Goal: Task Accomplishment & Management: Manage account settings

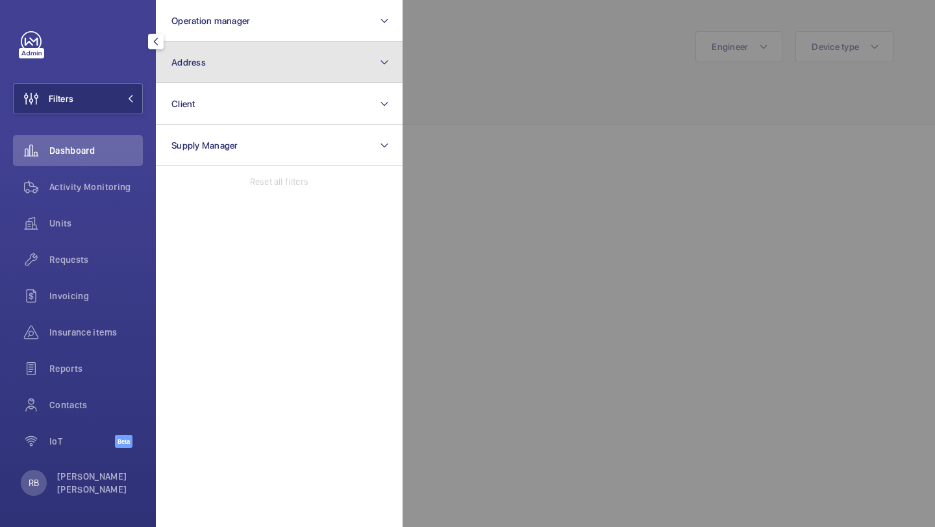
click at [190, 73] on button "Address" at bounding box center [279, 63] width 247 height 42
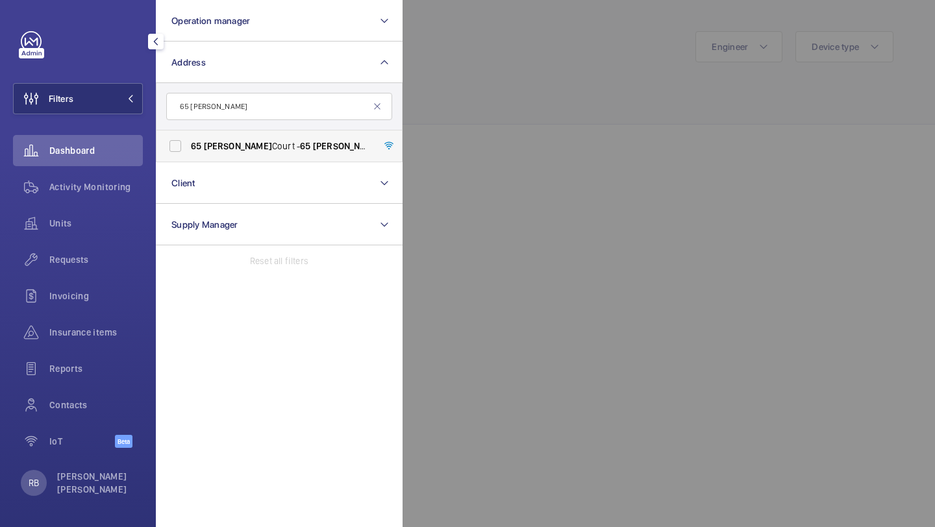
type input "65 [PERSON_NAME]"
click at [261, 155] on label "[STREET_ADDRESS][PERSON_NAME][PERSON_NAME]" at bounding box center [270, 146] width 226 height 31
click at [188, 155] on input "[STREET_ADDRESS][PERSON_NAME][PERSON_NAME]" at bounding box center [175, 146] width 26 height 26
checkbox input "true"
click at [470, 126] on div at bounding box center [870, 263] width 935 height 527
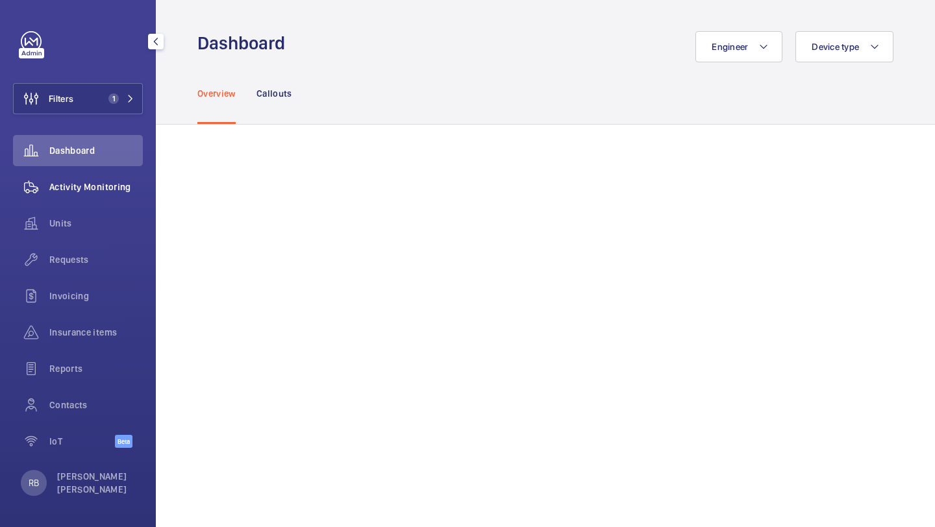
click at [90, 190] on span "Activity Monitoring" at bounding box center [96, 187] width 94 height 13
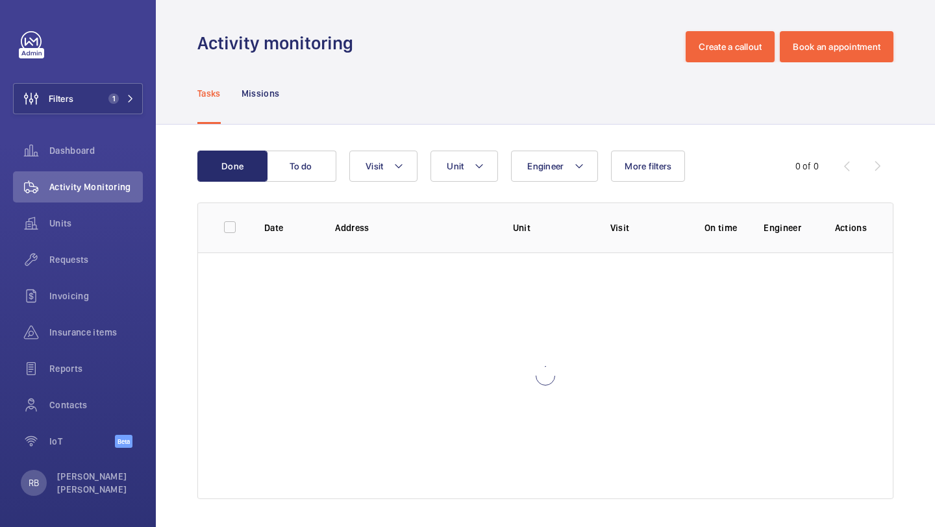
scroll to position [3, 0]
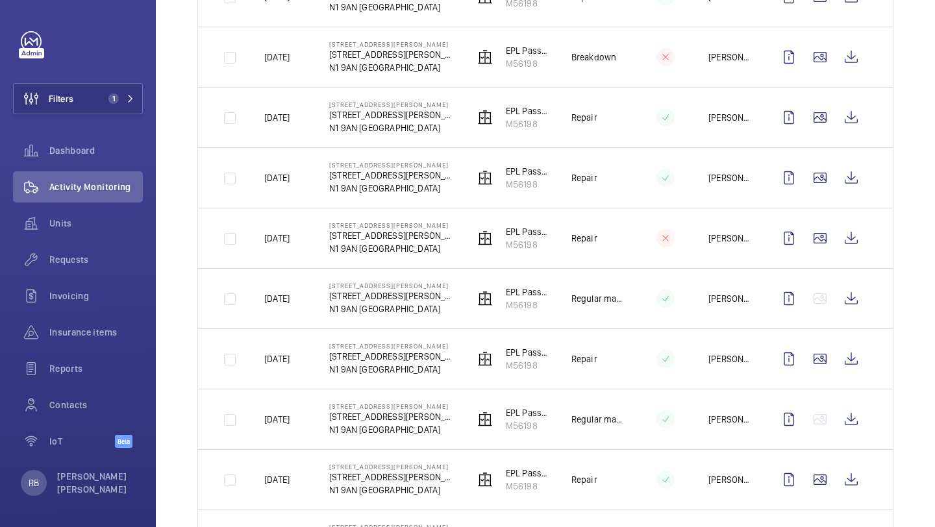
scroll to position [768, 0]
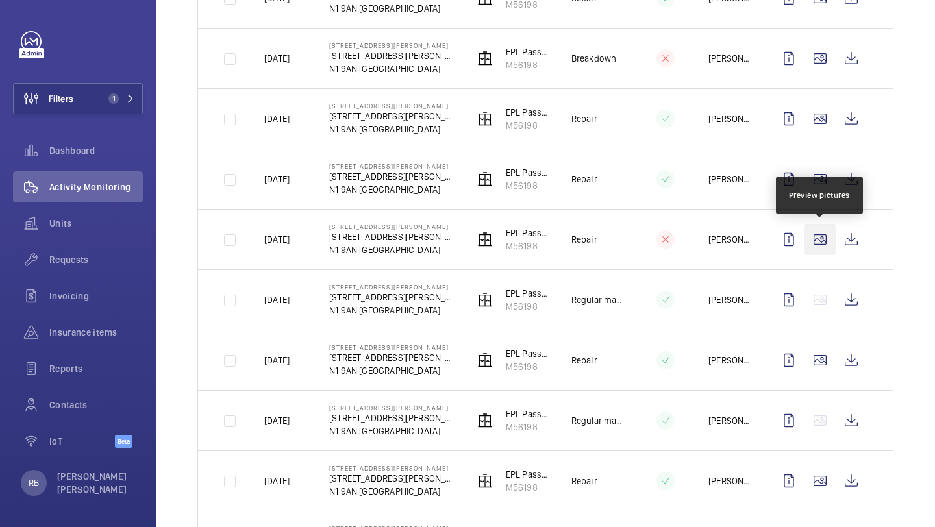
click at [830, 245] on wm-front-icon-button at bounding box center [820, 239] width 31 height 31
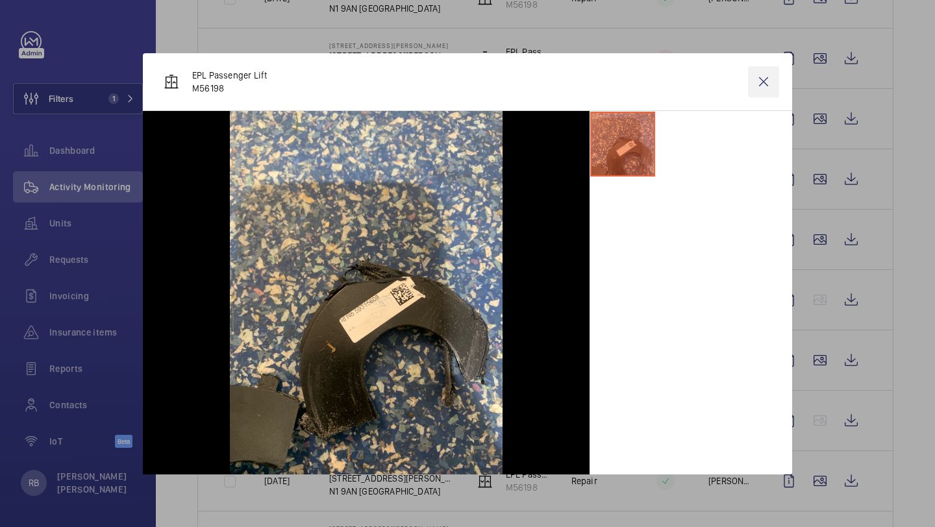
click at [757, 84] on wm-front-icon-button at bounding box center [763, 81] width 31 height 31
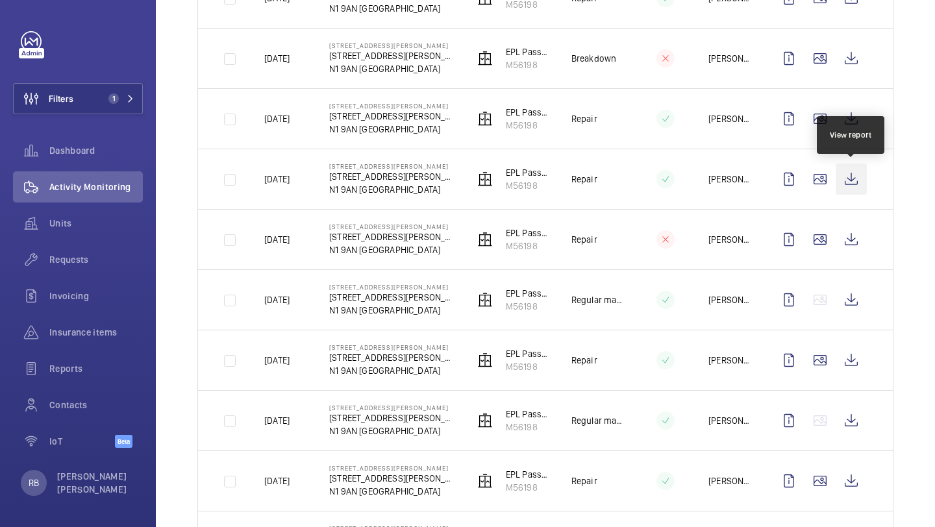
click at [855, 173] on wm-front-icon-button at bounding box center [851, 179] width 31 height 31
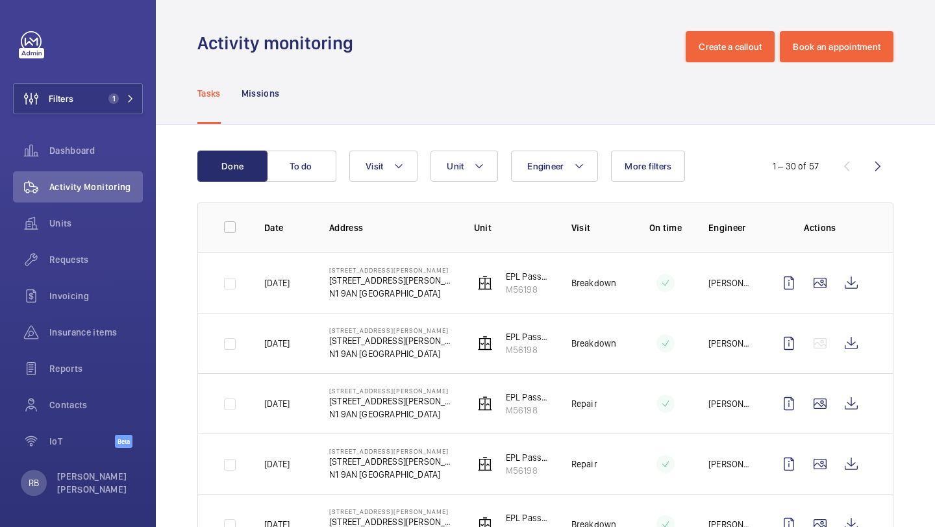
scroll to position [6, 0]
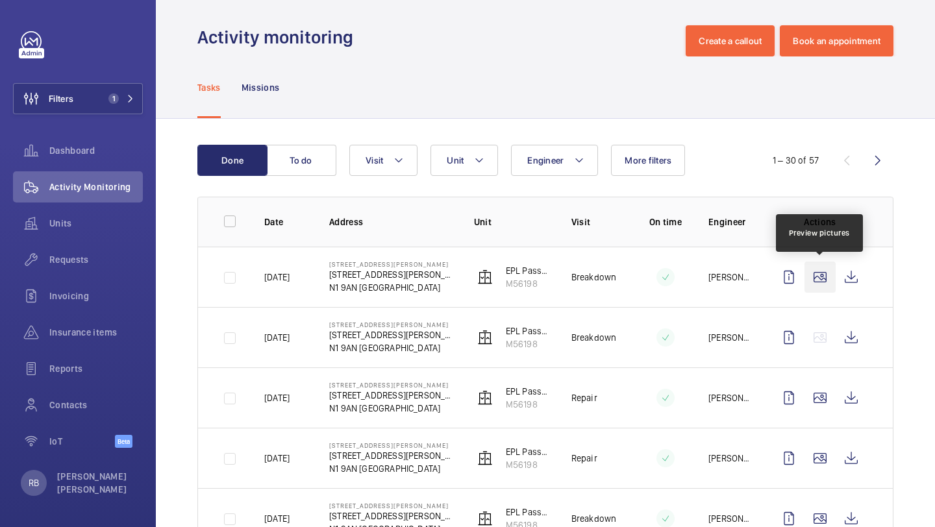
click at [820, 277] on wm-front-icon-button at bounding box center [820, 277] width 31 height 31
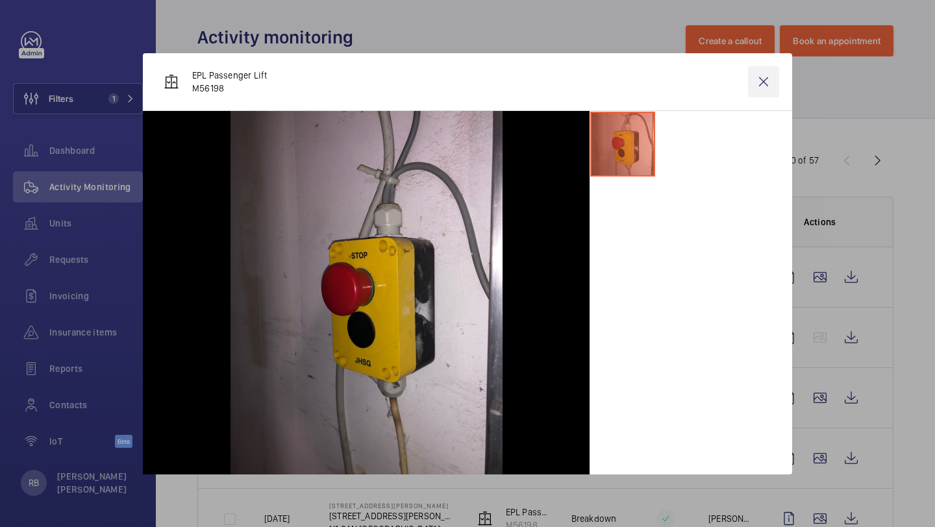
click at [761, 90] on wm-front-icon-button at bounding box center [763, 81] width 31 height 31
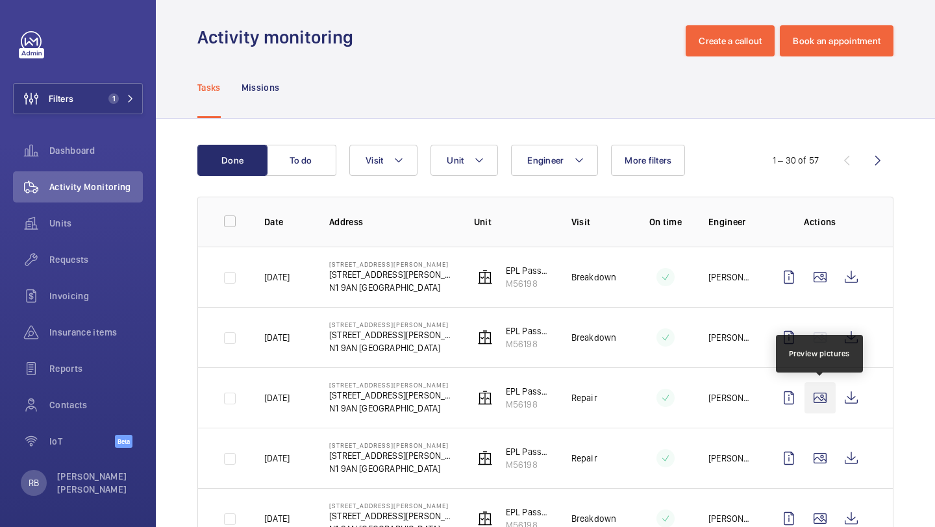
click at [830, 395] on wm-front-icon-button at bounding box center [820, 398] width 31 height 31
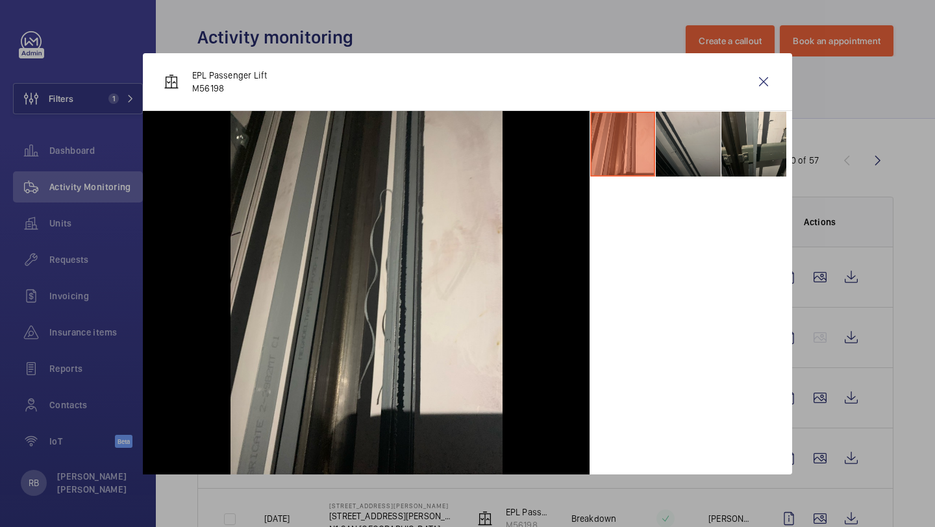
click at [692, 153] on li at bounding box center [688, 144] width 65 height 65
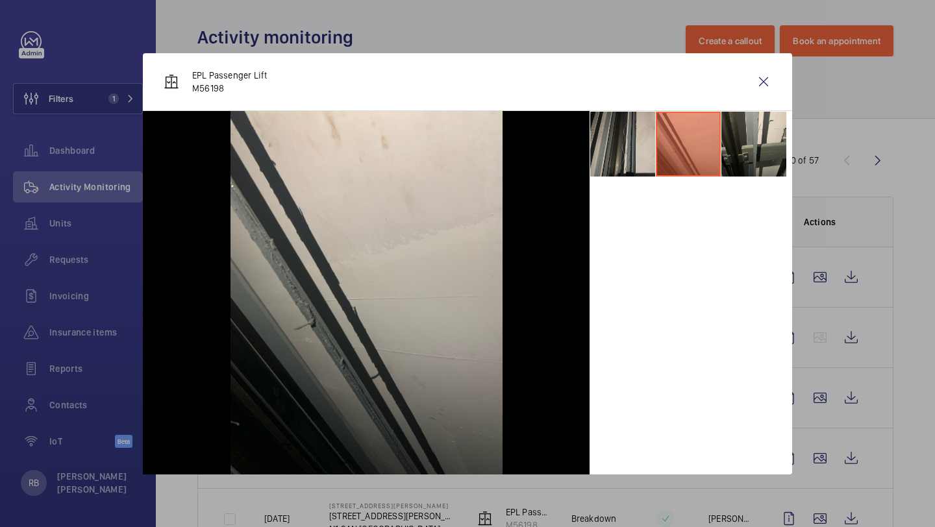
click at [615, 145] on li at bounding box center [622, 144] width 65 height 65
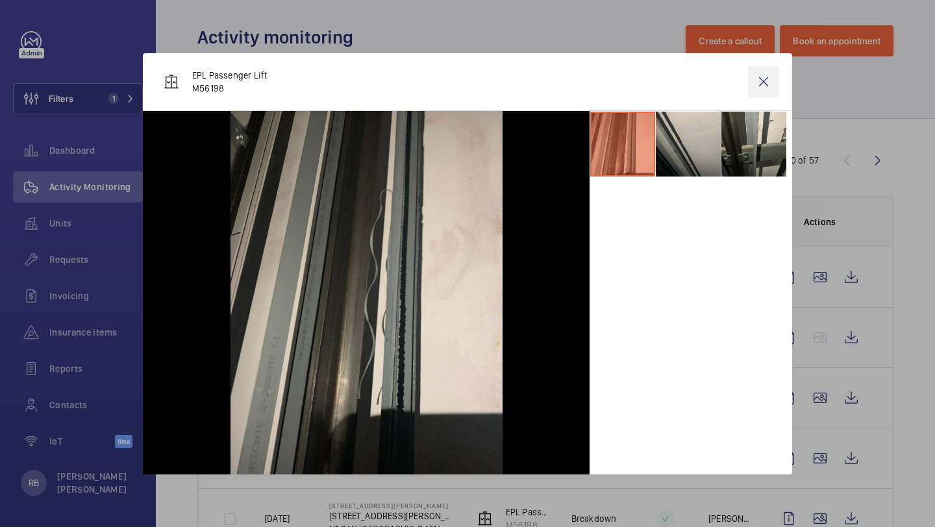
click at [760, 88] on wm-front-icon-button at bounding box center [763, 81] width 31 height 31
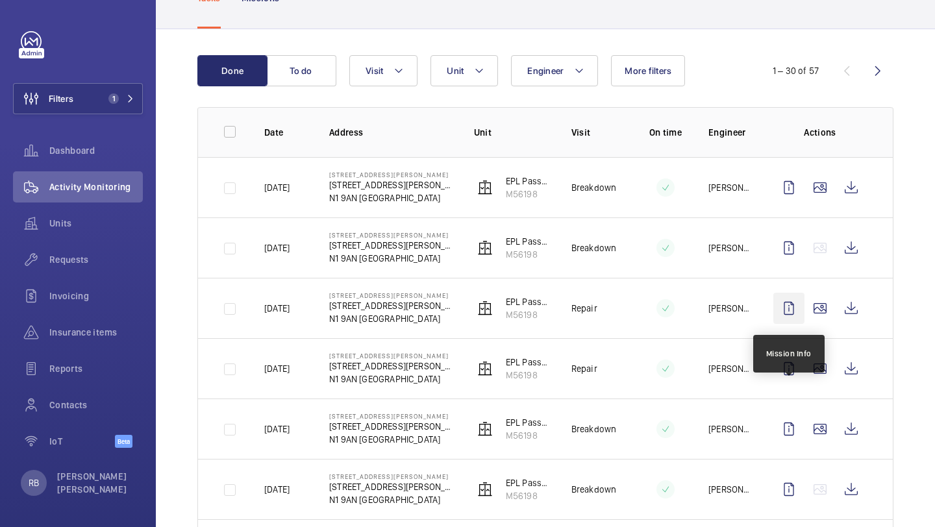
scroll to position [95, 0]
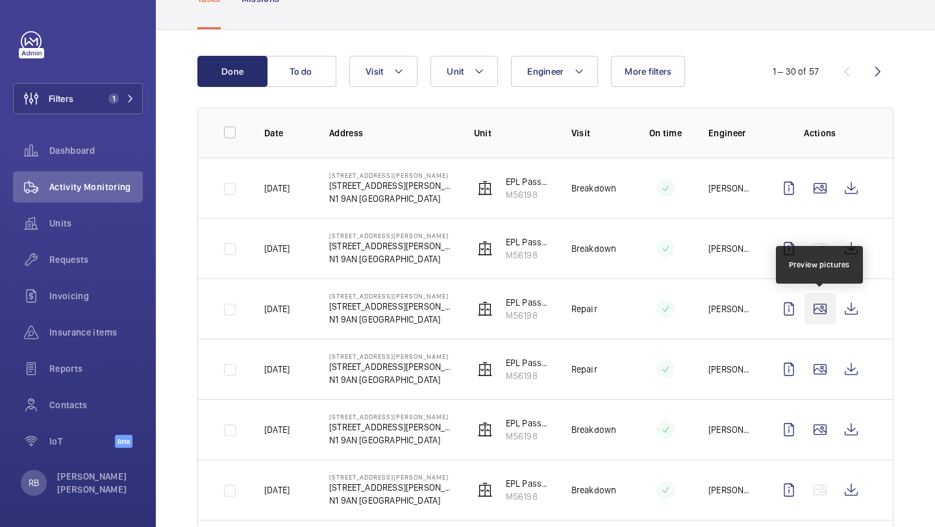
click at [822, 305] on wm-front-icon-button at bounding box center [820, 309] width 31 height 31
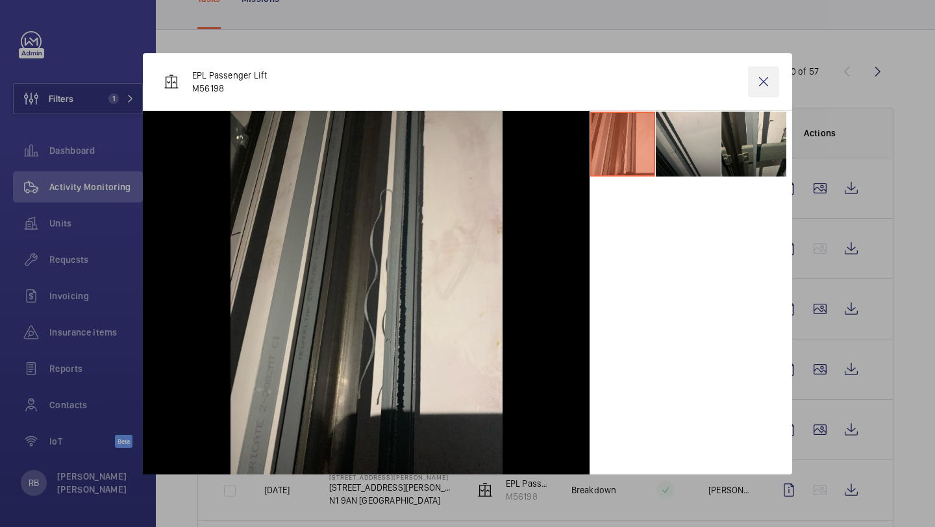
click at [762, 73] on wm-front-icon-button at bounding box center [763, 81] width 31 height 31
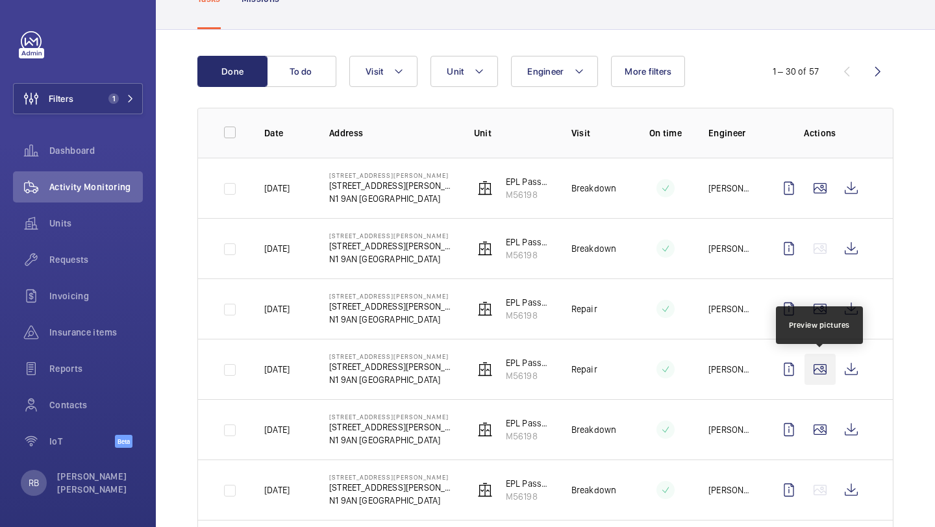
click at [818, 369] on wm-front-icon-button at bounding box center [820, 369] width 31 height 31
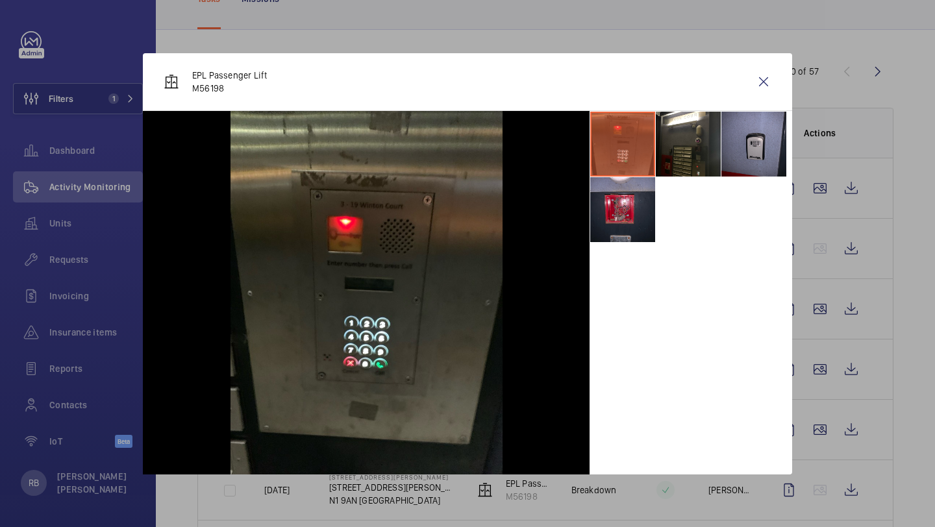
click at [745, 123] on li at bounding box center [754, 144] width 65 height 65
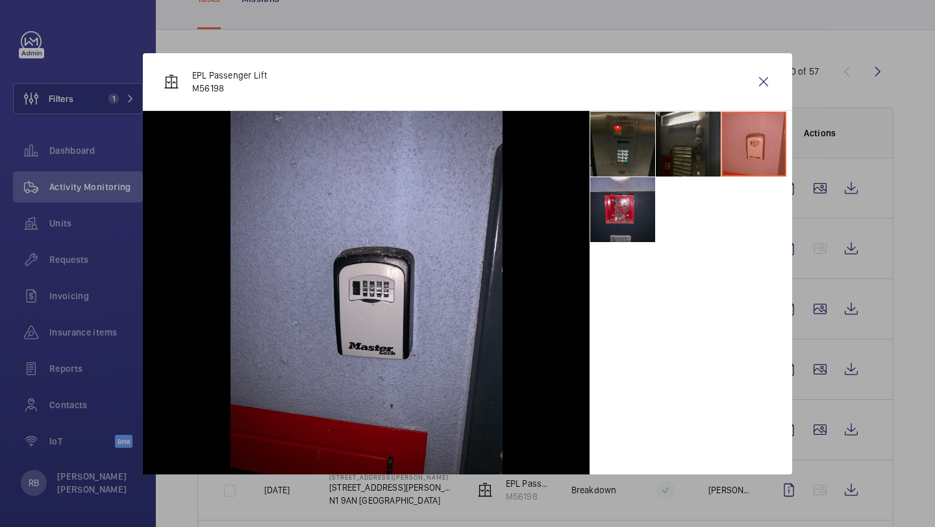
click at [705, 134] on li at bounding box center [688, 144] width 65 height 65
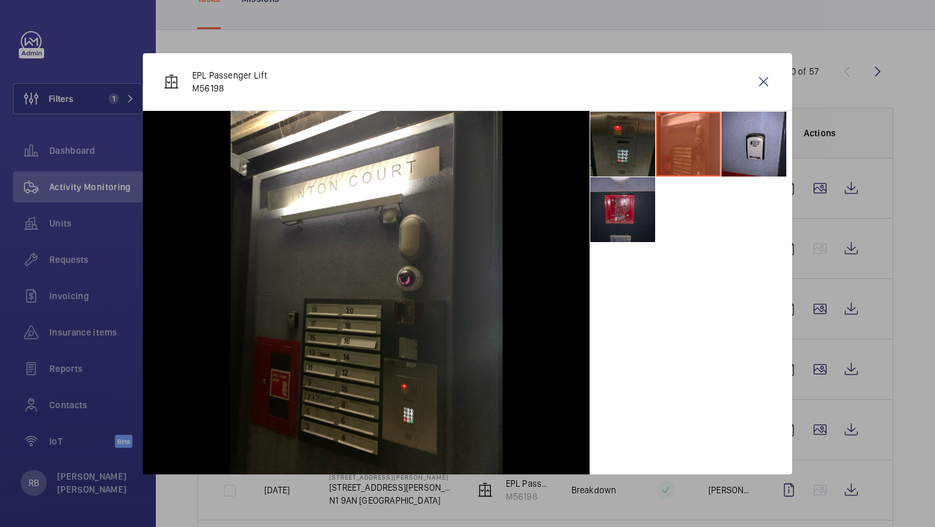
click at [627, 220] on li at bounding box center [622, 209] width 65 height 65
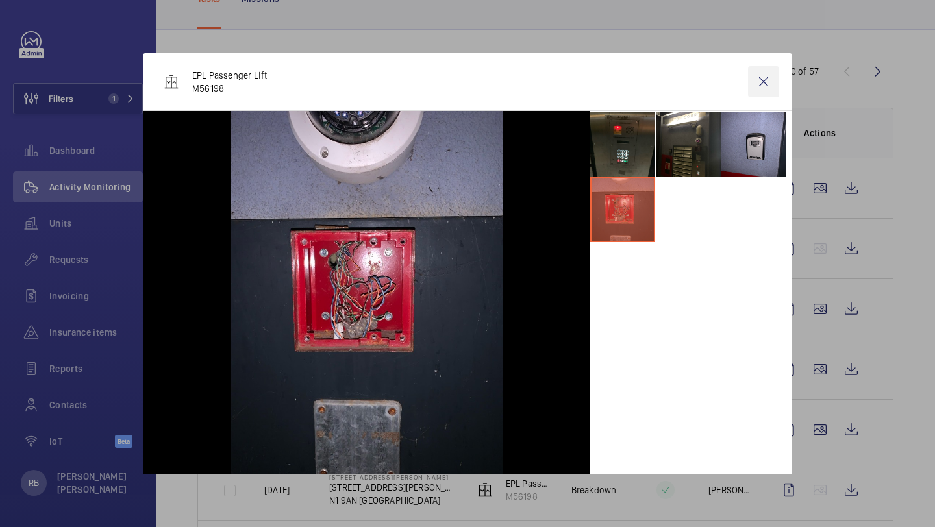
click at [767, 90] on wm-front-icon-button at bounding box center [763, 81] width 31 height 31
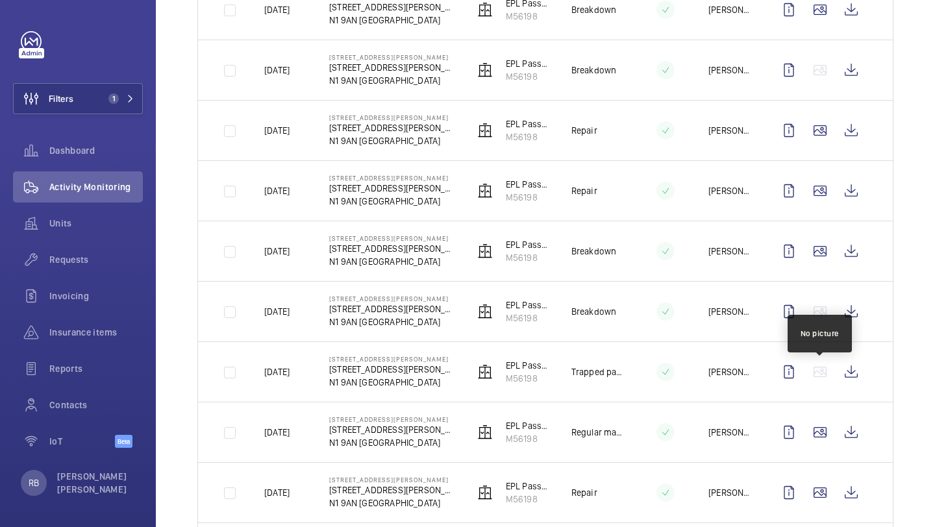
scroll to position [273, 0]
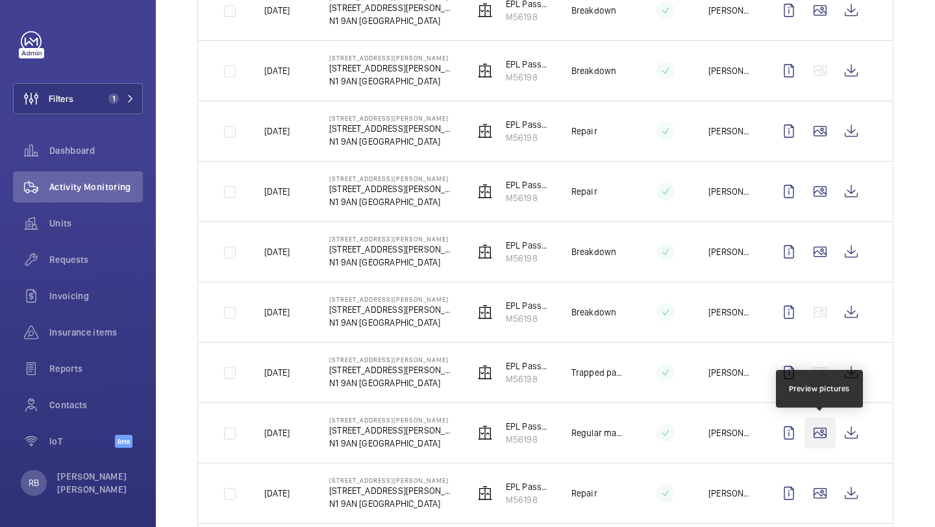
click at [815, 429] on wm-front-icon-button at bounding box center [820, 433] width 31 height 31
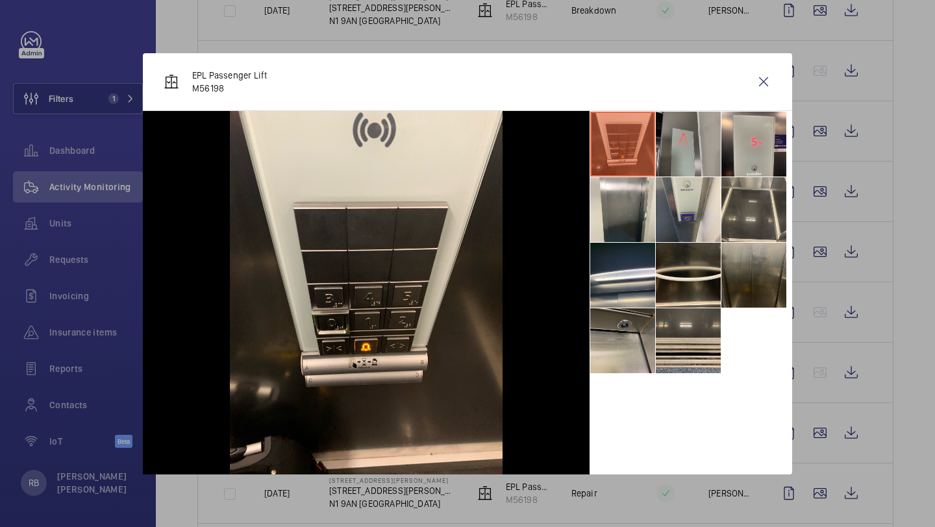
click at [674, 151] on li at bounding box center [688, 144] width 65 height 65
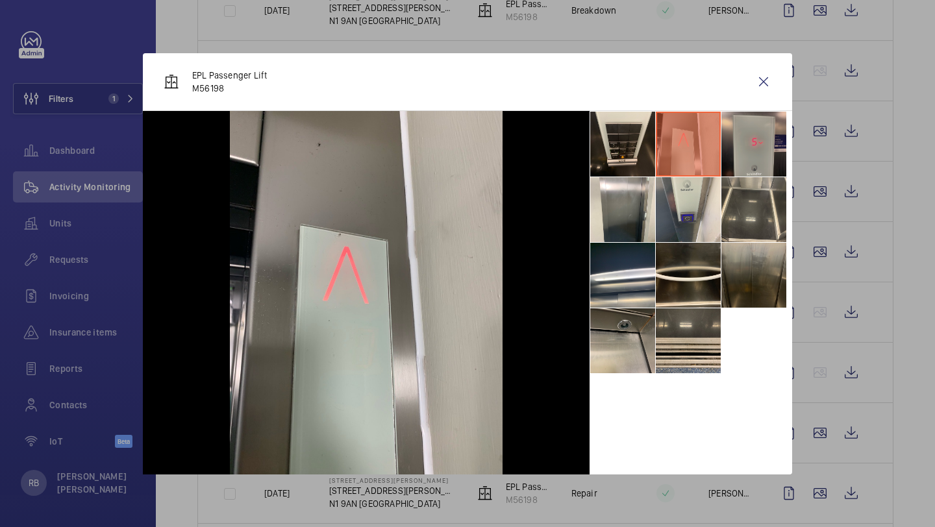
click at [729, 149] on li at bounding box center [754, 144] width 65 height 65
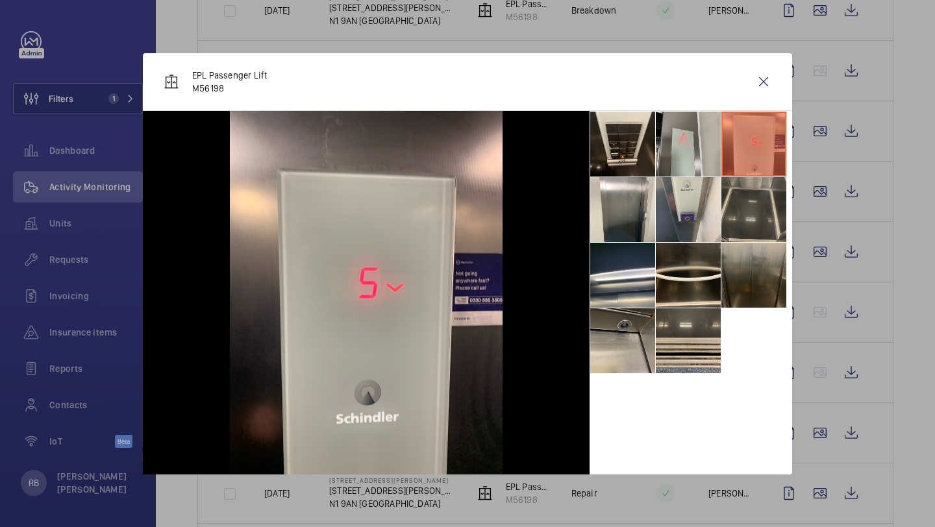
click at [740, 205] on li at bounding box center [754, 209] width 65 height 65
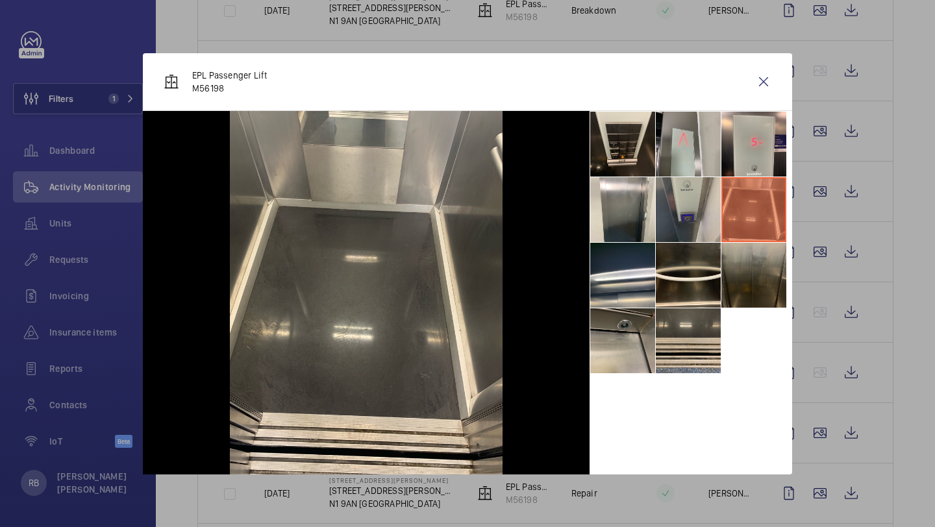
click at [681, 210] on li at bounding box center [688, 209] width 65 height 65
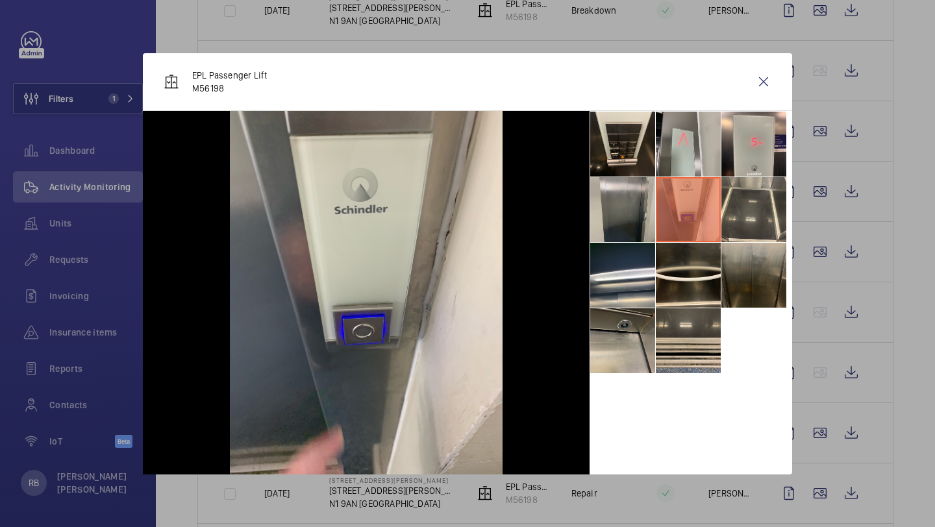
click at [619, 212] on li at bounding box center [622, 209] width 65 height 65
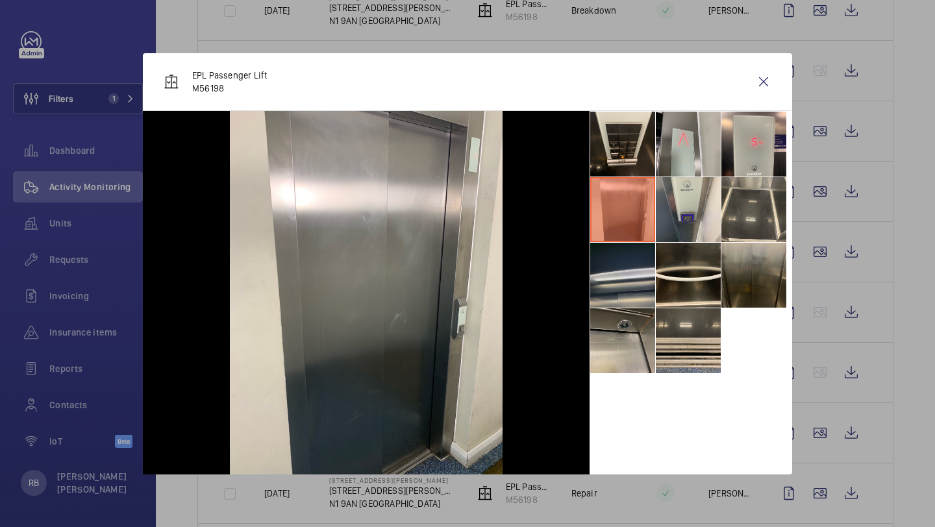
click at [620, 270] on li at bounding box center [622, 275] width 65 height 65
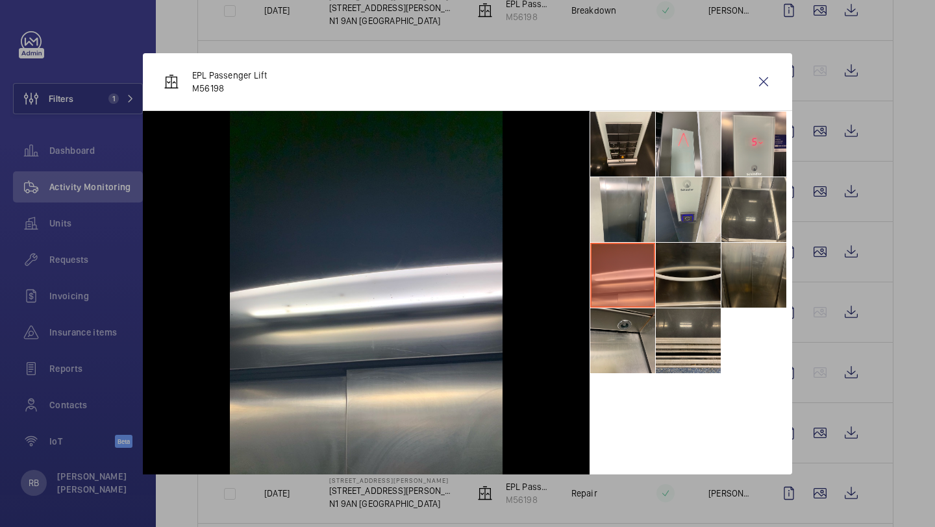
click at [680, 283] on li at bounding box center [688, 275] width 65 height 65
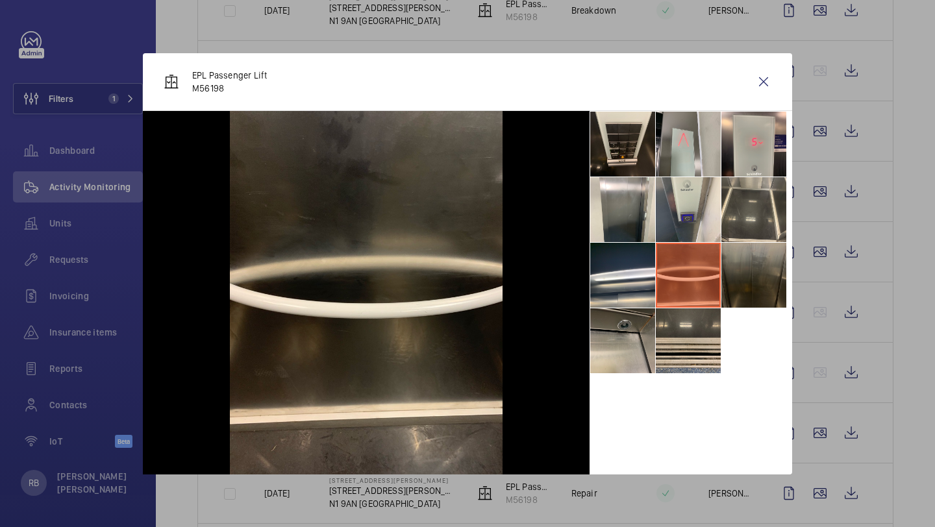
click at [729, 273] on li at bounding box center [754, 275] width 65 height 65
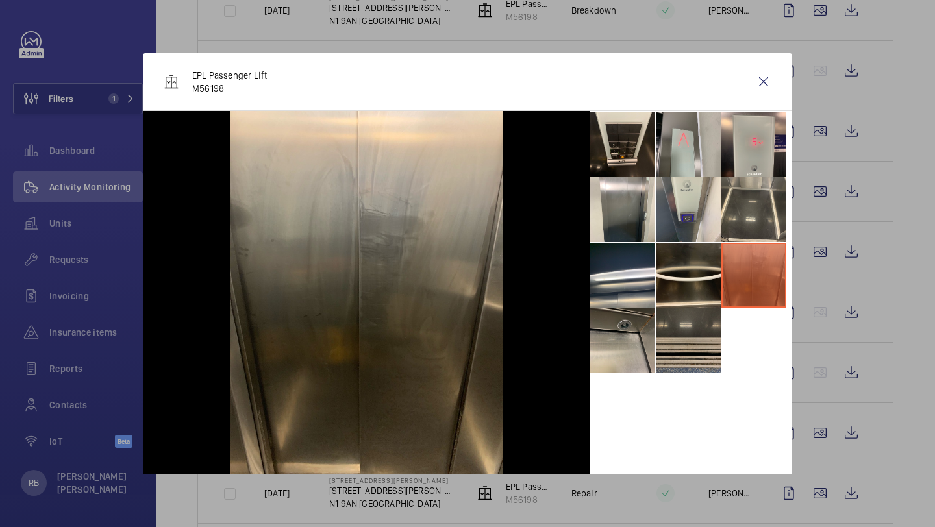
click at [692, 322] on li at bounding box center [688, 341] width 65 height 65
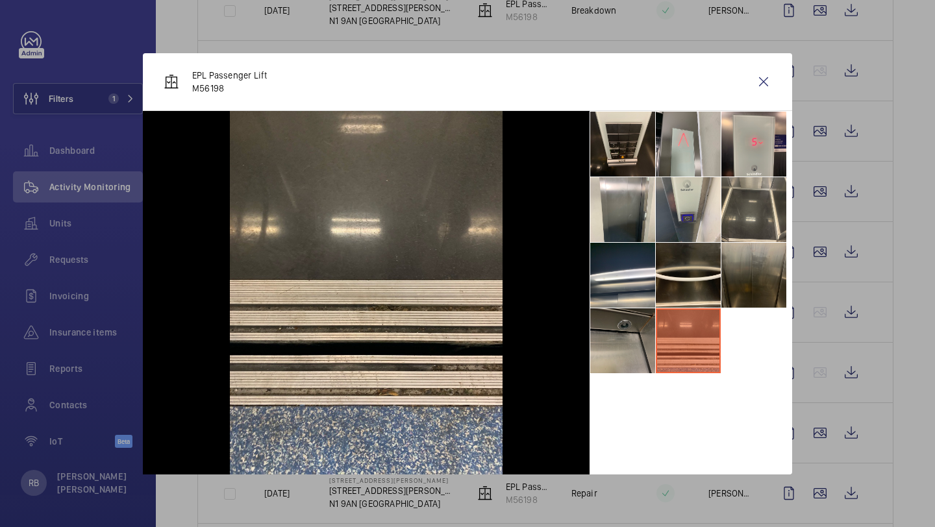
click at [605, 338] on li at bounding box center [622, 341] width 65 height 65
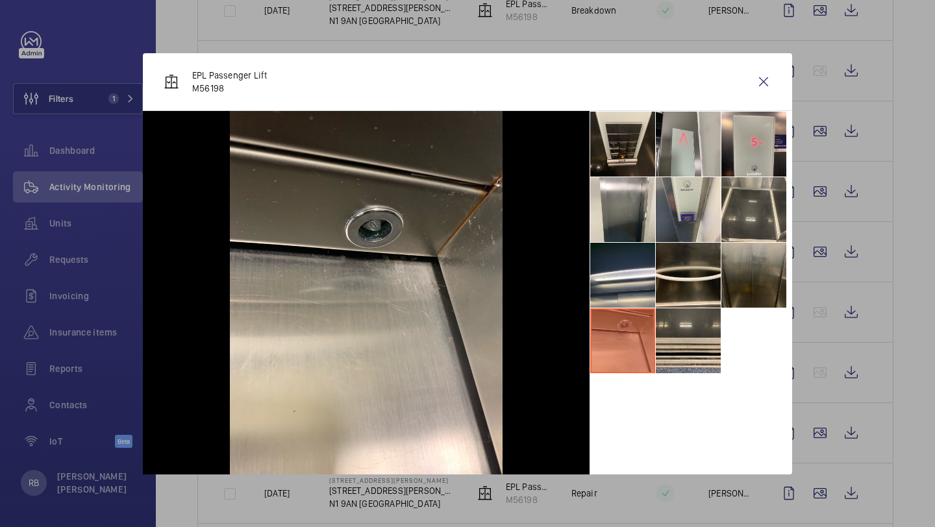
click at [781, 68] on div "EPL Passenger Lift M56198" at bounding box center [468, 82] width 650 height 58
click at [766, 79] on wm-front-icon-button at bounding box center [763, 81] width 31 height 31
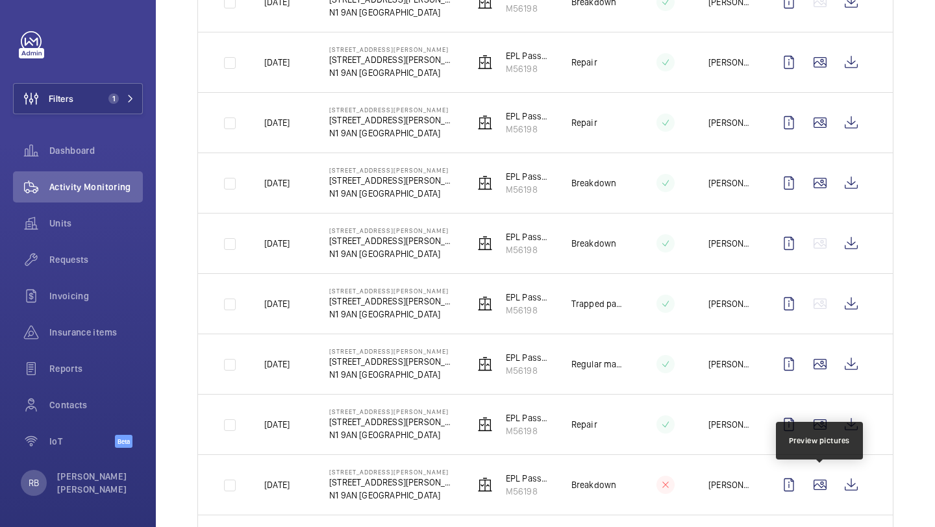
scroll to position [364, 0]
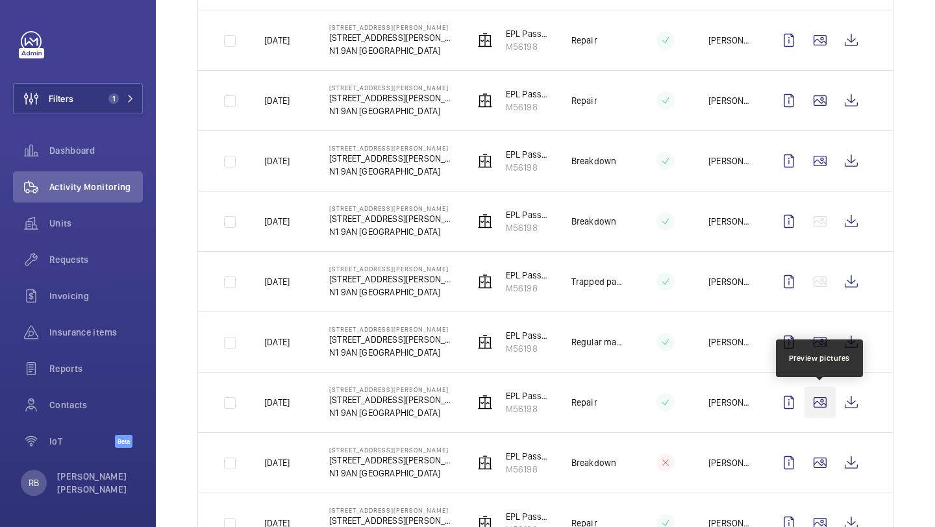
click at [822, 398] on wm-front-icon-button at bounding box center [820, 402] width 31 height 31
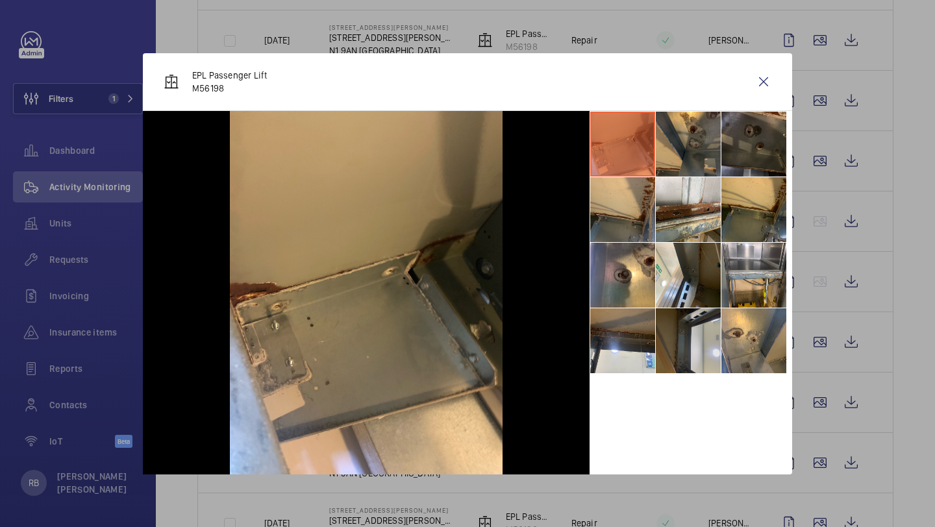
click at [696, 340] on li at bounding box center [688, 341] width 65 height 65
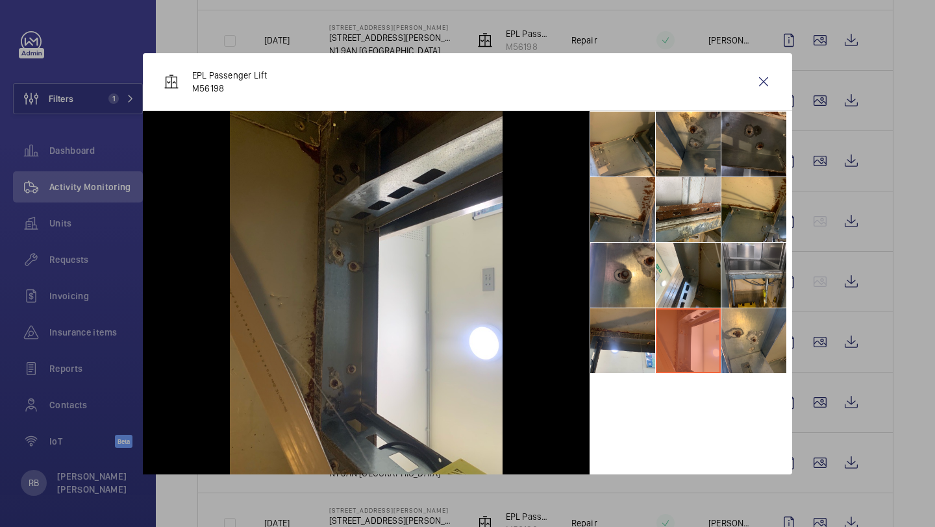
click at [722, 285] on li at bounding box center [754, 275] width 65 height 65
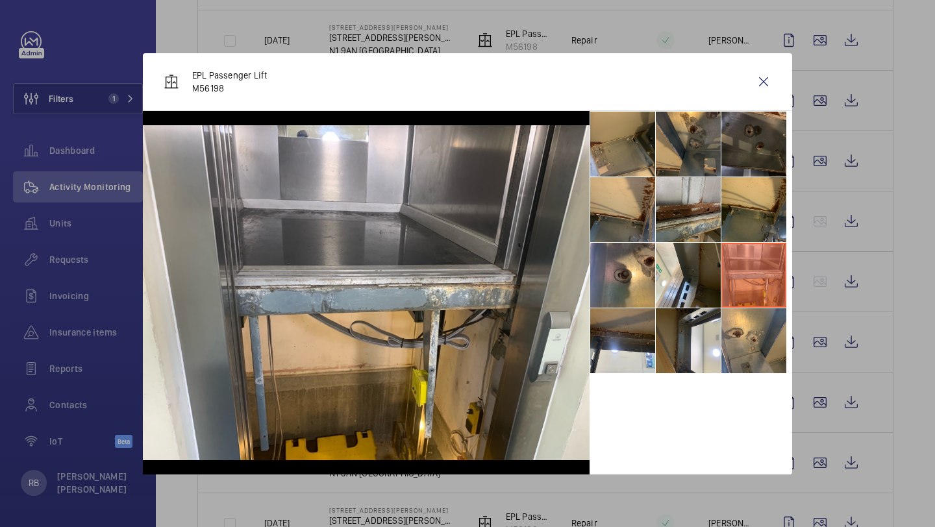
click at [696, 211] on li at bounding box center [688, 209] width 65 height 65
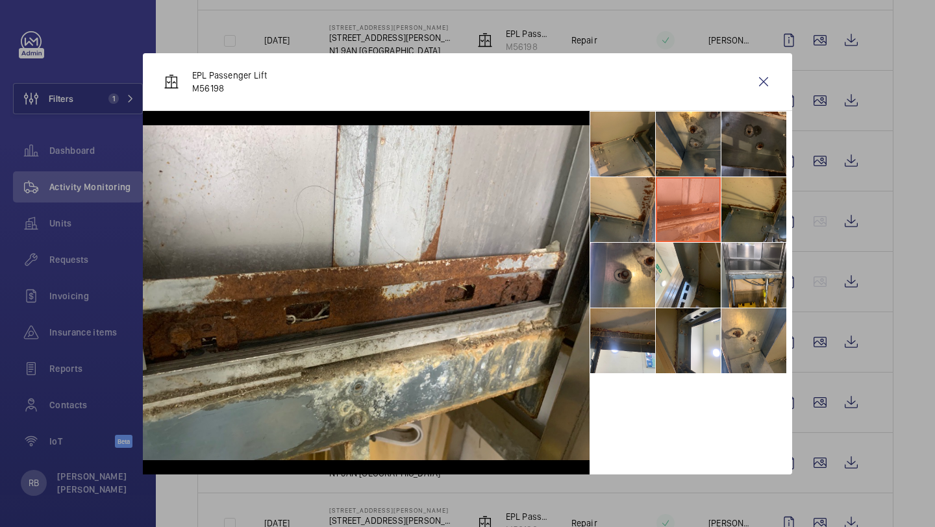
click at [748, 197] on li at bounding box center [754, 209] width 65 height 65
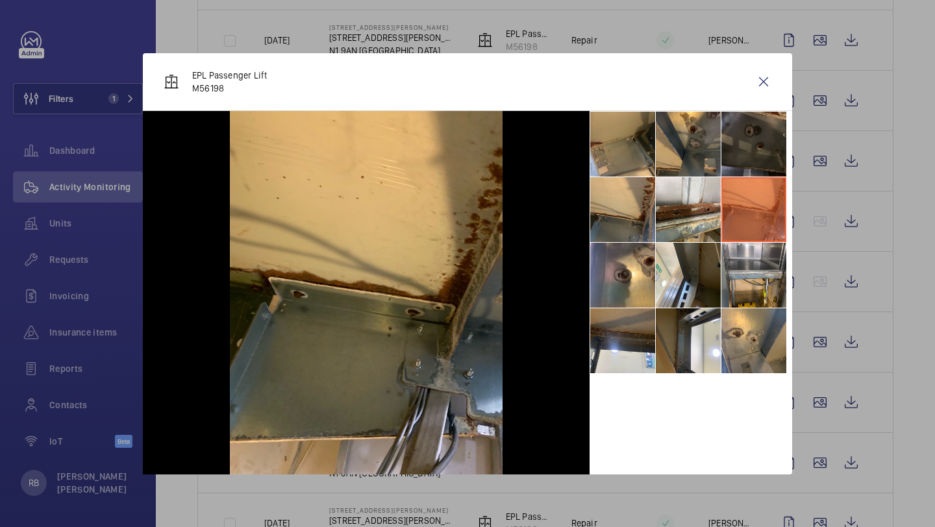
click at [753, 133] on li at bounding box center [754, 144] width 65 height 65
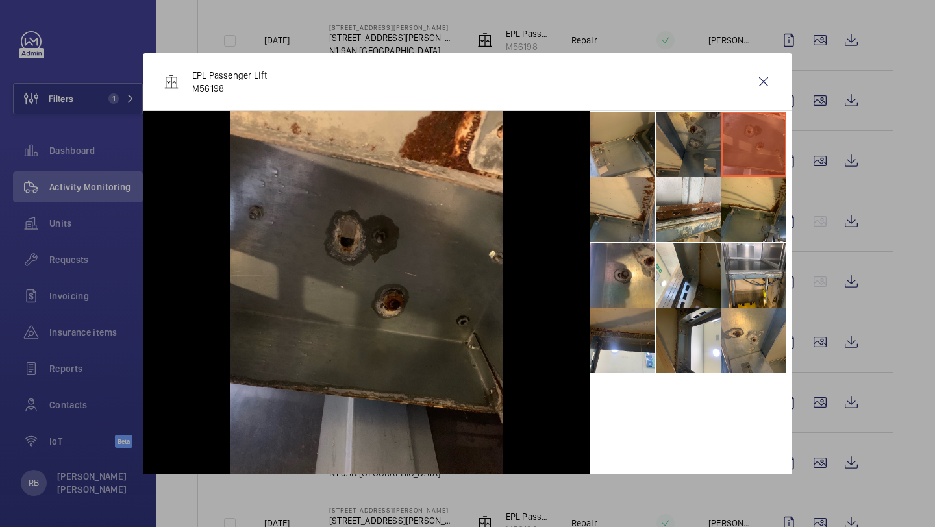
click at [702, 147] on li at bounding box center [688, 144] width 65 height 65
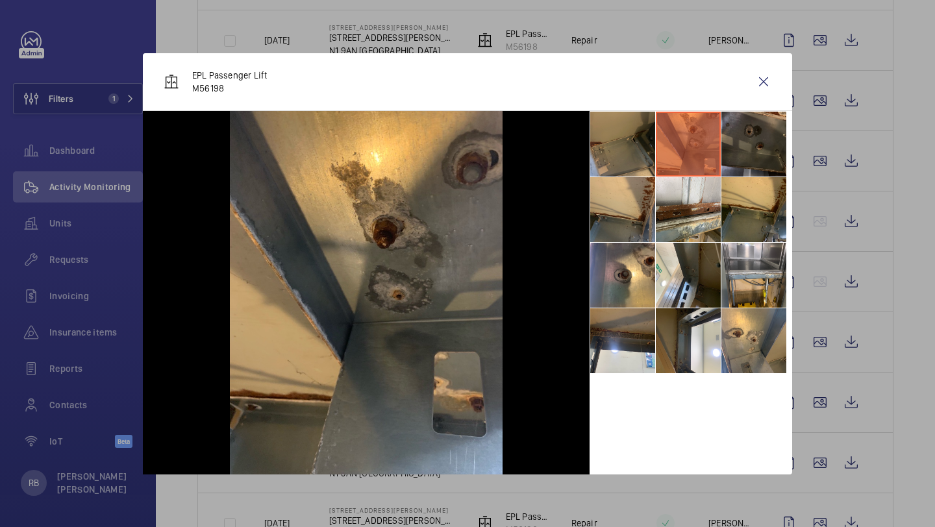
click at [635, 148] on li at bounding box center [622, 144] width 65 height 65
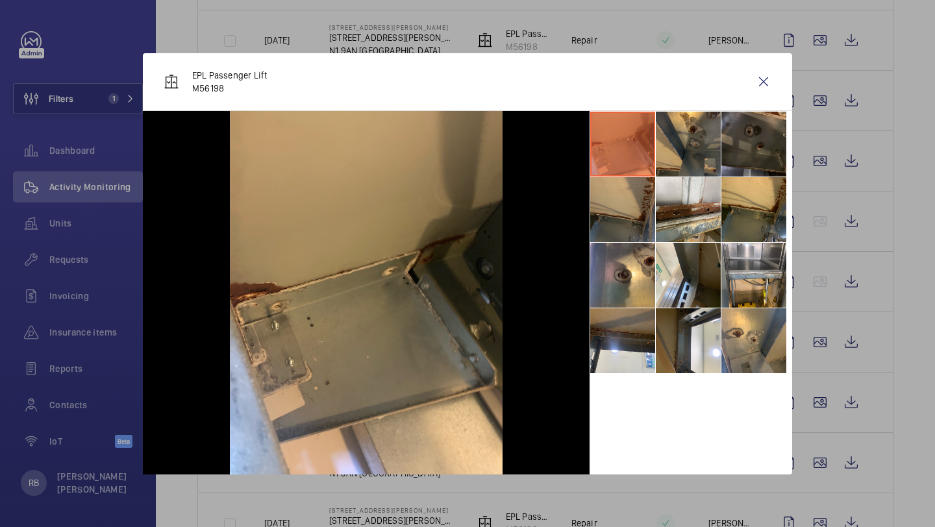
click at [629, 237] on li at bounding box center [622, 209] width 65 height 65
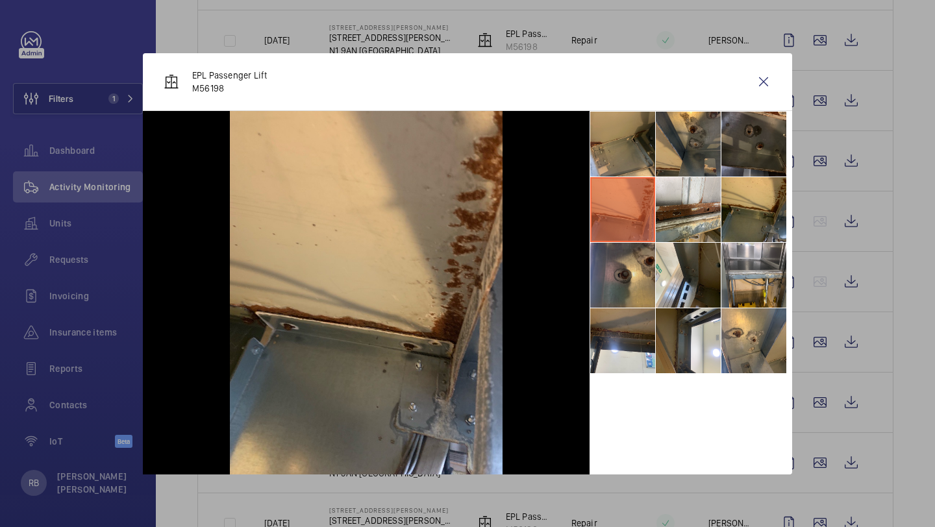
click at [619, 284] on li at bounding box center [622, 275] width 65 height 65
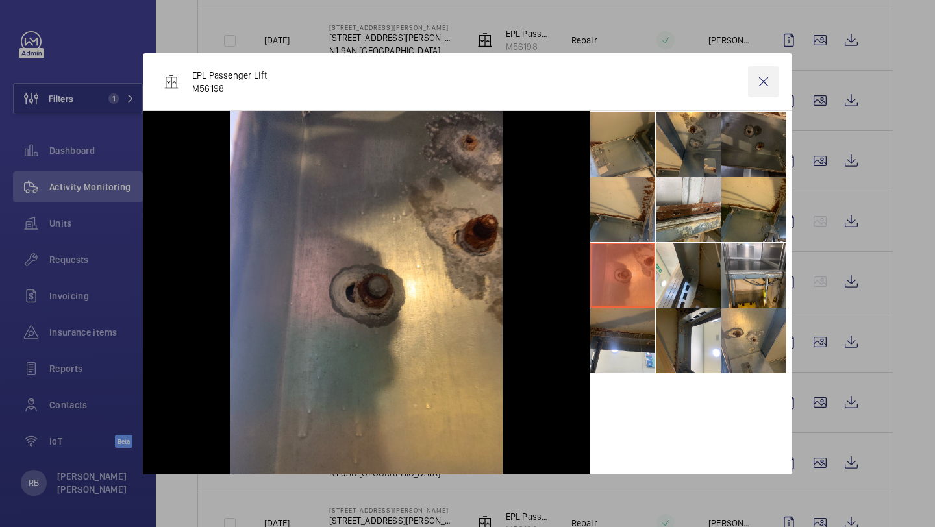
click at [773, 77] on wm-front-icon-button at bounding box center [763, 81] width 31 height 31
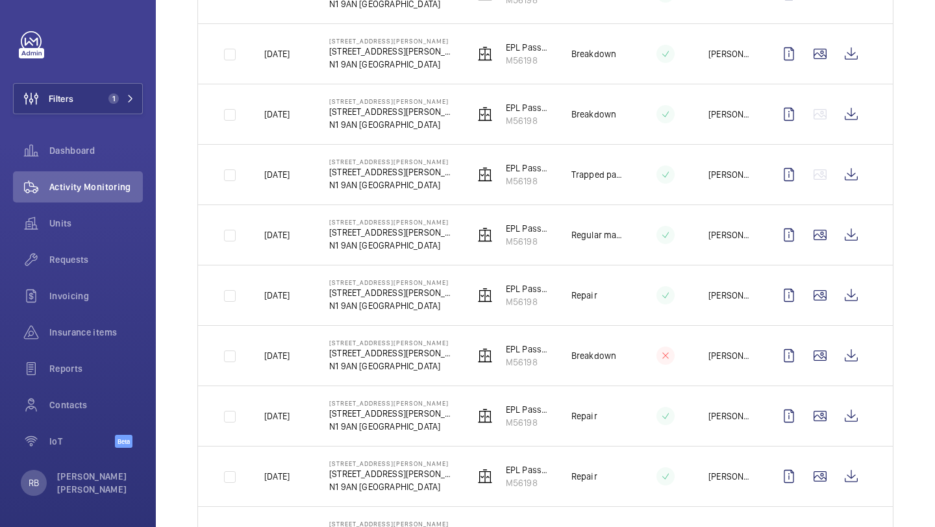
scroll to position [494, 0]
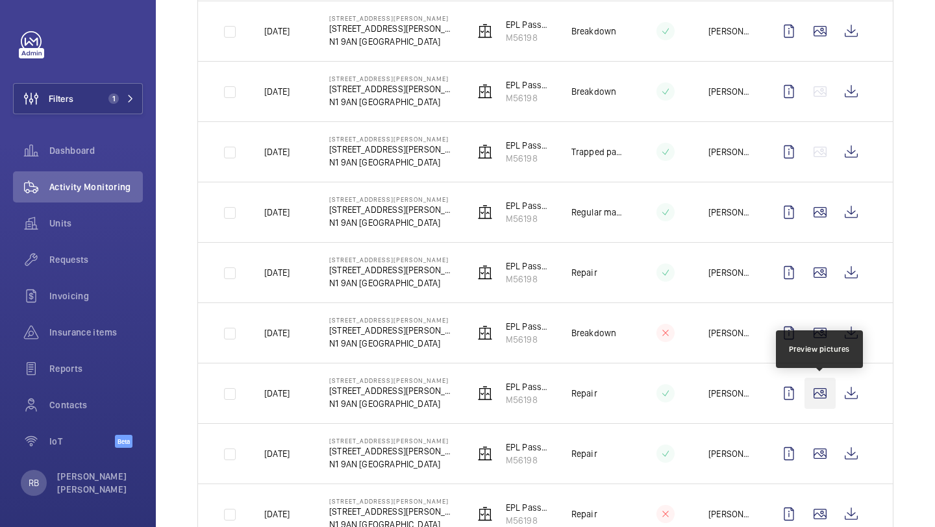
click at [824, 398] on wm-front-icon-button at bounding box center [820, 393] width 31 height 31
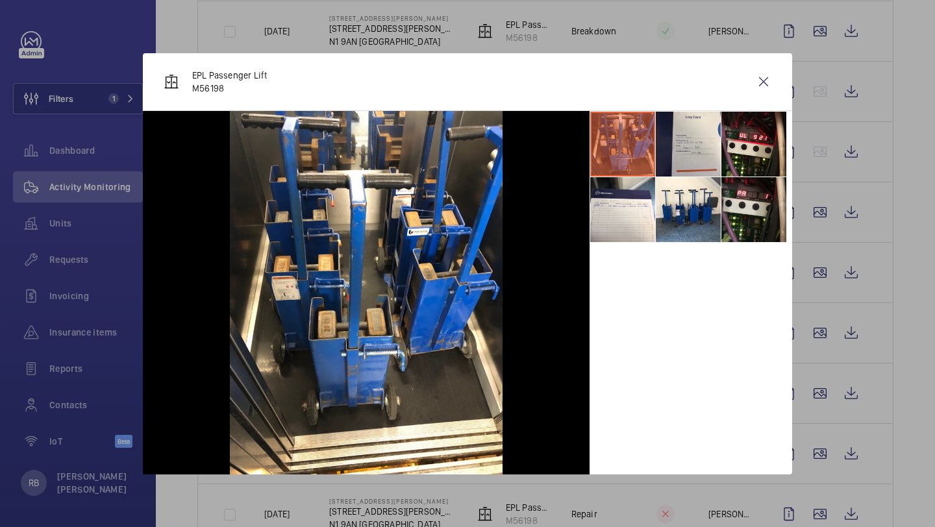
click at [747, 197] on li at bounding box center [754, 209] width 65 height 65
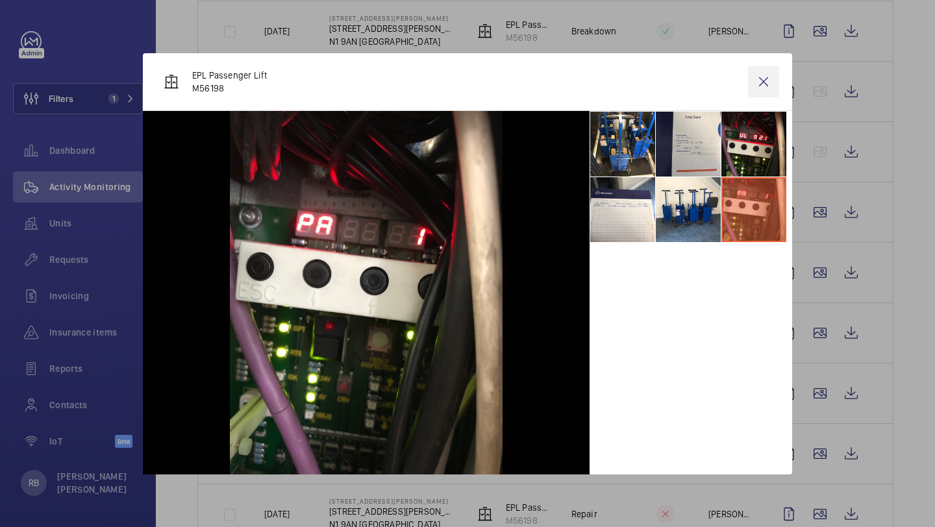
click at [769, 86] on wm-front-icon-button at bounding box center [763, 81] width 31 height 31
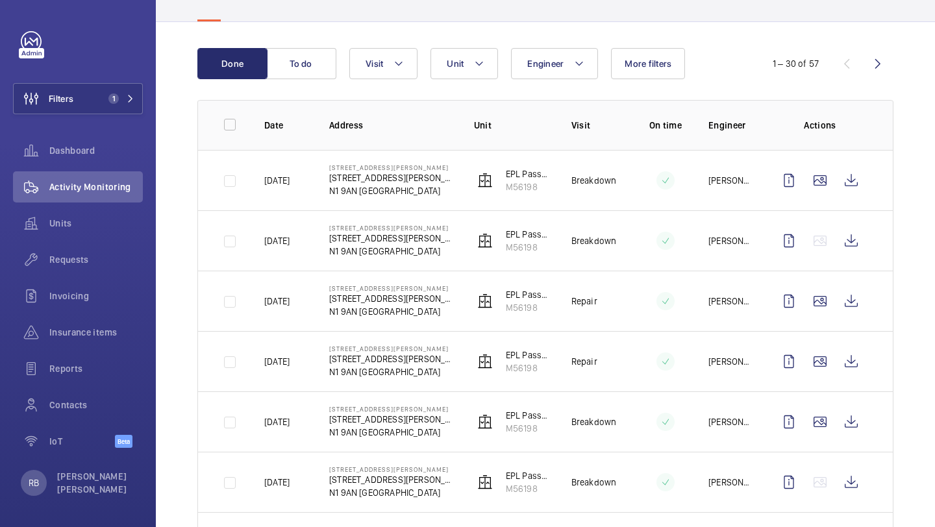
scroll to position [109, 0]
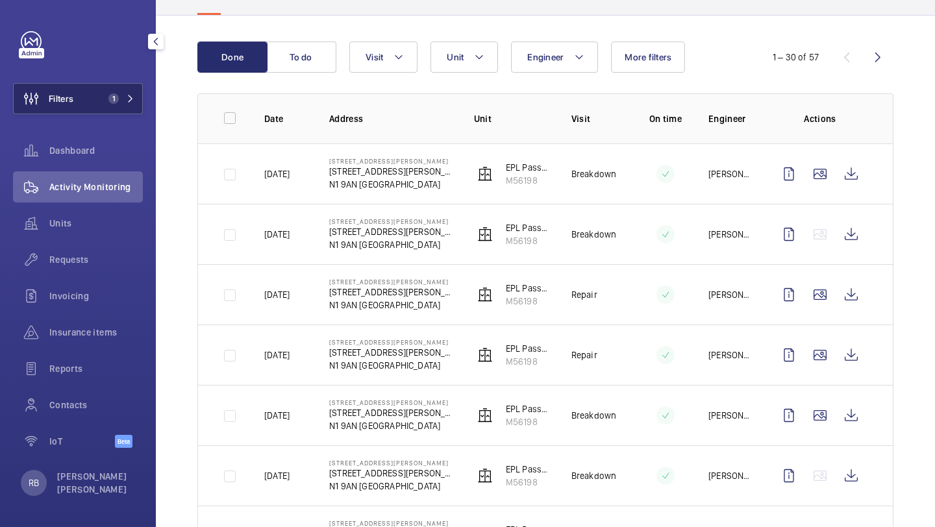
click at [58, 94] on span "Filters" at bounding box center [61, 98] width 25 height 13
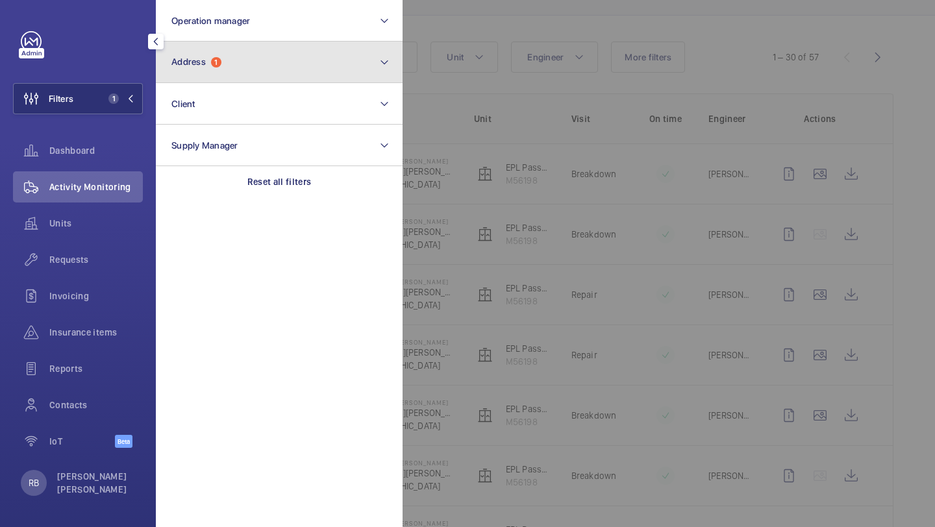
click at [237, 55] on button "Address 1" at bounding box center [279, 63] width 247 height 42
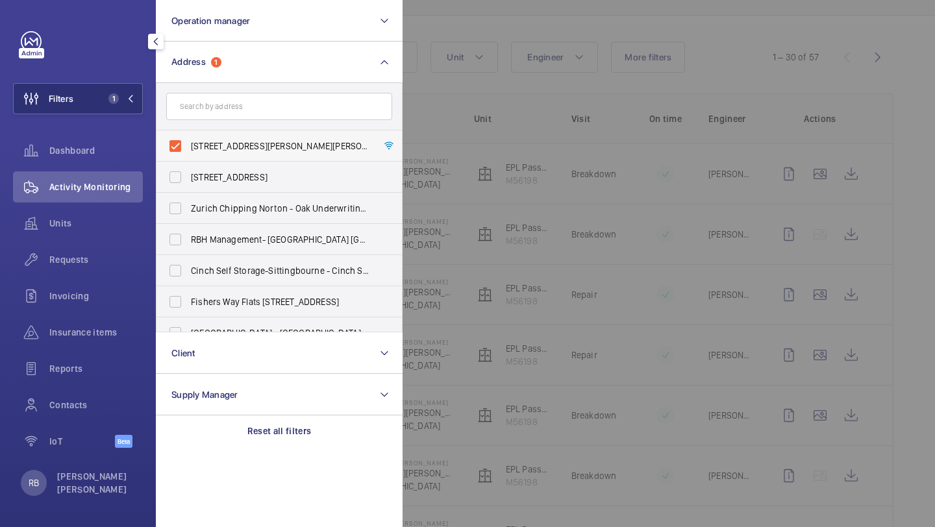
click at [201, 140] on span "[STREET_ADDRESS][PERSON_NAME][PERSON_NAME]" at bounding box center [280, 146] width 179 height 13
click at [188, 139] on input "[STREET_ADDRESS][PERSON_NAME][PERSON_NAME]" at bounding box center [175, 146] width 26 height 26
checkbox input "false"
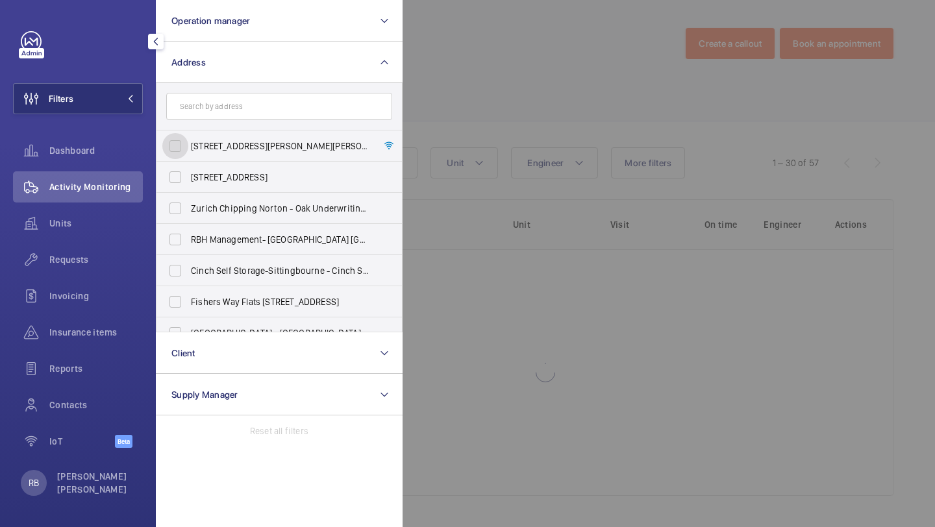
scroll to position [3, 0]
click at [217, 120] on input "text" at bounding box center [279, 106] width 226 height 27
click at [219, 117] on input "text" at bounding box center [279, 106] width 226 height 27
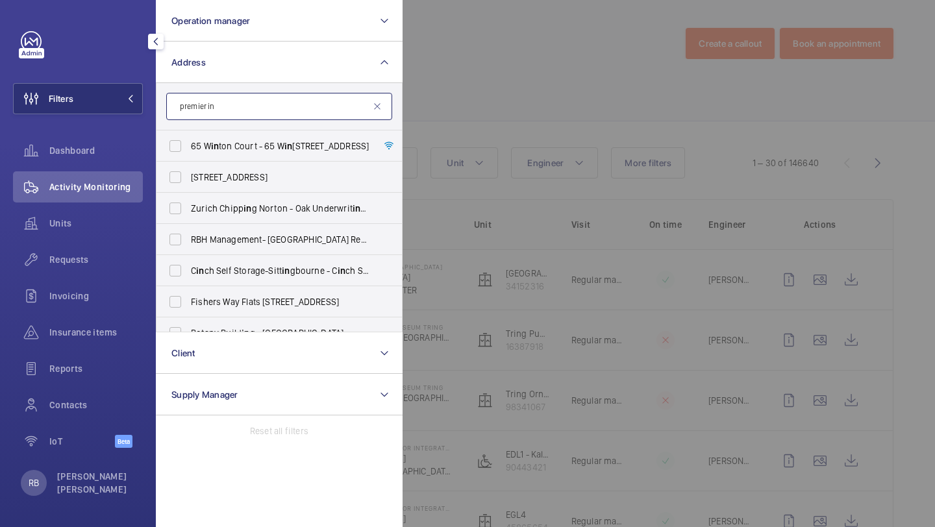
scroll to position [109, 0]
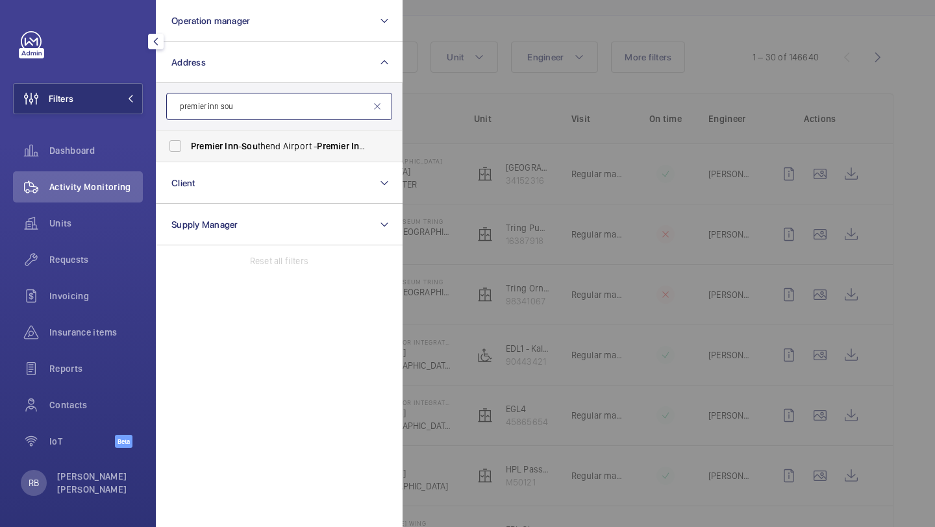
type input "premier inn sou"
click at [211, 155] on label "Premier Inn - [GEOGRAPHIC_DATA] - [GEOGRAPHIC_DATA],, SOU THEND-ON-SEA SS2 6GB" at bounding box center [270, 146] width 226 height 31
click at [188, 155] on input "Premier Inn - [GEOGRAPHIC_DATA] - [GEOGRAPHIC_DATA],, SOU THEND-ON-SEA SS2 6GB" at bounding box center [175, 146] width 26 height 26
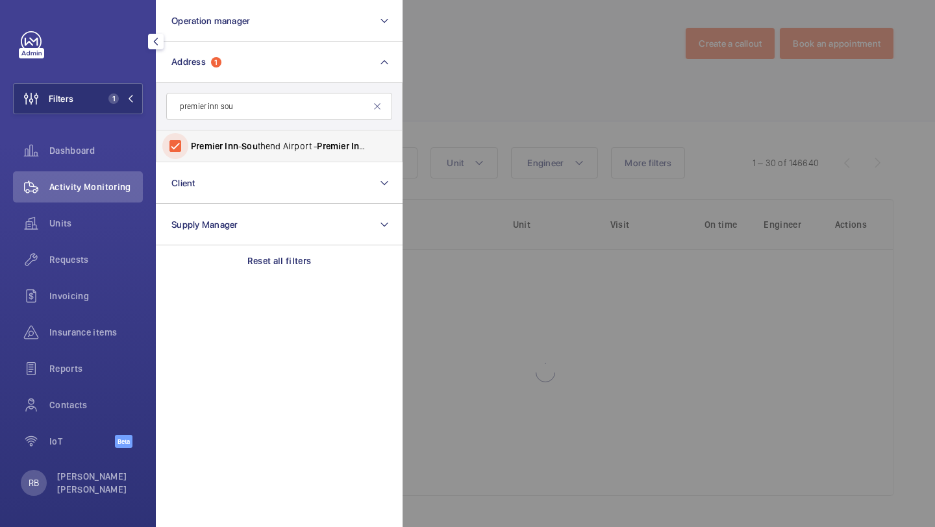
scroll to position [3, 0]
click at [211, 155] on label "Premier Inn - [GEOGRAPHIC_DATA] - [GEOGRAPHIC_DATA],, SOU THEND-ON-SEA SS2 6GB" at bounding box center [270, 146] width 226 height 31
click at [188, 155] on input "Premier Inn - [GEOGRAPHIC_DATA] - [GEOGRAPHIC_DATA],, SOU THEND-ON-SEA SS2 6GB" at bounding box center [175, 146] width 26 height 26
checkbox input "false"
click at [275, 96] on input "premier inn sou" at bounding box center [279, 106] width 226 height 27
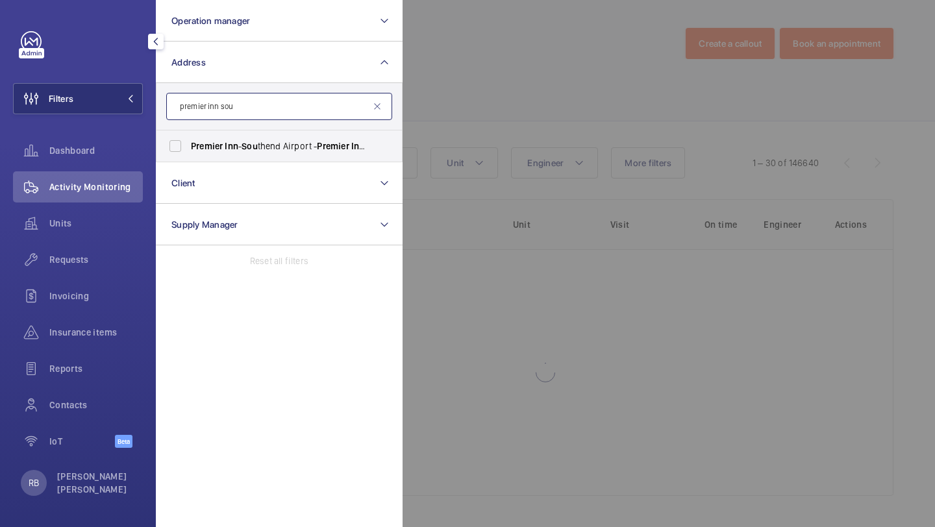
click at [262, 113] on input "premier inn sou" at bounding box center [279, 106] width 226 height 27
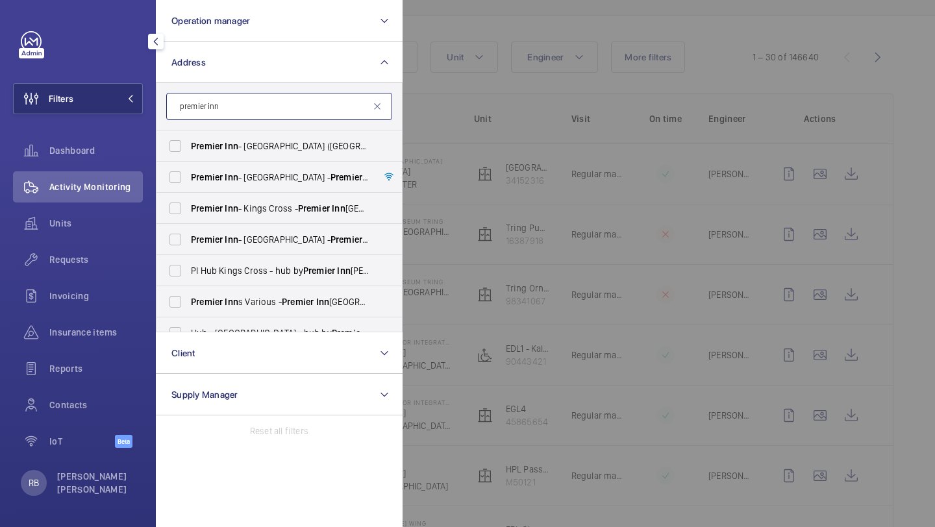
click at [282, 116] on input "premier inn" at bounding box center [279, 106] width 226 height 27
click at [282, 117] on input "premier inn" at bounding box center [279, 106] width 226 height 27
click at [283, 108] on input "premier inn" at bounding box center [279, 106] width 226 height 27
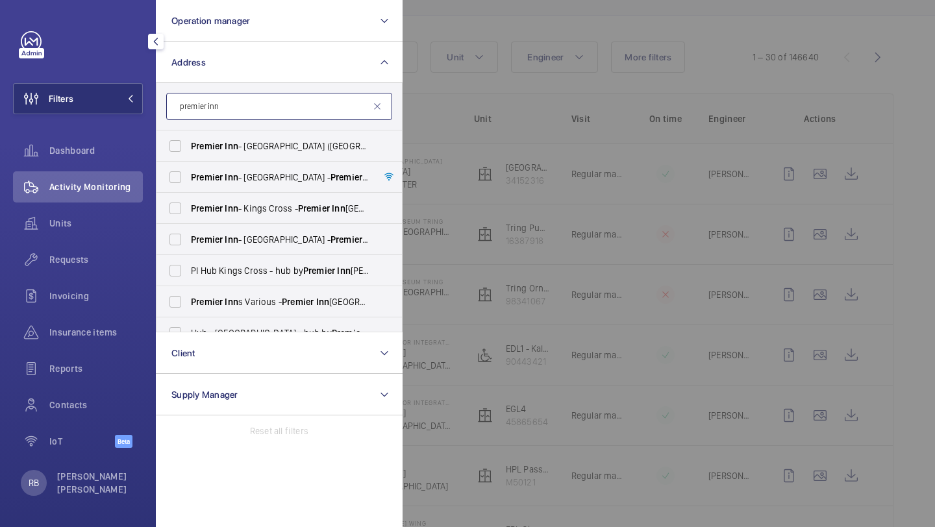
click at [283, 108] on input "premier inn" at bounding box center [279, 106] width 226 height 27
type input "p"
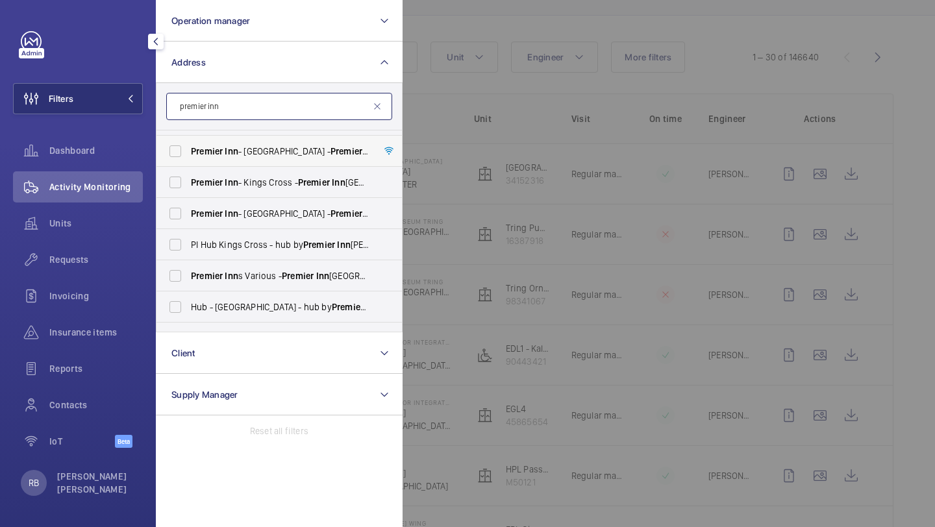
scroll to position [36, 0]
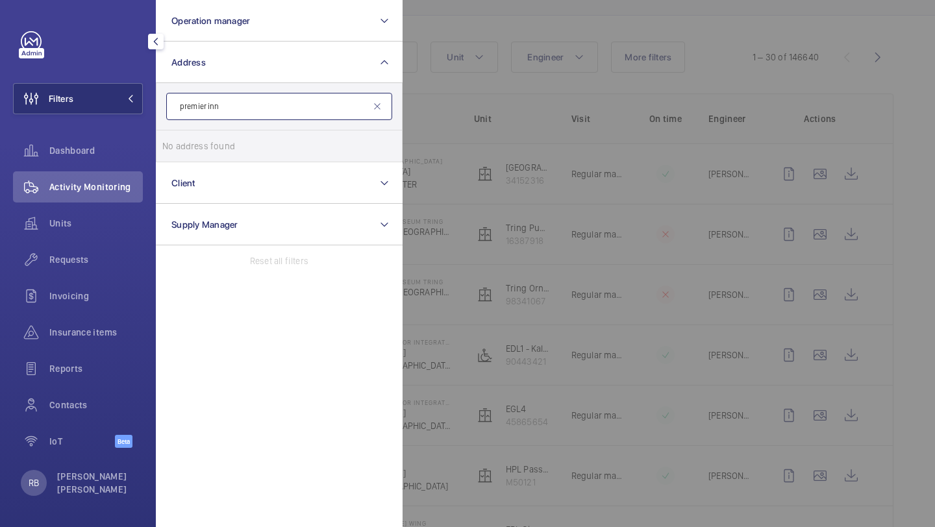
click at [295, 107] on input "premier inn" at bounding box center [279, 106] width 226 height 27
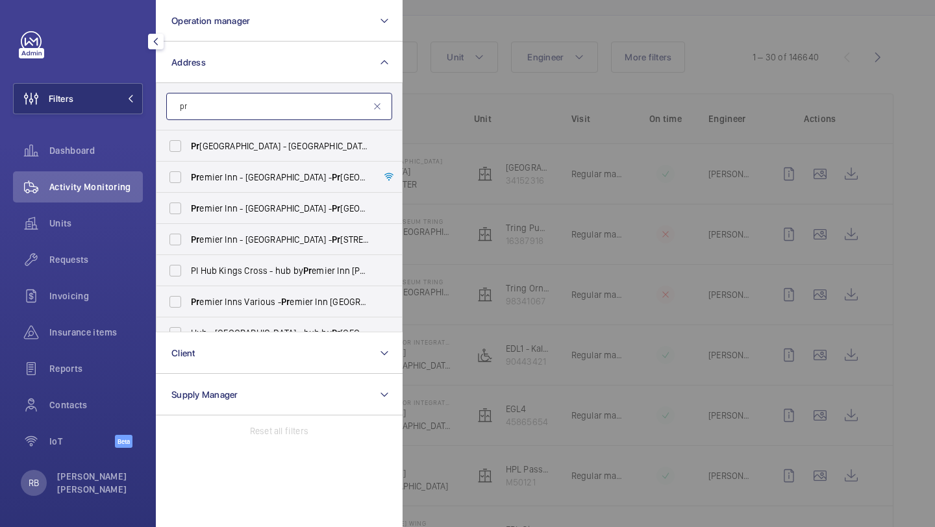
type input "p"
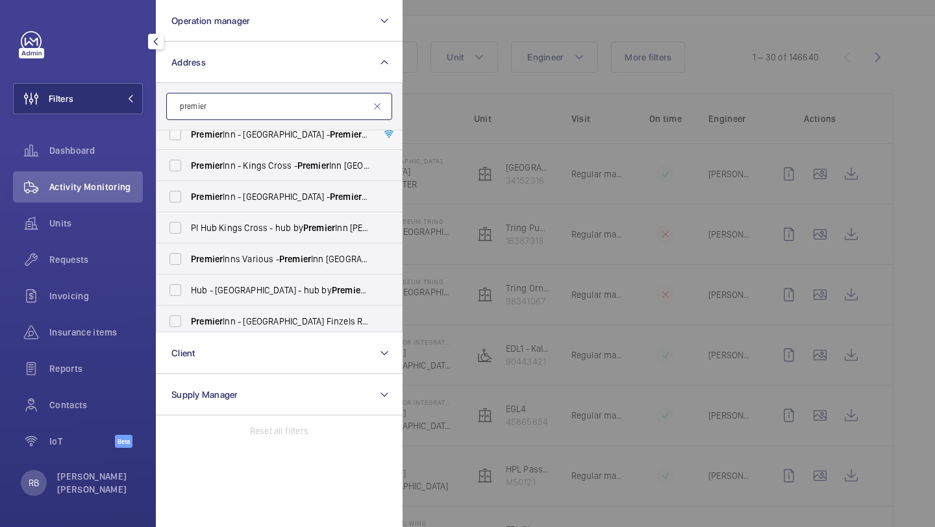
scroll to position [0, 0]
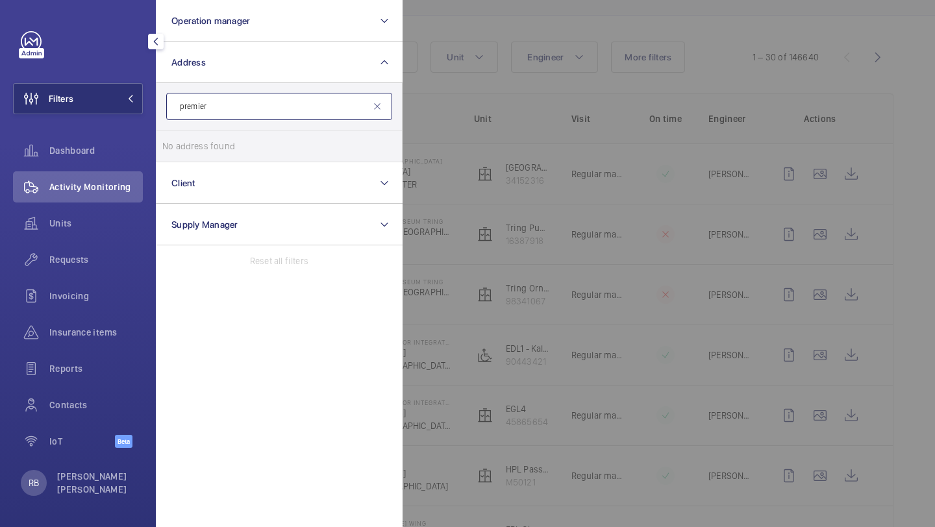
type input "premier"
click at [301, 139] on li "No address found" at bounding box center [280, 146] width 246 height 31
click at [301, 128] on form "premier" at bounding box center [280, 106] width 246 height 47
click at [301, 123] on form "premier" at bounding box center [280, 106] width 246 height 47
click at [309, 97] on input "premier" at bounding box center [279, 106] width 226 height 27
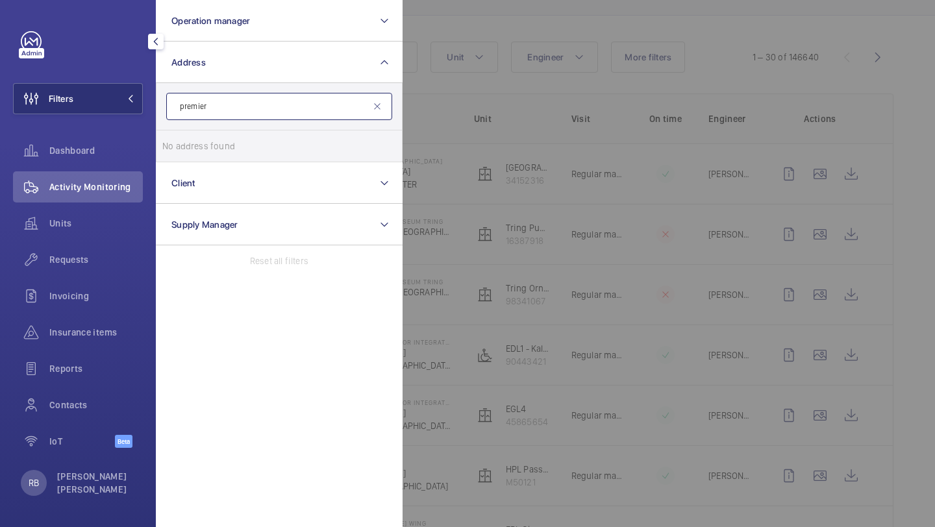
click at [309, 95] on input "premier" at bounding box center [279, 106] width 226 height 27
click at [285, 100] on input "premier" at bounding box center [279, 106] width 226 height 27
click at [282, 101] on input "premier" at bounding box center [279, 106] width 226 height 27
click at [288, 101] on input "premier" at bounding box center [279, 106] width 226 height 27
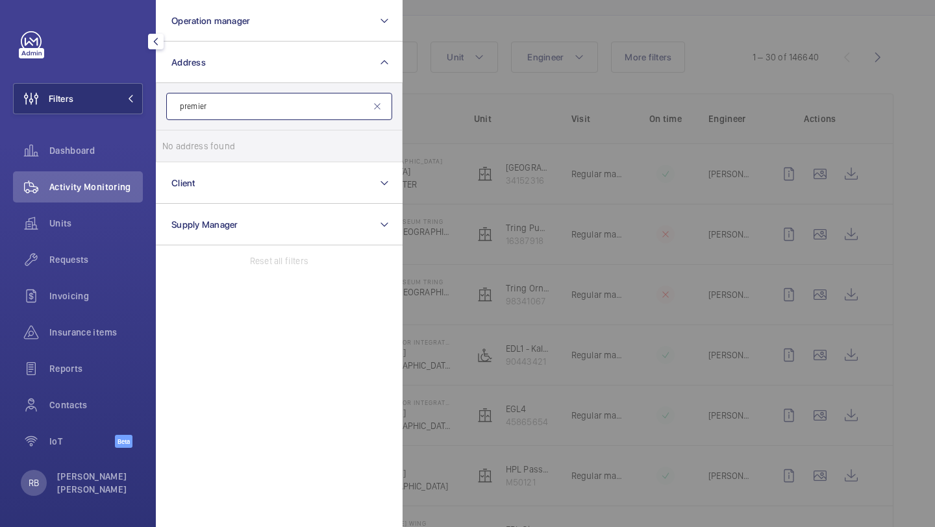
click at [288, 101] on input "premier" at bounding box center [279, 106] width 226 height 27
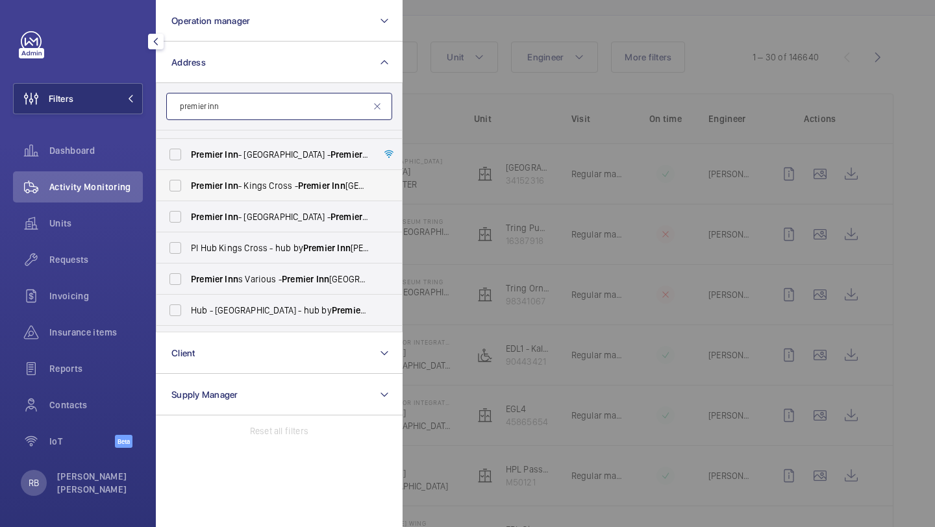
scroll to position [45, 0]
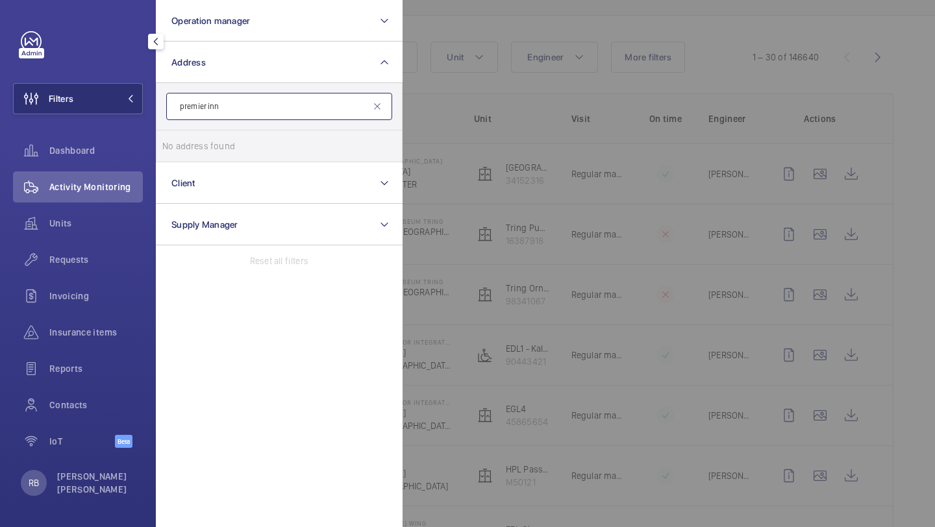
type input "premier inn"
click at [471, 111] on div at bounding box center [870, 263] width 935 height 527
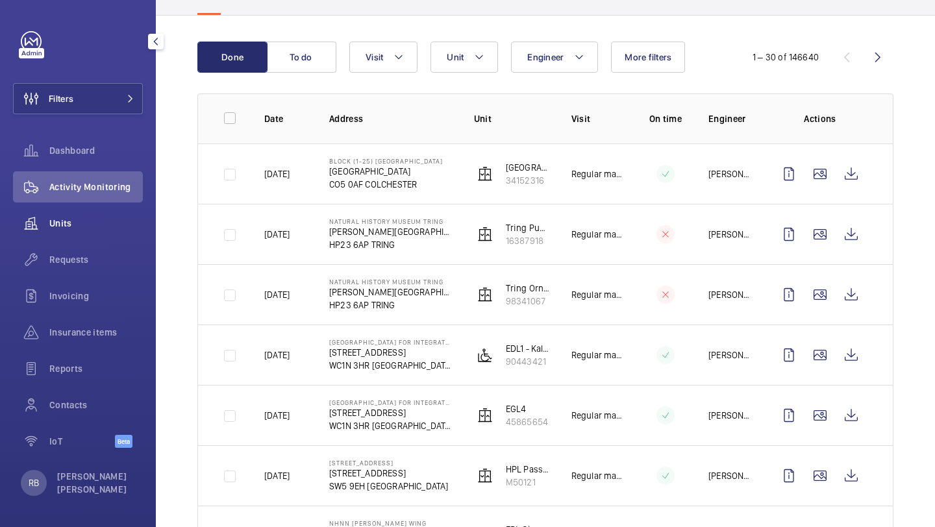
click at [126, 221] on span "Units" at bounding box center [96, 223] width 94 height 13
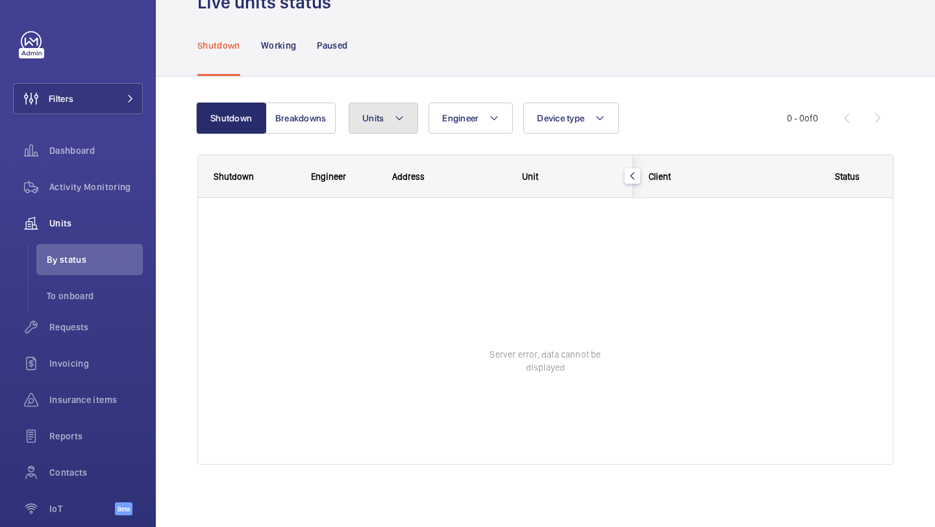
click at [372, 125] on button "Units" at bounding box center [384, 118] width 70 height 31
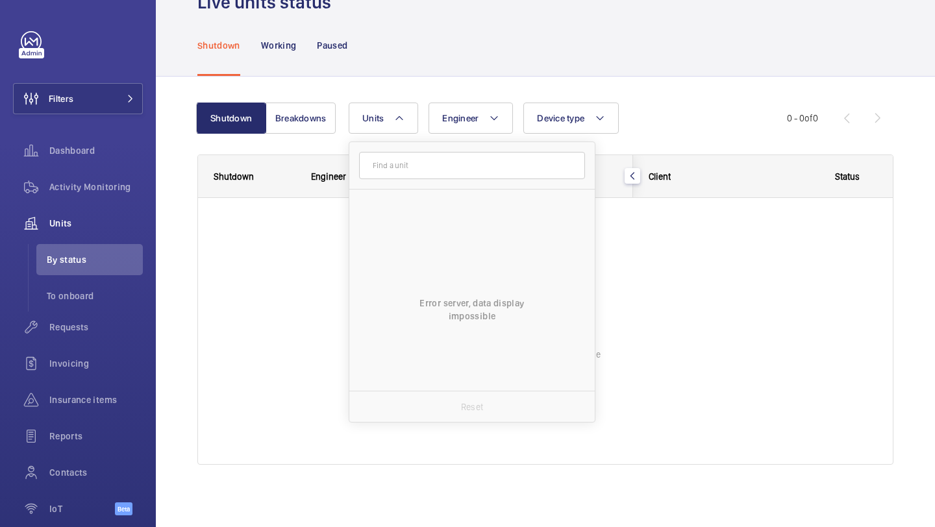
click at [459, 161] on input "text" at bounding box center [472, 165] width 226 height 27
click at [626, 56] on div "Shutdown Working Paused" at bounding box center [545, 45] width 696 height 62
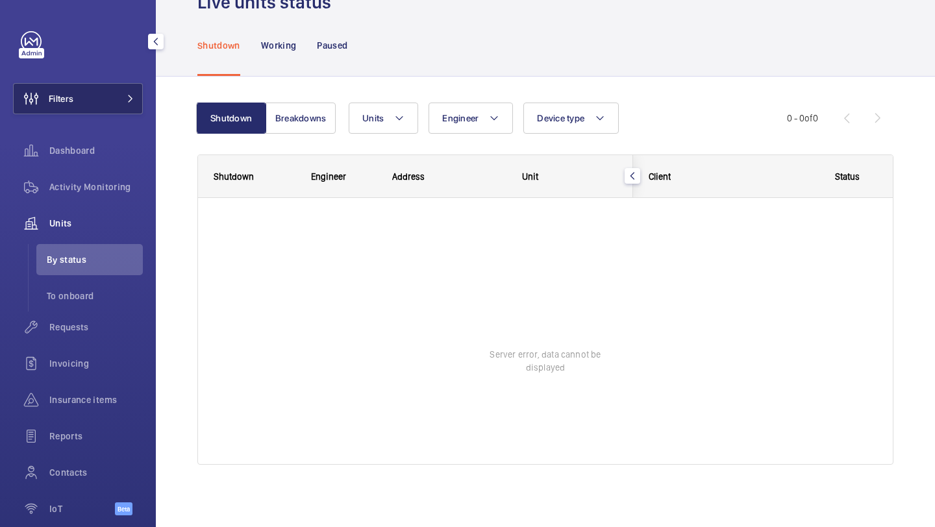
click at [121, 86] on button "Filters" at bounding box center [78, 98] width 130 height 31
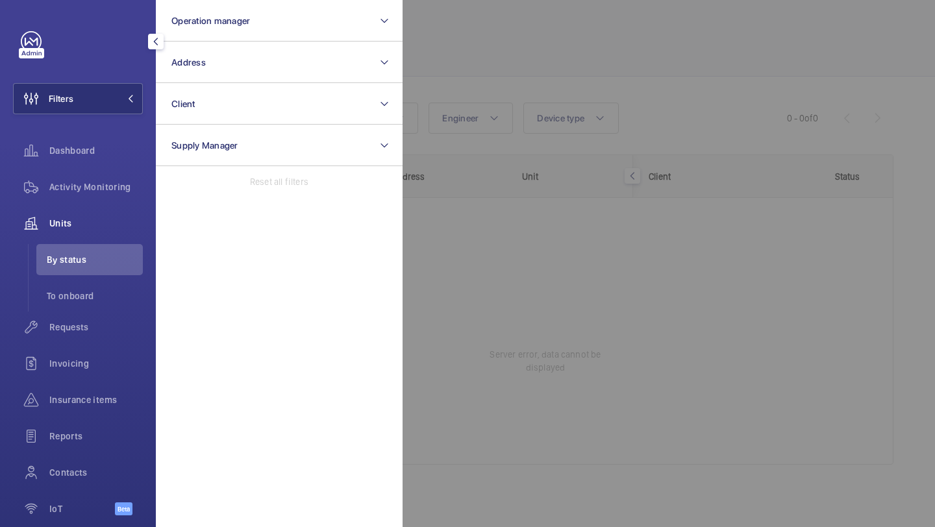
click at [570, 49] on div at bounding box center [870, 263] width 935 height 527
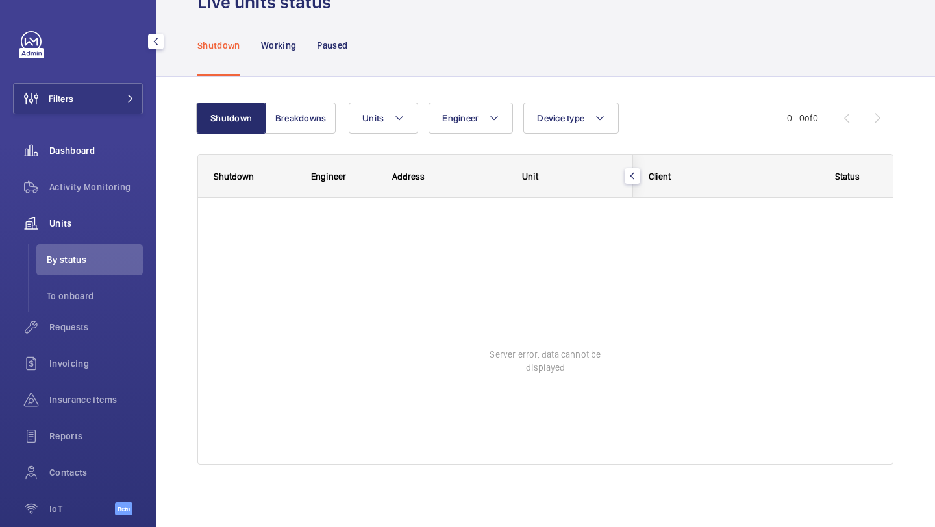
click at [84, 137] on div "Dashboard" at bounding box center [78, 150] width 130 height 31
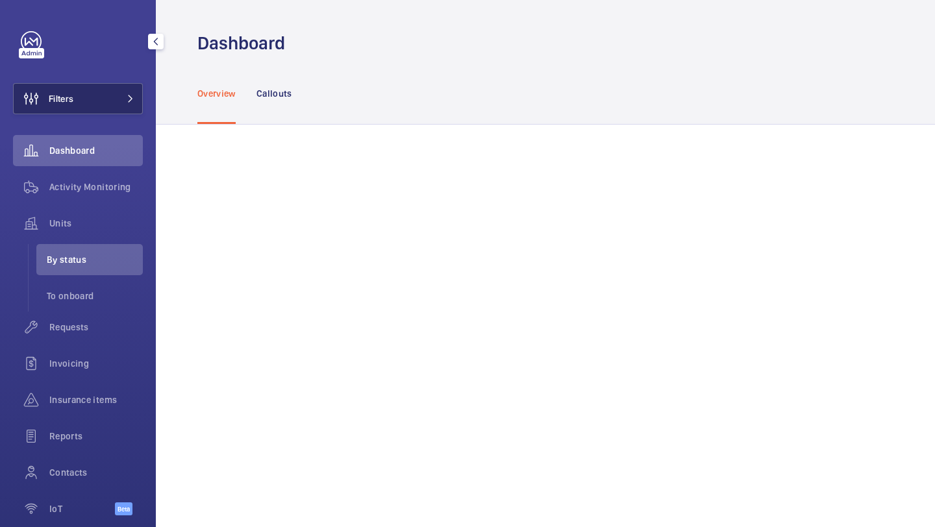
click at [113, 101] on button "Filters" at bounding box center [78, 98] width 130 height 31
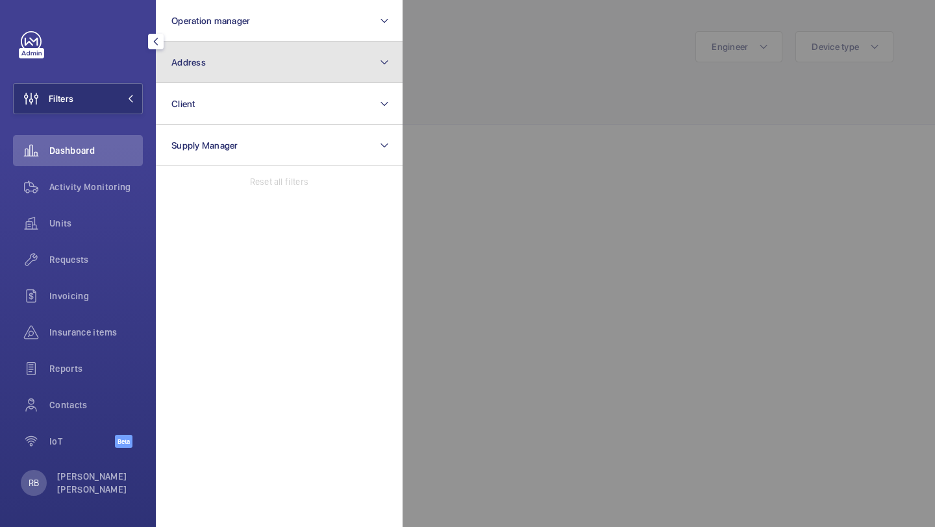
click at [210, 77] on button "Address" at bounding box center [279, 63] width 247 height 42
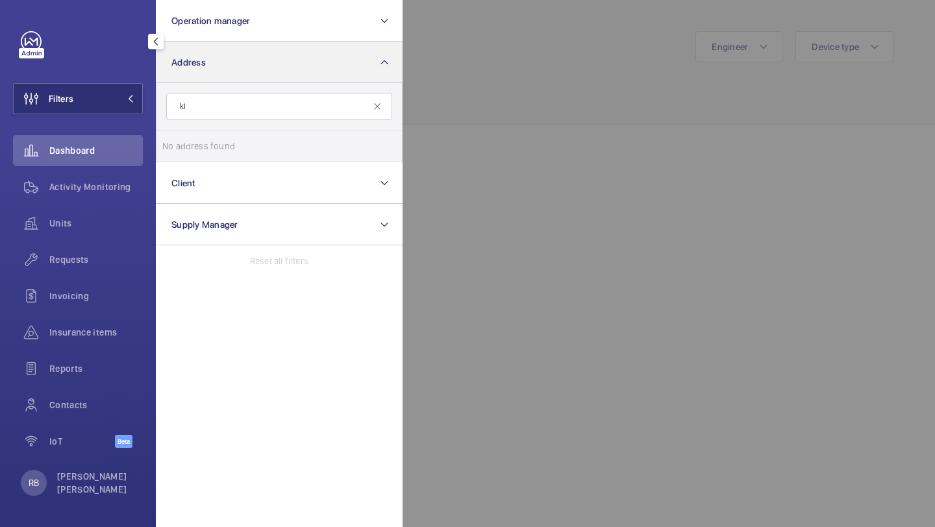
type input "k"
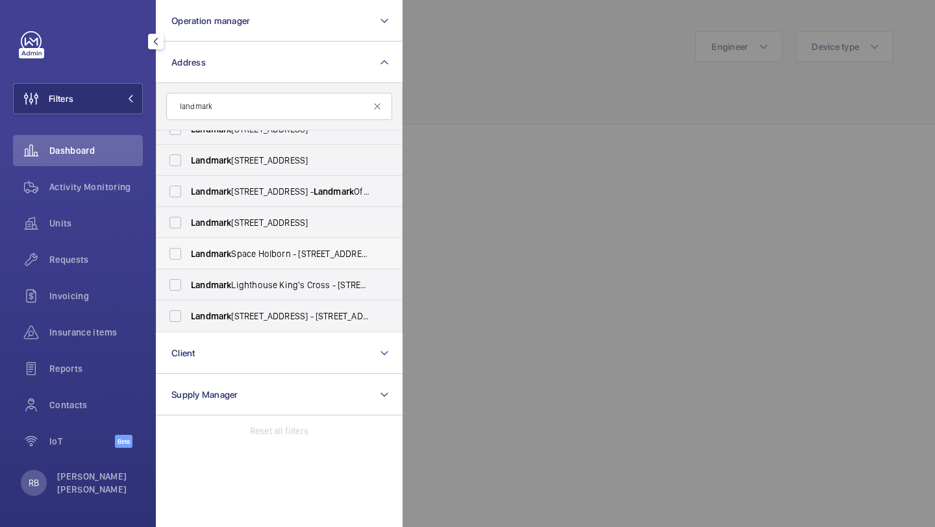
scroll to position [420, 0]
type input "landmark"
click at [488, 164] on div at bounding box center [870, 263] width 935 height 527
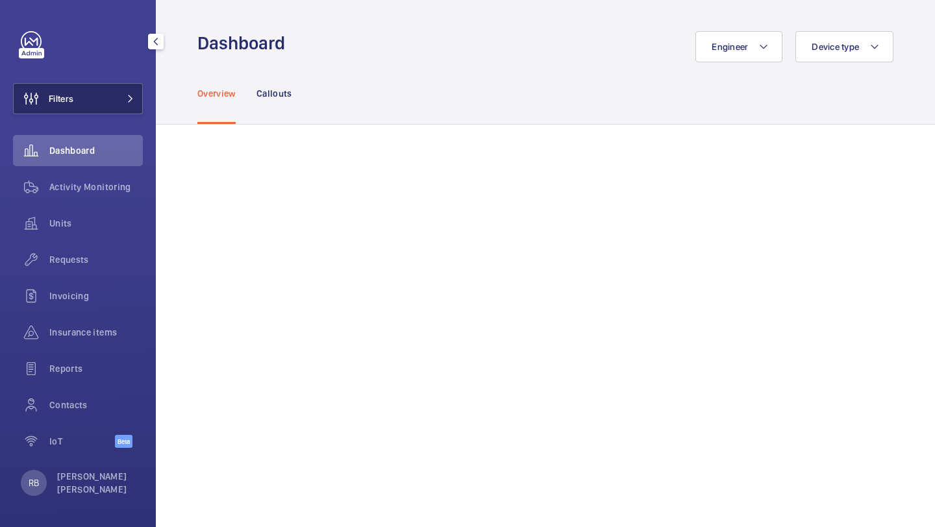
click at [116, 106] on button "Filters" at bounding box center [78, 98] width 130 height 31
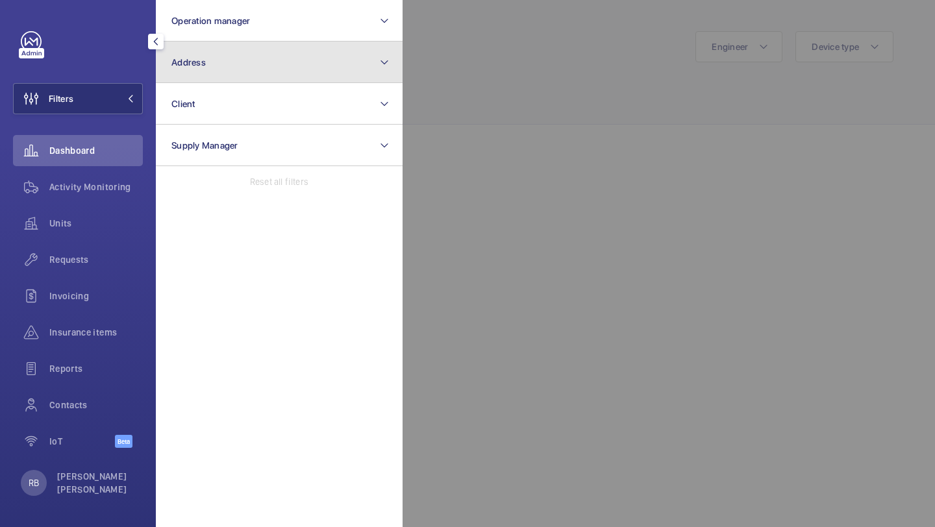
click at [186, 76] on button "Address" at bounding box center [279, 63] width 247 height 42
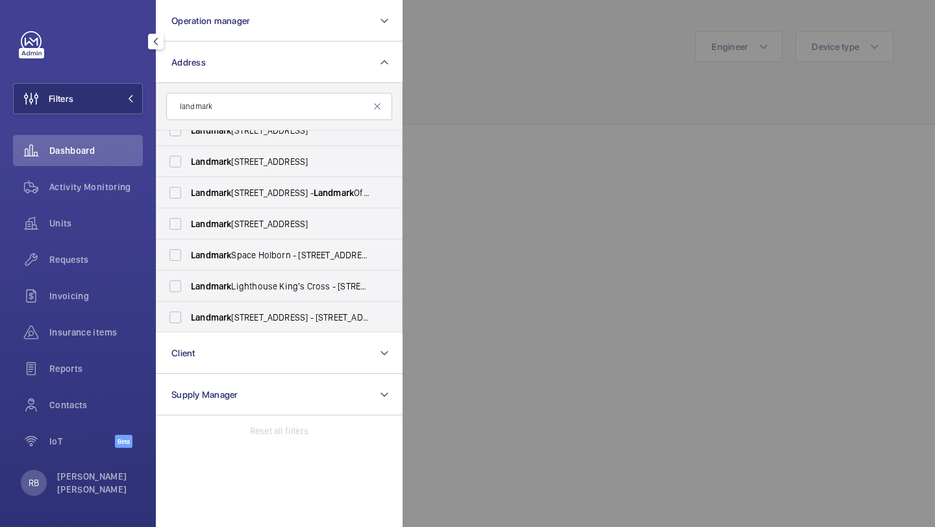
scroll to position [422, 0]
type input "landmark"
click at [318, 323] on label "Landmark [STREET_ADDRESS] - [STREET_ADDRESS]" at bounding box center [270, 316] width 226 height 31
click at [188, 323] on input "Landmark [STREET_ADDRESS] - [STREET_ADDRESS]" at bounding box center [175, 316] width 26 height 26
checkbox input "true"
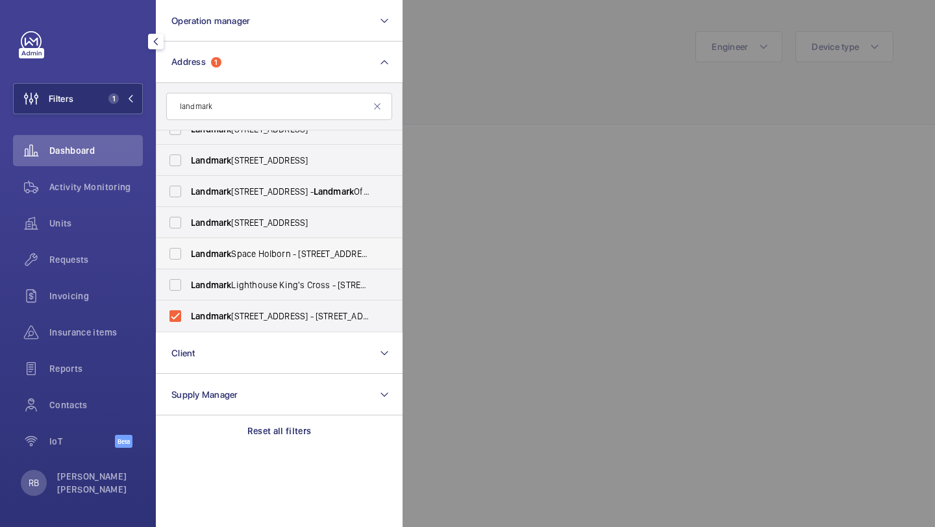
click at [184, 268] on label "Landmark Space Holborn - [STREET_ADDRESS]" at bounding box center [270, 253] width 226 height 31
click at [184, 267] on input "Landmark Space Holborn - [STREET_ADDRESS]" at bounding box center [175, 254] width 26 height 26
checkbox input "true"
click at [181, 278] on label "Landmark Lighthouse [GEOGRAPHIC_DATA] - [STREET_ADDRESS]" at bounding box center [270, 285] width 226 height 31
click at [181, 278] on input "Landmark Lighthouse [GEOGRAPHIC_DATA] - [STREET_ADDRESS]" at bounding box center [175, 285] width 26 height 26
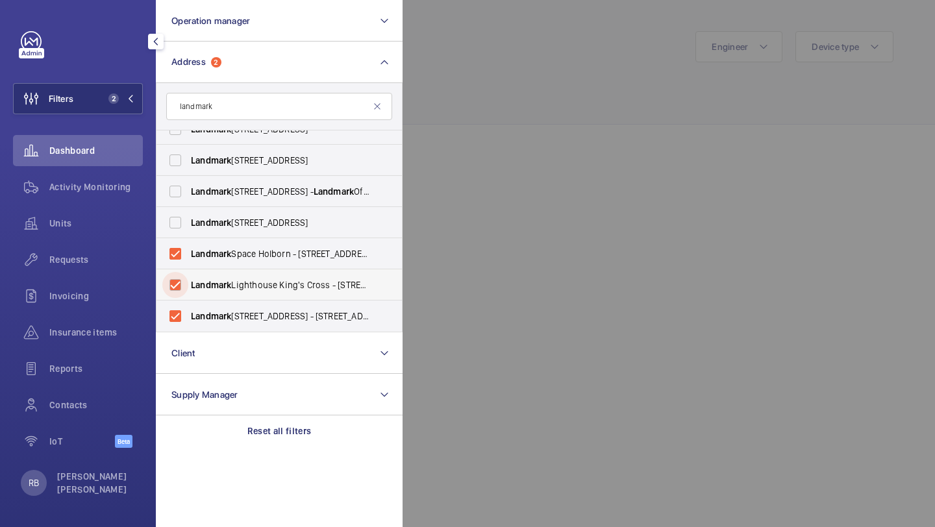
checkbox input "true"
click at [181, 225] on label "Landmark [STREET_ADDRESS]" at bounding box center [270, 222] width 226 height 31
click at [181, 225] on input "Landmark [STREET_ADDRESS]" at bounding box center [175, 223] width 26 height 26
checkbox input "true"
click at [184, 188] on label "Landmark [STREET_ADDRESS] - Landmark Office Space - [GEOGRAPHIC_DATA]" at bounding box center [270, 191] width 226 height 31
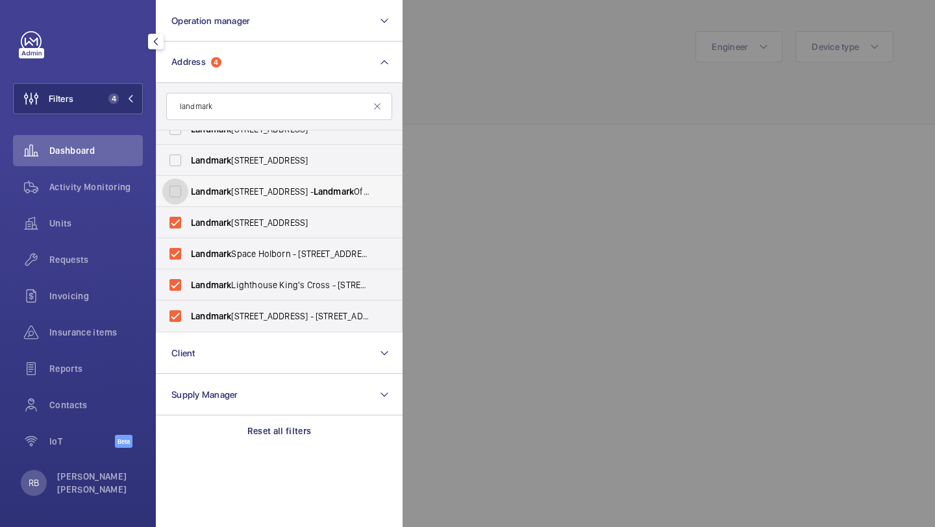
click at [184, 188] on input "Landmark [STREET_ADDRESS] - Landmark Office Space - [GEOGRAPHIC_DATA]" at bounding box center [175, 192] width 26 height 26
checkbox input "true"
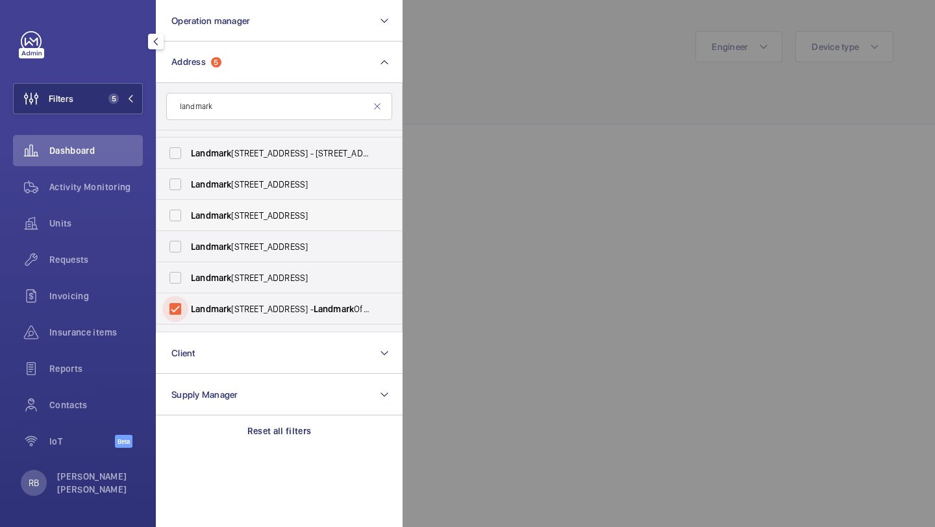
scroll to position [317, 0]
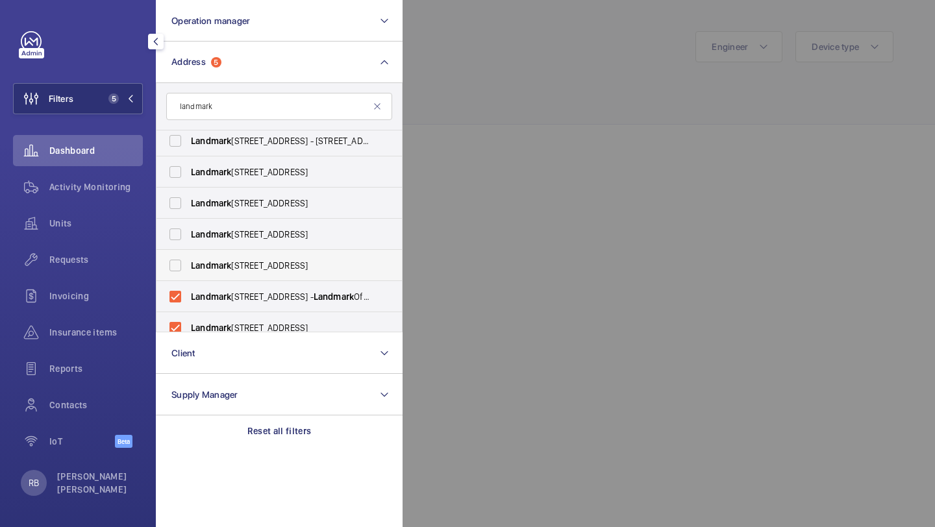
click at [186, 259] on label "Landmark [STREET_ADDRESS] - [STREET_ADDRESS]" at bounding box center [270, 265] width 226 height 31
click at [186, 259] on input "Landmark [STREET_ADDRESS] - [STREET_ADDRESS]" at bounding box center [175, 266] width 26 height 26
checkbox input "true"
click at [186, 242] on label "Landmark [STREET_ADDRESS] - [STREET_ADDRESS]" at bounding box center [270, 234] width 226 height 31
click at [186, 242] on input "Landmark [STREET_ADDRESS] - [STREET_ADDRESS]" at bounding box center [175, 235] width 26 height 26
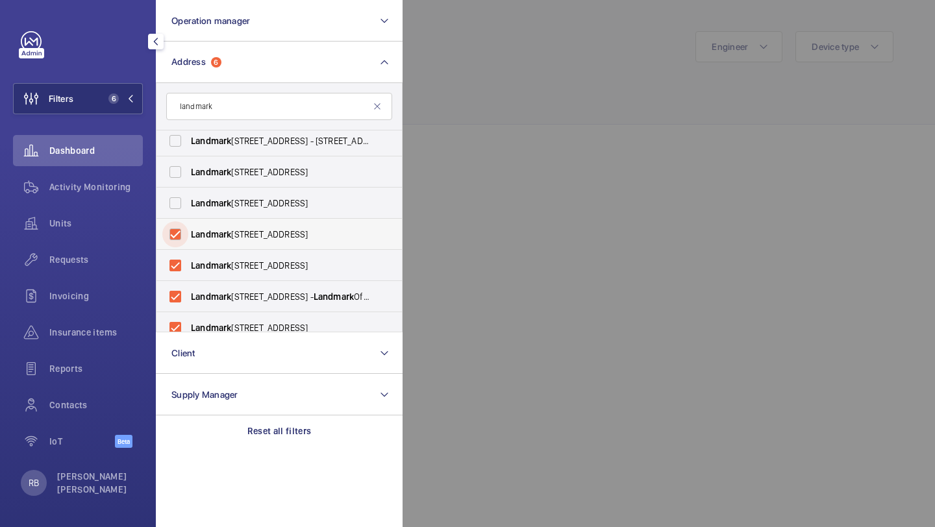
checkbox input "true"
click at [186, 218] on label "Landmark [STREET_ADDRESS]" at bounding box center [270, 203] width 226 height 31
click at [186, 216] on input "Landmark [STREET_ADDRESS]" at bounding box center [175, 203] width 26 height 26
checkbox input "true"
click at [188, 168] on label "Landmark [STREET_ADDRESS]" at bounding box center [270, 172] width 226 height 31
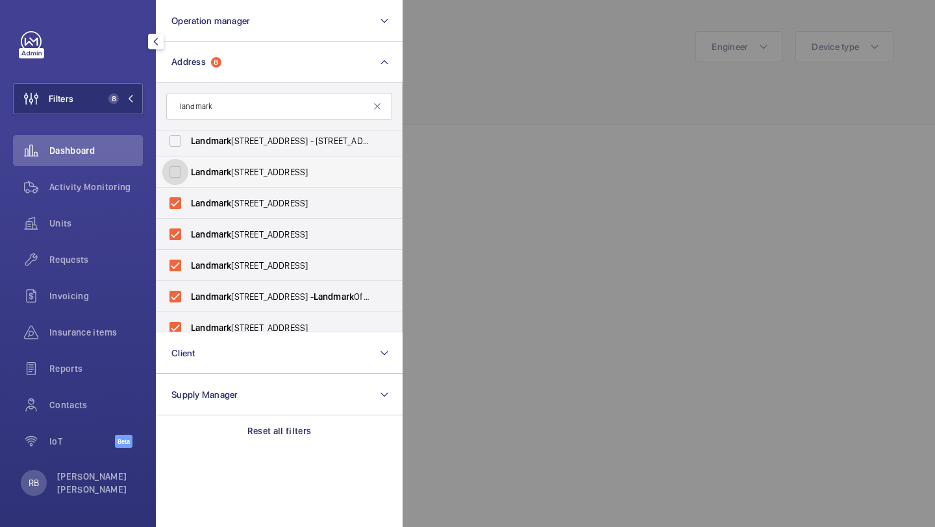
click at [188, 168] on input "Landmark [STREET_ADDRESS]" at bounding box center [175, 172] width 26 height 26
checkbox input "true"
click at [188, 150] on label "Landmark [STREET_ADDRESS] - [STREET_ADDRESS]" at bounding box center [270, 140] width 226 height 31
click at [188, 150] on input "Landmark [STREET_ADDRESS] - [STREET_ADDRESS]" at bounding box center [175, 141] width 26 height 26
checkbox input "true"
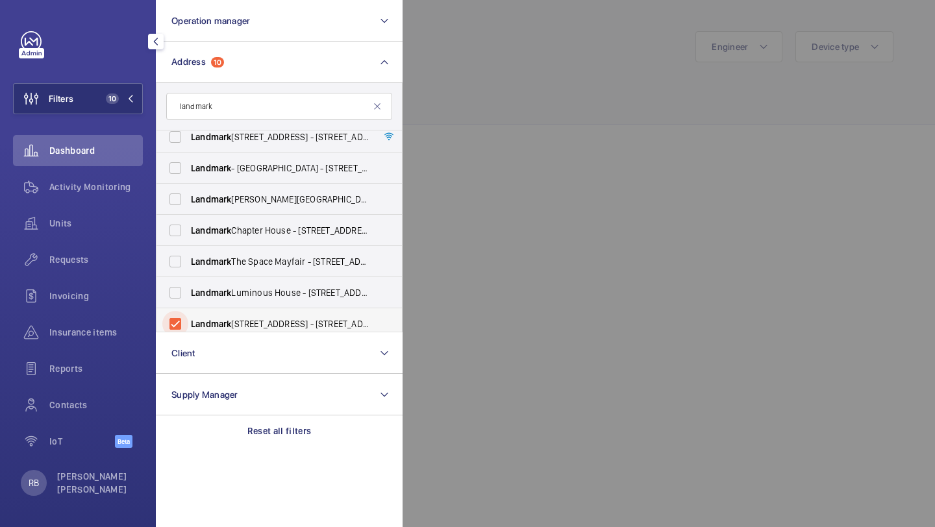
scroll to position [128, 0]
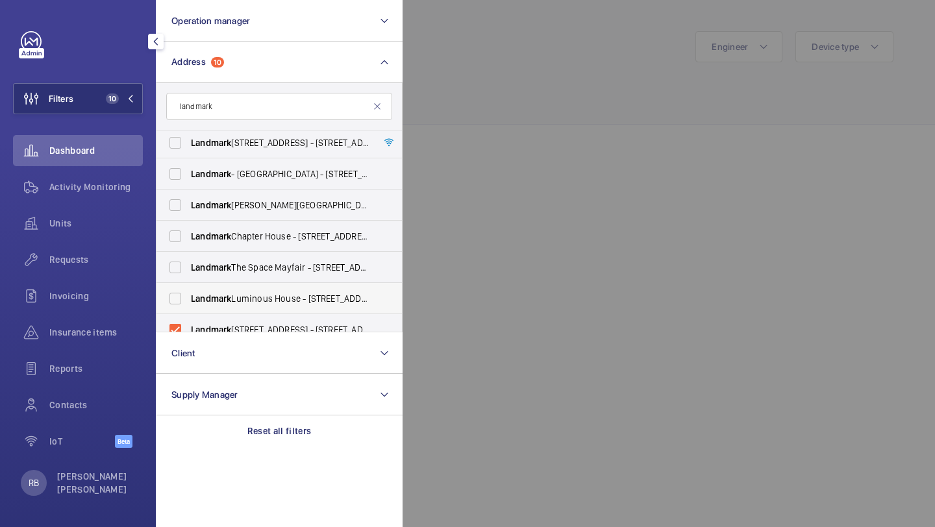
click at [179, 300] on label "Landmark [GEOGRAPHIC_DATA] - [STREET_ADDRESS][PERSON_NAME]" at bounding box center [270, 298] width 226 height 31
click at [179, 300] on input "Landmark [GEOGRAPHIC_DATA] - [STREET_ADDRESS][PERSON_NAME]" at bounding box center [175, 299] width 26 height 26
checkbox input "true"
click at [179, 278] on label "Landmark The Space Mayfair - [STREET_ADDRESS]" at bounding box center [270, 267] width 226 height 31
click at [179, 278] on input "Landmark The Space Mayfair - [STREET_ADDRESS]" at bounding box center [175, 268] width 26 height 26
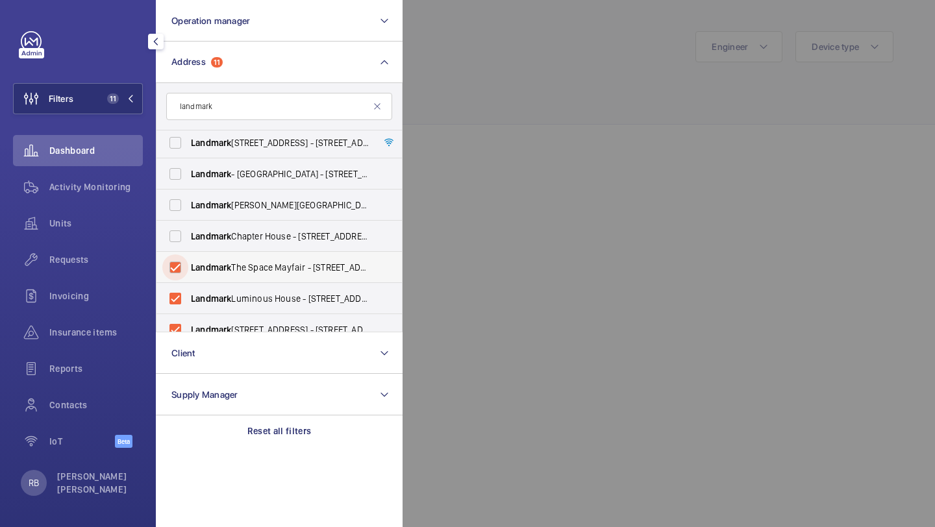
checkbox input "true"
click at [184, 234] on label "Landmark Chapter House - [STREET_ADDRESS]" at bounding box center [270, 236] width 226 height 31
click at [184, 234] on input "Landmark Chapter House - [STREET_ADDRESS]" at bounding box center [175, 236] width 26 height 26
checkbox input "true"
click at [187, 194] on label "Landmark [PERSON_NAME][GEOGRAPHIC_DATA] - [STREET_ADDRESS][PERSON_NAME]" at bounding box center [270, 205] width 226 height 31
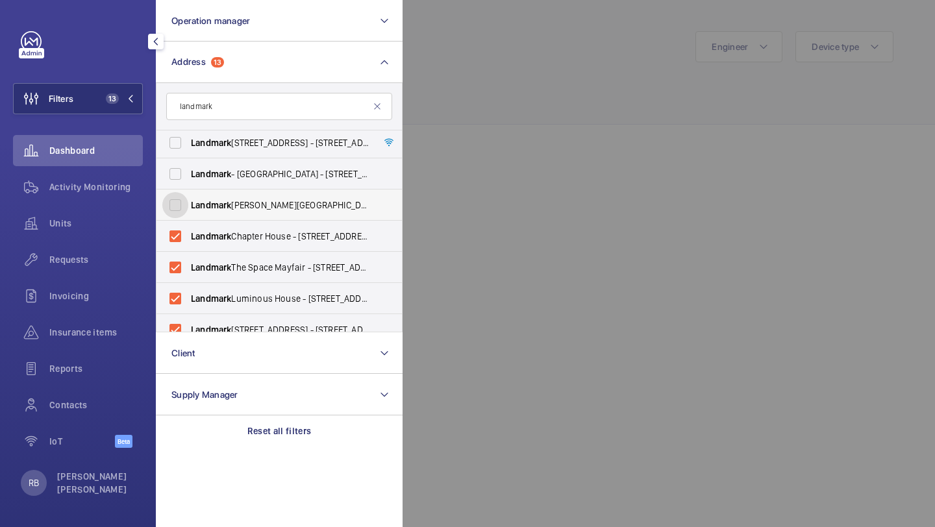
click at [187, 194] on input "Landmark [PERSON_NAME][GEOGRAPHIC_DATA] - [STREET_ADDRESS][PERSON_NAME]" at bounding box center [175, 205] width 26 height 26
checkbox input "true"
click at [187, 168] on label "Landmark - [GEOGRAPHIC_DATA] - [STREET_ADDRESS][PERSON_NAME]" at bounding box center [270, 173] width 226 height 31
click at [187, 168] on input "Landmark - [GEOGRAPHIC_DATA] - [STREET_ADDRESS][PERSON_NAME]" at bounding box center [175, 174] width 26 height 26
checkbox input "true"
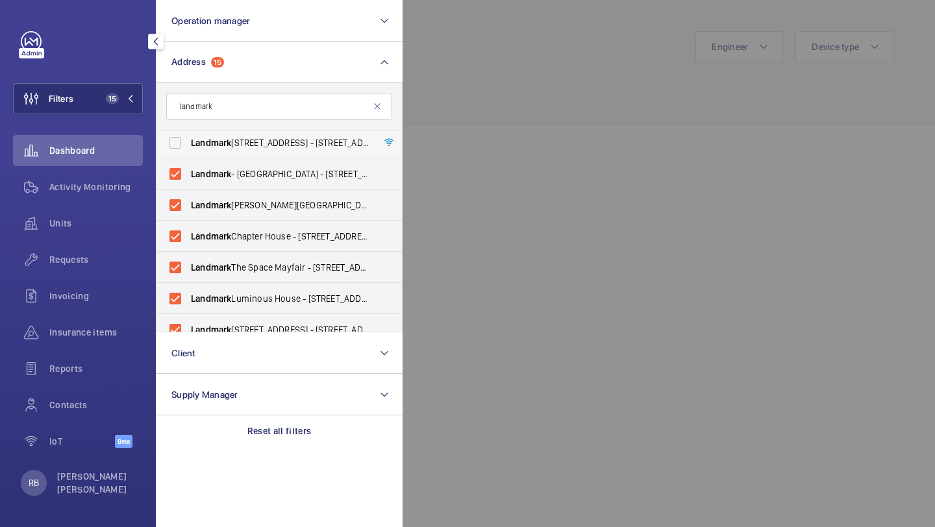
click at [187, 149] on label "Landmark [STREET_ADDRESS] - [STREET_ADDRESS]" at bounding box center [270, 142] width 226 height 31
click at [187, 149] on input "Landmark [STREET_ADDRESS] - [STREET_ADDRESS]" at bounding box center [175, 143] width 26 height 26
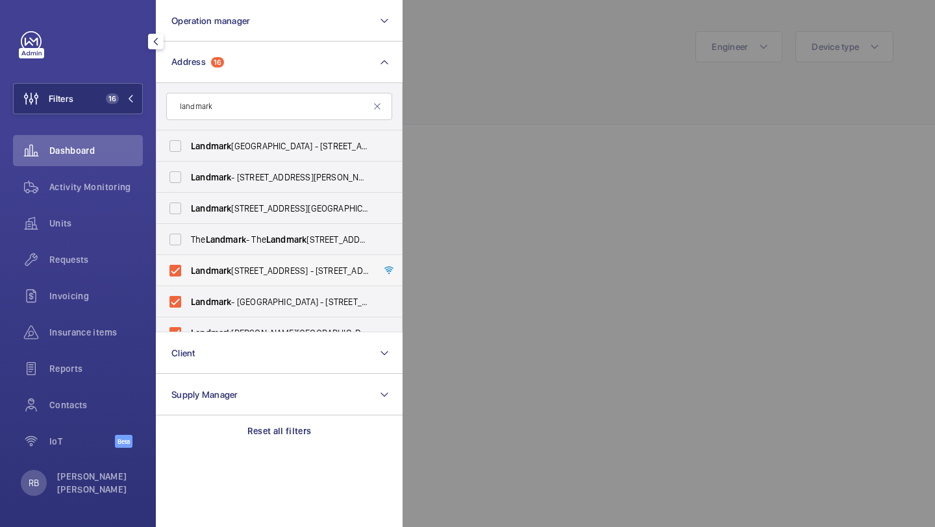
click at [182, 259] on label "Landmark [STREET_ADDRESS] - [STREET_ADDRESS]" at bounding box center [270, 270] width 226 height 31
click at [182, 259] on input "Landmark [STREET_ADDRESS] - [STREET_ADDRESS]" at bounding box center [175, 271] width 26 height 26
checkbox input "false"
click at [186, 240] on label "The Landmark - [GEOGRAPHIC_DATA]" at bounding box center [270, 239] width 226 height 31
click at [186, 240] on input "The Landmark - [GEOGRAPHIC_DATA]" at bounding box center [175, 240] width 26 height 26
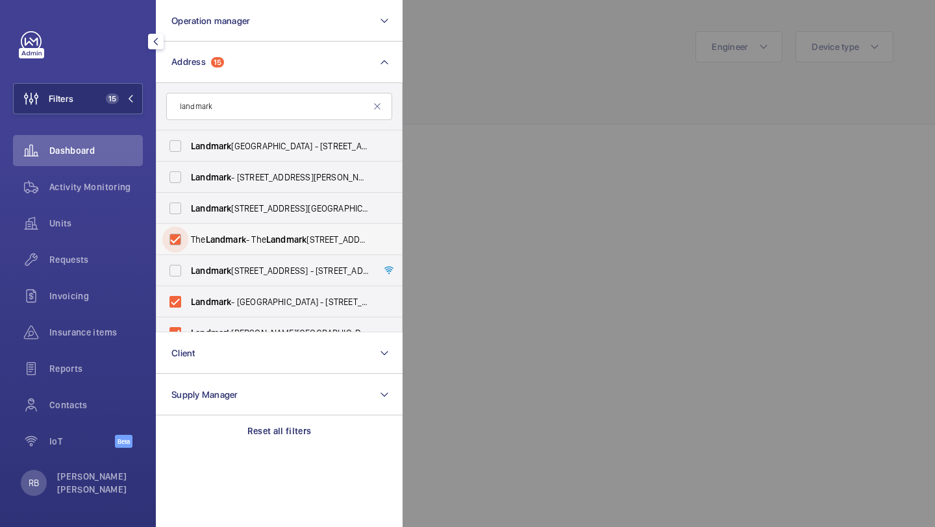
checkbox input "true"
click at [181, 267] on label "Landmark [STREET_ADDRESS] - [STREET_ADDRESS]" at bounding box center [270, 270] width 226 height 31
click at [181, 267] on input "Landmark [STREET_ADDRESS] - [STREET_ADDRESS]" at bounding box center [175, 271] width 26 height 26
checkbox input "true"
click at [188, 197] on label "Landmark [STREET_ADDRESS][GEOGRAPHIC_DATA][STREET_ADDRESS]" at bounding box center [270, 208] width 226 height 31
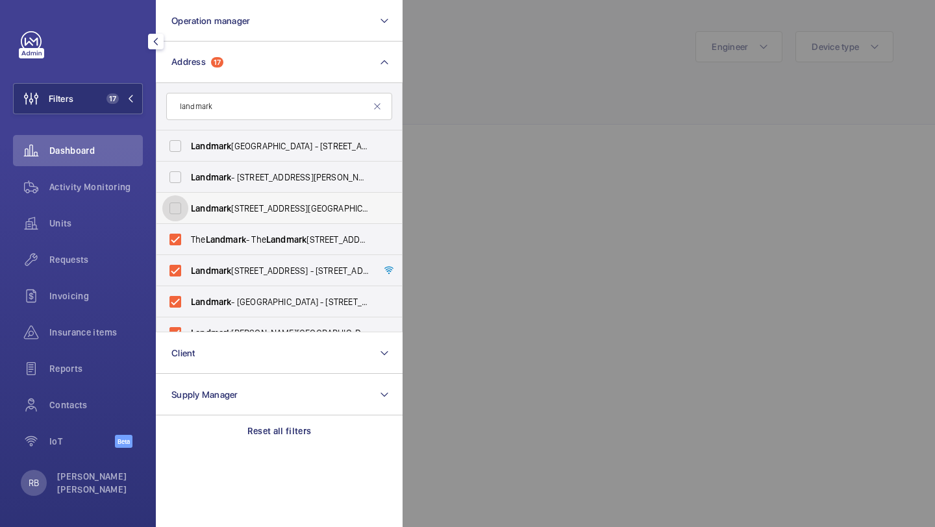
click at [188, 197] on input "Landmark [STREET_ADDRESS][GEOGRAPHIC_DATA][STREET_ADDRESS]" at bounding box center [175, 209] width 26 height 26
checkbox input "true"
click at [188, 181] on label "Landmark - [STREET_ADDRESS][PERSON_NAME][PERSON_NAME]" at bounding box center [270, 177] width 226 height 31
click at [188, 181] on input "Landmark - [STREET_ADDRESS][PERSON_NAME][PERSON_NAME]" at bounding box center [175, 177] width 26 height 26
checkbox input "true"
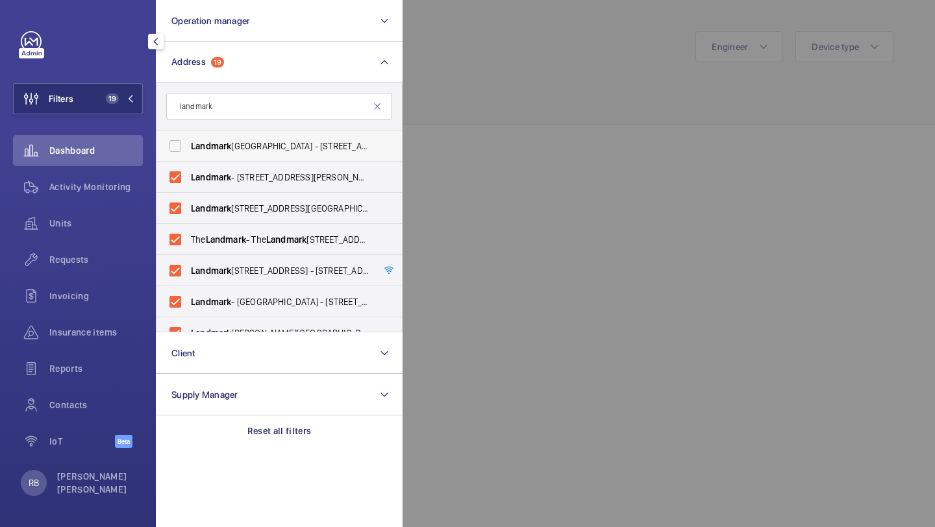
click at [188, 140] on label "Landmark [GEOGRAPHIC_DATA] - [STREET_ADDRESS]" at bounding box center [270, 146] width 226 height 31
click at [188, 140] on input "Landmark [GEOGRAPHIC_DATA] - [STREET_ADDRESS]" at bounding box center [175, 146] width 26 height 26
checkbox input "true"
click at [120, 191] on span "Activity Monitoring" at bounding box center [96, 187] width 94 height 13
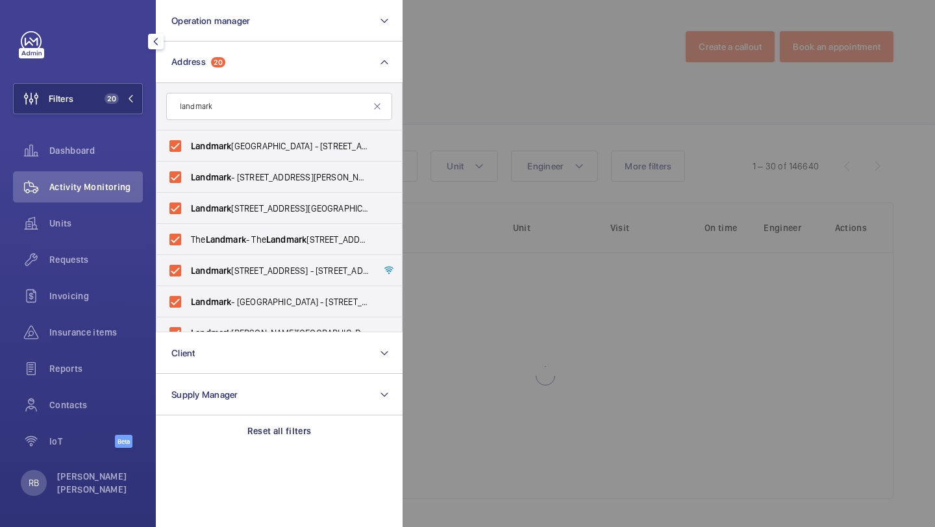
click at [457, 153] on div at bounding box center [870, 263] width 935 height 527
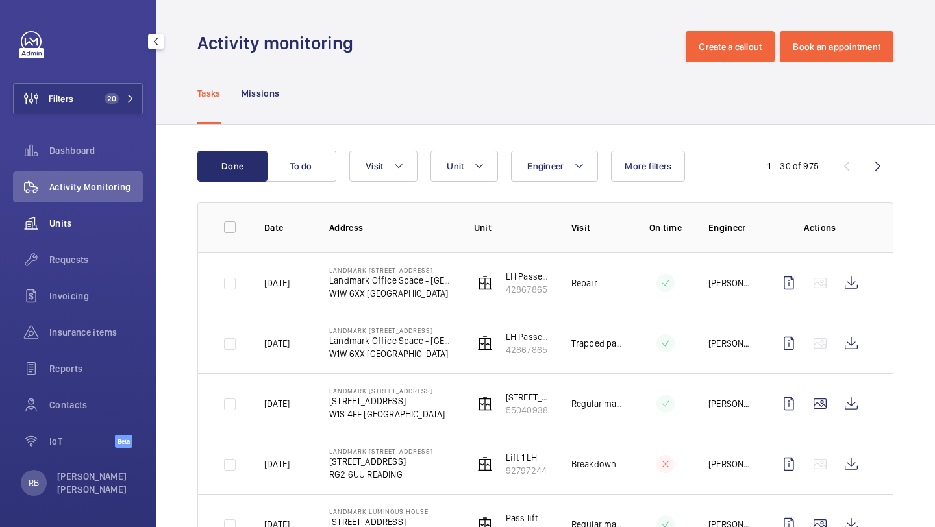
click at [71, 221] on span "Units" at bounding box center [96, 223] width 94 height 13
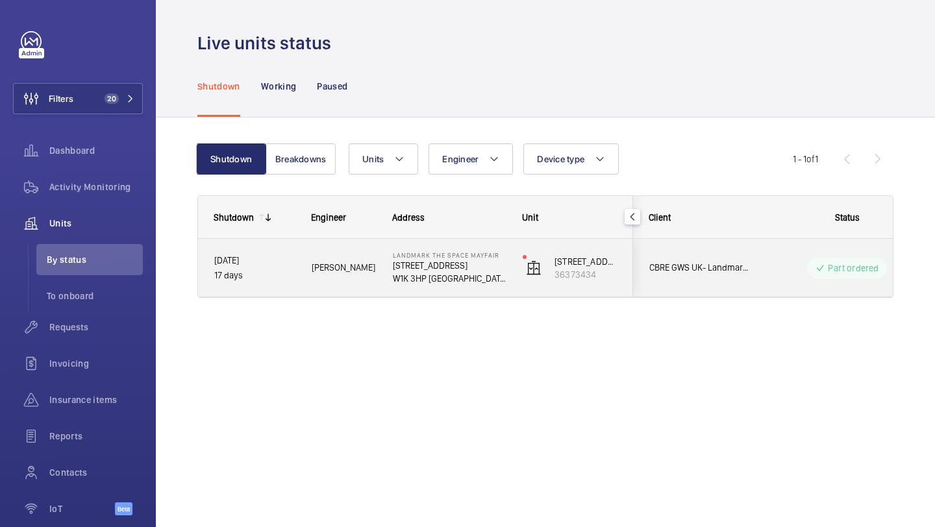
click at [351, 255] on div "[PERSON_NAME]" at bounding box center [336, 267] width 80 height 41
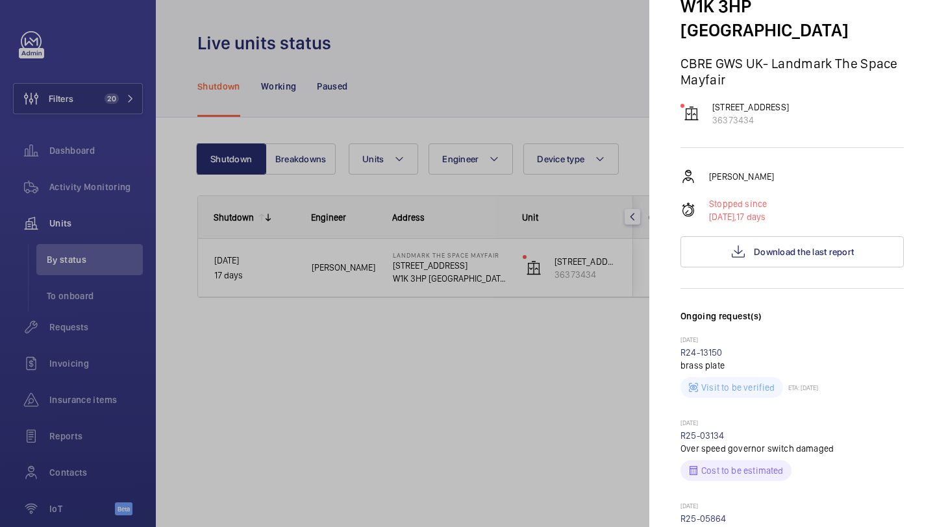
scroll to position [106, 0]
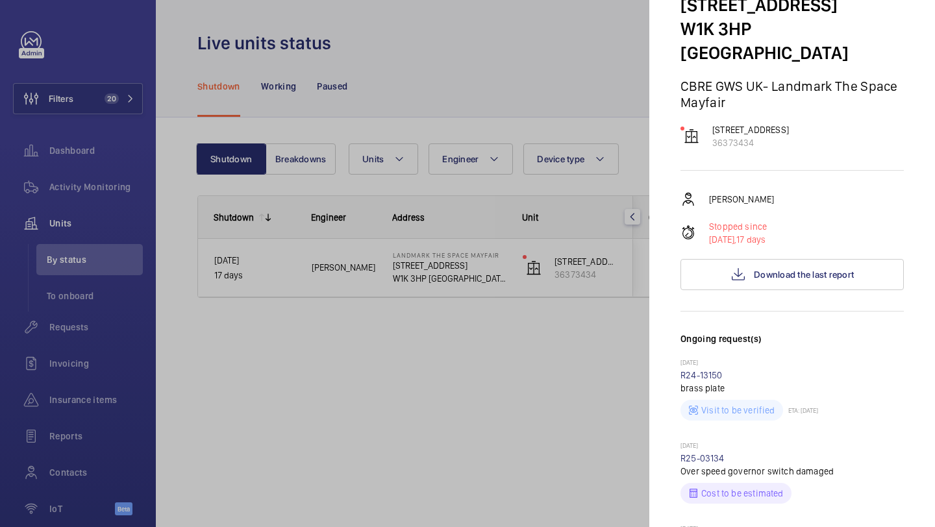
click at [837, 220] on div "Stopped since [DATE], 17 days" at bounding box center [792, 233] width 223 height 26
click at [829, 223] on div "[PERSON_NAME] Stopped since [DATE], 17 days Download the last report" at bounding box center [792, 241] width 223 height 99
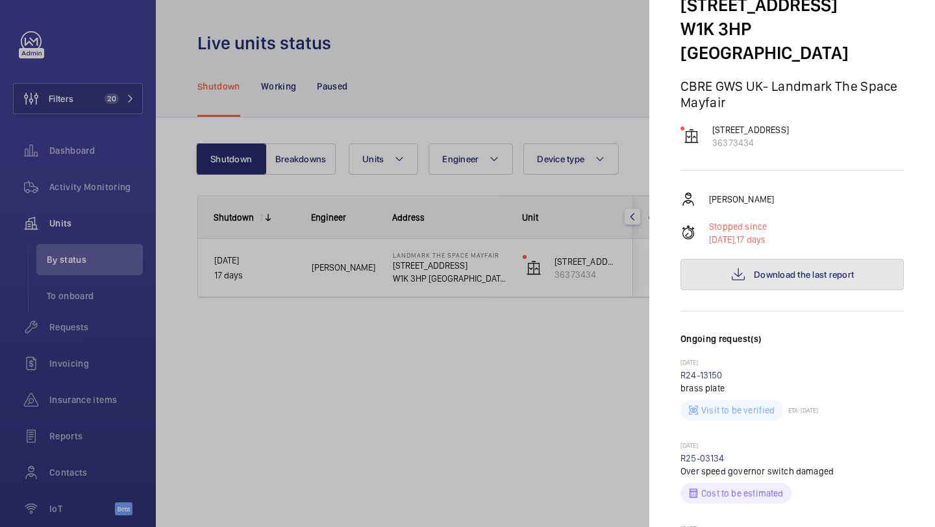
click at [815, 270] on span "Download the last report" at bounding box center [804, 275] width 100 height 10
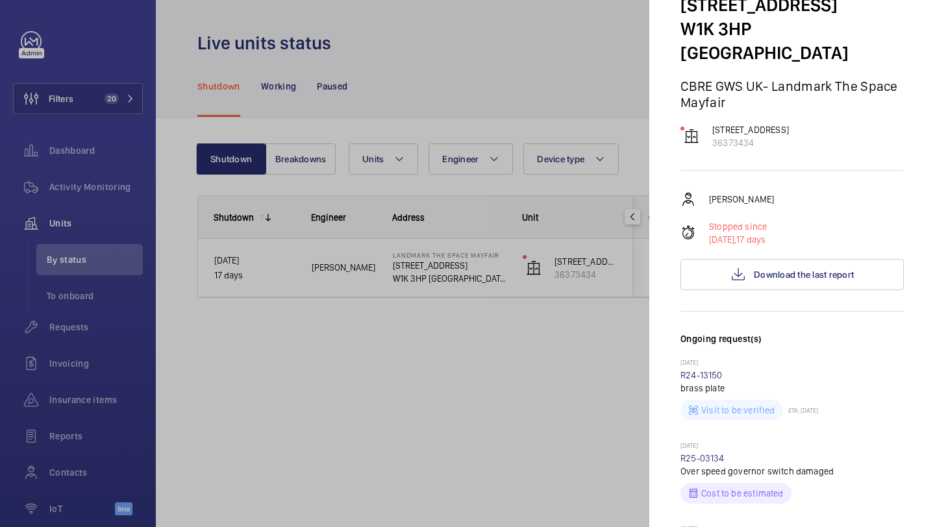
scroll to position [0, 0]
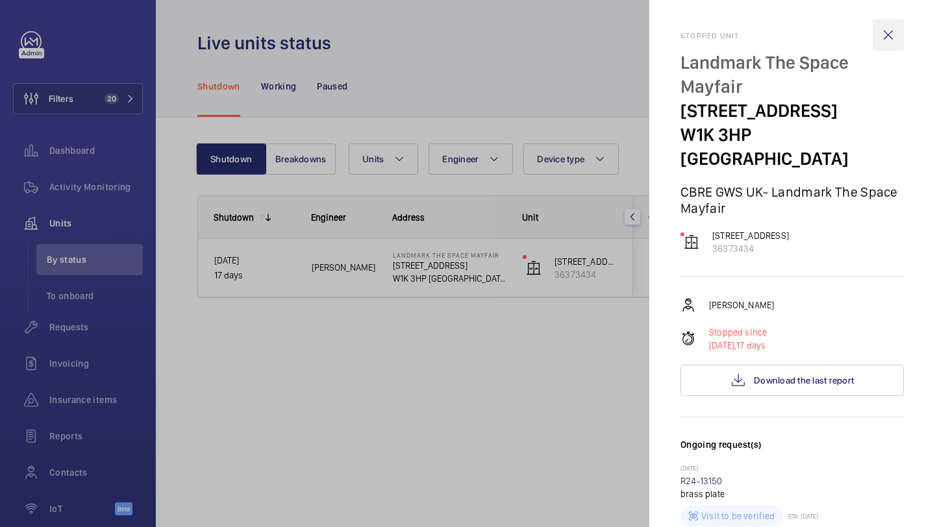
click at [894, 35] on wm-front-icon-button at bounding box center [888, 34] width 31 height 31
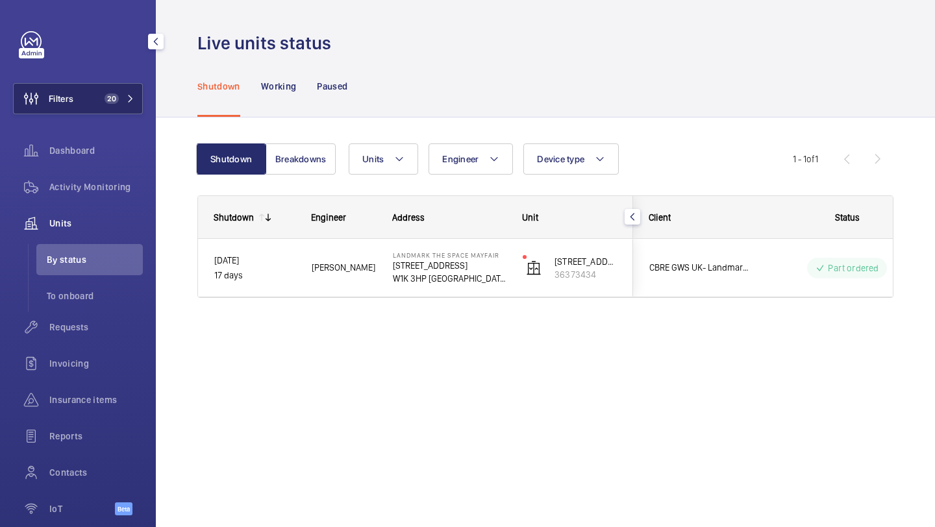
click at [114, 95] on span "20" at bounding box center [112, 99] width 14 height 10
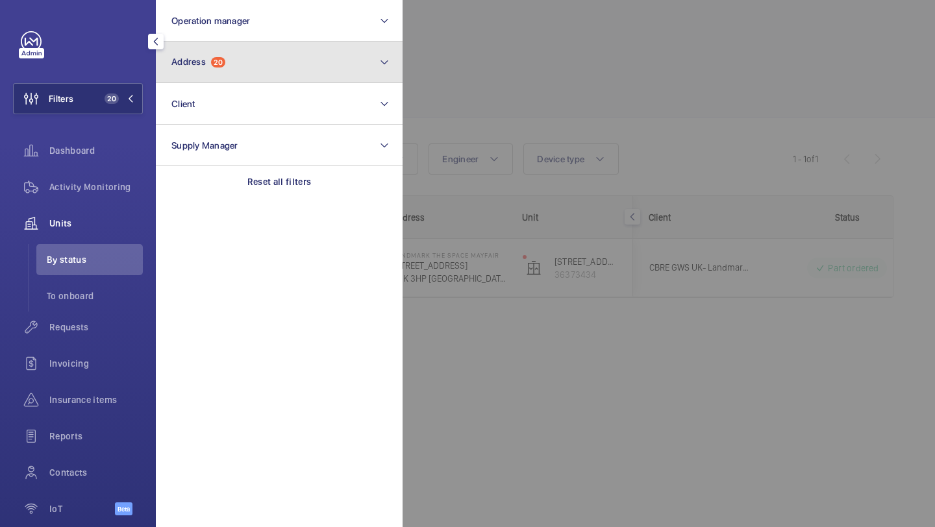
click at [237, 62] on button "Address 20" at bounding box center [279, 63] width 247 height 42
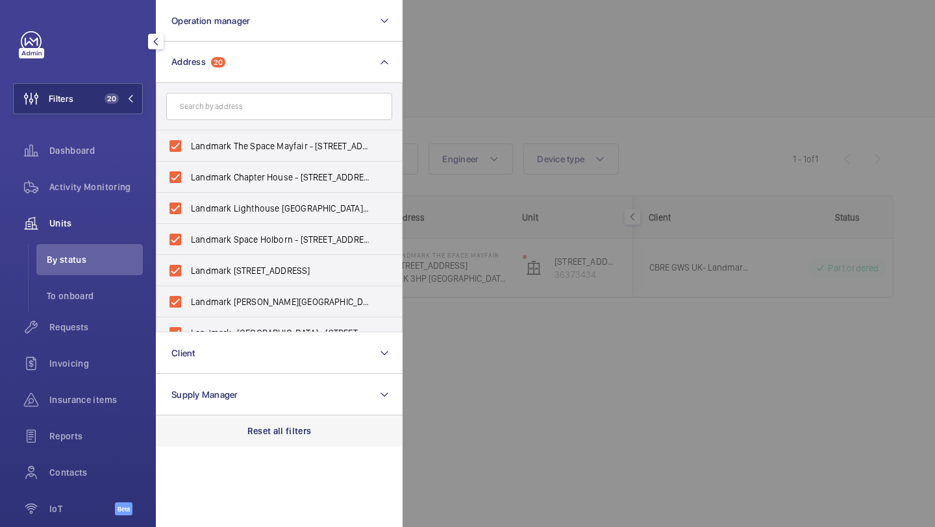
click at [296, 433] on p "Reset all filters" at bounding box center [279, 431] width 64 height 13
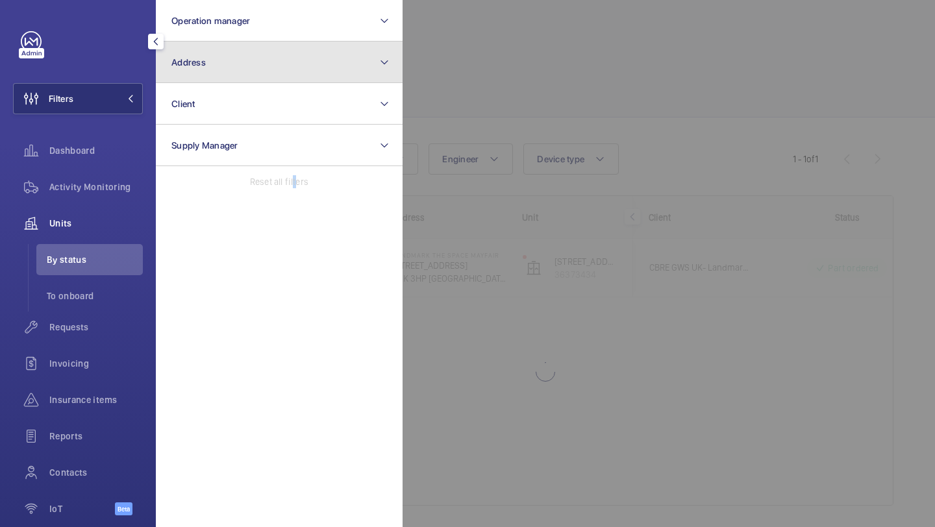
click at [222, 54] on button "Address" at bounding box center [279, 63] width 247 height 42
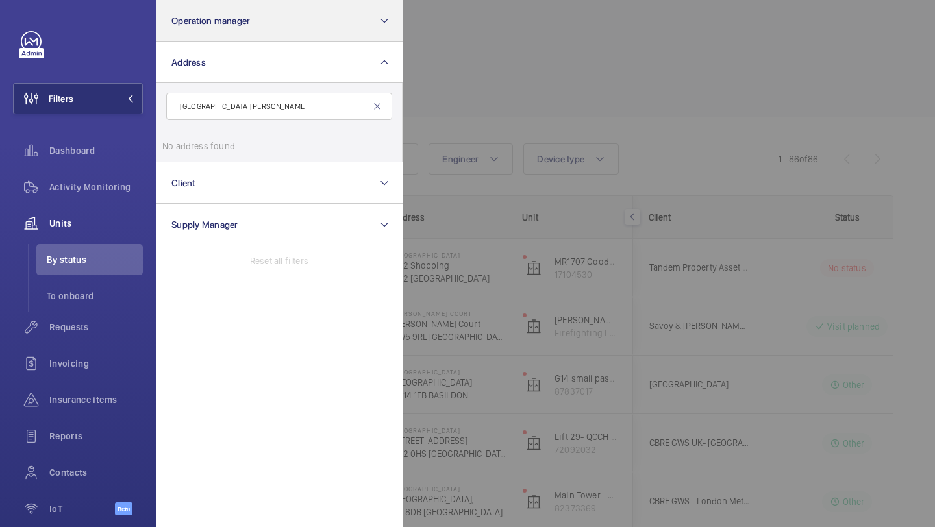
type input "[GEOGRAPHIC_DATA][PERSON_NAME]"
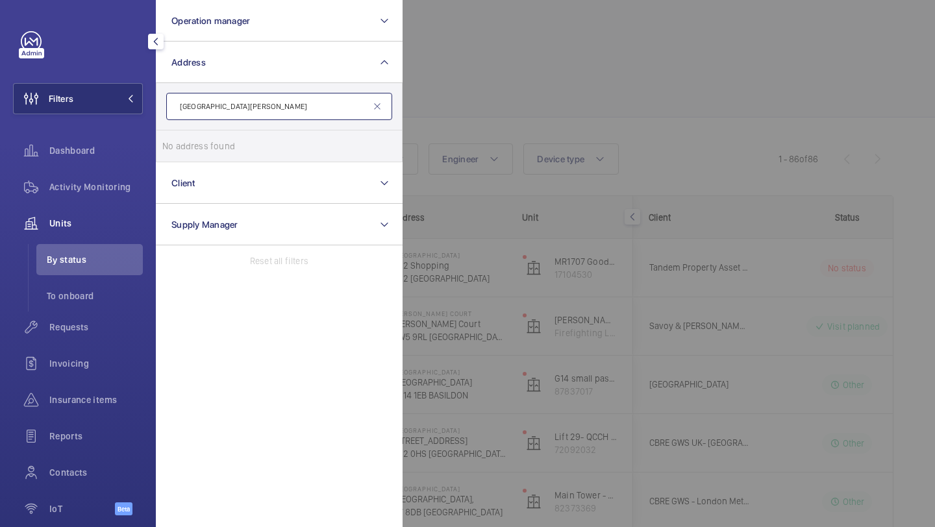
click at [257, 104] on input "[GEOGRAPHIC_DATA][PERSON_NAME]" at bounding box center [279, 106] width 226 height 27
click at [485, 97] on div at bounding box center [870, 263] width 935 height 527
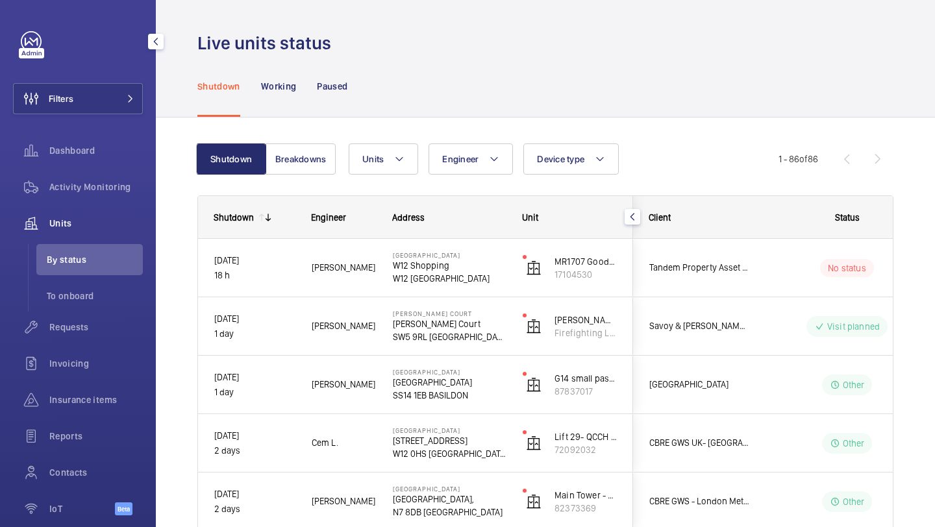
scroll to position [12, 0]
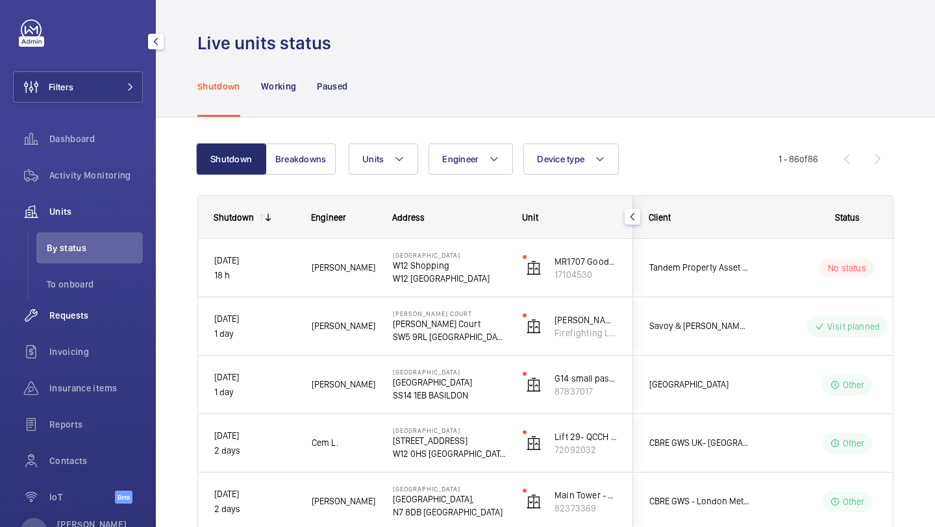
click at [95, 315] on span "Requests" at bounding box center [96, 315] width 94 height 13
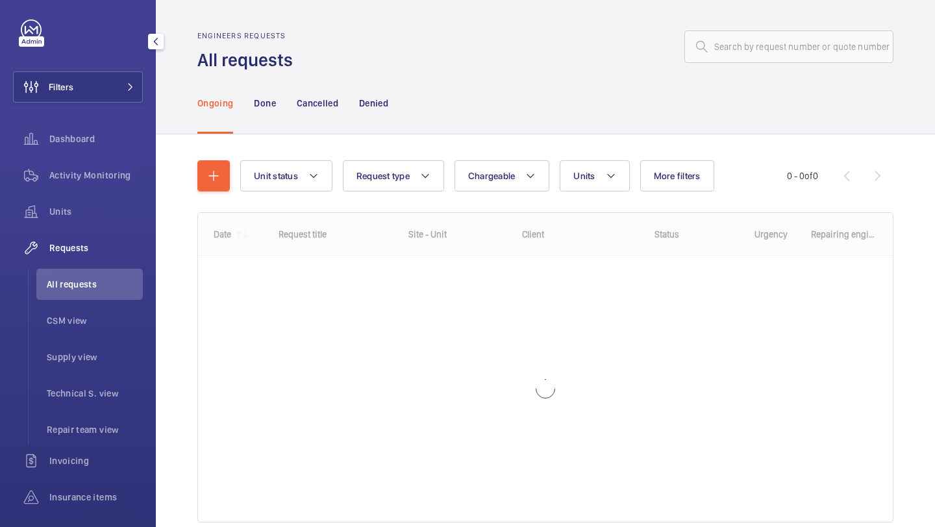
click at [109, 105] on div "Filters Dashboard Activity Monitoring Units Requests All requests CSM view Supp…" at bounding box center [78, 323] width 130 height 608
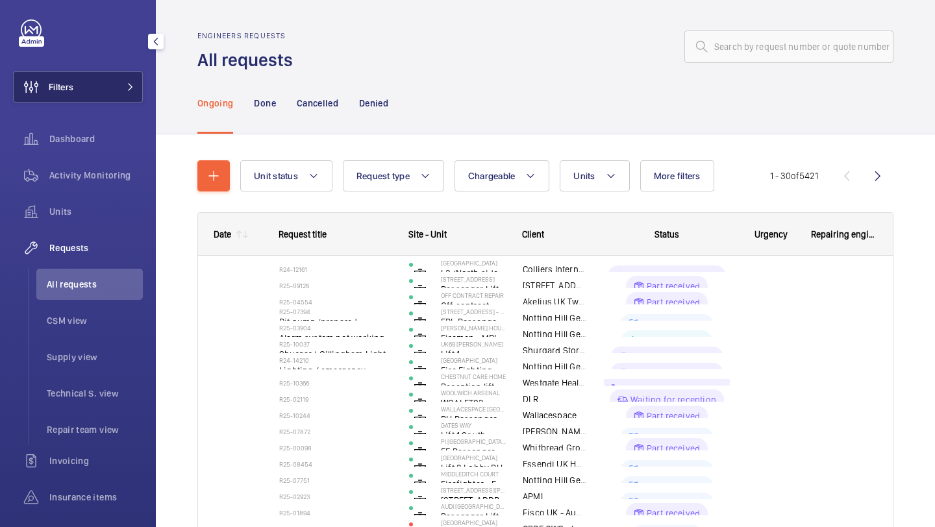
click at [112, 96] on button "Filters" at bounding box center [78, 86] width 130 height 31
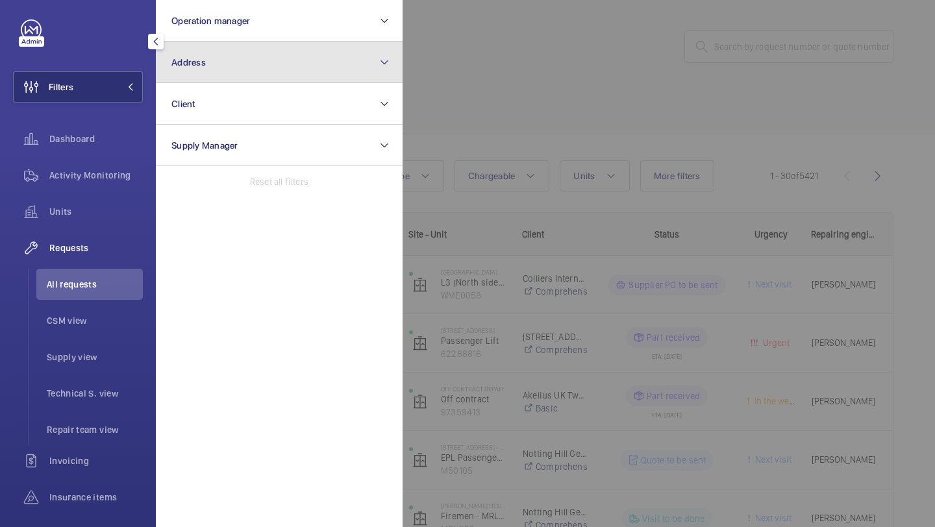
click at [199, 54] on button "Address" at bounding box center [279, 63] width 247 height 42
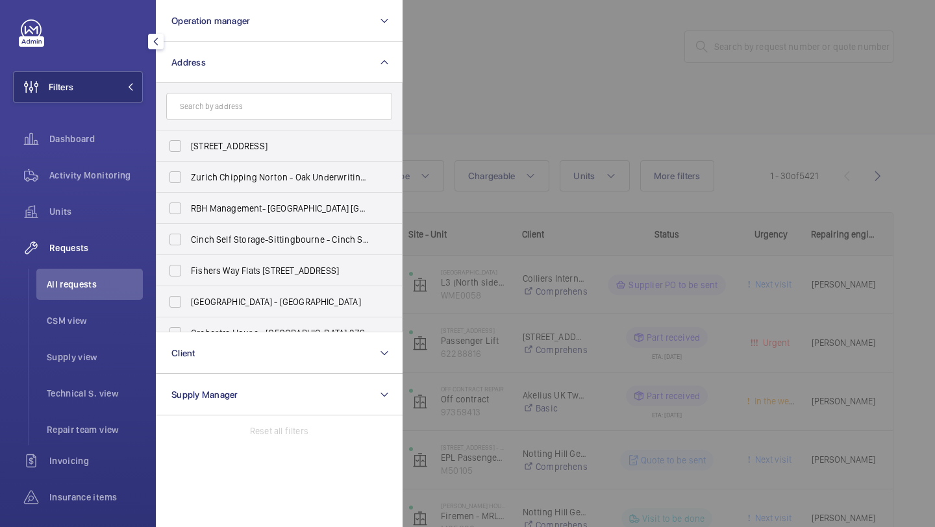
click at [314, 108] on input "text" at bounding box center [279, 106] width 226 height 27
click at [313, 107] on input "text" at bounding box center [279, 106] width 226 height 27
click at [589, 105] on div at bounding box center [870, 263] width 935 height 527
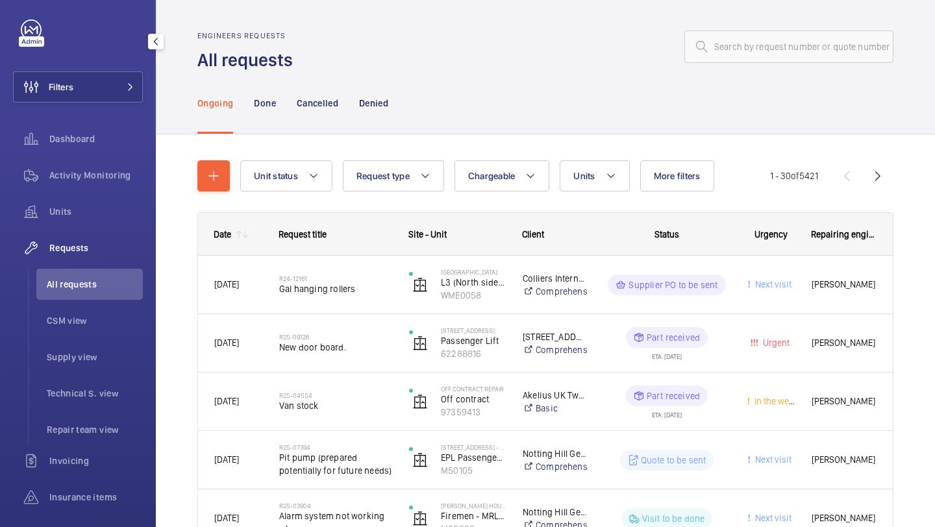
click at [106, 48] on div "Filters Dashboard Activity Monitoring Units Requests All requests CSM view Supp…" at bounding box center [78, 323] width 130 height 608
click at [100, 94] on button "Filters" at bounding box center [78, 86] width 130 height 31
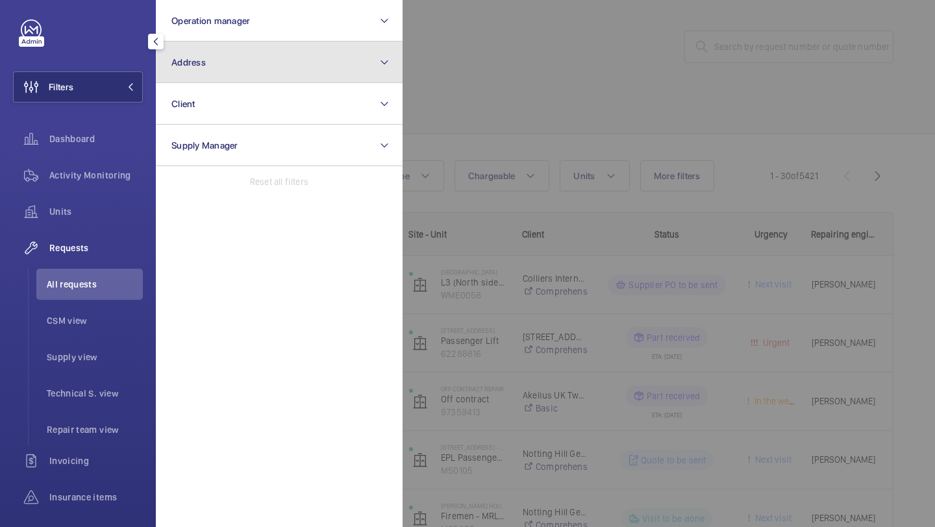
click at [190, 71] on button "Address" at bounding box center [279, 63] width 247 height 42
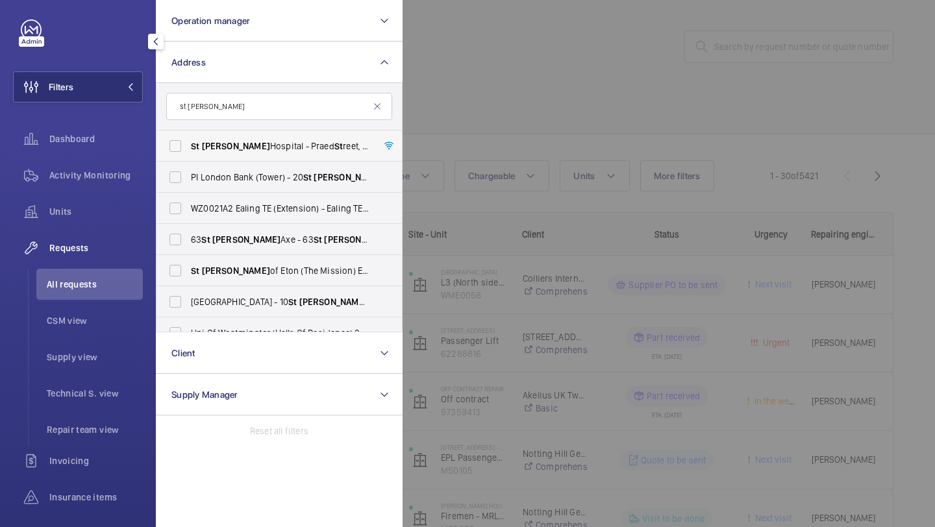
type input "st [PERSON_NAME]"
click at [241, 146] on span "[GEOGRAPHIC_DATA][PERSON_NAME][STREET_ADDRESS]" at bounding box center [280, 146] width 179 height 13
click at [188, 146] on input "[GEOGRAPHIC_DATA][PERSON_NAME][STREET_ADDRESS]" at bounding box center [175, 146] width 26 height 26
checkbox input "true"
click at [507, 94] on div at bounding box center [870, 263] width 935 height 527
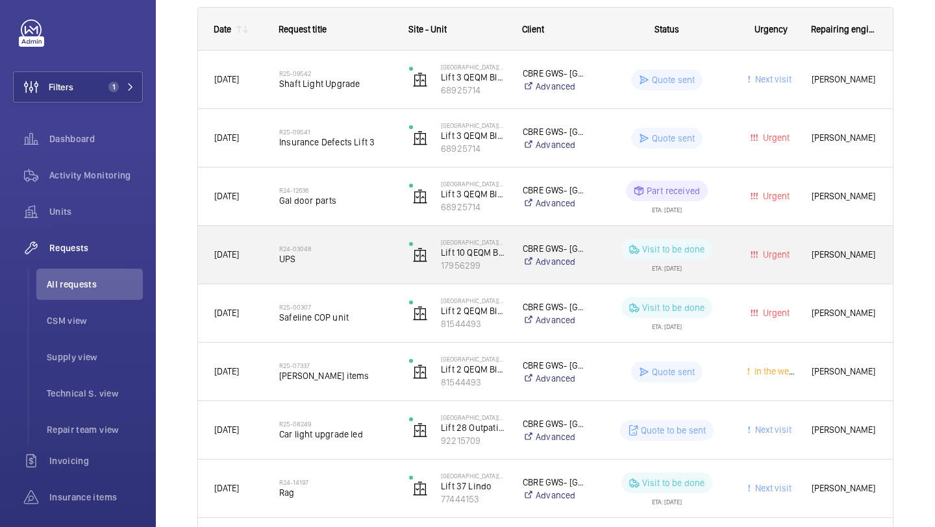
scroll to position [214, 0]
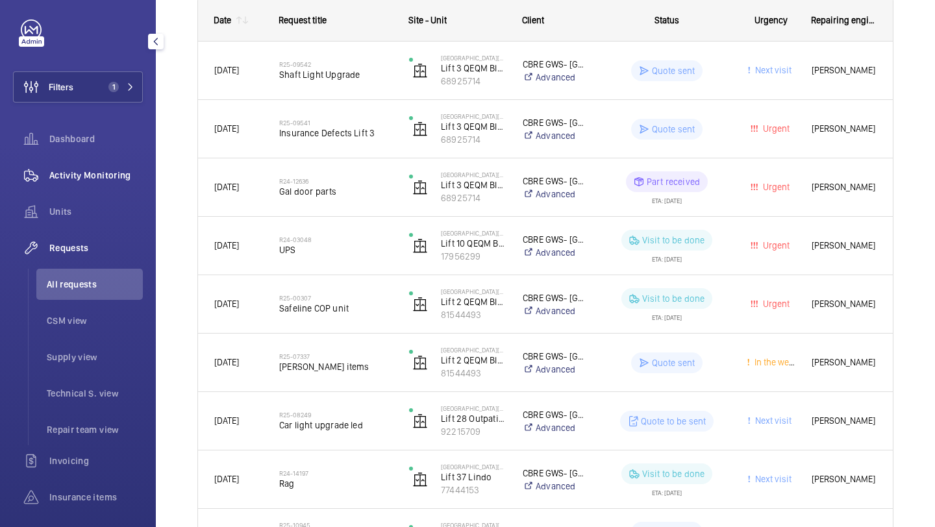
click at [97, 188] on div "Activity Monitoring" at bounding box center [78, 175] width 130 height 31
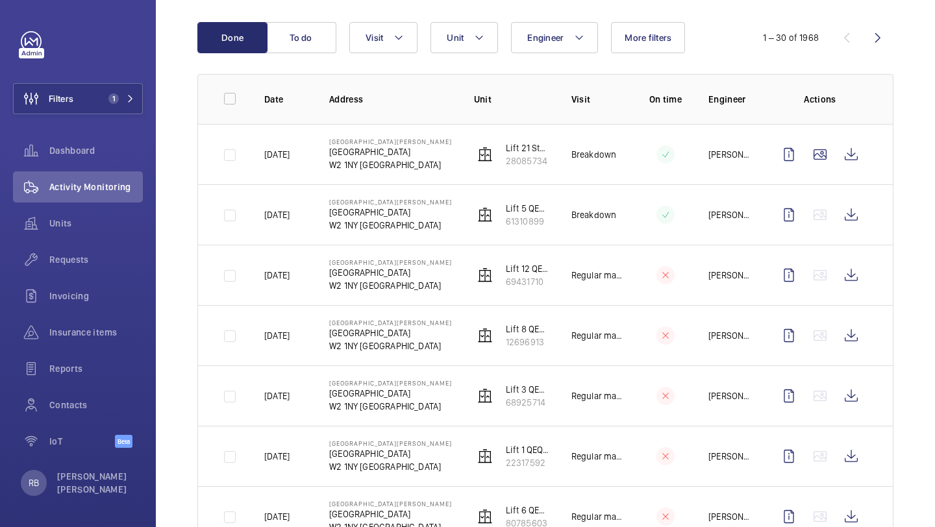
scroll to position [142, 0]
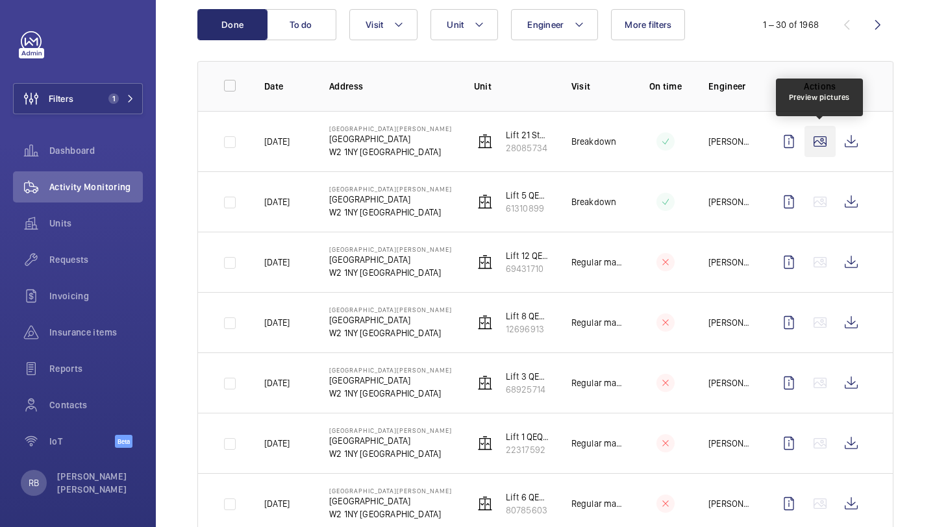
click at [822, 147] on wm-front-icon-button at bounding box center [820, 141] width 31 height 31
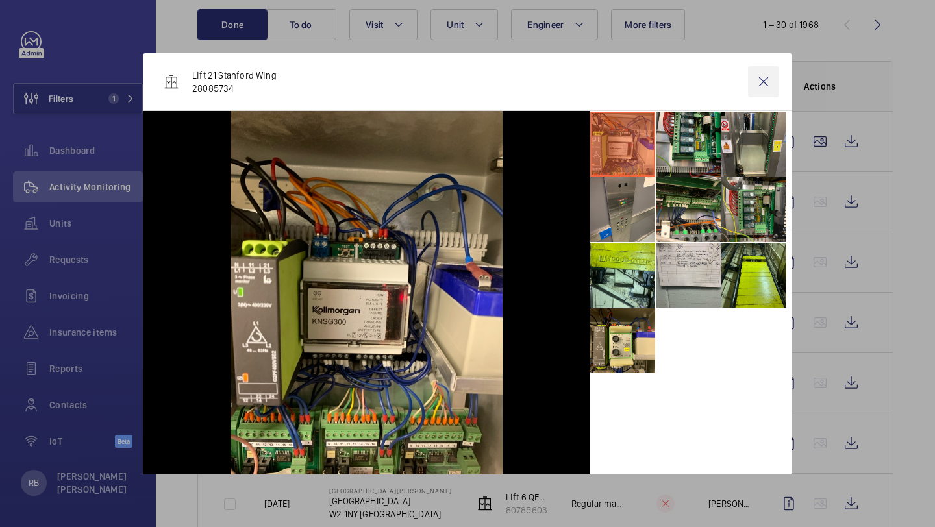
click at [772, 85] on wm-front-icon-button at bounding box center [763, 81] width 31 height 31
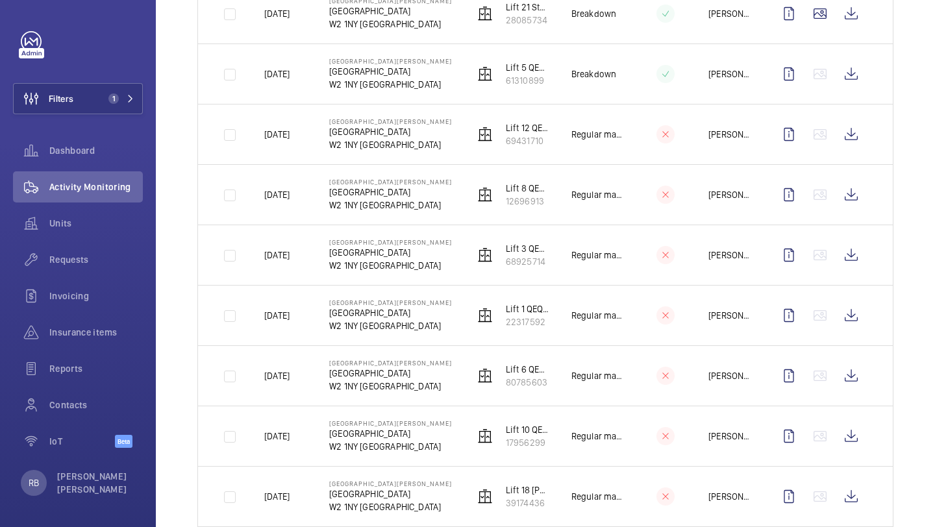
scroll to position [0, 0]
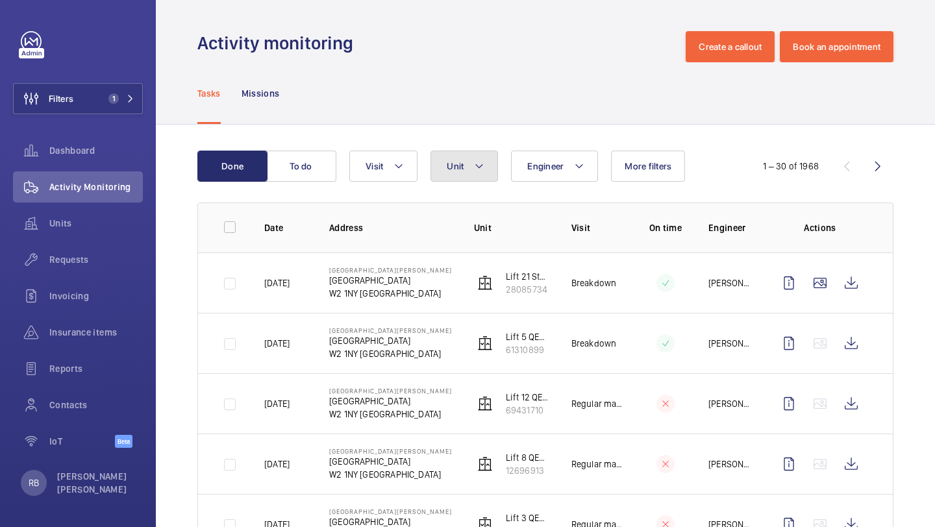
click at [477, 166] on mat-icon at bounding box center [479, 166] width 10 height 16
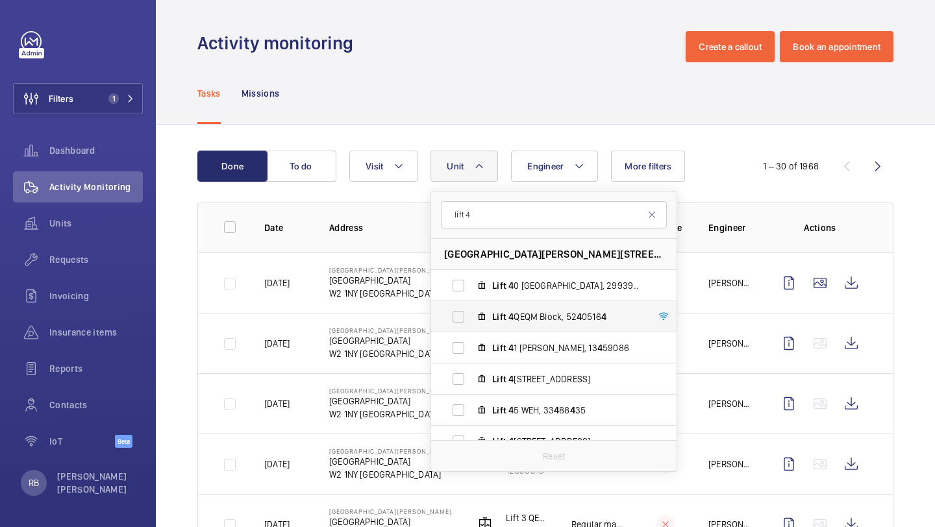
type input "lift 4"
click at [524, 325] on label "Lift 4 QEQM Block, 52 4 0516 4" at bounding box center [543, 316] width 225 height 31
click at [472, 325] on input "Lift 4 QEQM Block, 52 4 0516 4" at bounding box center [459, 317] width 26 height 26
checkbox input "true"
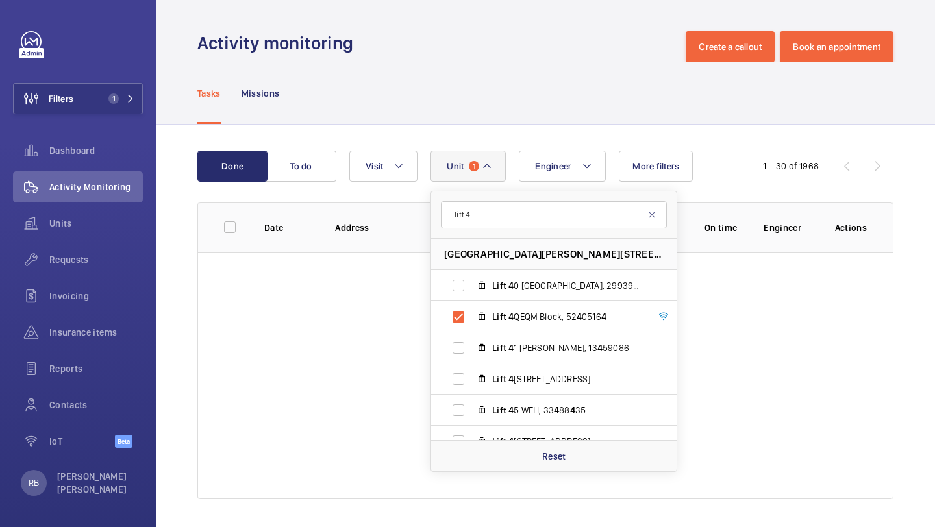
click at [920, 249] on div "Done To do Engineer Unit 1 lift [STREET_ADDRESS][PERSON_NAME] Lift [GEOGRAPHIC_…" at bounding box center [545, 328] width 779 height 406
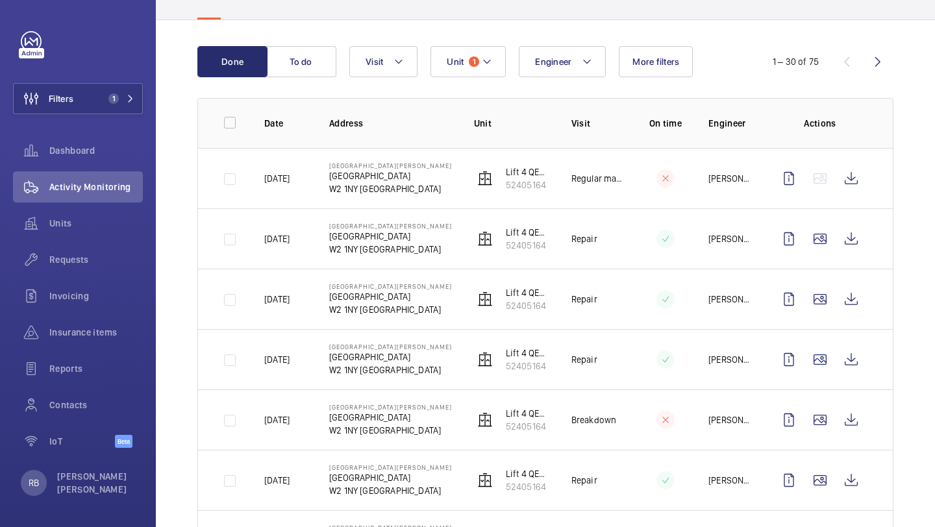
scroll to position [108, 0]
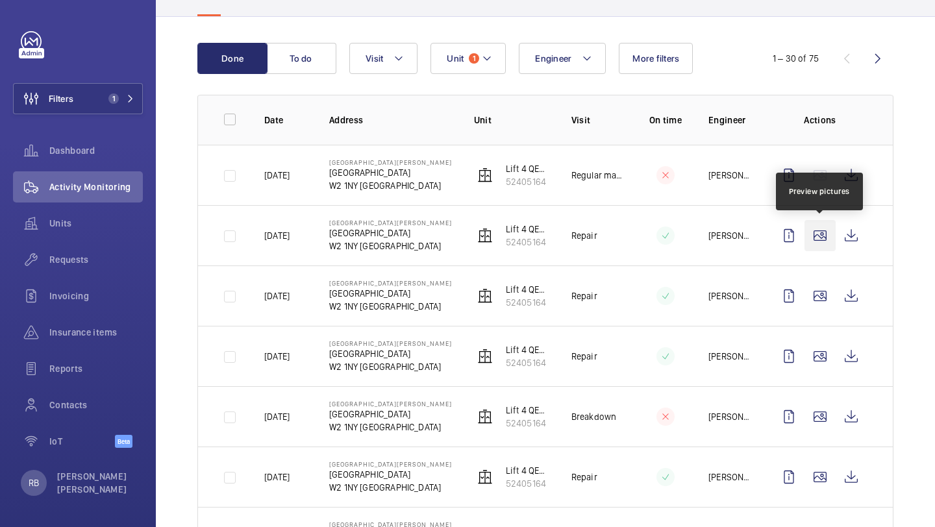
click at [819, 236] on wm-front-icon-button at bounding box center [820, 235] width 31 height 31
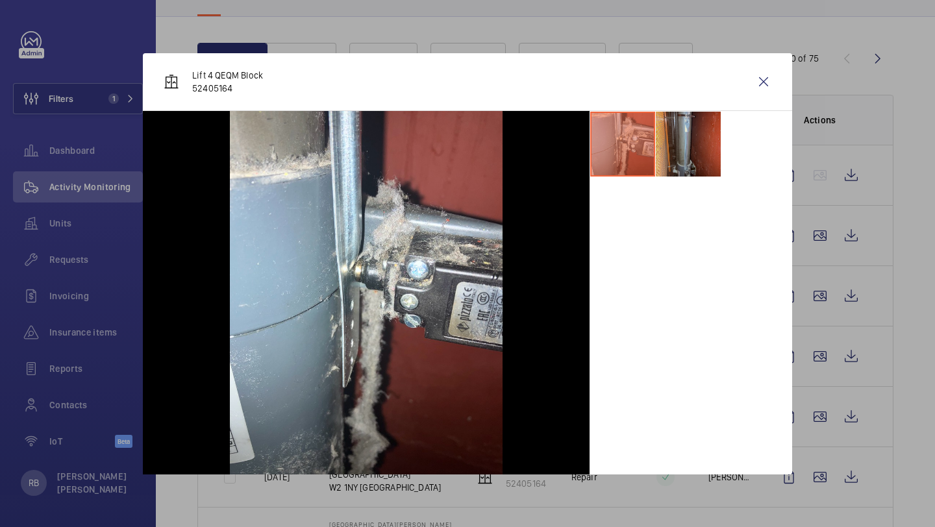
click at [705, 146] on li at bounding box center [688, 144] width 65 height 65
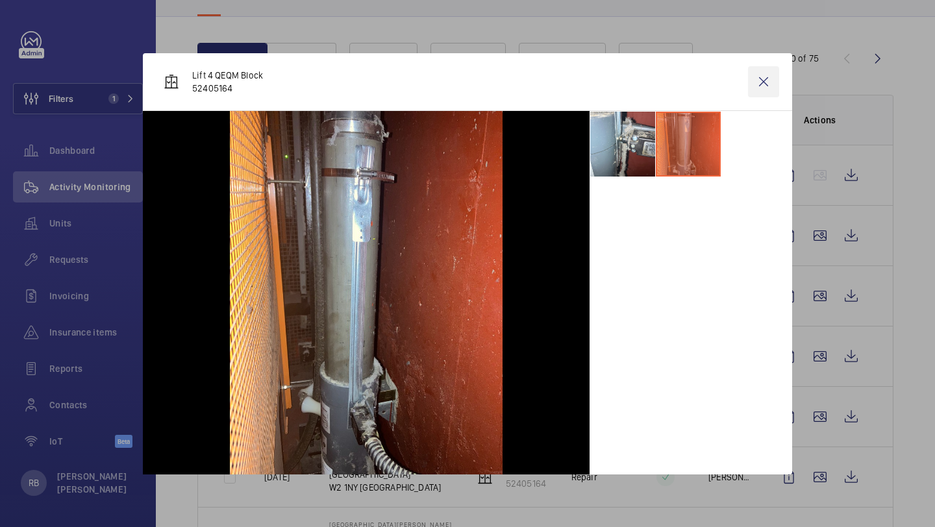
click at [771, 82] on wm-front-icon-button at bounding box center [763, 81] width 31 height 31
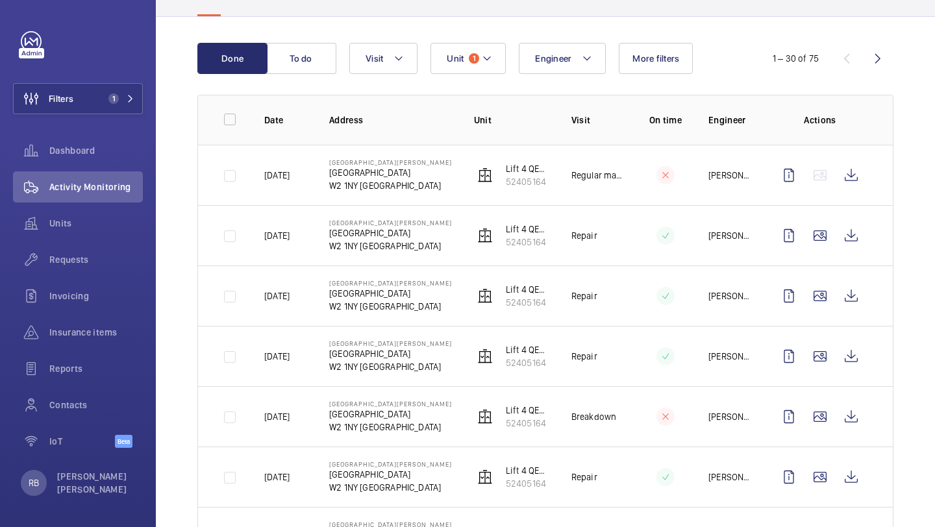
scroll to position [160, 0]
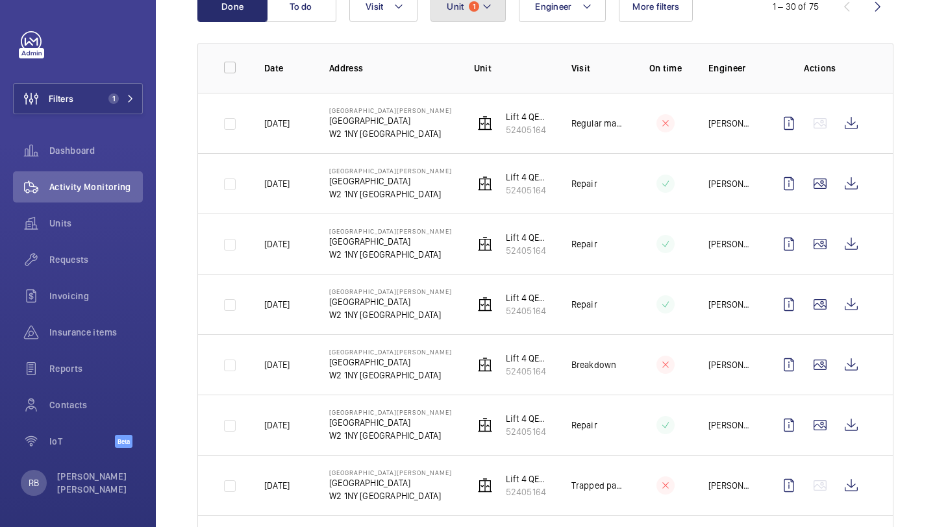
click at [462, 10] on span "Unit" at bounding box center [455, 6] width 17 height 10
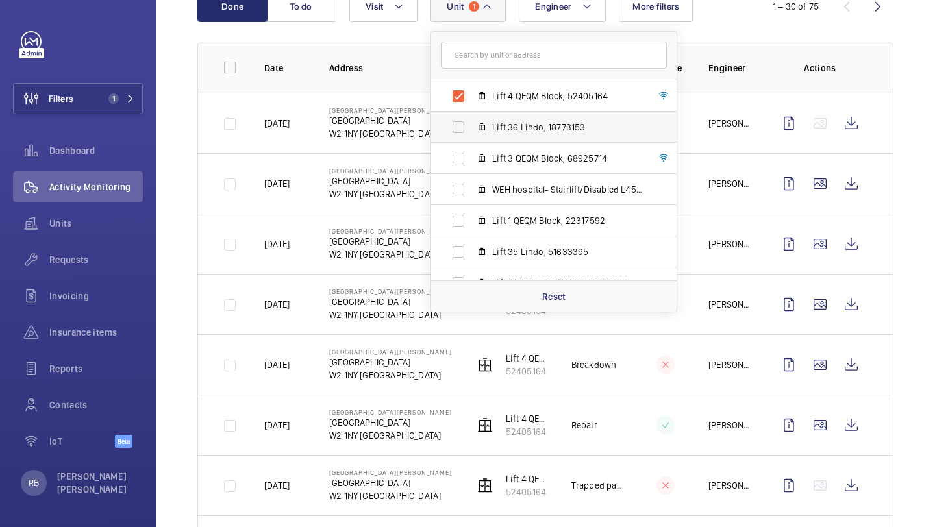
scroll to position [157, 0]
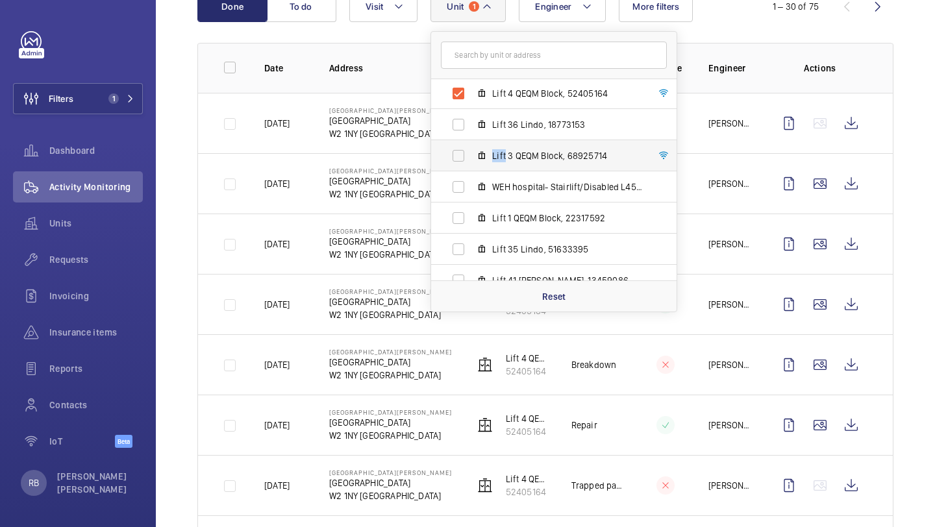
drag, startPoint x: 507, startPoint y: 136, endPoint x: 506, endPoint y: 150, distance: 14.3
click at [506, 150] on ul "[GEOGRAPHIC_DATA][PERSON_NAME][STREET_ADDRESS] Lift [GEOGRAPHIC_DATA], 29939785…" at bounding box center [554, 249] width 246 height 655
click at [506, 150] on span "Lift 3 QEQM Block, 68925714" at bounding box center [567, 155] width 151 height 13
click at [472, 150] on input "Lift 3 QEQM Block, 68925714" at bounding box center [459, 156] width 26 height 26
checkbox input "true"
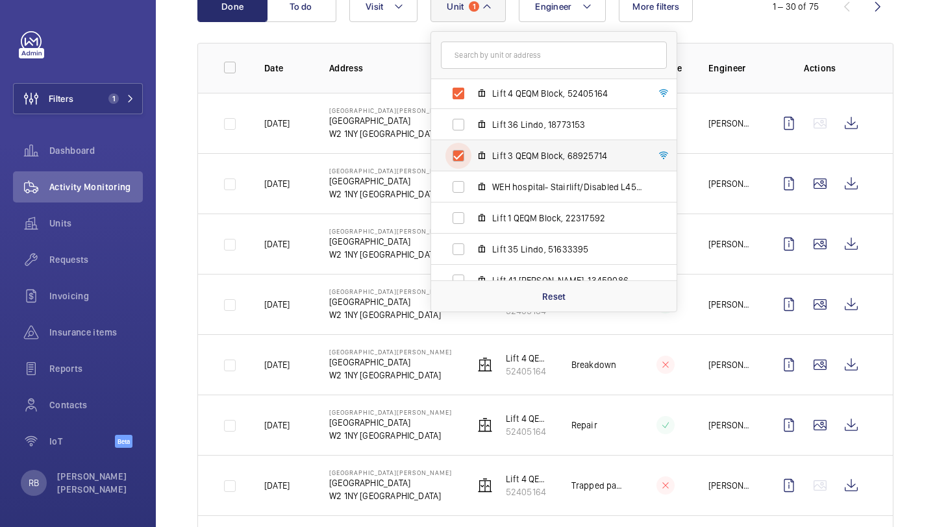
scroll to position [3, 0]
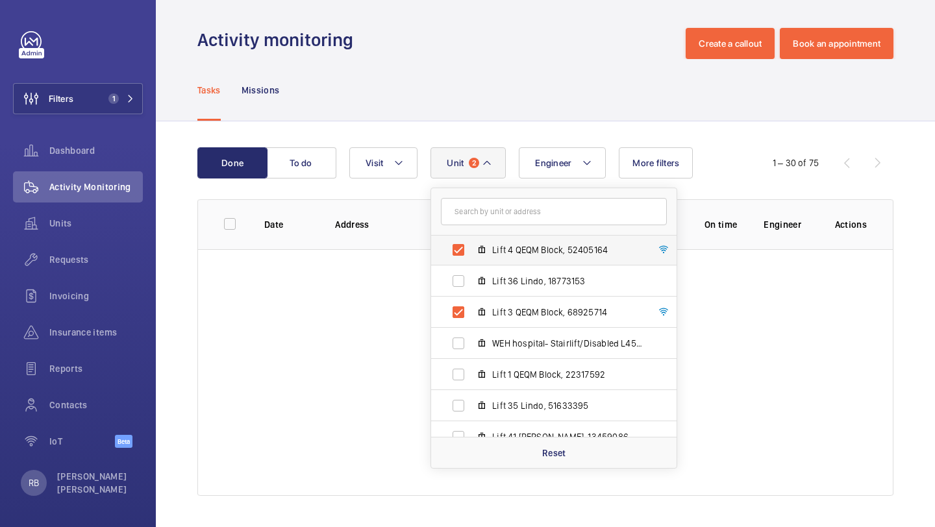
click at [485, 264] on label "Lift 4 QEQM Block, 52405164" at bounding box center [543, 249] width 225 height 31
click at [472, 263] on input "Lift 4 QEQM Block, 52405164" at bounding box center [459, 250] width 26 height 26
checkbox input "false"
click at [935, 225] on div "Done To do Engineer Unit [STREET_ADDRESS][PERSON_NAME][GEOGRAPHIC_DATA] Lift 12…" at bounding box center [545, 324] width 779 height 406
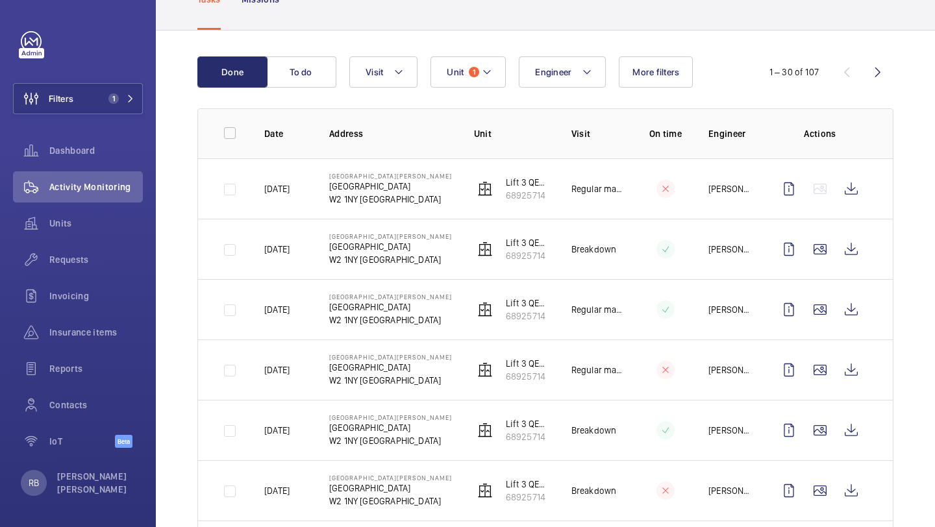
scroll to position [107, 0]
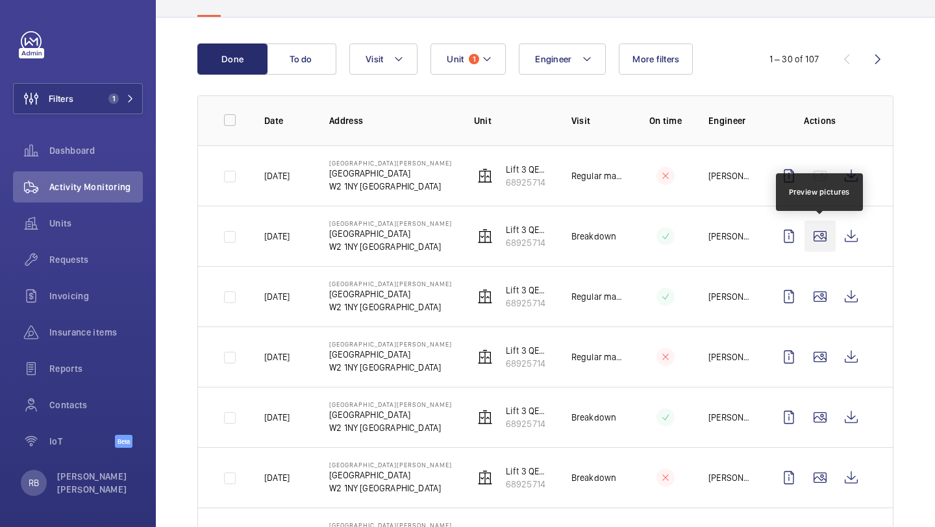
click at [824, 234] on wm-front-icon-button at bounding box center [820, 236] width 31 height 31
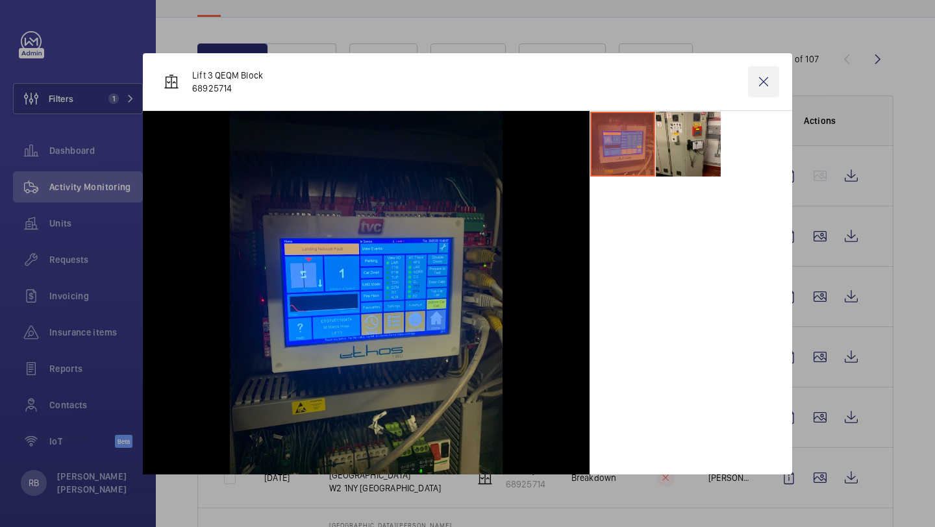
click at [761, 80] on wm-front-icon-button at bounding box center [763, 81] width 31 height 31
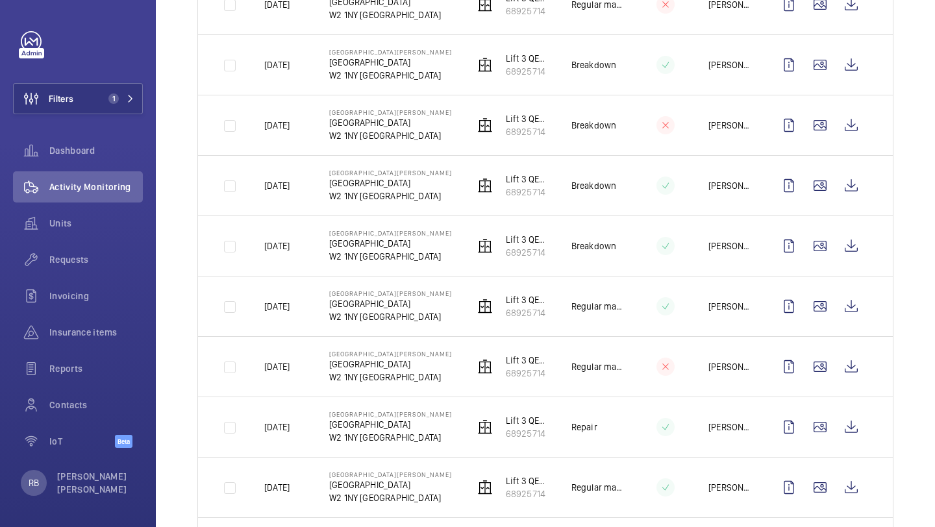
scroll to position [514, 0]
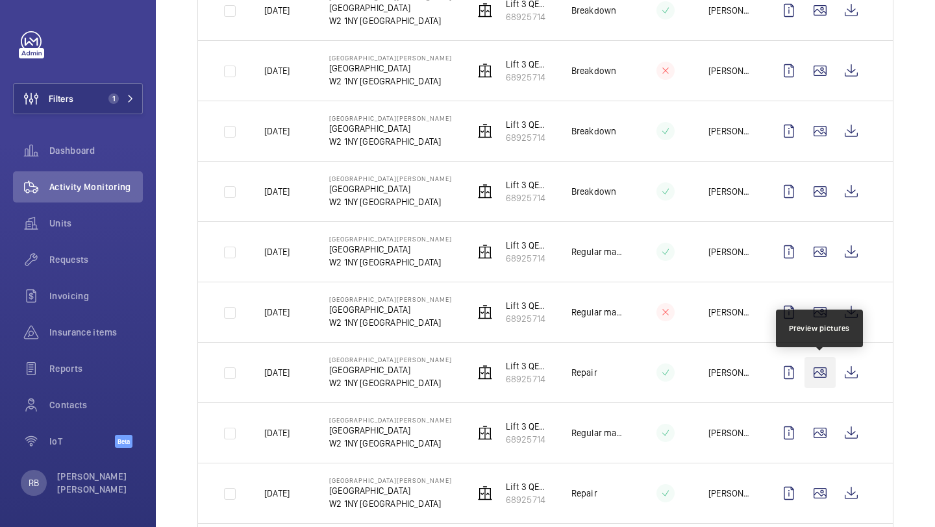
click at [817, 379] on wm-front-icon-button at bounding box center [820, 372] width 31 height 31
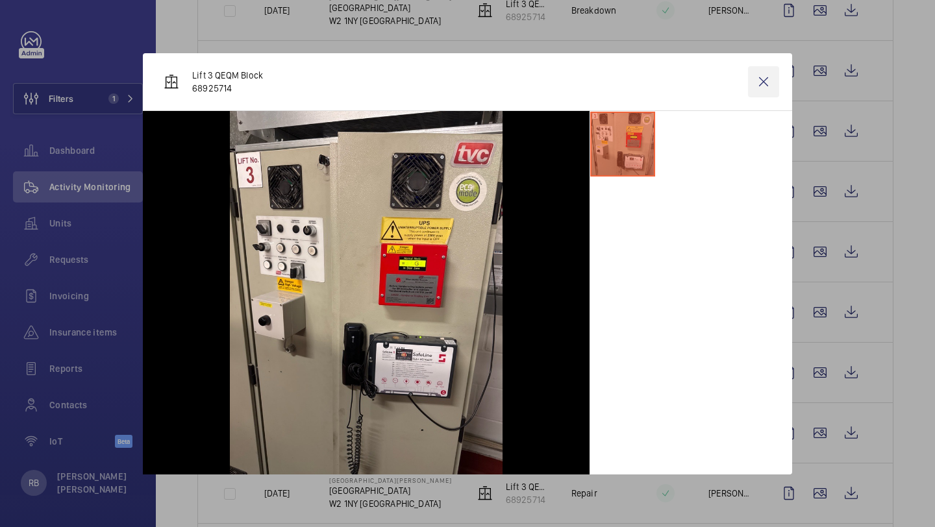
click at [754, 90] on wm-front-icon-button at bounding box center [763, 81] width 31 height 31
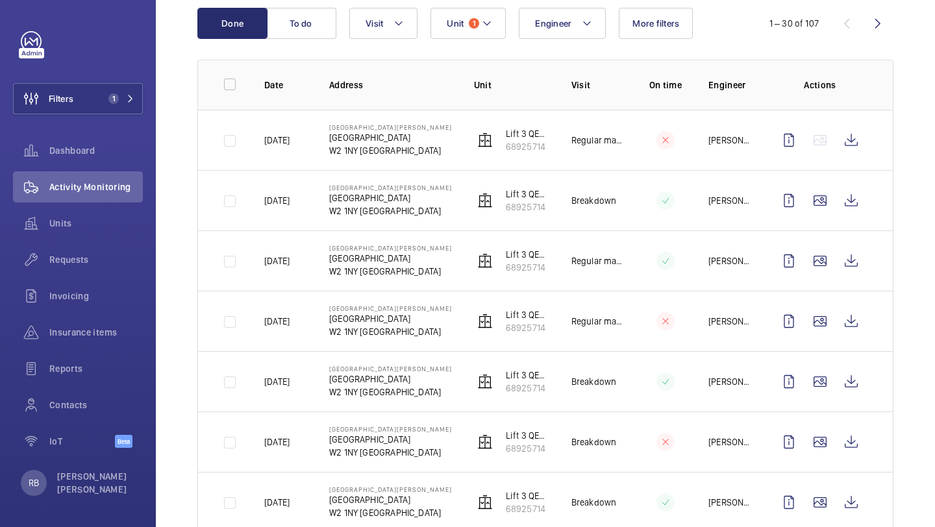
scroll to position [0, 0]
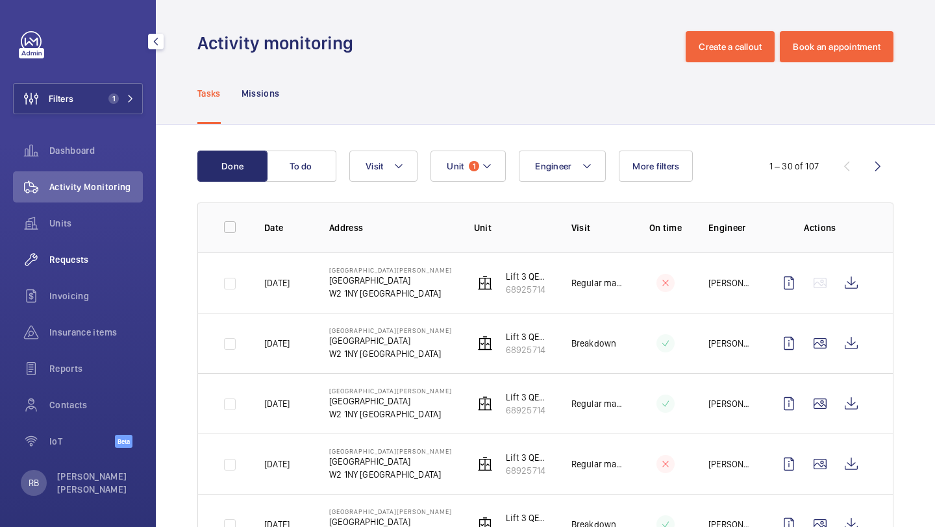
click at [58, 266] on span "Requests" at bounding box center [96, 259] width 94 height 13
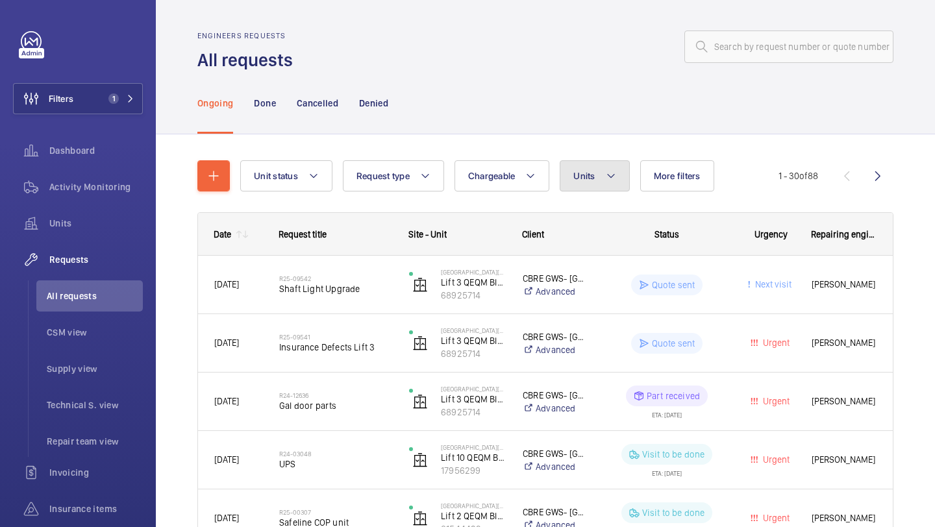
click at [593, 188] on button "Units" at bounding box center [595, 175] width 70 height 31
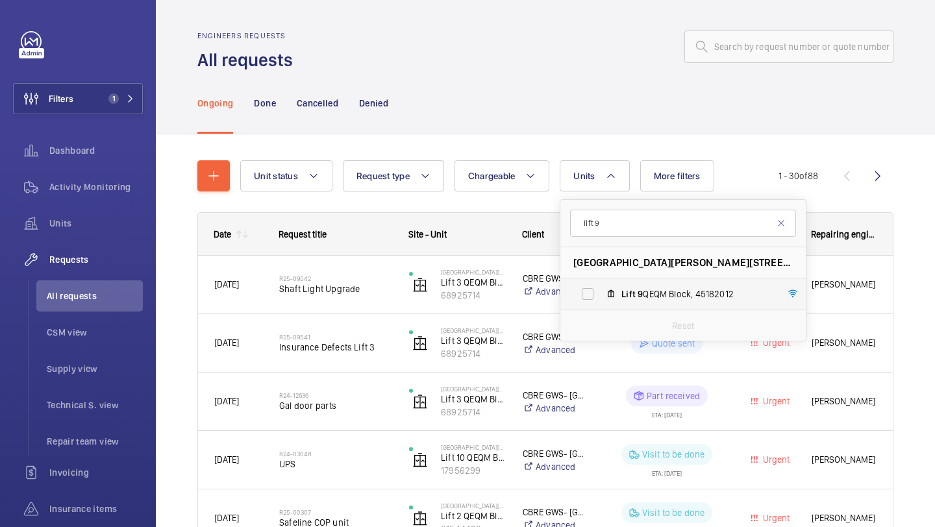
type input "lift 9"
click at [678, 292] on span "Lift 9 QEQM Block, 45182012" at bounding box center [697, 294] width 151 height 13
click at [601, 292] on input "Lift 9 QEQM Block, 45182012" at bounding box center [588, 294] width 26 height 26
checkbox input "true"
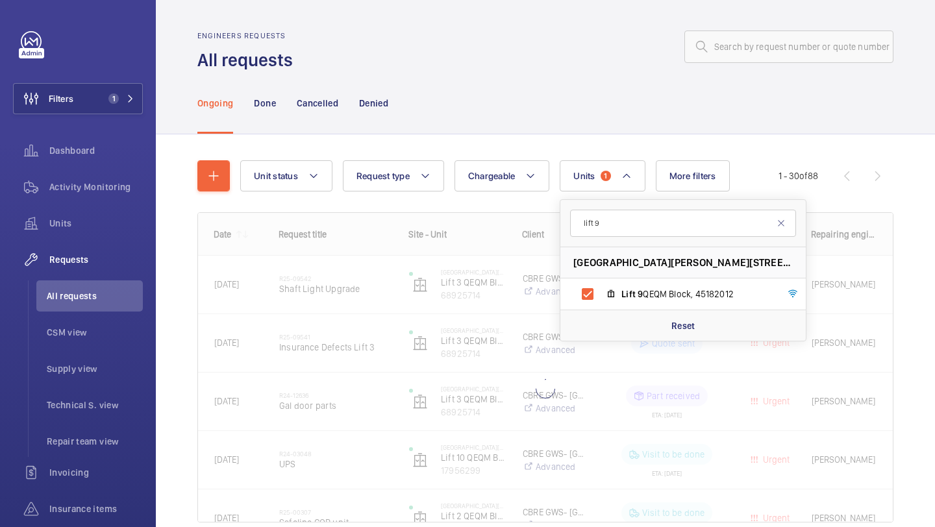
click at [935, 285] on div "Unit status Request type Chargeable Units 1 lift [STREET_ADDRESS][PERSON_NAME] …" at bounding box center [545, 359] width 779 height 451
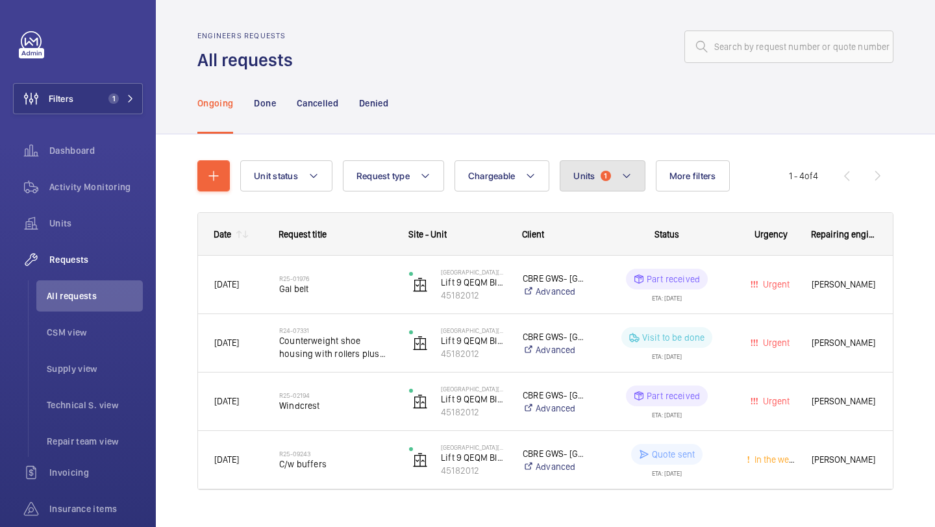
click at [583, 181] on span "Units" at bounding box center [584, 176] width 21 height 10
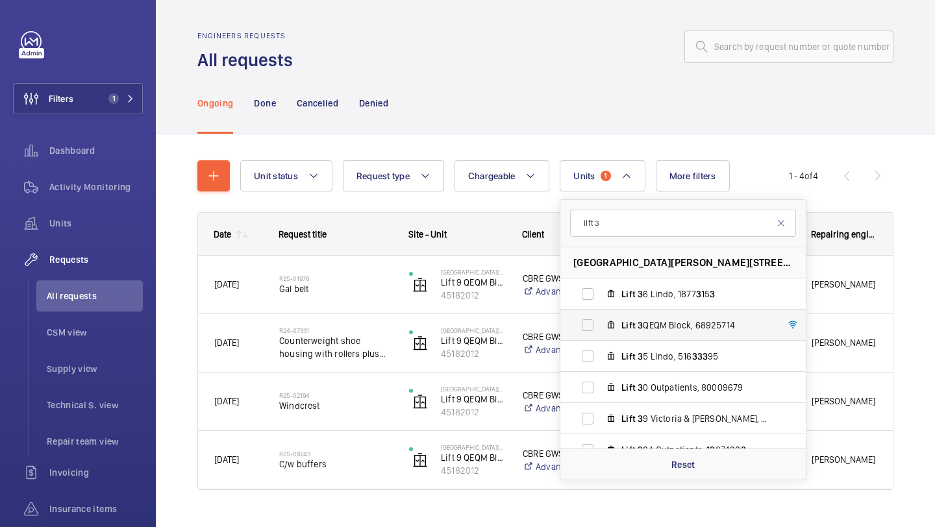
type input "lift 3"
click at [648, 325] on span "Lift 3 QEQM Block, 68925714" at bounding box center [697, 325] width 151 height 13
click at [601, 325] on input "Lift 3 QEQM Block, 68925714" at bounding box center [588, 325] width 26 height 26
checkbox input "true"
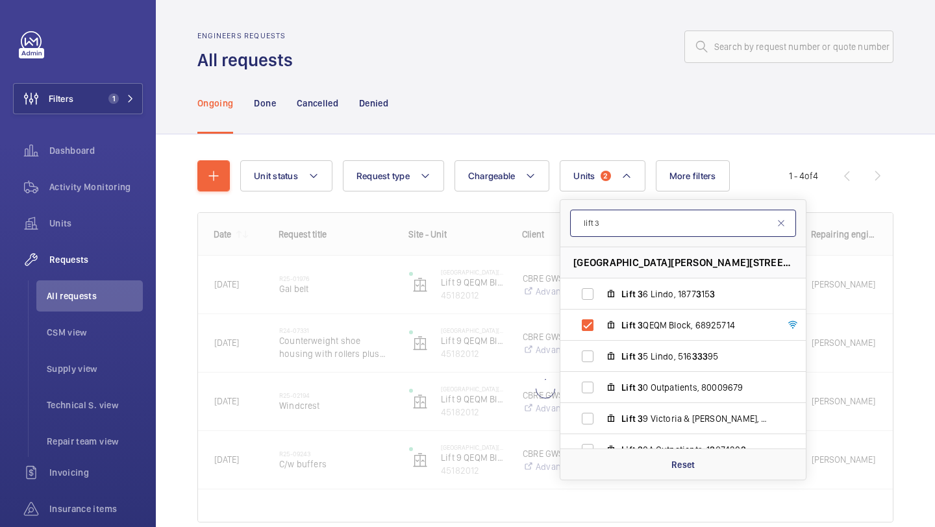
click at [649, 229] on input "lift 3" at bounding box center [683, 223] width 226 height 27
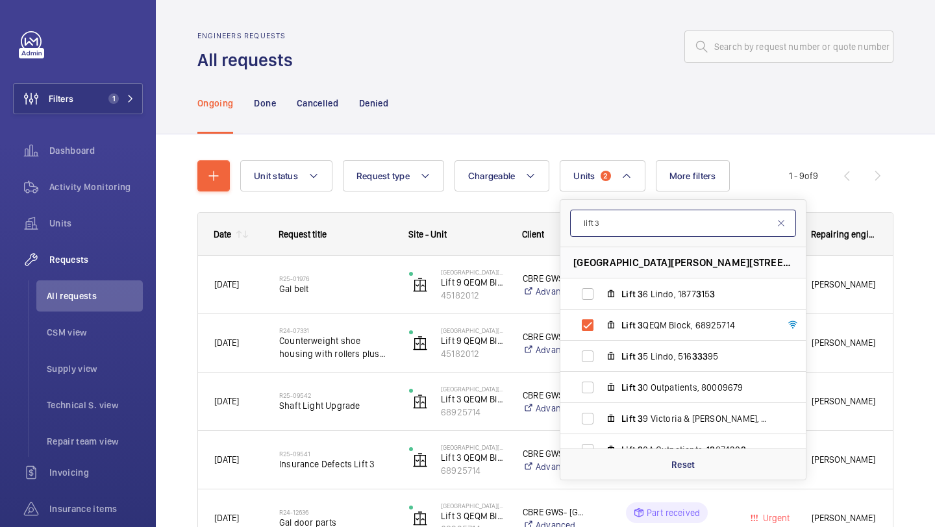
click at [649, 229] on input "lift 3" at bounding box center [683, 223] width 226 height 27
type input "lift 4"
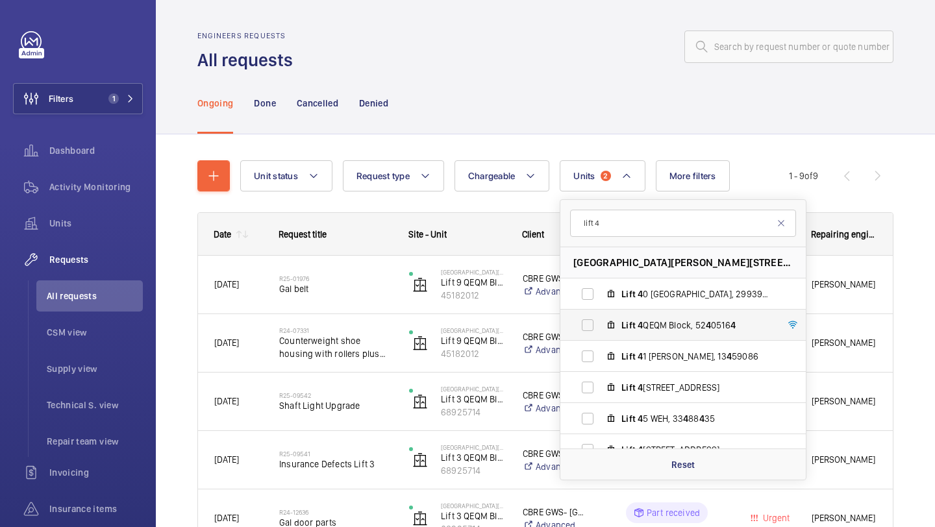
click at [651, 338] on label "Lift 4 QEQM Block, 52 4 0516 4" at bounding box center [673, 325] width 225 height 31
click at [601, 338] on input "Lift 4 QEQM Block, 52 4 0516 4" at bounding box center [588, 325] width 26 height 26
checkbox input "true"
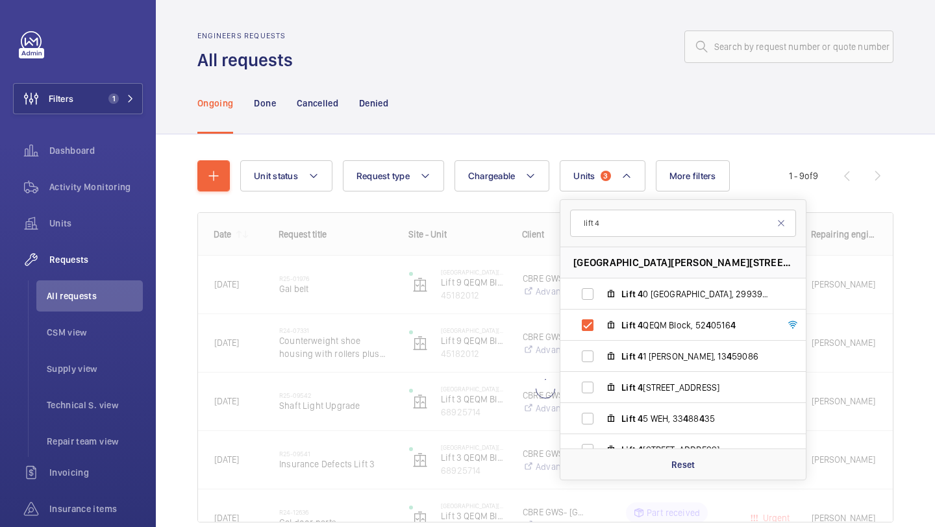
click at [935, 255] on div "Unit status Request type Chargeable Units 3 lift 4 [STREET_ADDRESS][PERSON_NAME…" at bounding box center [545, 359] width 779 height 451
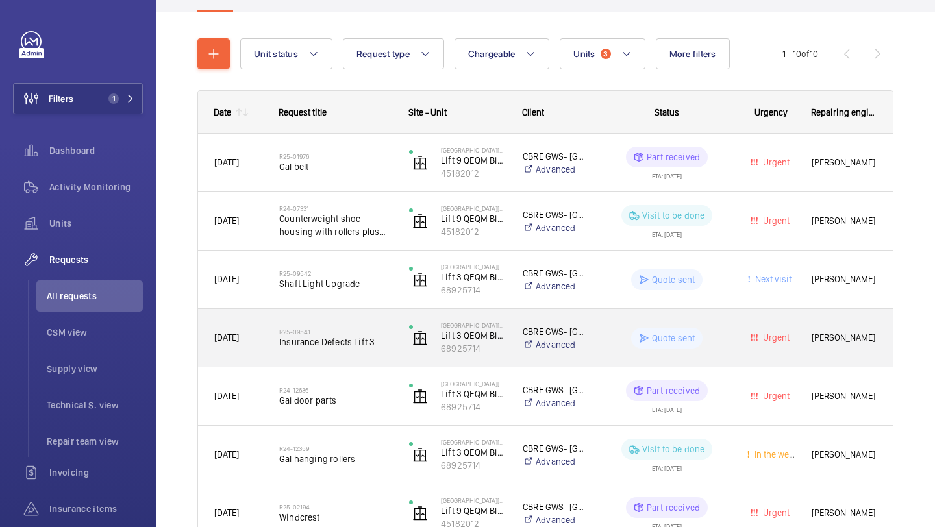
scroll to position [129, 0]
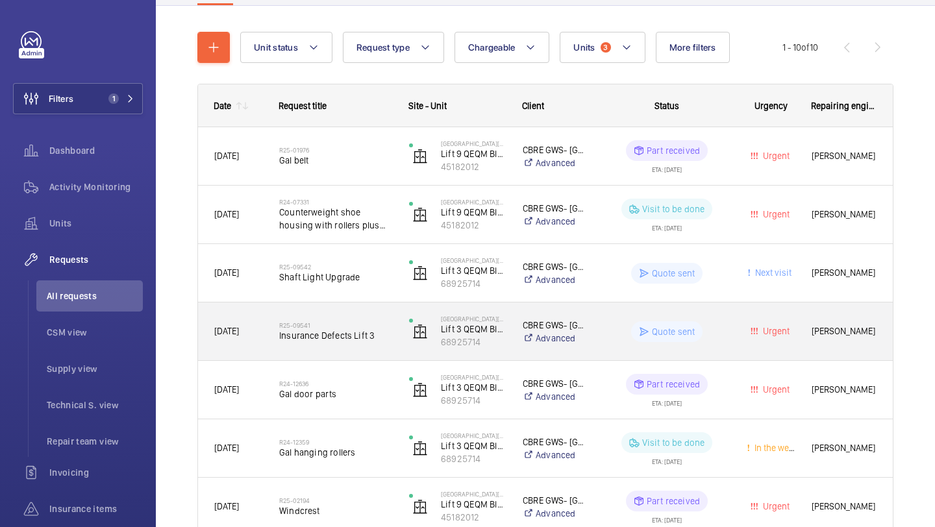
click at [368, 344] on div "R25-09541 Insurance Defects Lift 3" at bounding box center [335, 332] width 113 height 38
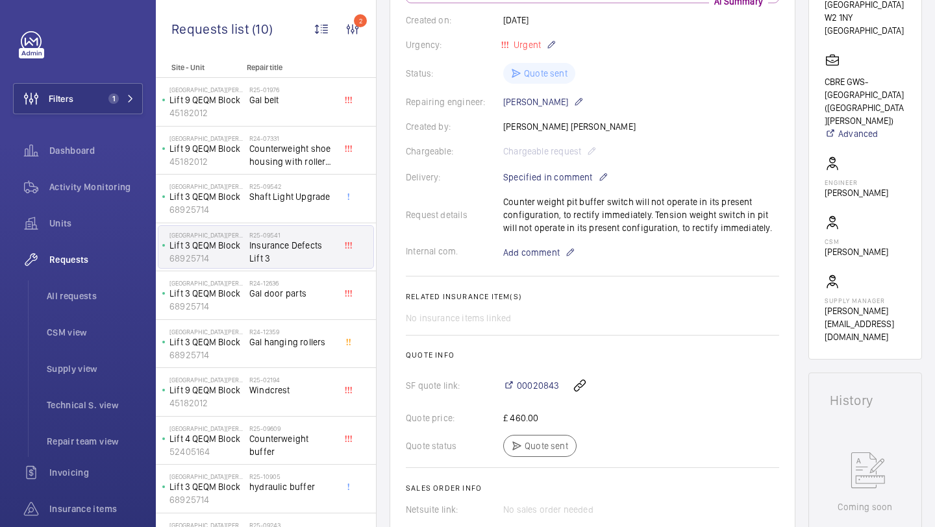
scroll to position [34, 0]
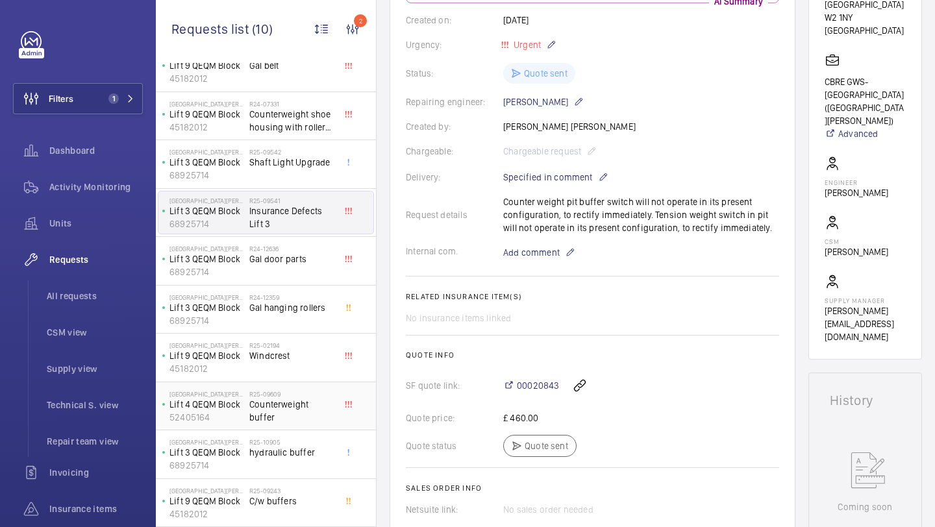
click at [303, 387] on div "R25-09609 Counterweight buffer" at bounding box center [294, 406] width 91 height 43
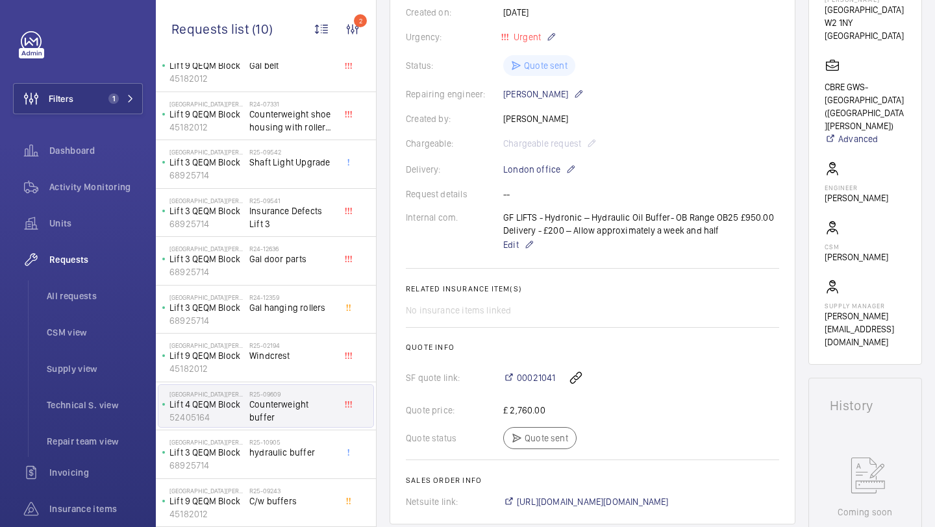
scroll to position [266, 0]
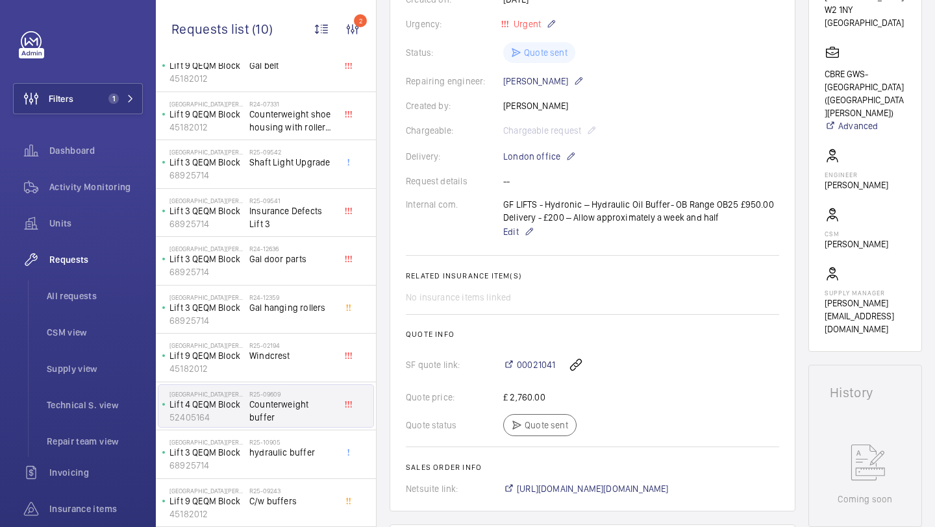
click at [612, 220] on div "GF LIFTS - Hydronic – Hydraulic Oil Buffer- OB Range OB25 £950.00 Delivery - £2…" at bounding box center [641, 219] width 276 height 42
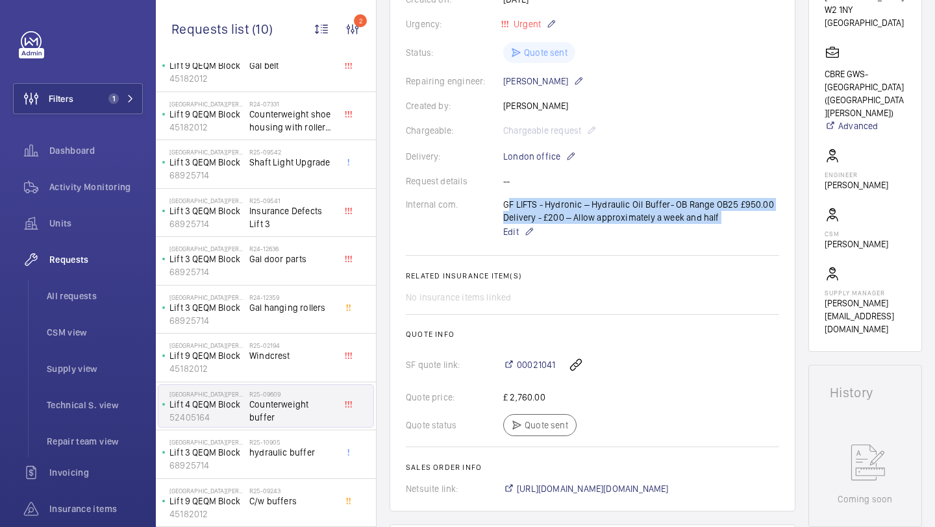
click at [638, 205] on div "GF LIFTS - Hydronic – Hydraulic Oil Buffer- OB Range OB25 £950.00 Delivery - £2…" at bounding box center [641, 219] width 276 height 42
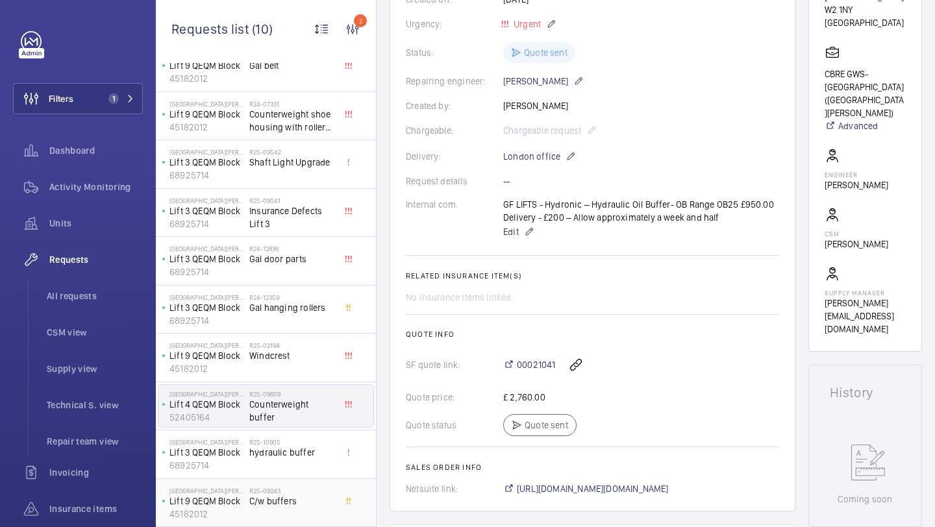
click at [302, 514] on div "R25-09243 C/w buffers" at bounding box center [292, 506] width 86 height 38
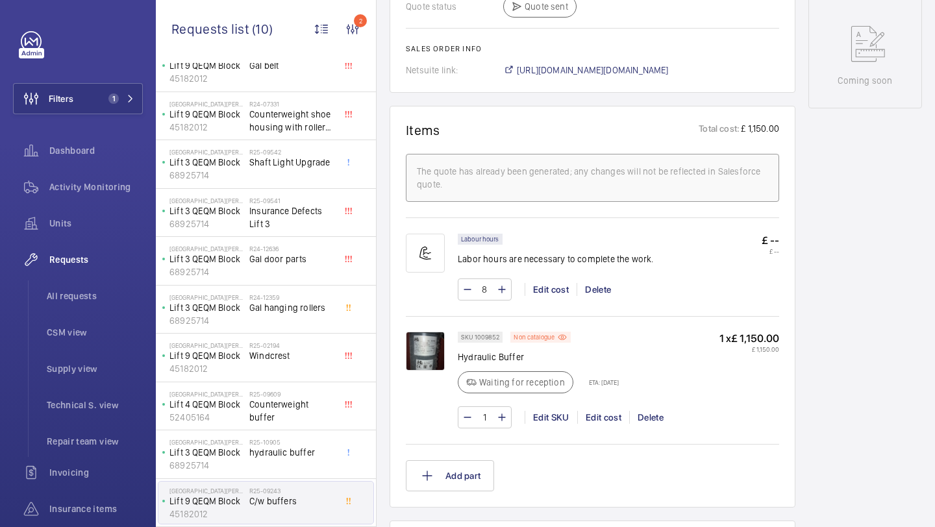
scroll to position [692, 0]
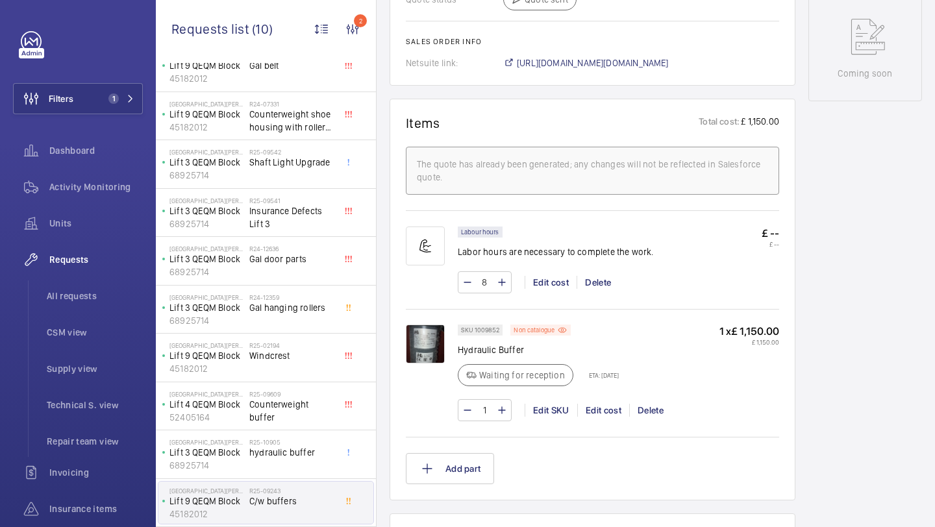
click at [421, 337] on img at bounding box center [425, 344] width 39 height 39
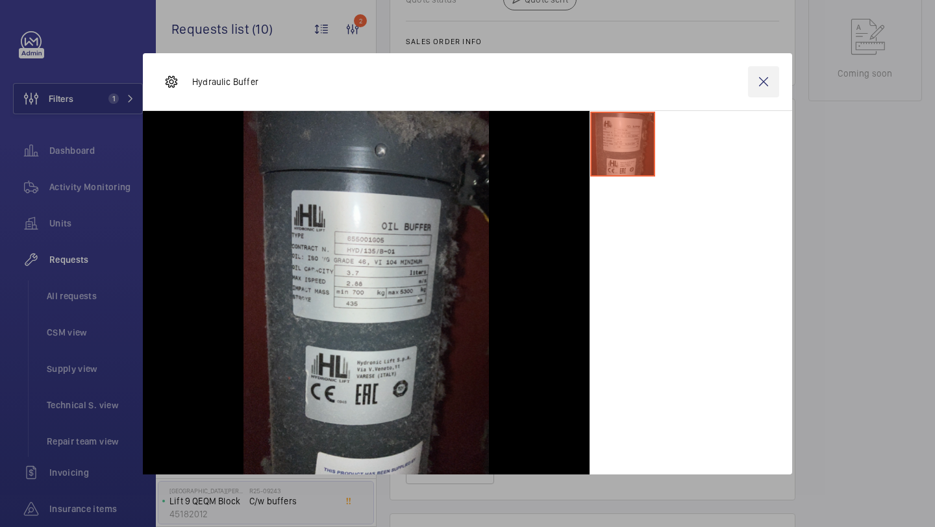
click at [763, 81] on wm-front-icon-button at bounding box center [763, 81] width 31 height 31
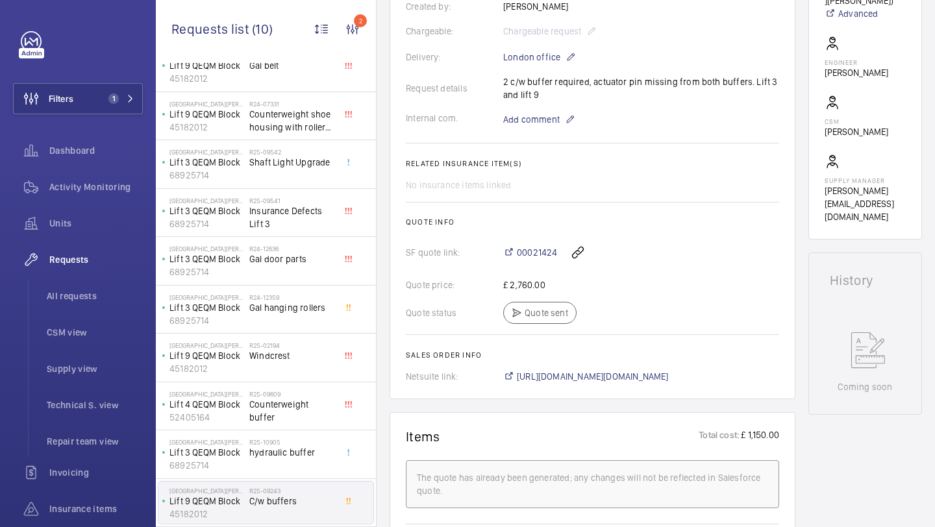
scroll to position [0, 0]
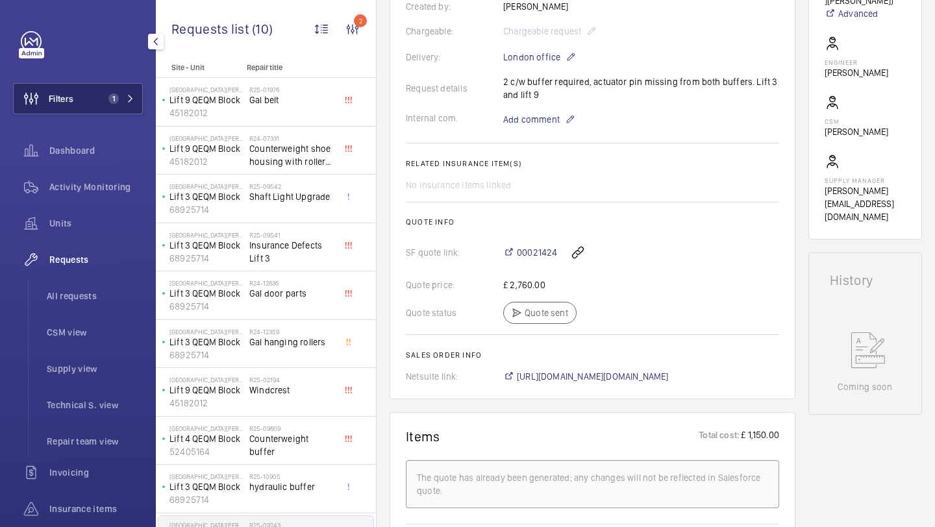
click at [102, 107] on button "Filters 1" at bounding box center [78, 98] width 130 height 31
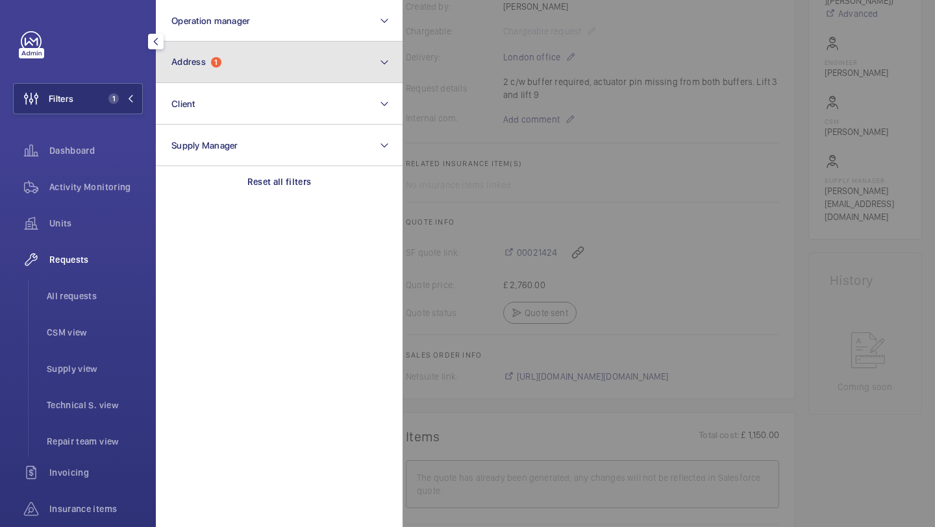
click at [304, 58] on button "Address 1" at bounding box center [279, 63] width 247 height 42
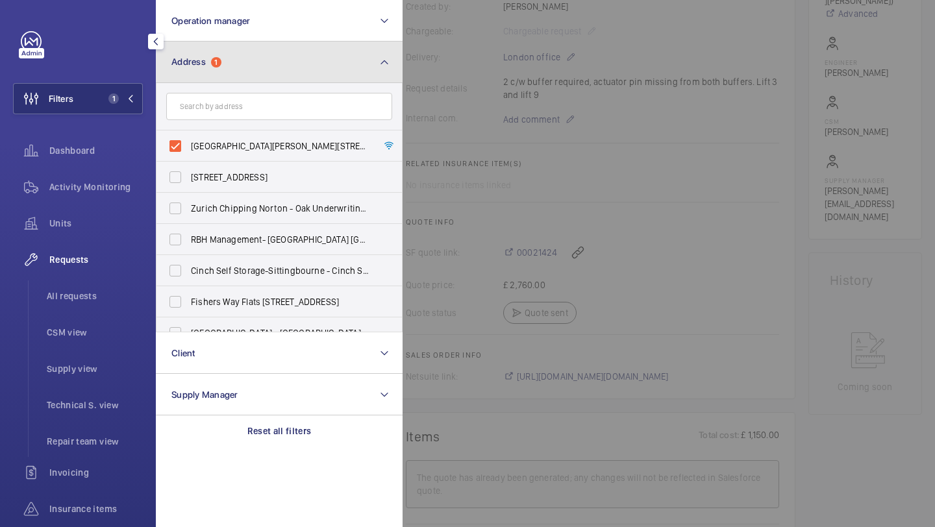
click at [304, 58] on button "Address 1" at bounding box center [279, 63] width 247 height 42
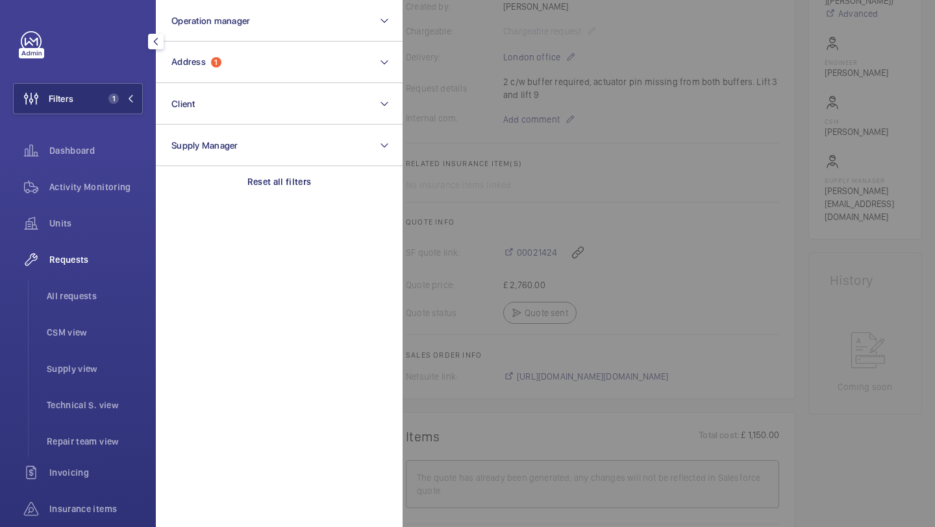
click at [548, 141] on div at bounding box center [870, 263] width 935 height 527
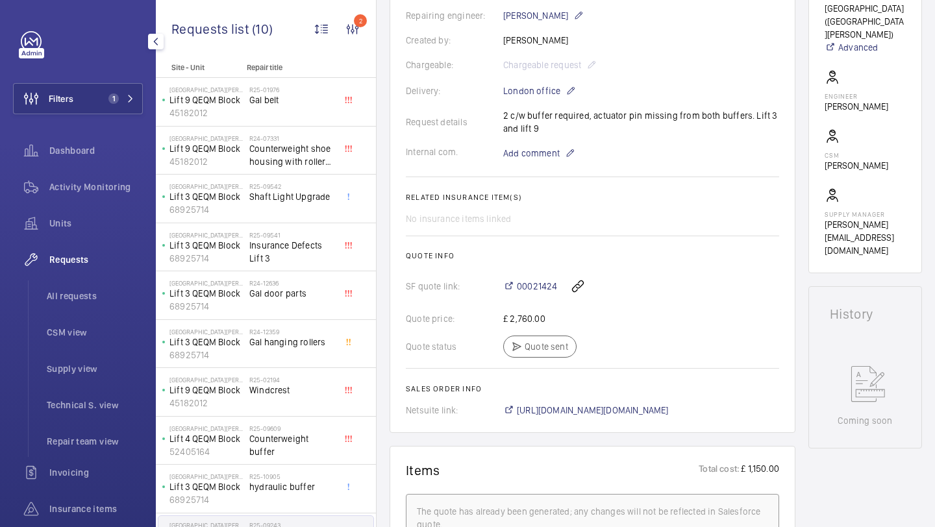
scroll to position [330, 0]
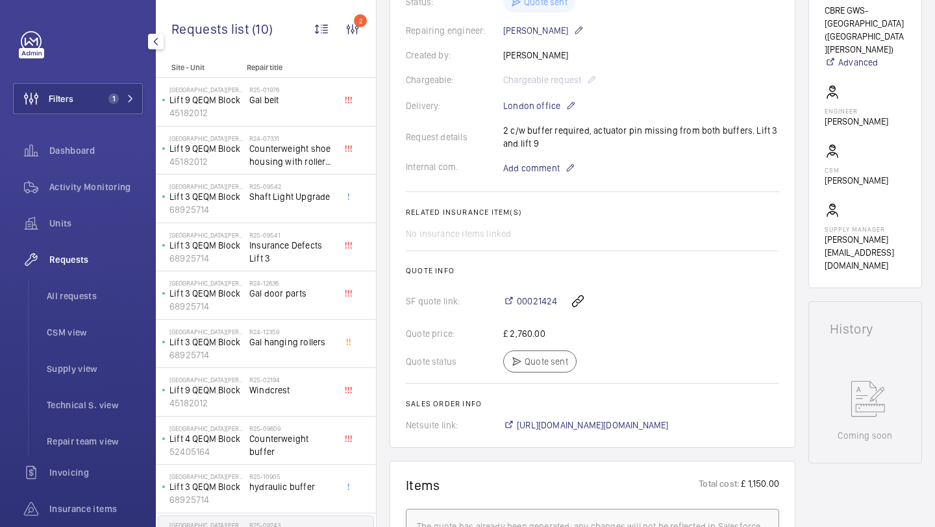
click at [524, 141] on div "Request details 2 c/w buffer required, actuator pin missing from both buffers. …" at bounding box center [593, 137] width 374 height 26
click at [524, 142] on div "Request details 2 c/w buffer required, actuator pin missing from both buffers. …" at bounding box center [593, 137] width 374 height 26
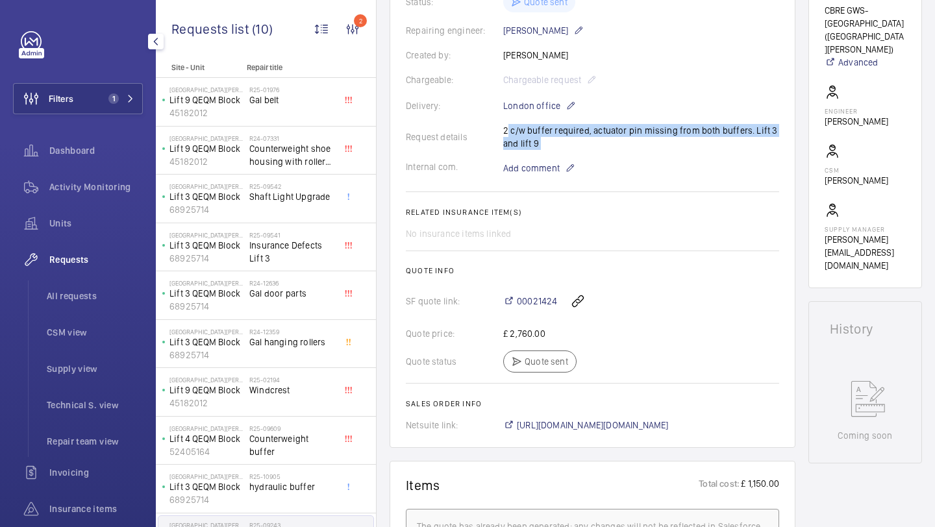
click at [524, 142] on div "Request details 2 c/w buffer required, actuator pin missing from both buffers. …" at bounding box center [593, 137] width 374 height 26
click at [550, 133] on div "Request details 2 c/w buffer required, actuator pin missing from both buffers. …" at bounding box center [593, 137] width 374 height 26
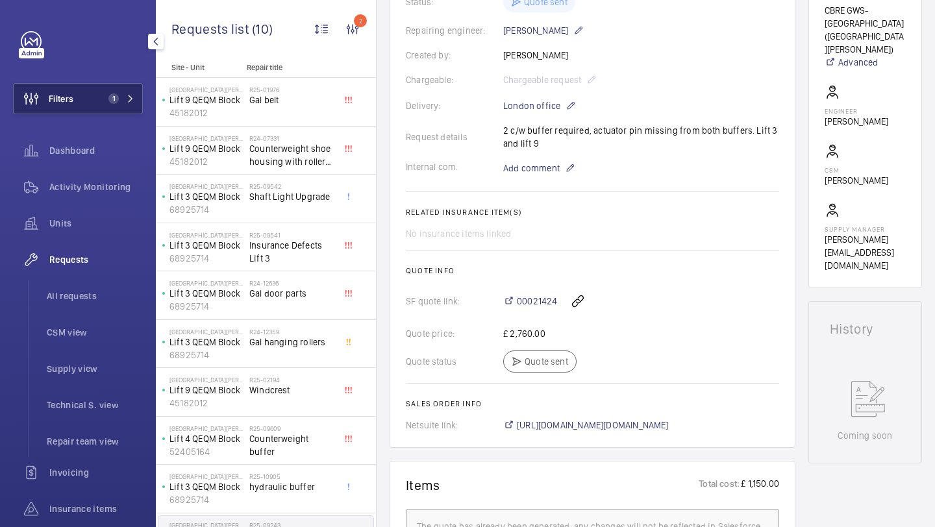
click at [77, 88] on button "Filters 1" at bounding box center [78, 98] width 130 height 31
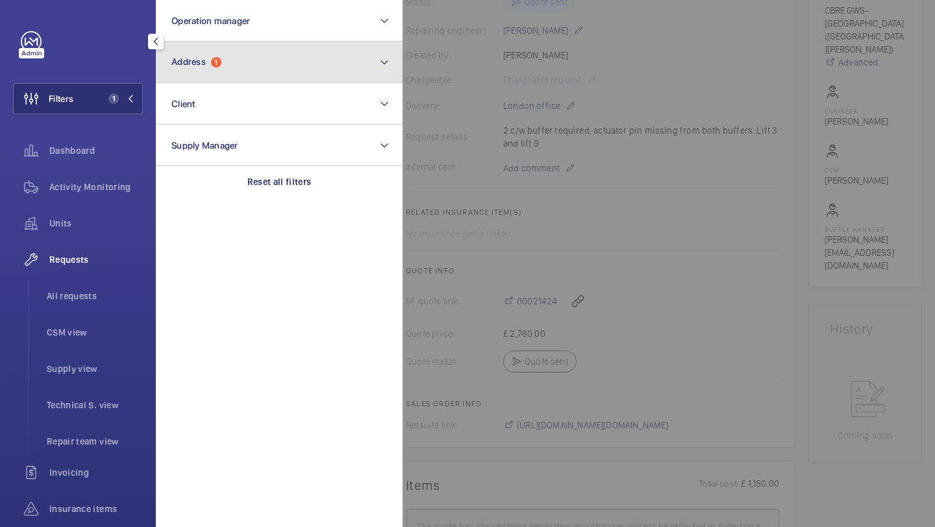
click at [225, 47] on button "Address 1" at bounding box center [279, 63] width 247 height 42
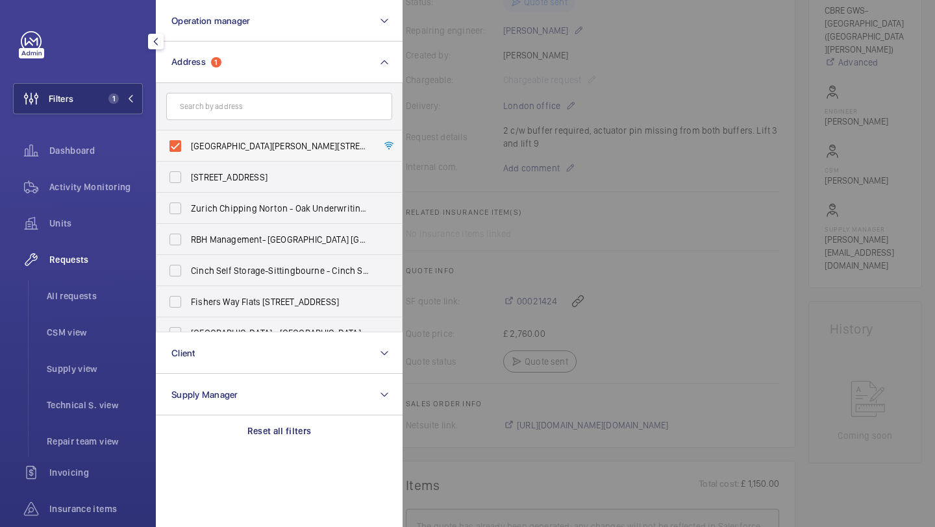
click at [229, 155] on label "[GEOGRAPHIC_DATA][PERSON_NAME][STREET_ADDRESS]" at bounding box center [270, 146] width 226 height 31
click at [188, 155] on input "[GEOGRAPHIC_DATA][PERSON_NAME][STREET_ADDRESS]" at bounding box center [175, 146] width 26 height 26
click at [244, 116] on input "text" at bounding box center [279, 106] width 226 height 27
click at [237, 159] on label "[GEOGRAPHIC_DATA][PERSON_NAME][STREET_ADDRESS]" at bounding box center [270, 146] width 226 height 31
click at [188, 159] on input "[GEOGRAPHIC_DATA][PERSON_NAME][STREET_ADDRESS]" at bounding box center [175, 146] width 26 height 26
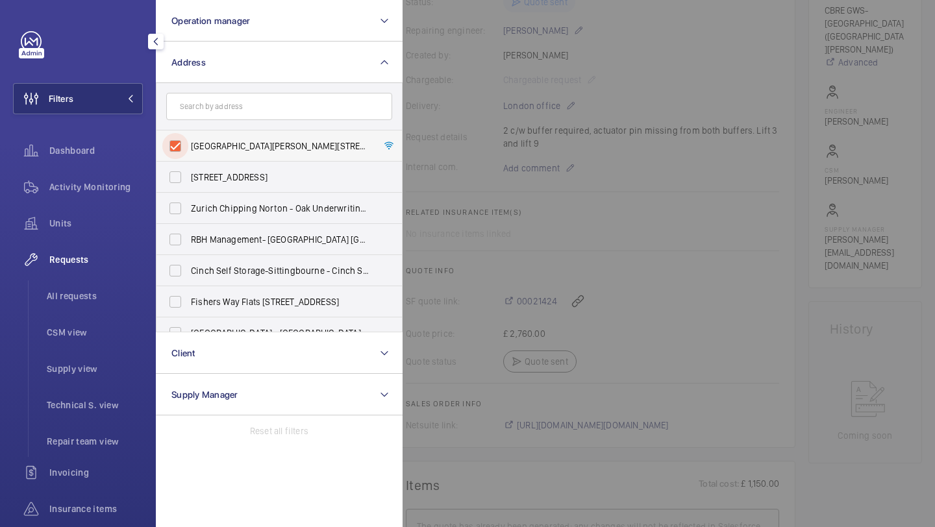
checkbox input "true"
click at [263, 91] on form at bounding box center [280, 106] width 246 height 47
click at [486, 99] on div at bounding box center [870, 263] width 935 height 527
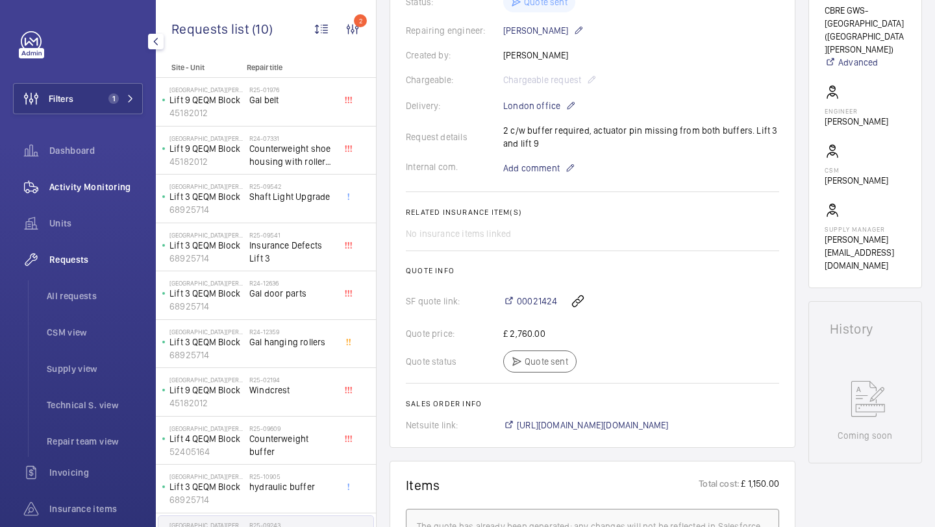
click at [107, 183] on span "Activity Monitoring" at bounding box center [96, 187] width 94 height 13
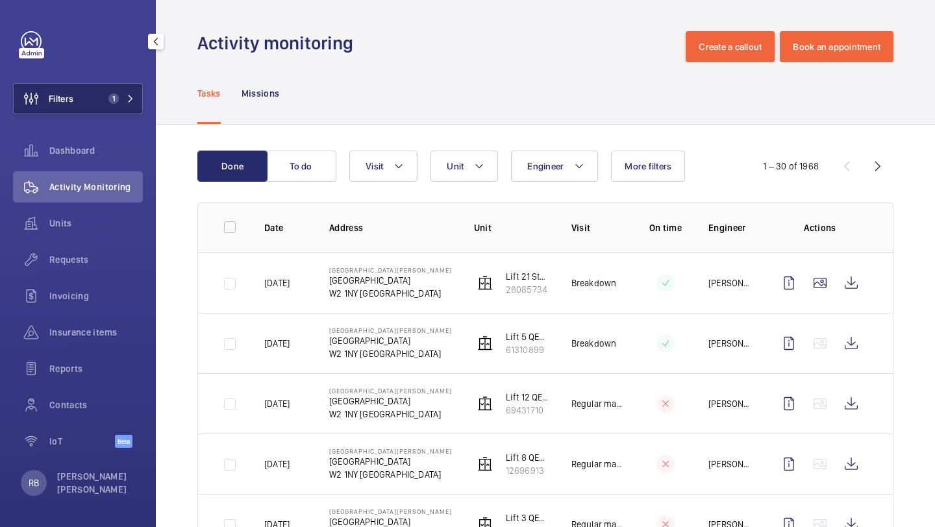
click at [107, 101] on span "1" at bounding box center [111, 99] width 16 height 10
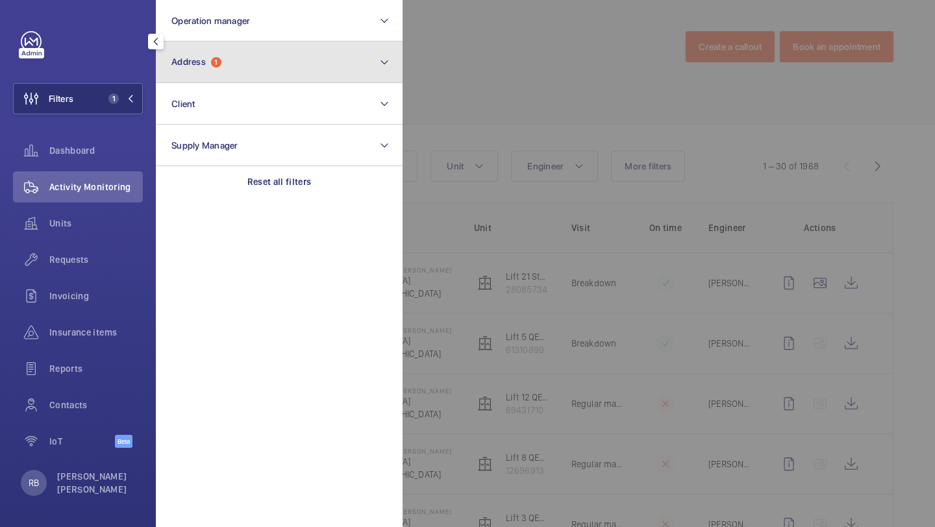
click at [209, 58] on span "Address 1" at bounding box center [196, 62] width 50 height 11
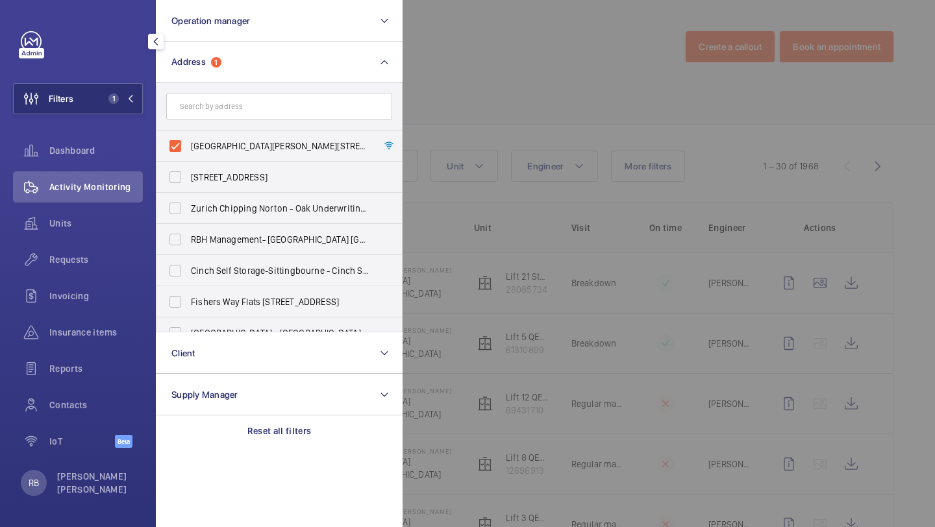
click at [554, 103] on div at bounding box center [870, 263] width 935 height 527
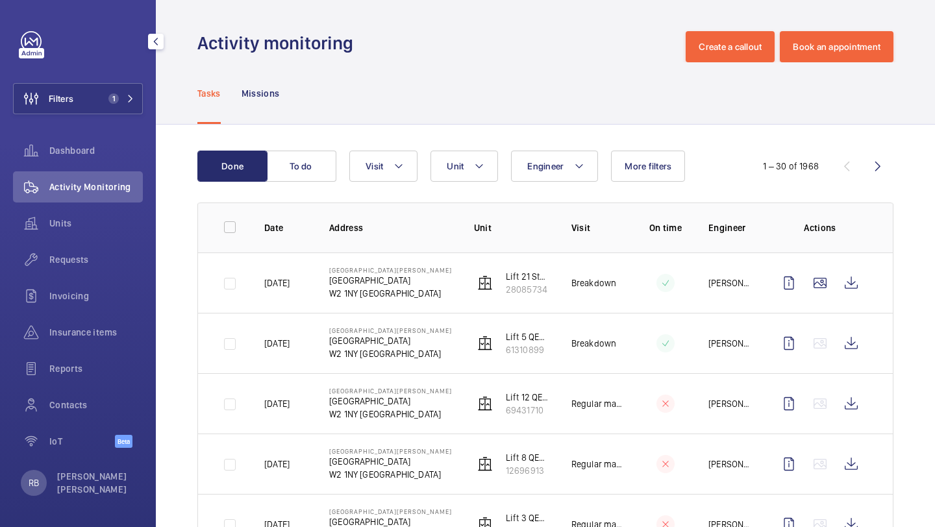
click at [501, 156] on div "Engineer Unit Visit More filters" at bounding box center [543, 166] width 388 height 31
click at [481, 167] on mat-icon at bounding box center [479, 166] width 10 height 16
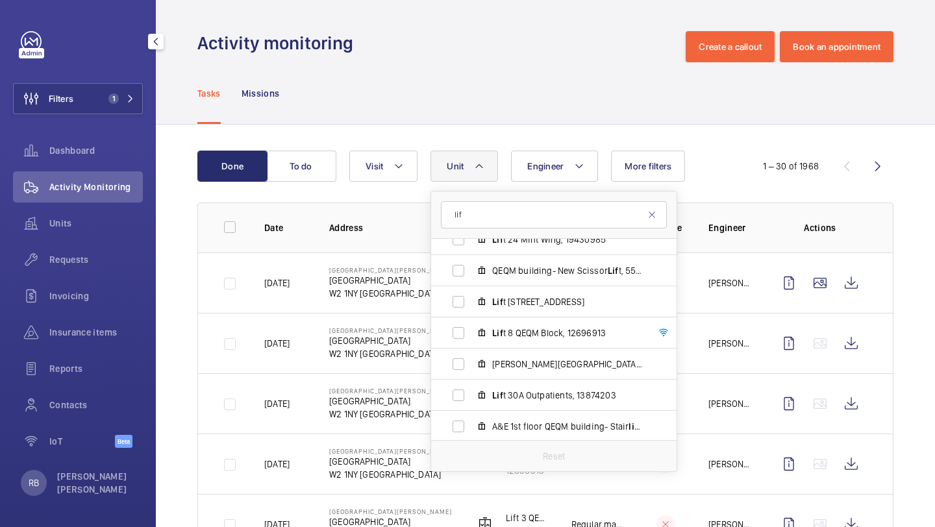
scroll to position [1009, 0]
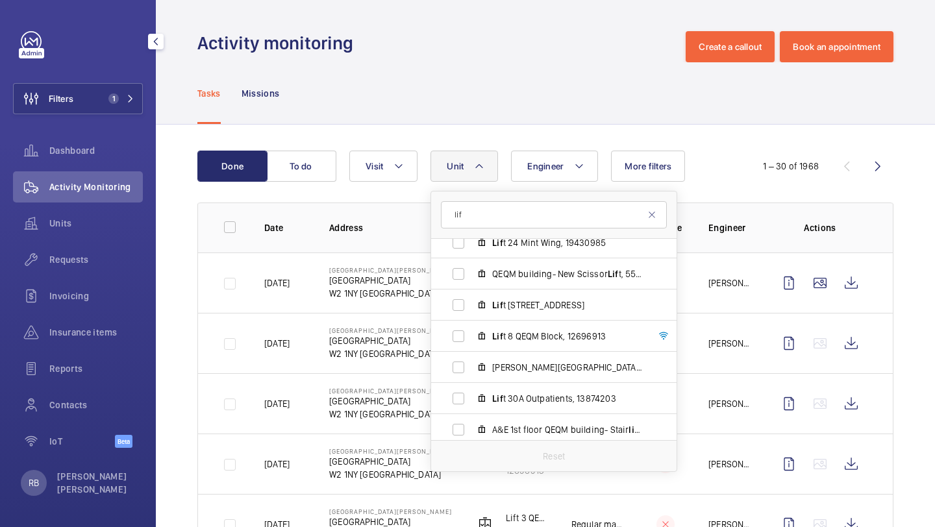
click at [499, 223] on input "lif" at bounding box center [554, 214] width 226 height 27
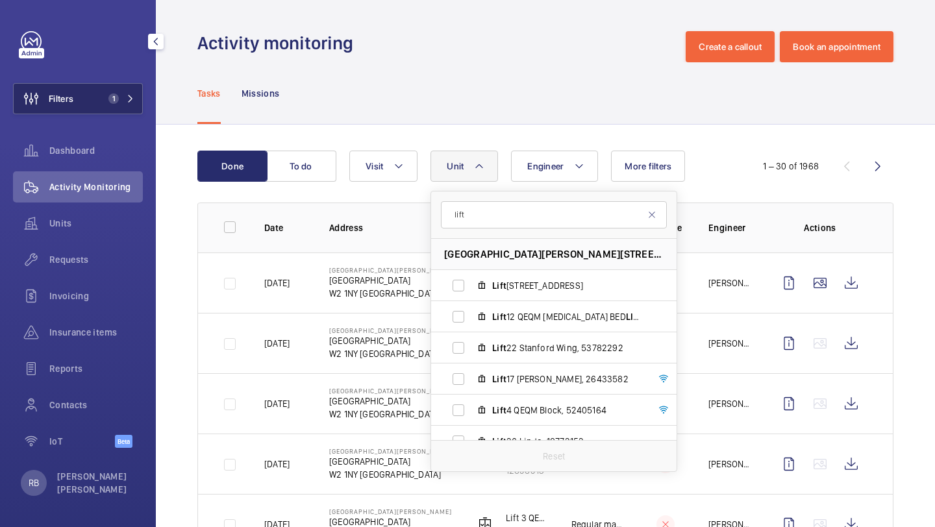
type input "lift"
click at [116, 95] on span "1" at bounding box center [113, 99] width 10 height 10
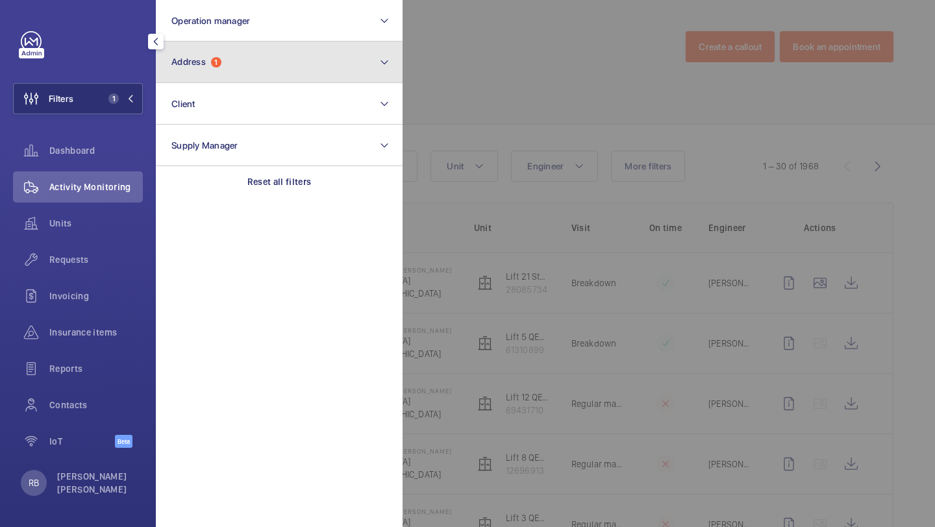
click at [200, 73] on button "Address 1" at bounding box center [279, 63] width 247 height 42
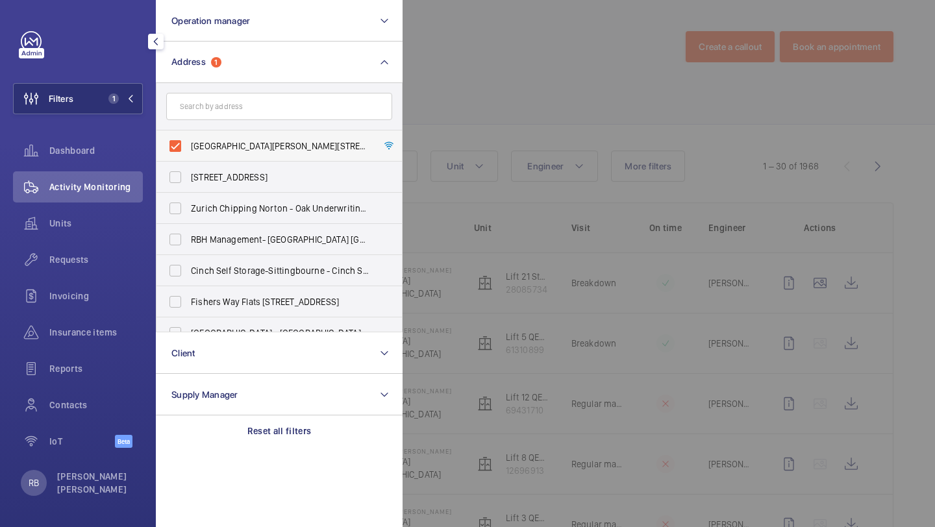
click at [246, 147] on span "[GEOGRAPHIC_DATA][PERSON_NAME][STREET_ADDRESS]" at bounding box center [280, 146] width 179 height 13
click at [188, 147] on input "[GEOGRAPHIC_DATA][PERSON_NAME][STREET_ADDRESS]" at bounding box center [175, 146] width 26 height 26
checkbox input "false"
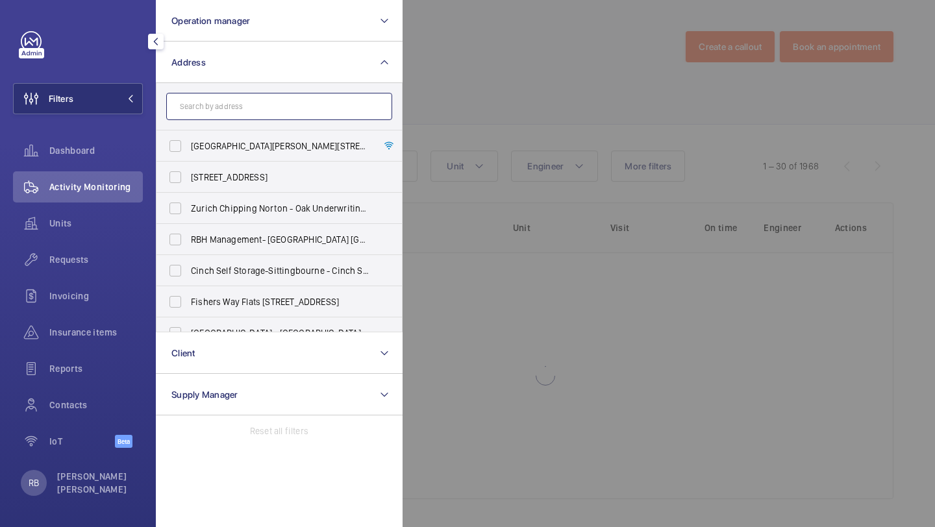
click at [257, 108] on input "text" at bounding box center [279, 106] width 226 height 27
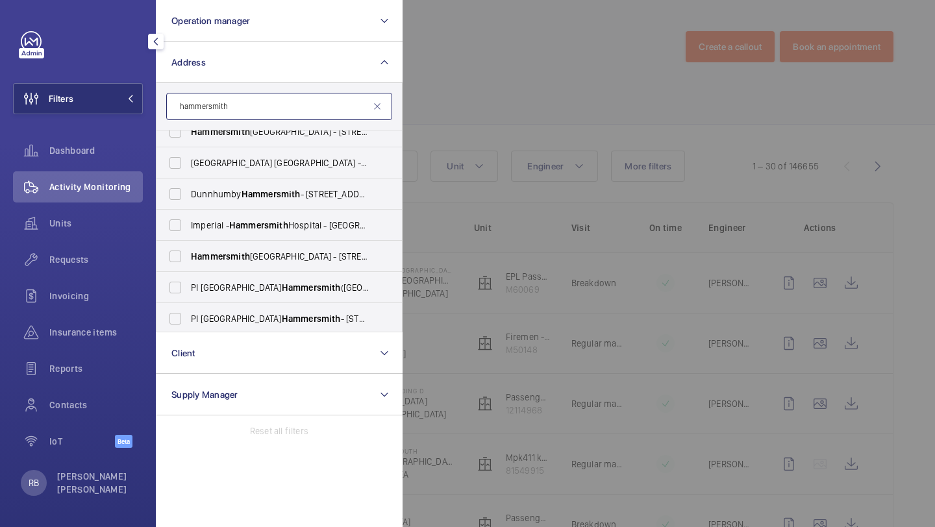
scroll to position [204, 0]
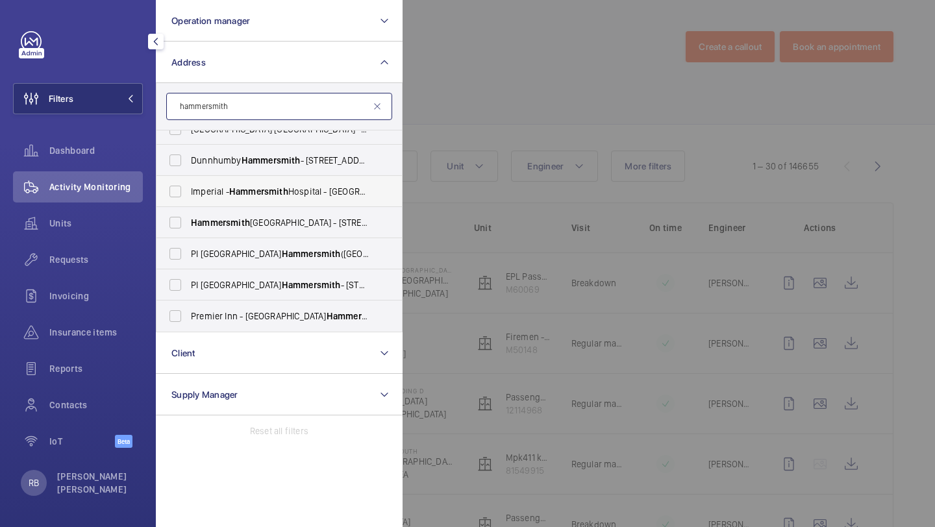
type input "hammersmith"
click at [246, 191] on span "Hammersmith" at bounding box center [258, 191] width 59 height 10
click at [188, 191] on input "Imperial - [GEOGRAPHIC_DATA] - [GEOGRAPHIC_DATA] 0HS" at bounding box center [175, 192] width 26 height 26
checkbox input "true"
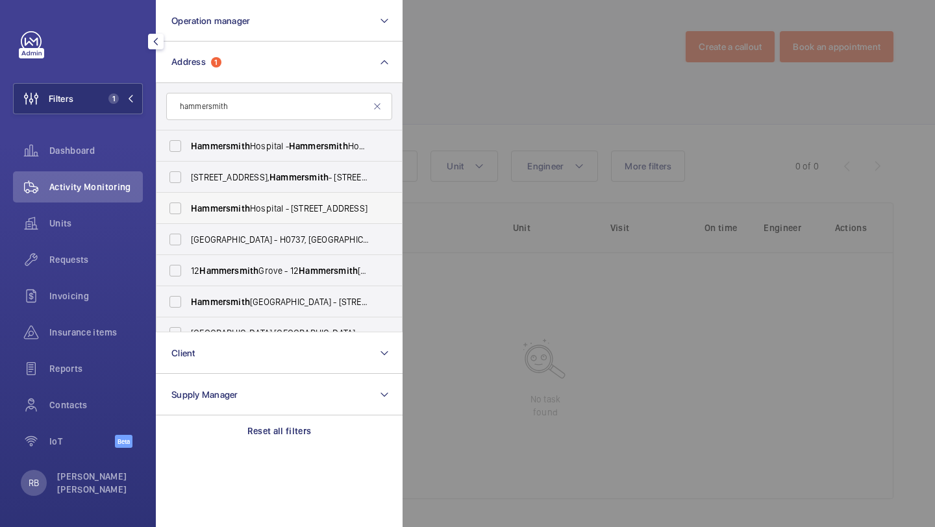
click at [238, 208] on span "Hammersmith" at bounding box center [220, 208] width 59 height 10
click at [188, 208] on input "[GEOGRAPHIC_DATA] - [STREET_ADDRESS]" at bounding box center [175, 209] width 26 height 26
checkbox input "true"
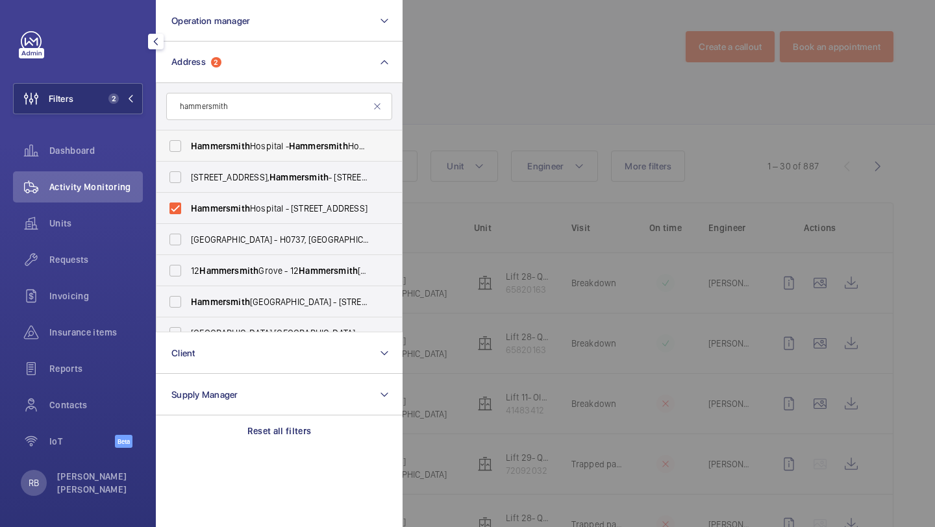
click at [234, 149] on span "Hammersmith" at bounding box center [220, 146] width 59 height 10
click at [188, 149] on input "[GEOGRAPHIC_DATA] - [GEOGRAPHIC_DATA], [STREET_ADDRESS]" at bounding box center [175, 146] width 26 height 26
checkbox input "true"
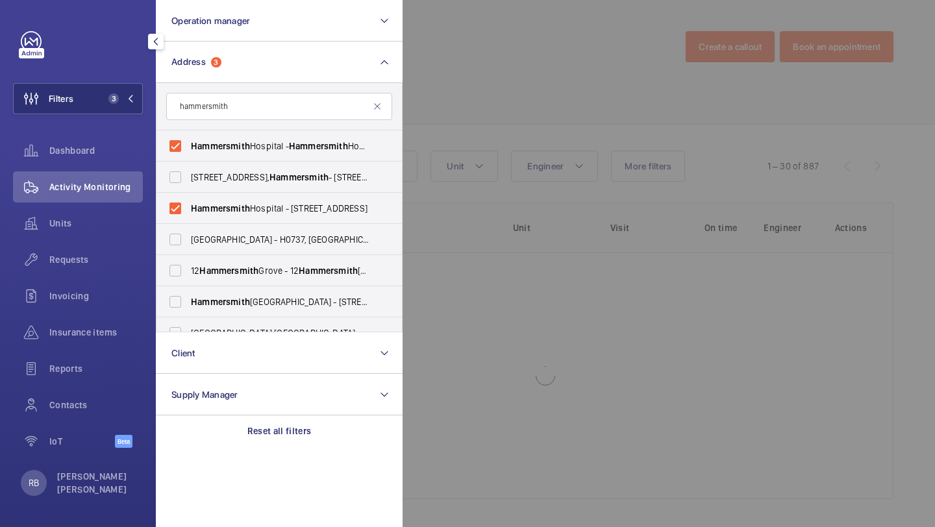
click at [481, 136] on div at bounding box center [870, 263] width 935 height 527
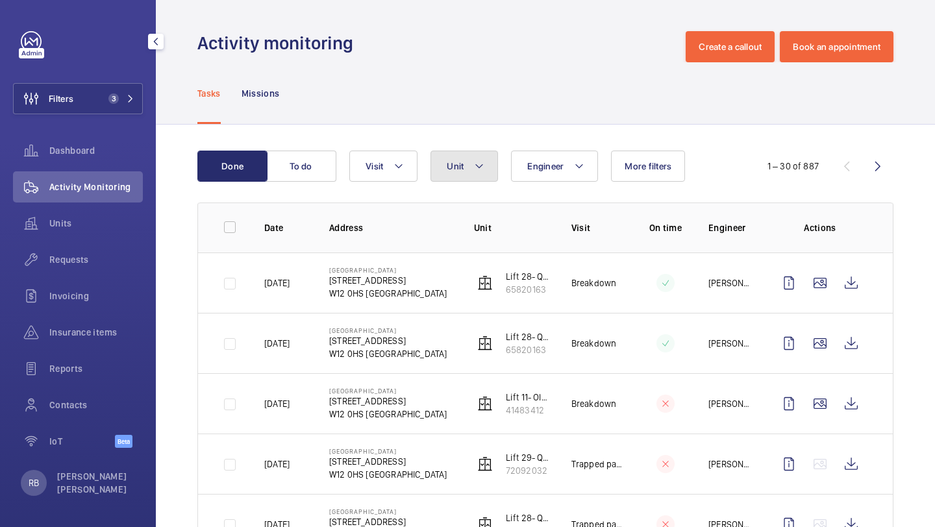
click at [473, 167] on button "Unit" at bounding box center [465, 166] width 68 height 31
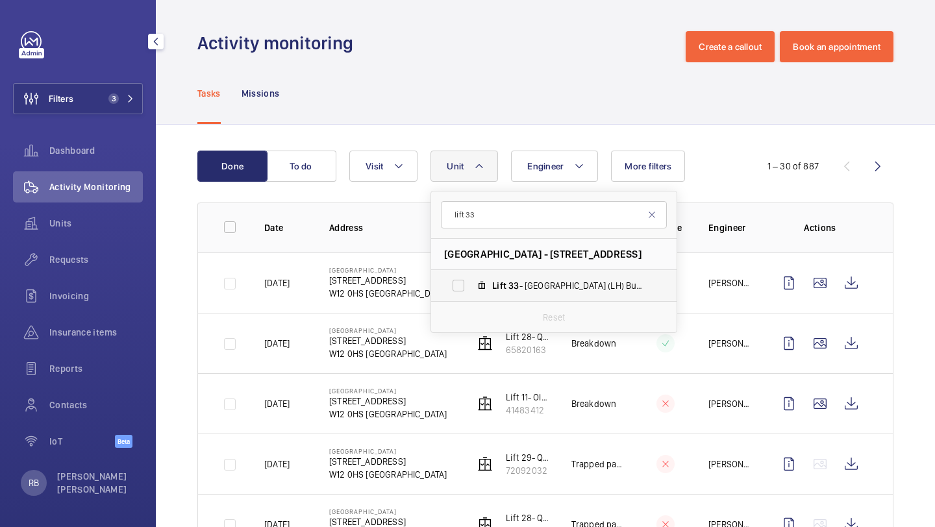
type input "lift 33"
click at [493, 298] on label "Lift 33 - Renal Building (LH) Building 555, 66784898" at bounding box center [543, 285] width 225 height 31
click at [472, 298] on input "Lift 33 - Renal Building (LH) Building 555, 66784898" at bounding box center [459, 286] width 26 height 26
checkbox input "true"
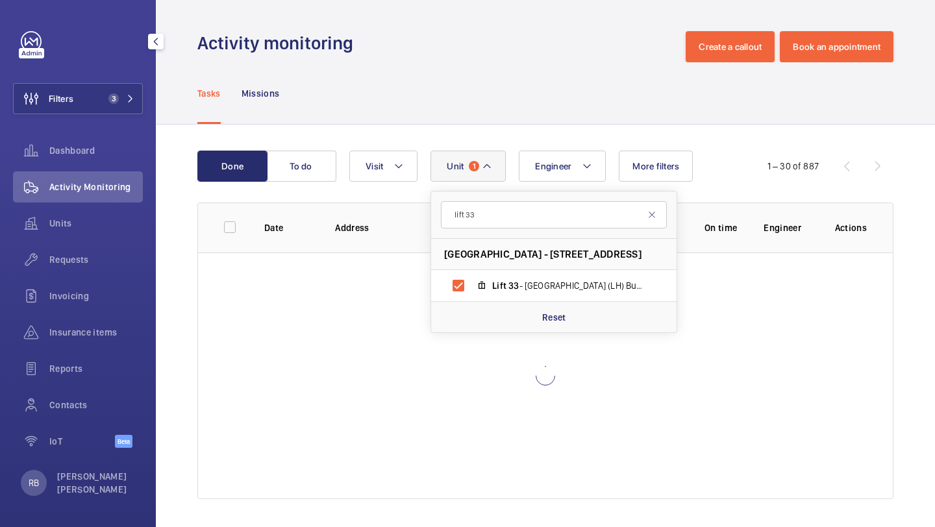
click at [935, 246] on div "Done To do Engineer Unit 1 lift 33 [GEOGRAPHIC_DATA] - [STREET_ADDRESS] Lift 33…" at bounding box center [545, 328] width 779 height 406
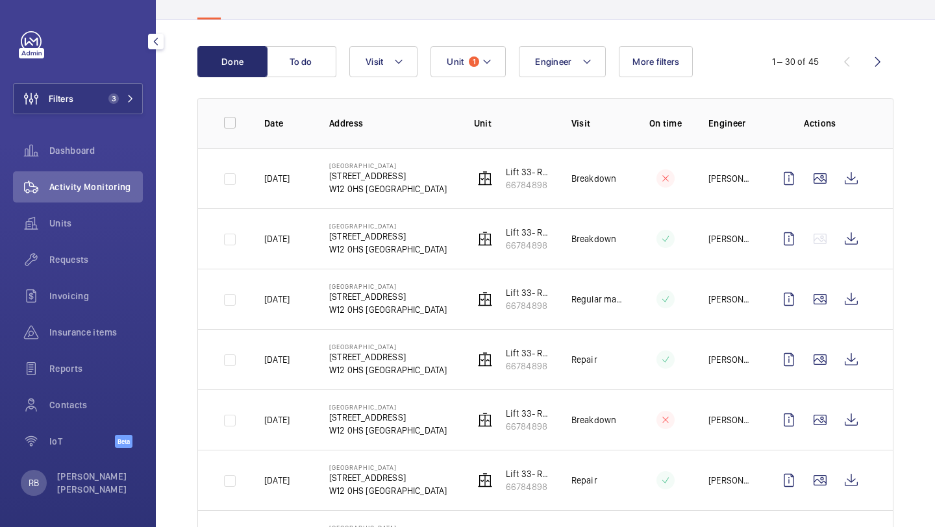
scroll to position [120, 0]
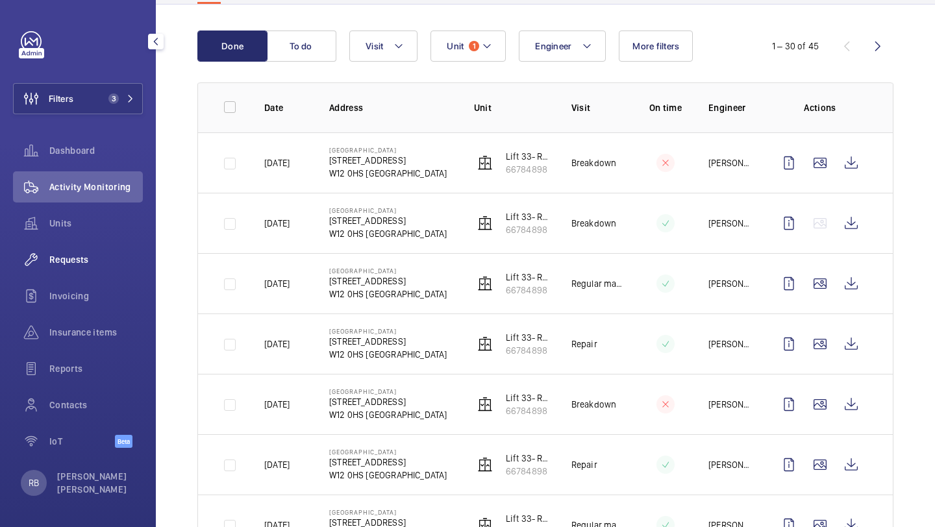
click at [62, 272] on div "Requests" at bounding box center [78, 259] width 130 height 31
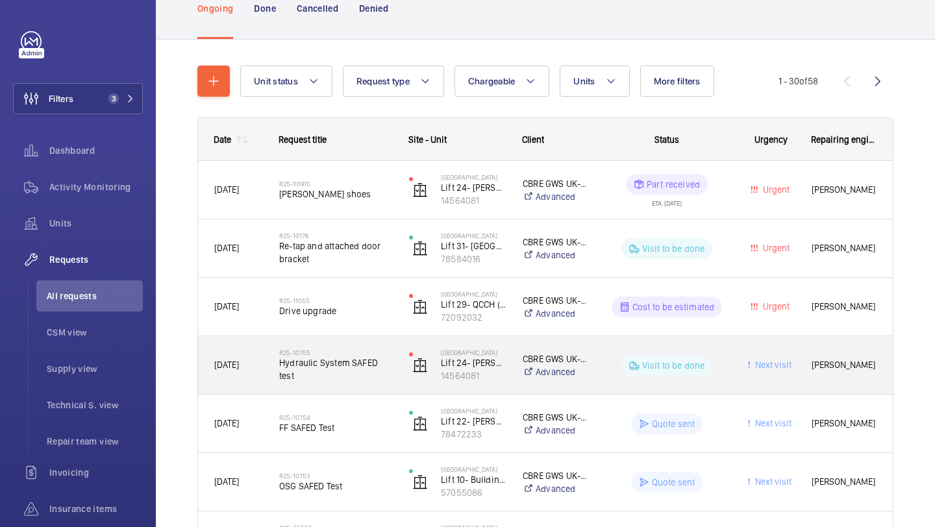
scroll to position [84, 0]
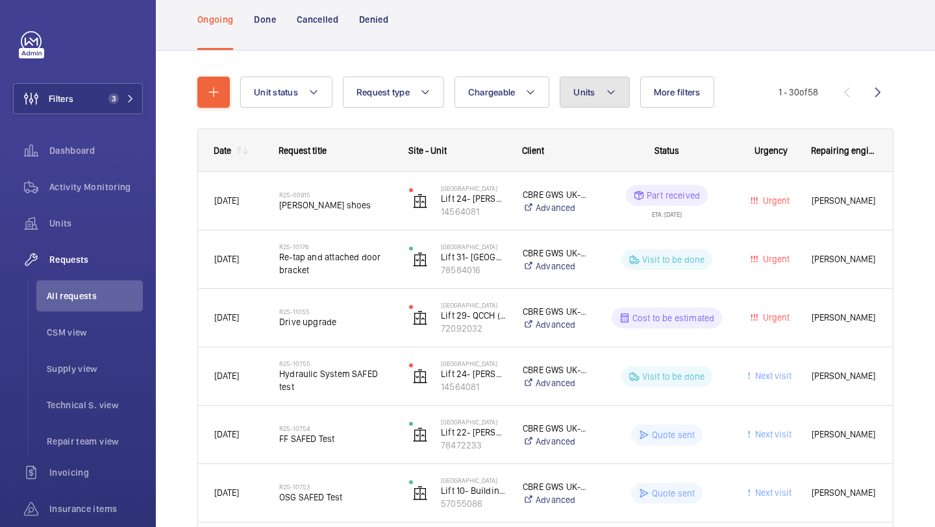
click at [603, 84] on button "Units" at bounding box center [595, 92] width 70 height 31
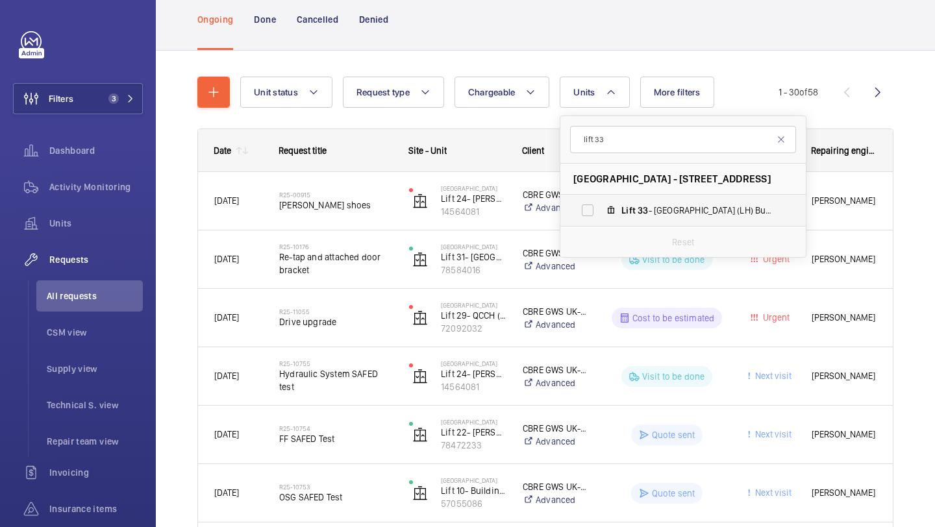
type input "lift 33"
click at [620, 205] on label "Lift 33 - Renal Building (LH) Building 555, 66784898" at bounding box center [673, 210] width 225 height 31
click at [601, 205] on input "Lift 33 - Renal Building (LH) Building 555, 66784898" at bounding box center [588, 210] width 26 height 26
checkbox input "true"
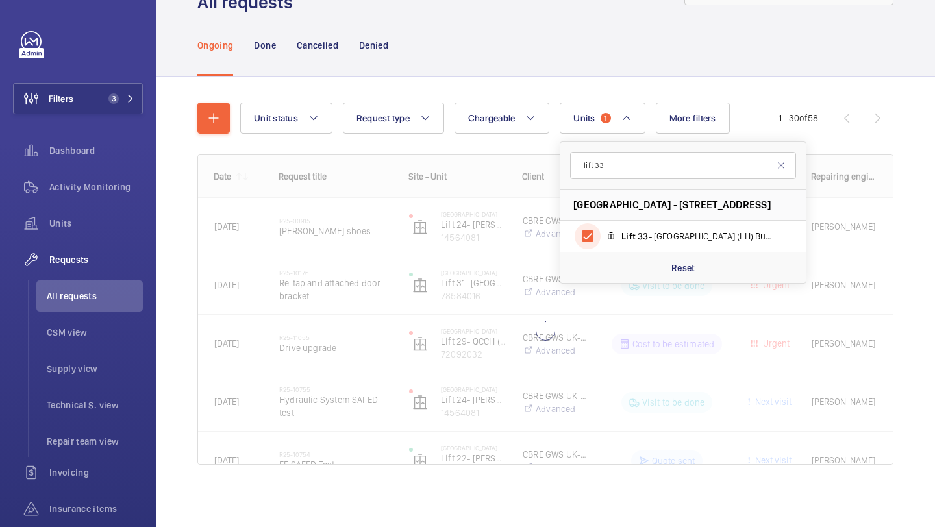
scroll to position [58, 0]
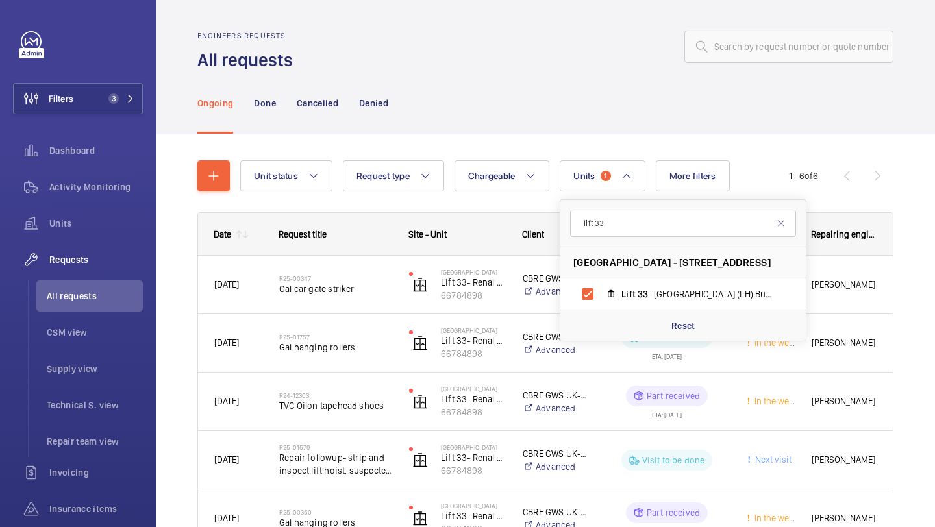
click at [935, 167] on div "Unit status Request type Chargeable Units 1 lift 33 [GEOGRAPHIC_DATA] - [STREET…" at bounding box center [545, 401] width 779 height 535
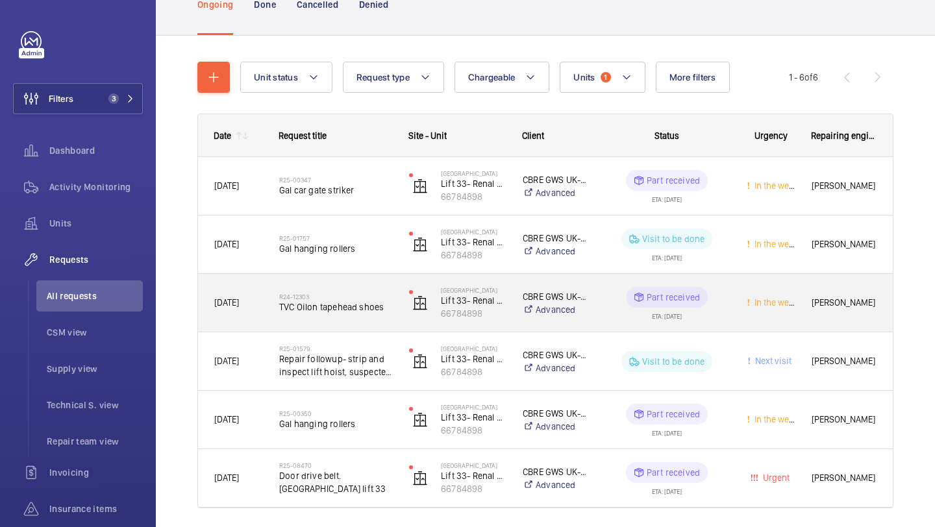
scroll to position [120, 0]
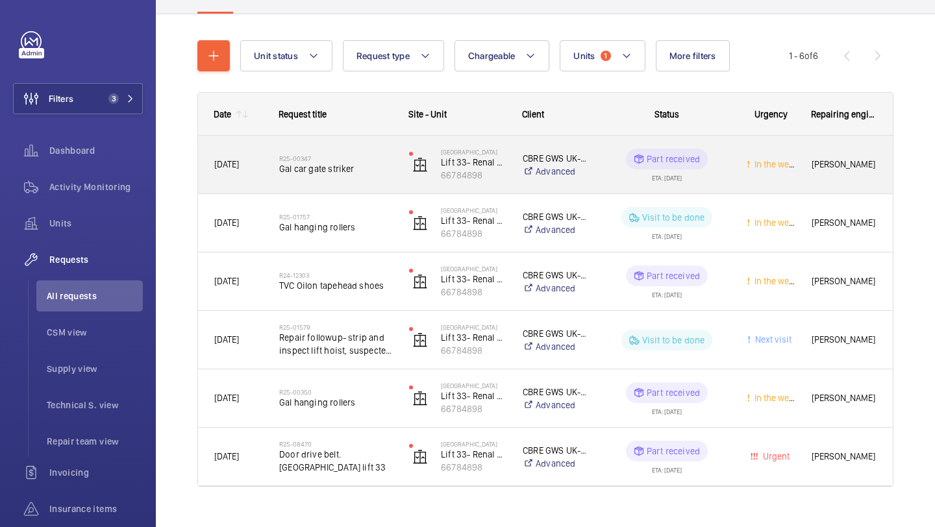
click at [349, 164] on span "Gal car gate striker" at bounding box center [335, 168] width 113 height 13
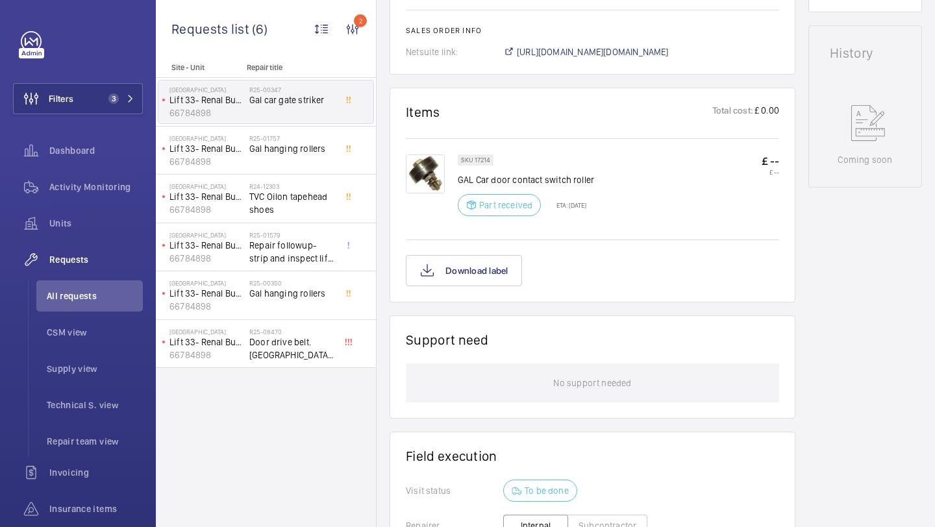
scroll to position [637, 0]
click at [425, 185] on img at bounding box center [425, 174] width 39 height 39
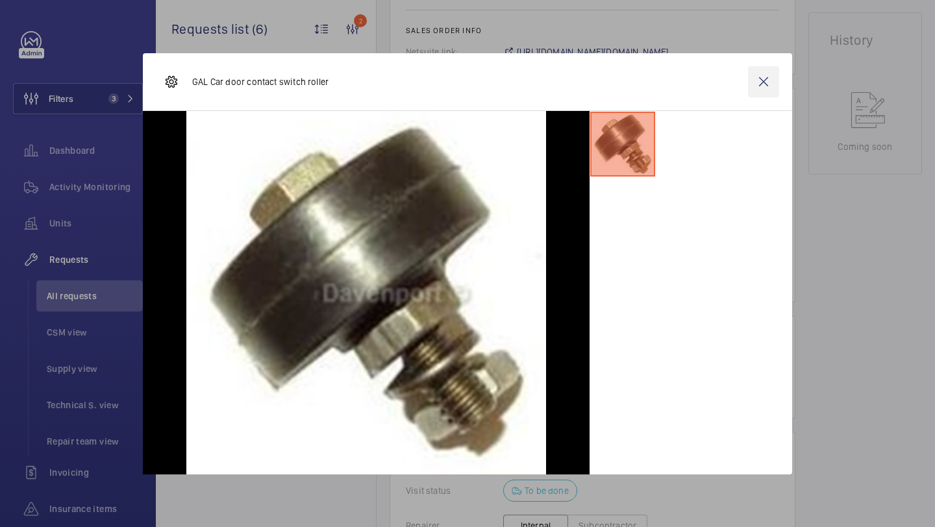
click at [761, 81] on wm-front-icon-button at bounding box center [763, 81] width 31 height 31
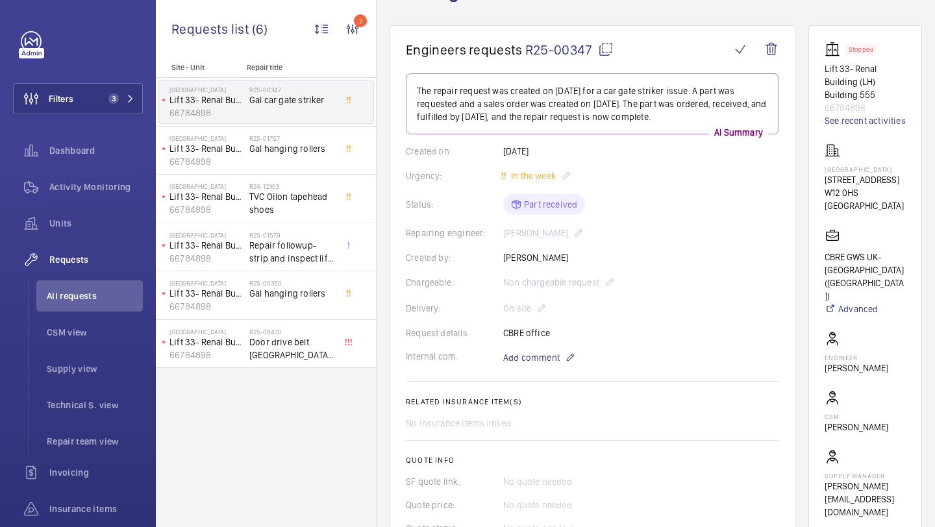
scroll to position [666, 0]
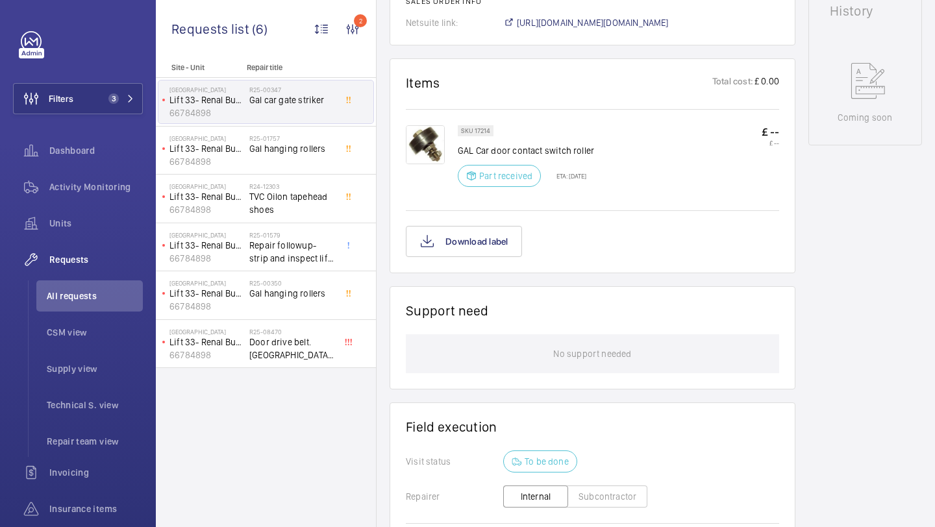
click at [422, 134] on img at bounding box center [425, 144] width 39 height 39
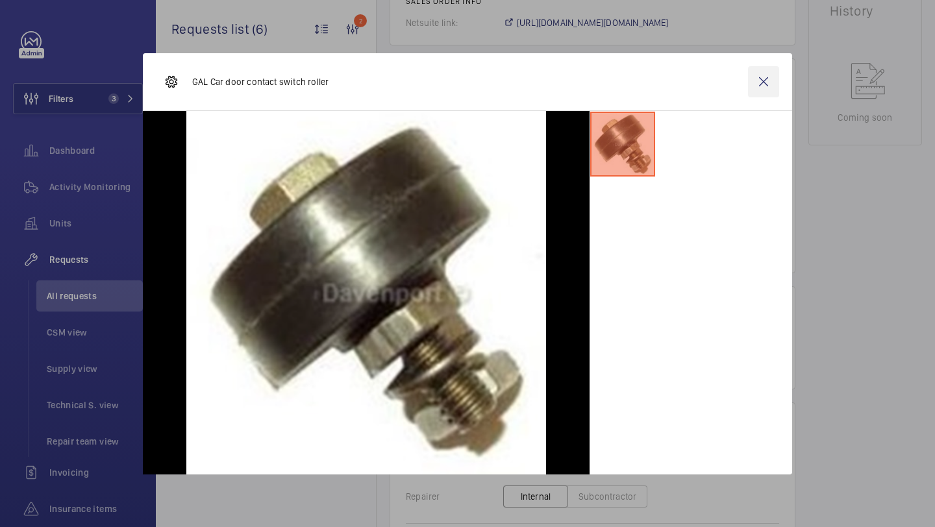
click at [768, 80] on wm-front-icon-button at bounding box center [763, 81] width 31 height 31
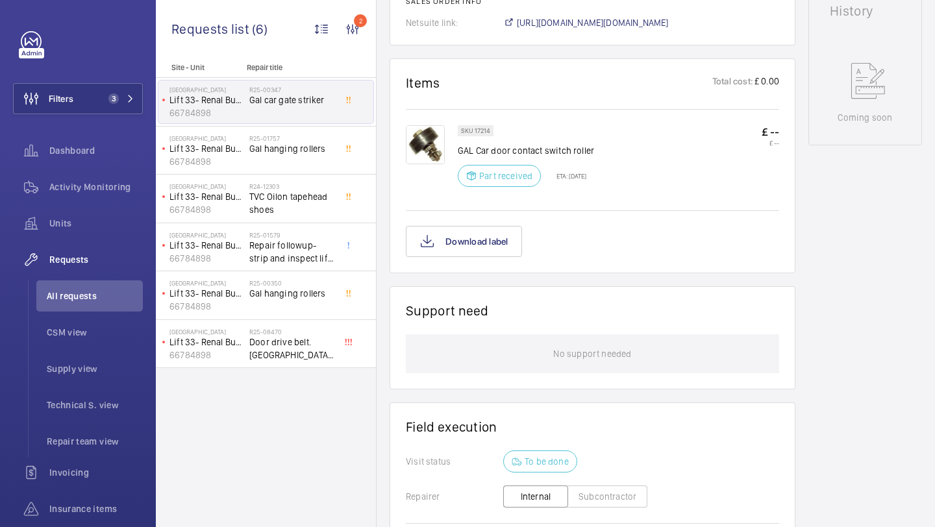
click at [129, 89] on button "Filters 3" at bounding box center [78, 98] width 130 height 31
click at [85, 97] on button "Filters 3" at bounding box center [78, 98] width 130 height 31
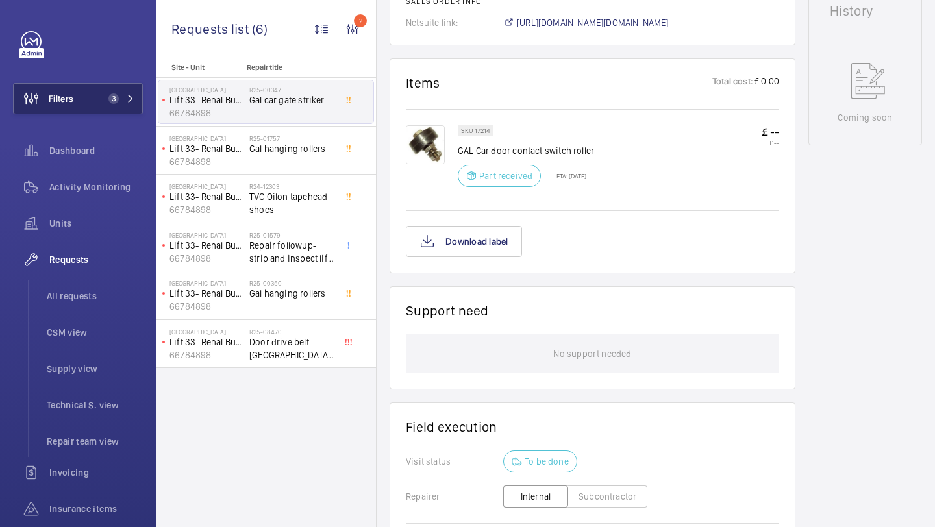
click at [123, 101] on span "3" at bounding box center [118, 99] width 31 height 10
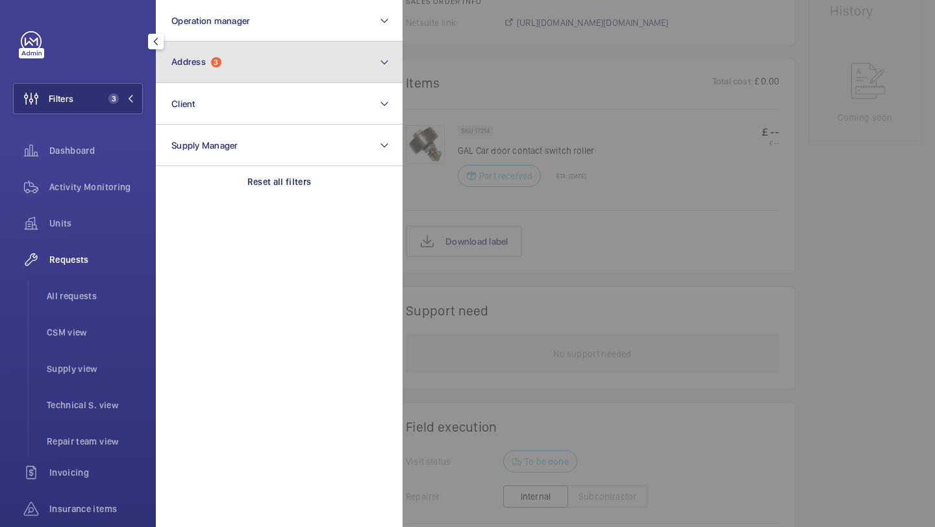
click at [257, 74] on button "Address 3" at bounding box center [279, 63] width 247 height 42
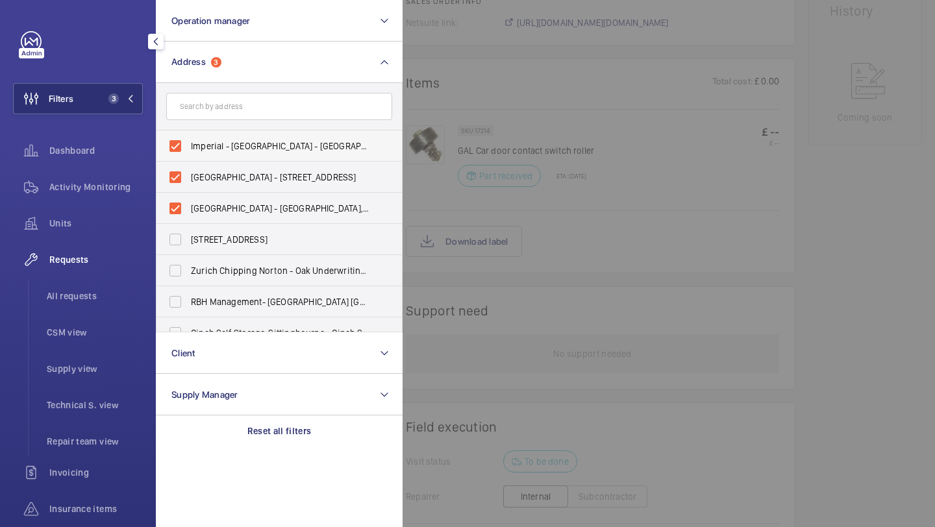
click at [215, 146] on span "Imperial - [GEOGRAPHIC_DATA] - [GEOGRAPHIC_DATA] 0HS" at bounding box center [280, 146] width 179 height 13
click at [188, 146] on input "Imperial - [GEOGRAPHIC_DATA] - [GEOGRAPHIC_DATA] 0HS" at bounding box center [175, 146] width 26 height 26
checkbox input "false"
click at [209, 164] on label "[GEOGRAPHIC_DATA] - [STREET_ADDRESS]" at bounding box center [270, 177] width 226 height 31
click at [188, 164] on input "[GEOGRAPHIC_DATA] - [STREET_ADDRESS]" at bounding box center [175, 177] width 26 height 26
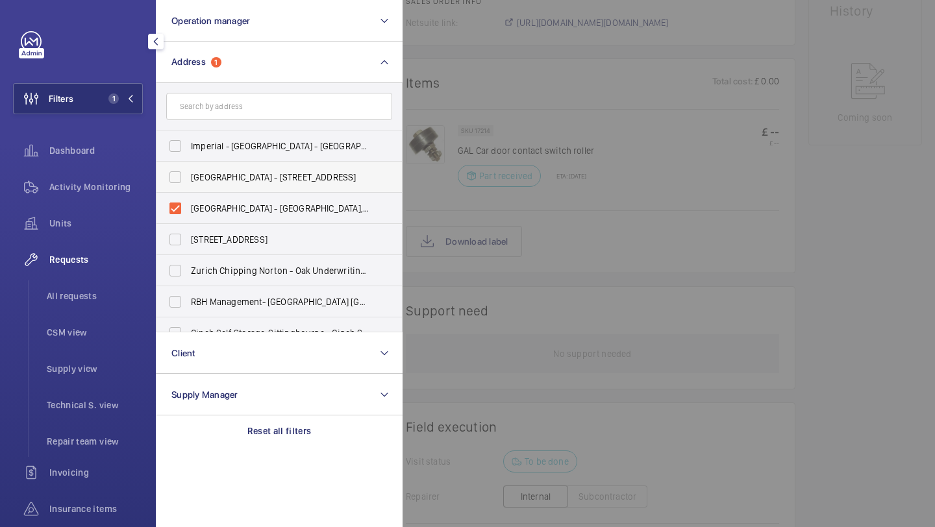
click at [208, 168] on label "[GEOGRAPHIC_DATA] - [STREET_ADDRESS]" at bounding box center [270, 177] width 226 height 31
click at [188, 168] on input "[GEOGRAPHIC_DATA] - [STREET_ADDRESS]" at bounding box center [175, 177] width 26 height 26
checkbox input "true"
click at [216, 137] on label "Imperial - [GEOGRAPHIC_DATA] - [GEOGRAPHIC_DATA] 0HS" at bounding box center [270, 146] width 226 height 31
click at [188, 137] on input "Imperial - [GEOGRAPHIC_DATA] - [GEOGRAPHIC_DATA] 0HS" at bounding box center [175, 146] width 26 height 26
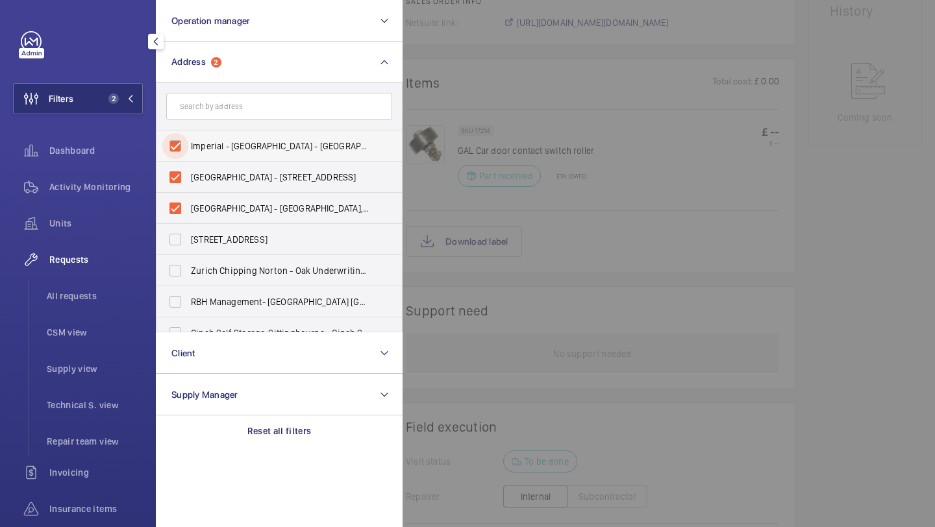
checkbox input "true"
click at [457, 55] on div at bounding box center [870, 263] width 935 height 527
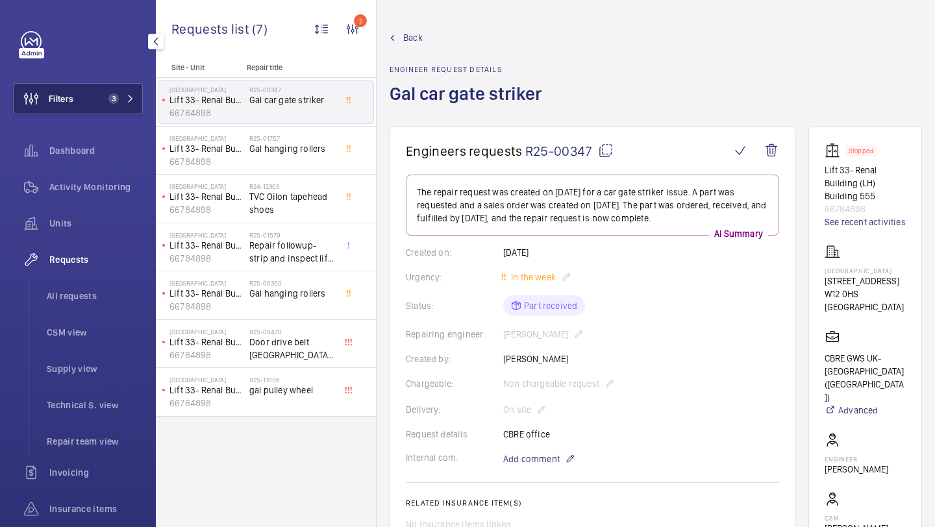
click at [121, 94] on span "3" at bounding box center [118, 99] width 31 height 10
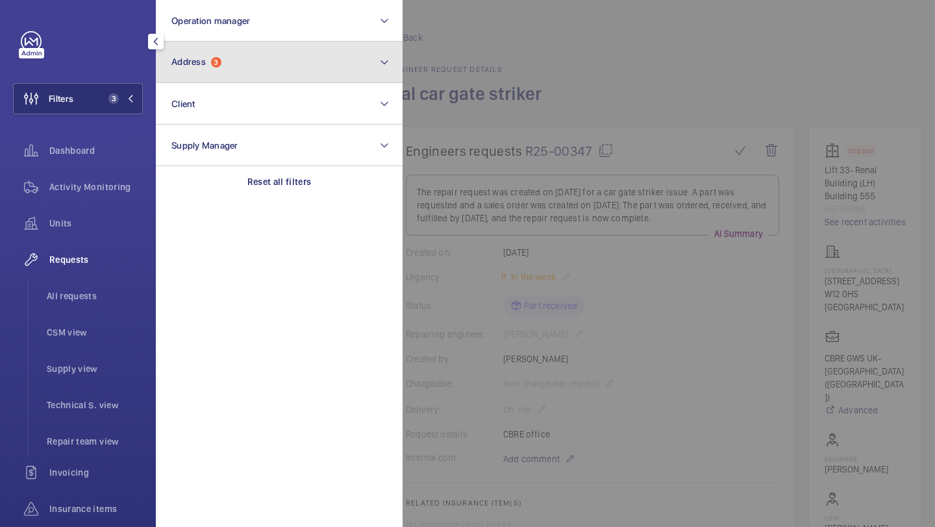
click at [232, 68] on button "Address 3" at bounding box center [279, 63] width 247 height 42
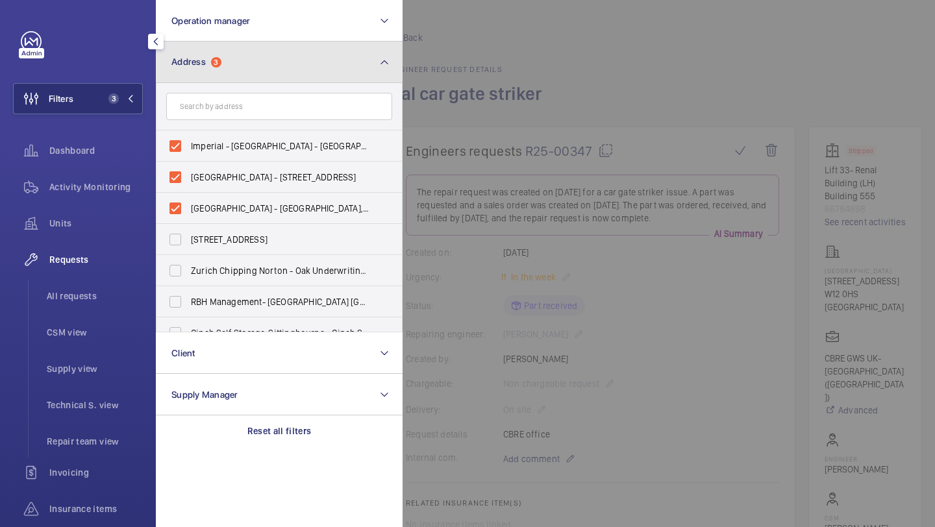
click at [233, 67] on button "Address 3" at bounding box center [279, 63] width 247 height 42
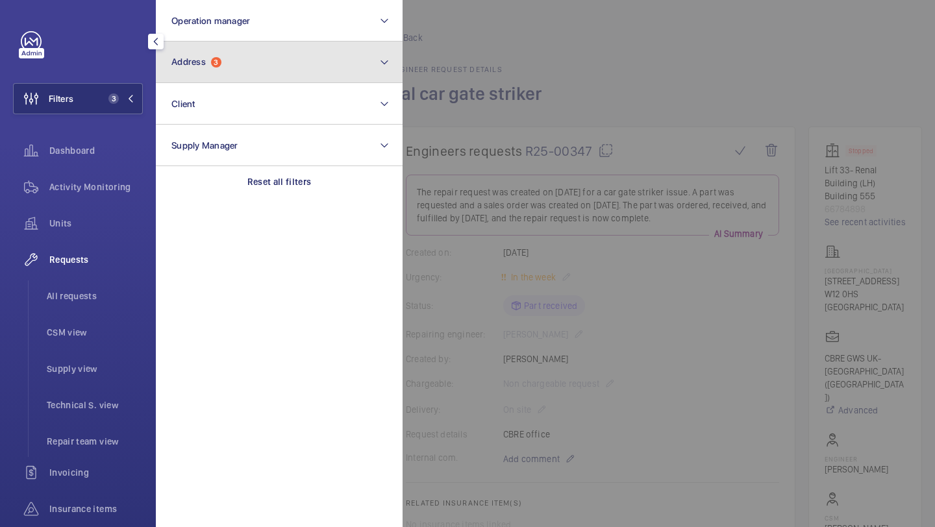
click at [288, 59] on button "Address 3" at bounding box center [279, 63] width 247 height 42
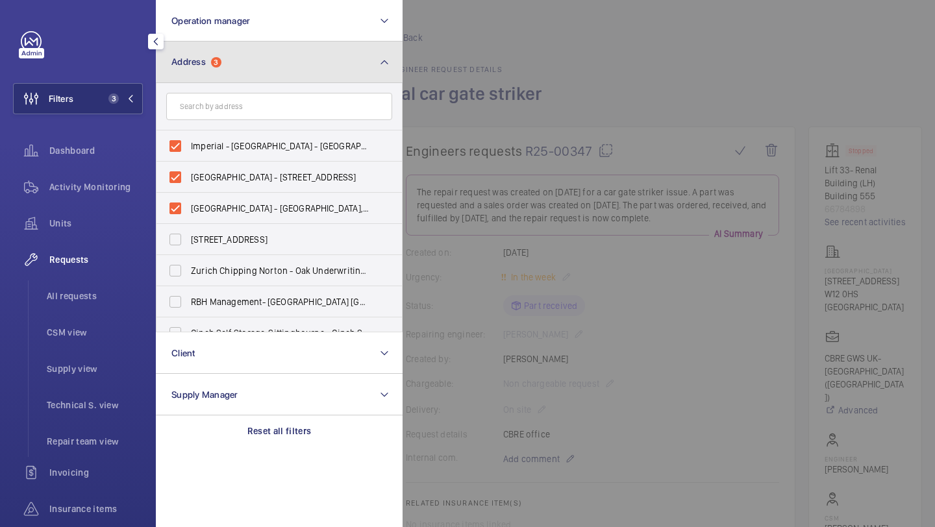
click at [288, 59] on button "Address 3" at bounding box center [279, 63] width 247 height 42
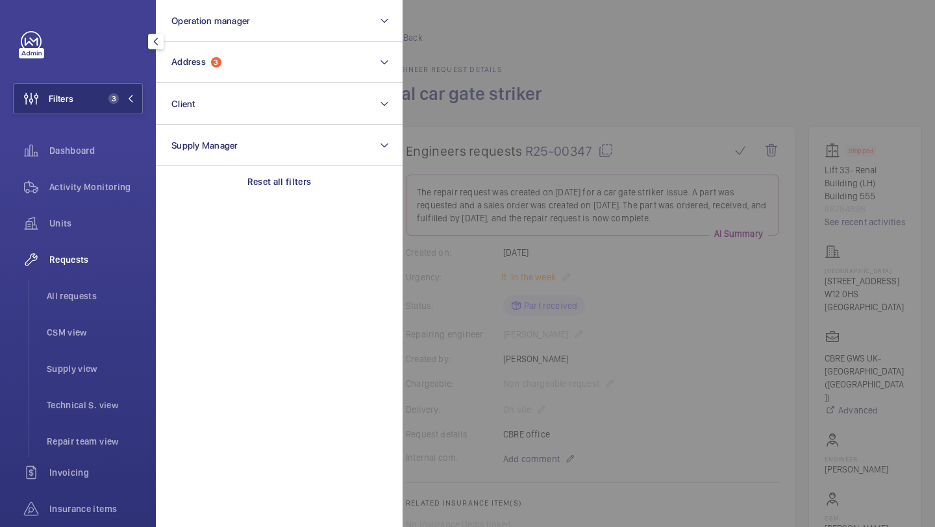
click at [547, 99] on div at bounding box center [870, 263] width 935 height 527
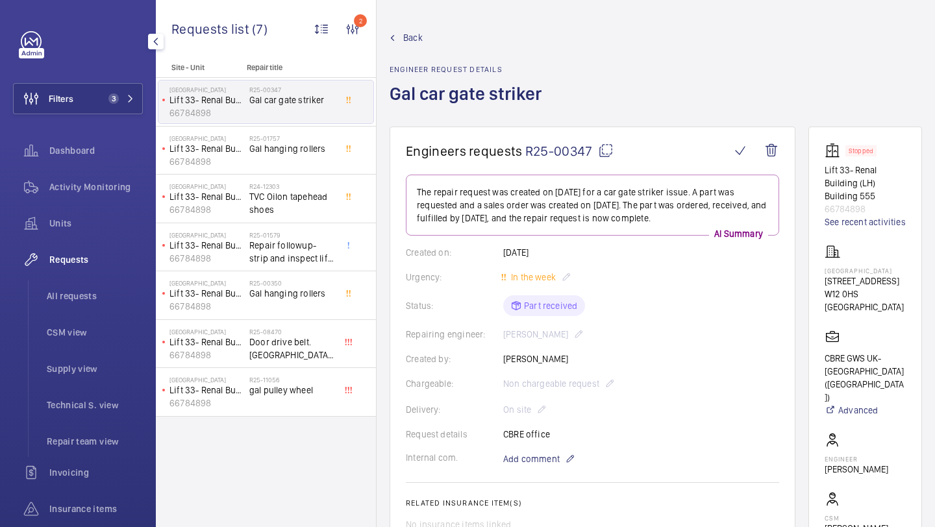
click at [85, 276] on div "Requests All requests CSM view Supply view Technical S. view Repair team view" at bounding box center [78, 350] width 130 height 213
click at [82, 288] on li "All requests" at bounding box center [89, 296] width 107 height 31
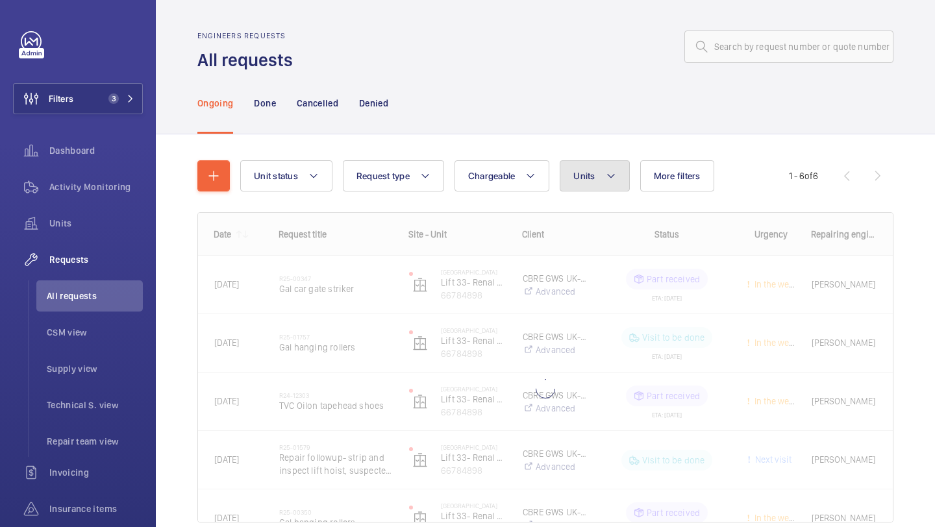
click at [581, 181] on span "Units" at bounding box center [584, 176] width 21 height 10
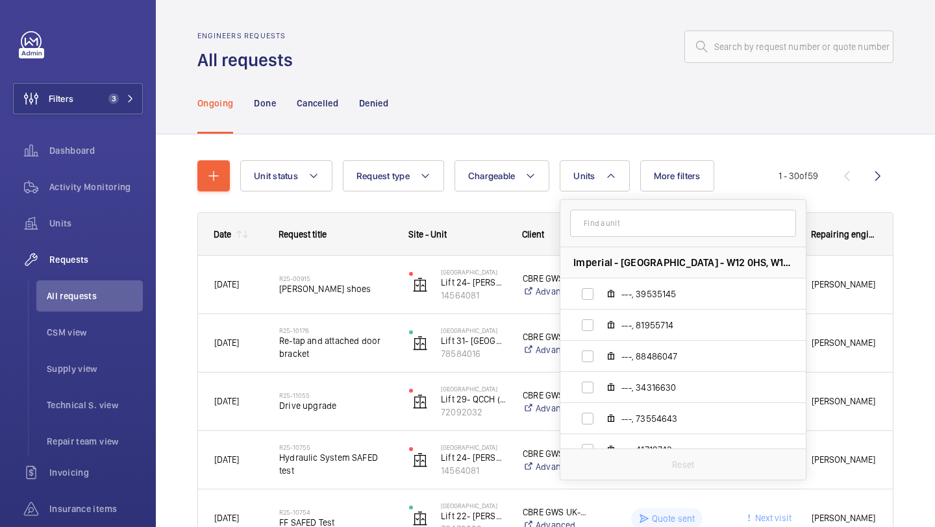
click at [608, 222] on input "text" at bounding box center [683, 223] width 226 height 27
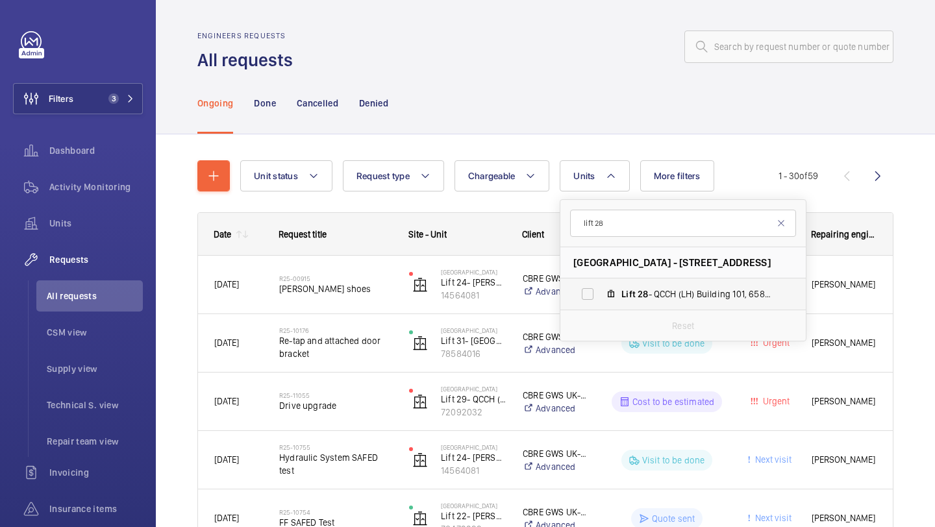
type input "lift 28"
click at [642, 309] on label "Lift 28 - QCCH (LH) Building 101, 65820163" at bounding box center [673, 294] width 225 height 31
click at [601, 307] on input "Lift 28 - QCCH (LH) Building 101, 65820163" at bounding box center [588, 294] width 26 height 26
checkbox input "true"
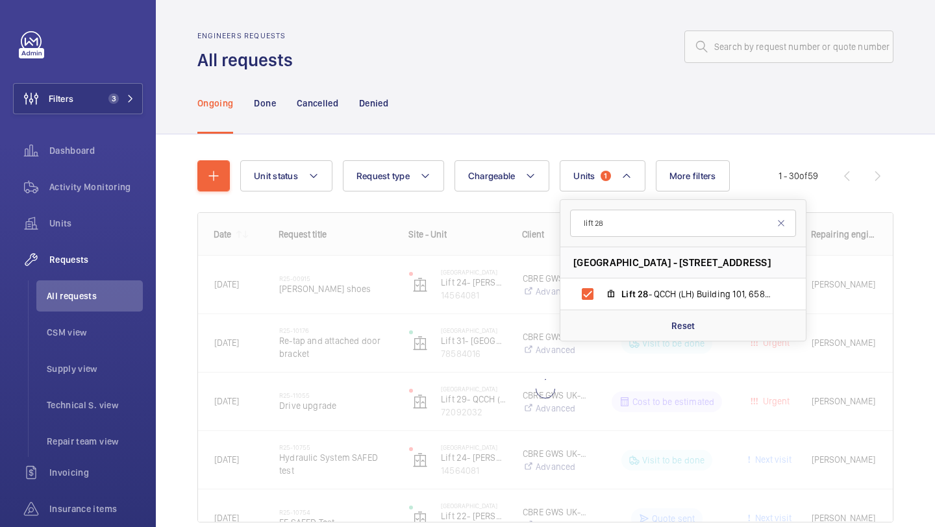
click at [935, 234] on div "Unit status Request type Chargeable Units 1 lift 28 [GEOGRAPHIC_DATA] - [STREET…" at bounding box center [545, 359] width 779 height 451
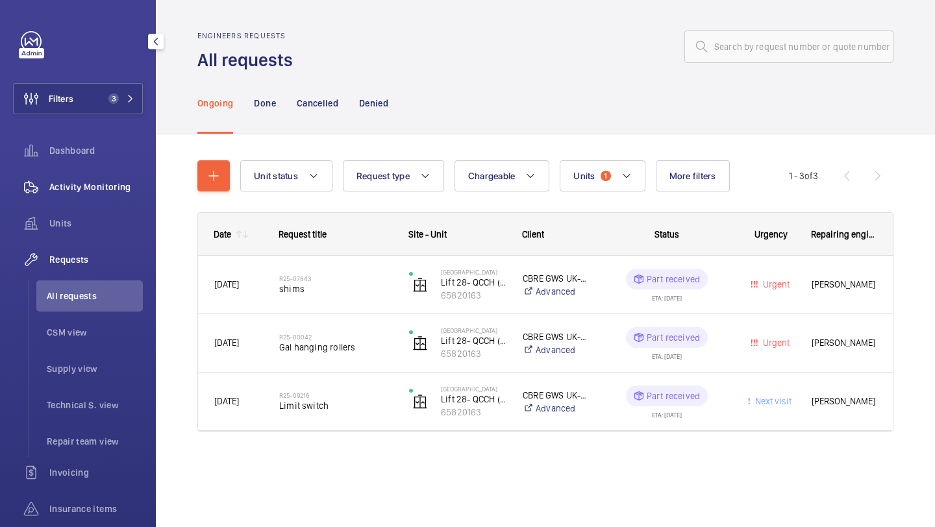
click at [78, 186] on span "Activity Monitoring" at bounding box center [96, 187] width 94 height 13
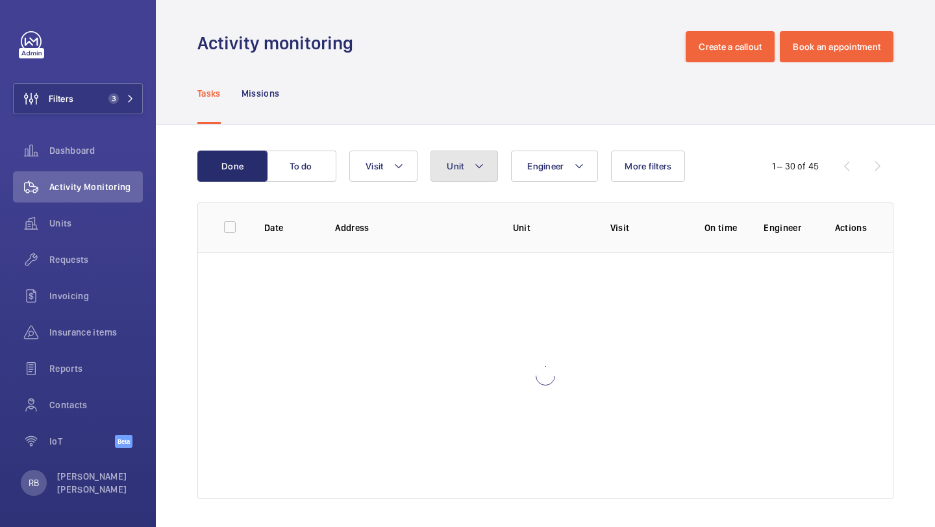
click at [448, 159] on button "Unit" at bounding box center [465, 166] width 68 height 31
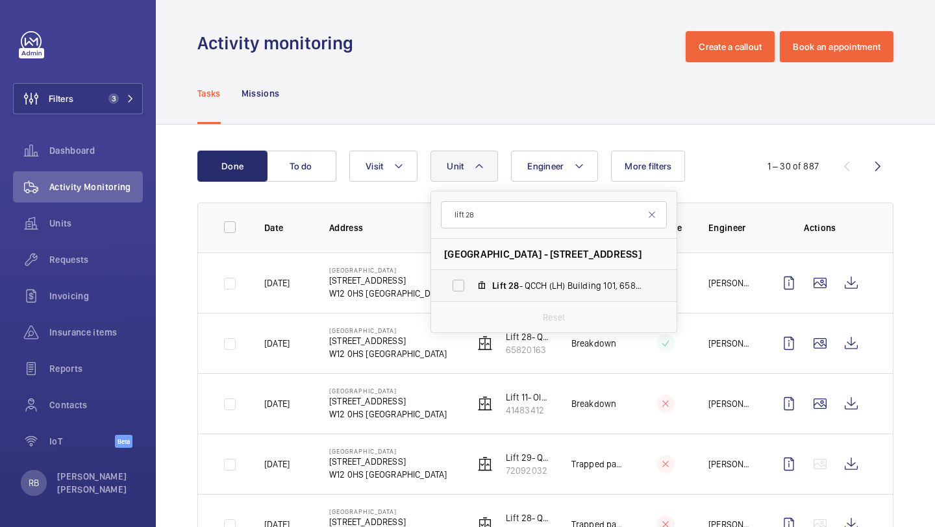
type input "lift 28"
click at [527, 288] on span "Lift 28 - QCCH (LH) Building 101, 65820163" at bounding box center [567, 285] width 151 height 13
click at [472, 288] on input "Lift 28 - QCCH (LH) Building 101, 65820163" at bounding box center [459, 286] width 26 height 26
checkbox input "true"
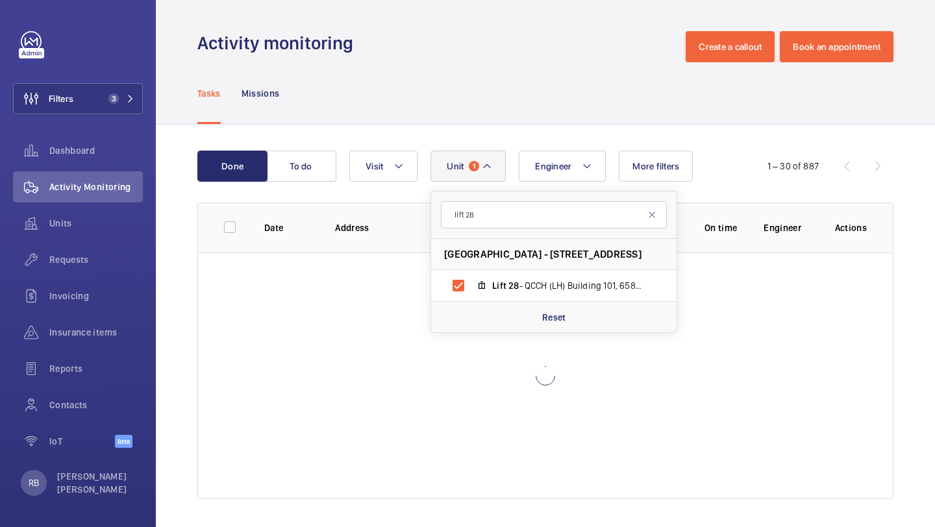
click at [932, 244] on div "Done To do Engineer Unit 1 lift 28 [GEOGRAPHIC_DATA] - [STREET_ADDRESS] Lift 28…" at bounding box center [545, 328] width 779 height 406
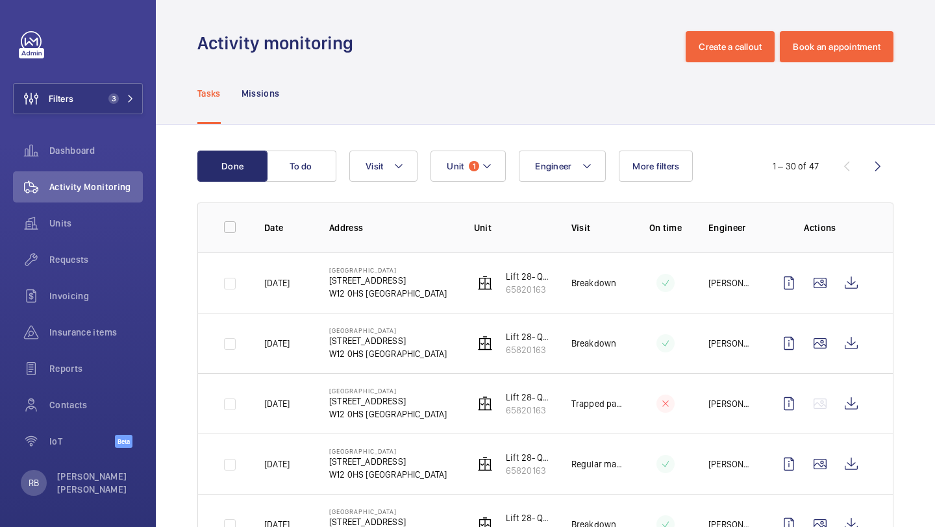
scroll to position [31, 0]
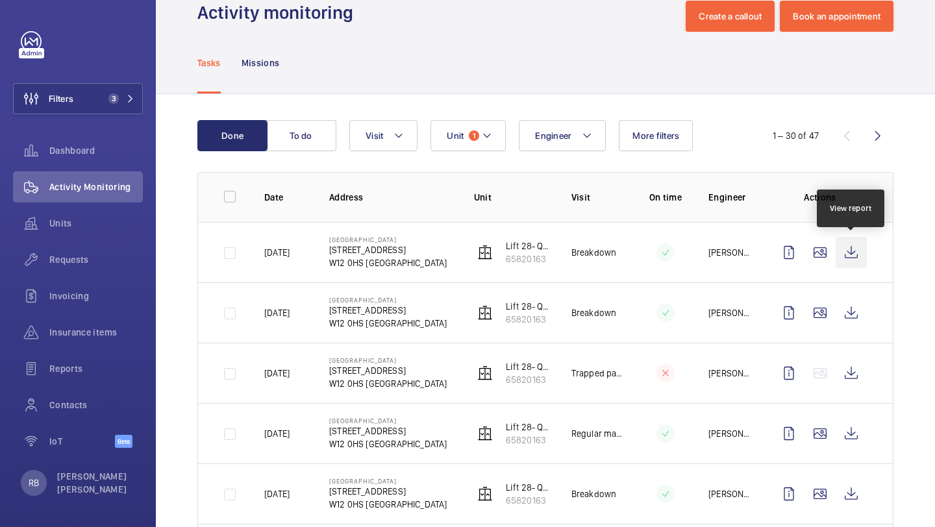
click at [837, 255] on wm-front-icon-button at bounding box center [851, 252] width 31 height 31
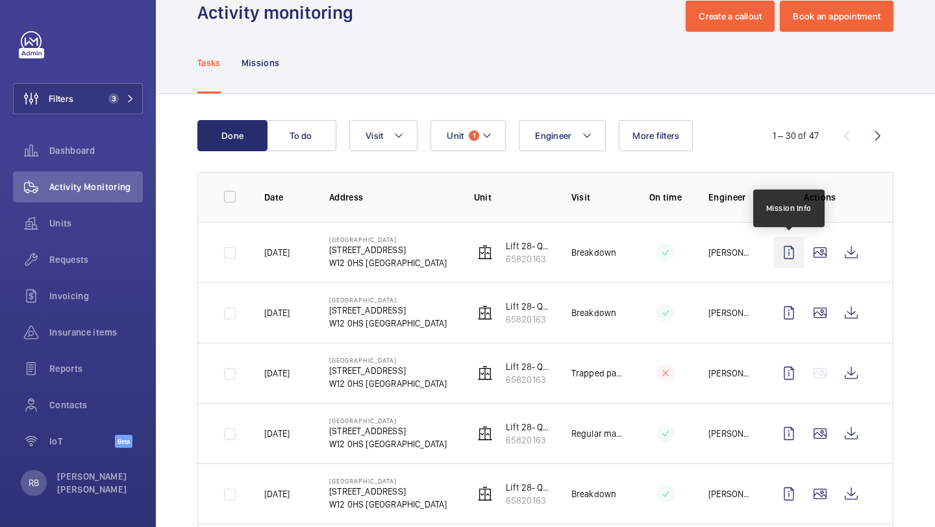
scroll to position [27, 0]
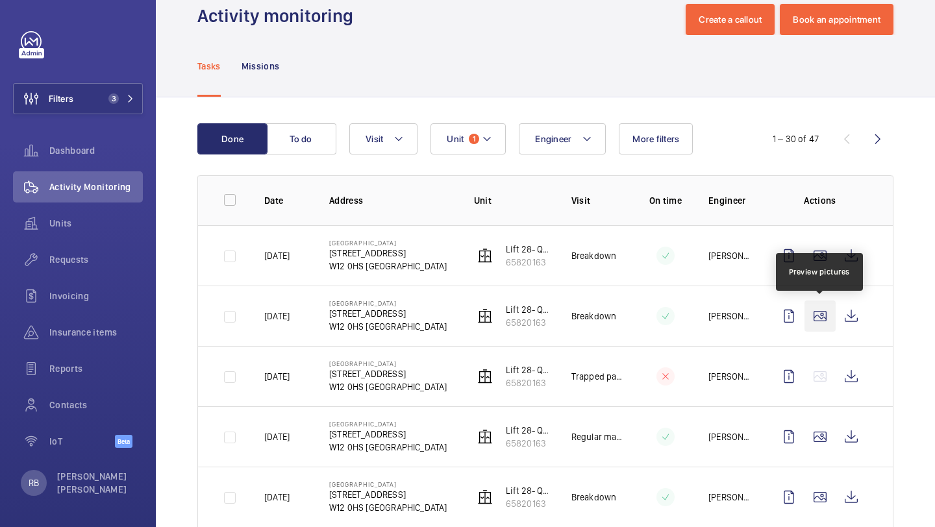
click at [823, 312] on wm-front-icon-button at bounding box center [820, 316] width 31 height 31
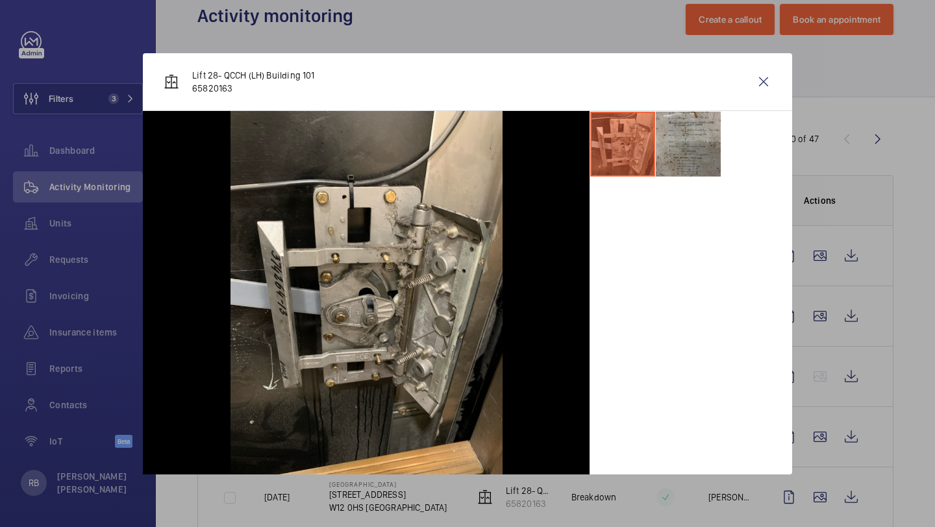
click at [700, 126] on li at bounding box center [688, 144] width 65 height 65
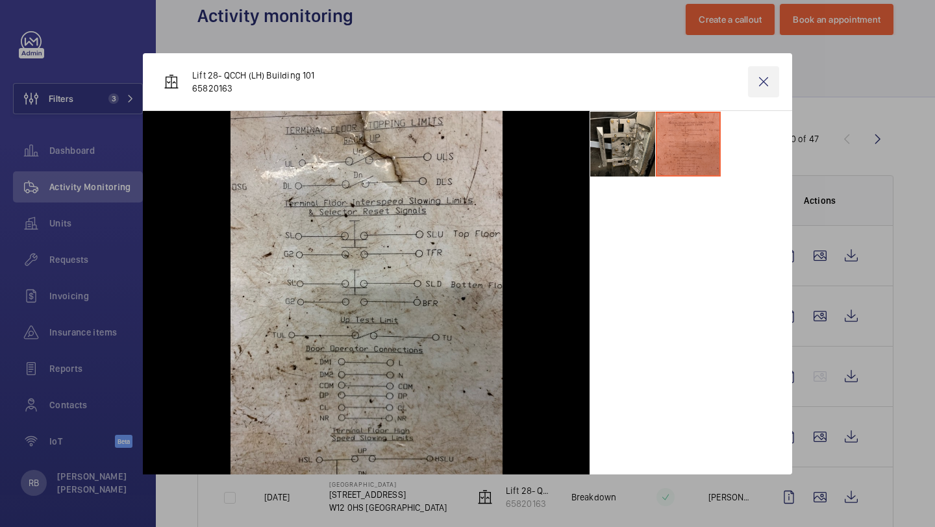
click at [754, 89] on wm-front-icon-button at bounding box center [763, 81] width 31 height 31
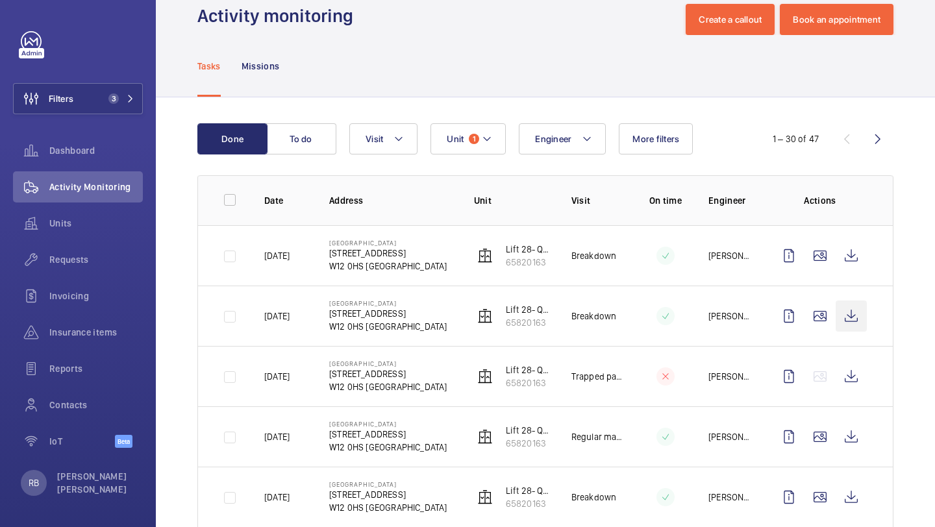
click at [859, 309] on wm-front-icon-button at bounding box center [851, 316] width 31 height 31
click at [453, 144] on span "Unit" at bounding box center [455, 139] width 17 height 10
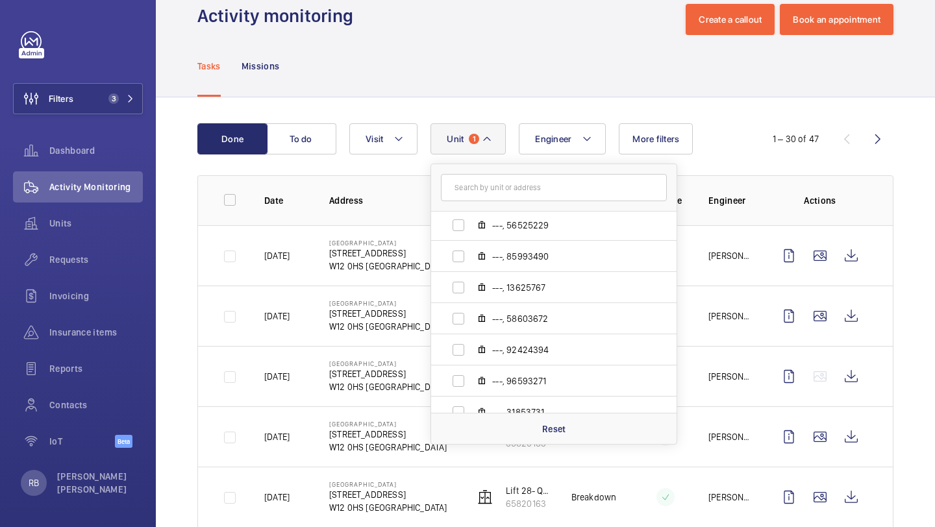
scroll to position [0, 0]
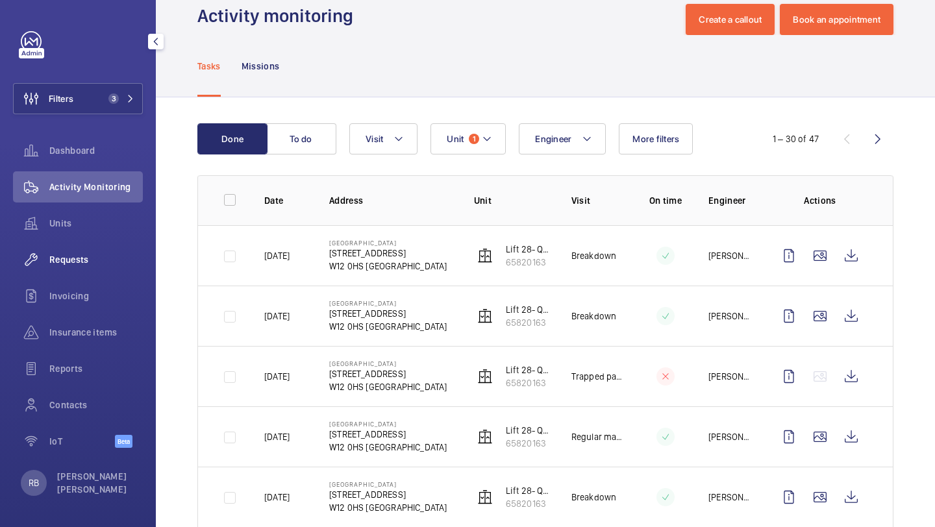
click at [83, 253] on div "Requests" at bounding box center [78, 259] width 130 height 31
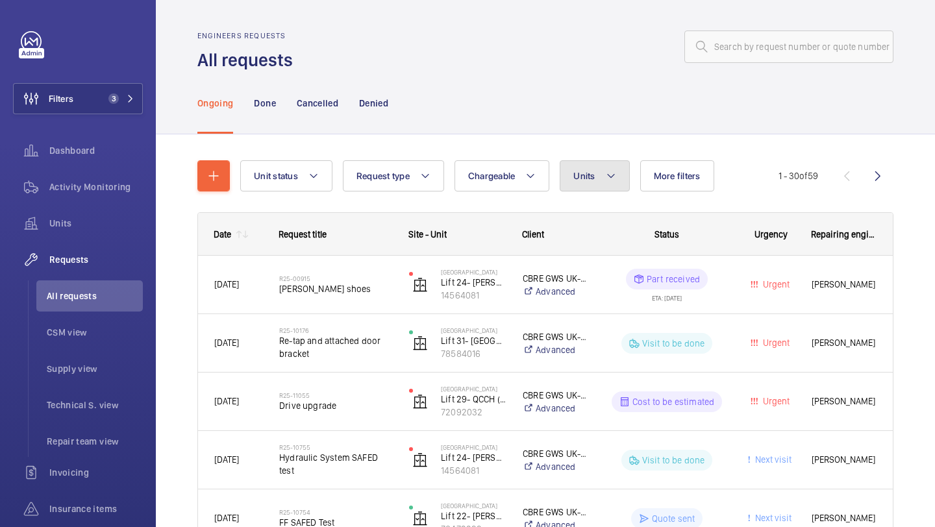
click at [581, 185] on button "Units" at bounding box center [595, 175] width 70 height 31
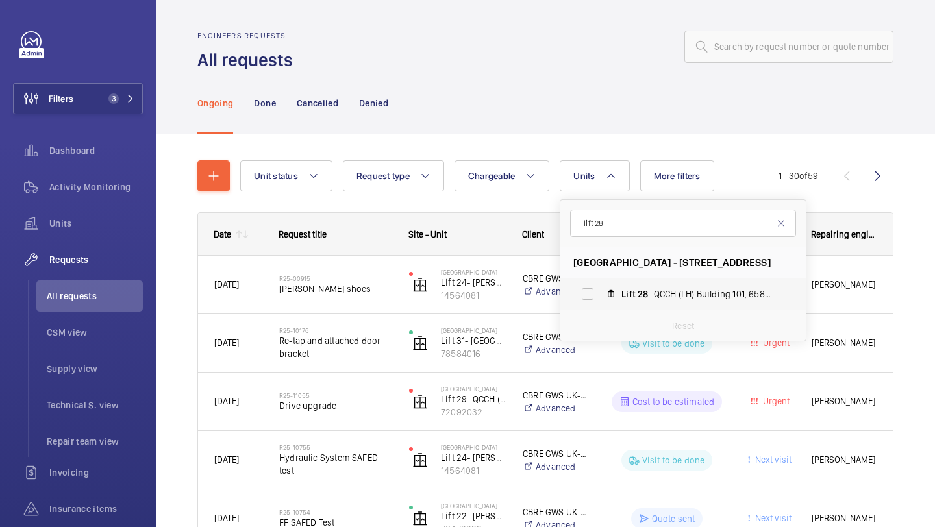
type input "lift 28"
click at [603, 302] on label "Lift 28 - QCCH (LH) Building 101, 65820163" at bounding box center [673, 294] width 225 height 31
click at [601, 302] on input "Lift 28 - QCCH (LH) Building 101, 65820163" at bounding box center [588, 294] width 26 height 26
checkbox input "true"
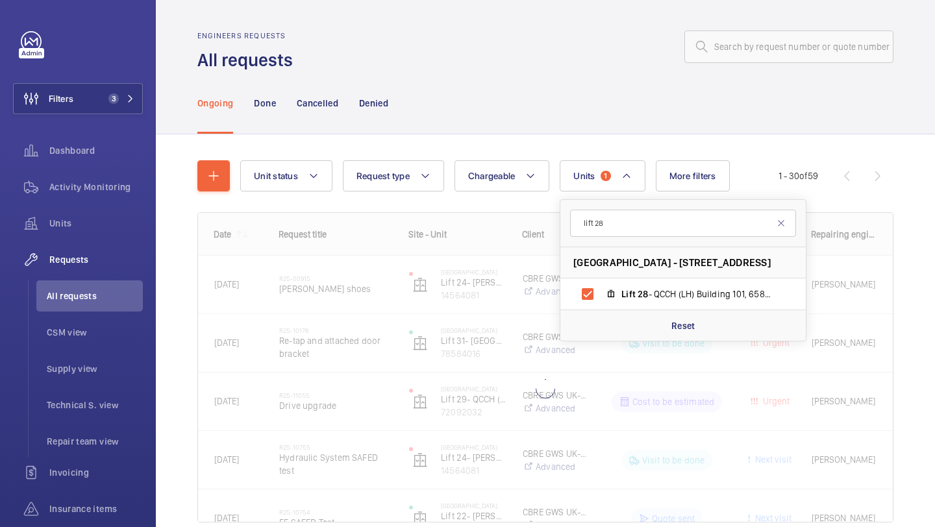
click at [904, 247] on div "Unit status Request type Chargeable Units 1 lift 28 [GEOGRAPHIC_DATA] - [STREET…" at bounding box center [545, 359] width 779 height 451
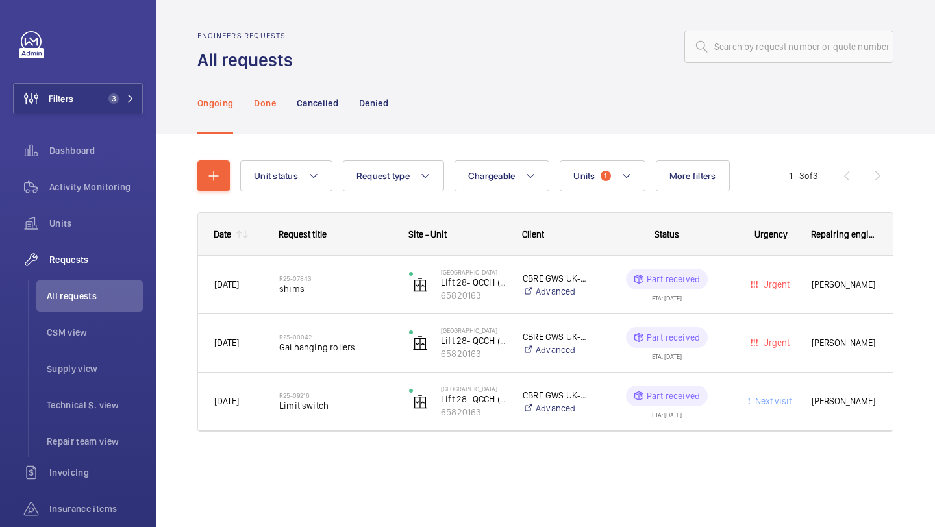
click at [272, 110] on div "Done" at bounding box center [264, 103] width 21 height 62
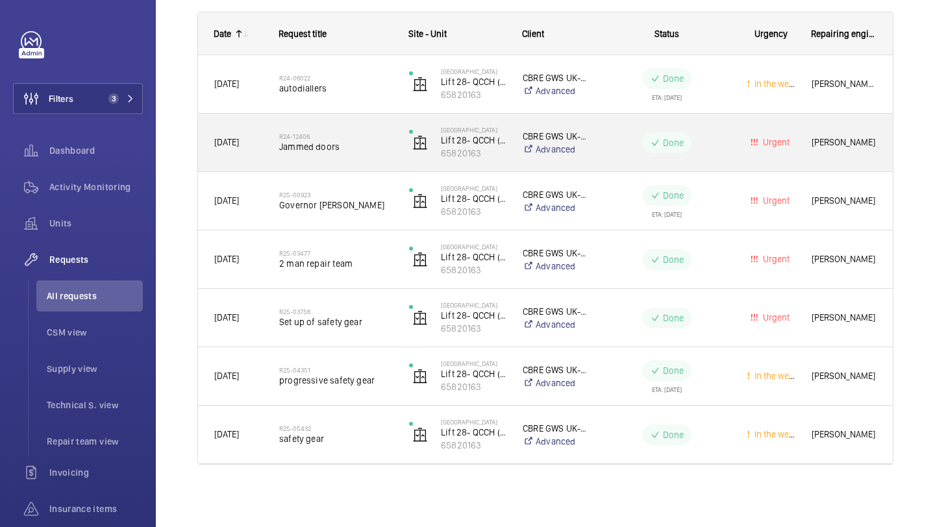
scroll to position [70, 0]
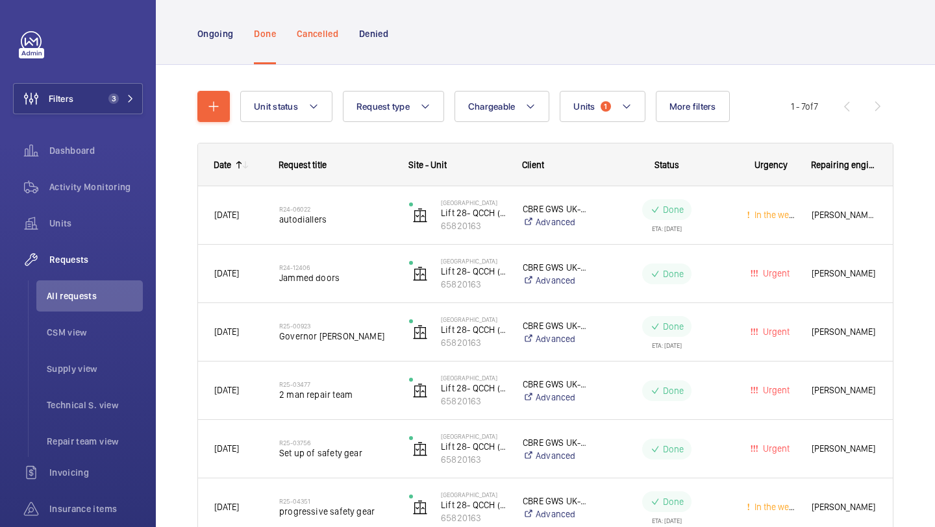
click at [320, 42] on div "Cancelled" at bounding box center [318, 34] width 42 height 62
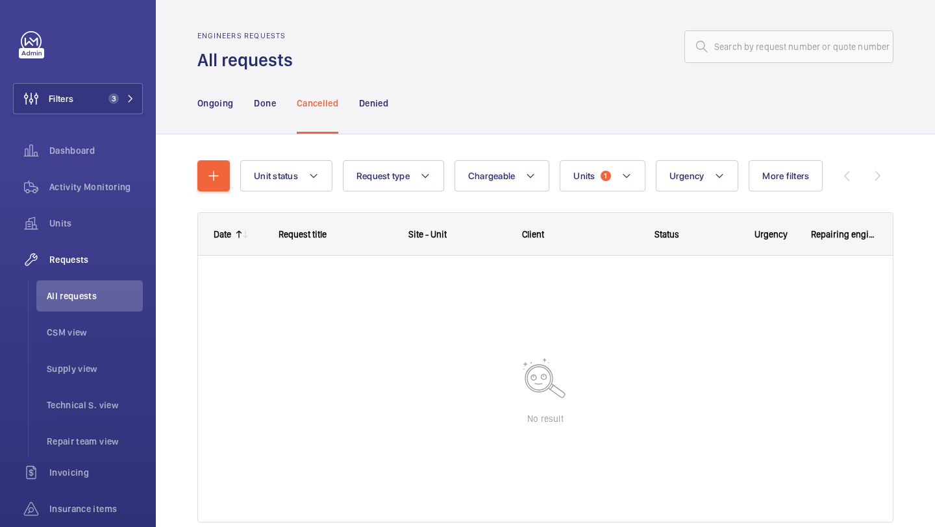
click at [397, 105] on div "Ongoing Done Cancelled Denied" at bounding box center [545, 103] width 696 height 62
click at [386, 102] on p "Denied" at bounding box center [373, 103] width 29 height 13
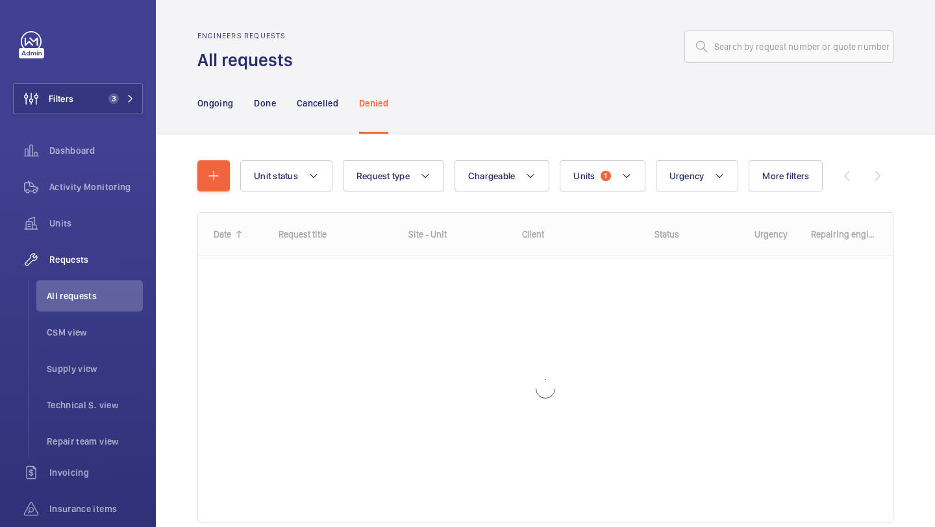
scroll to position [58, 0]
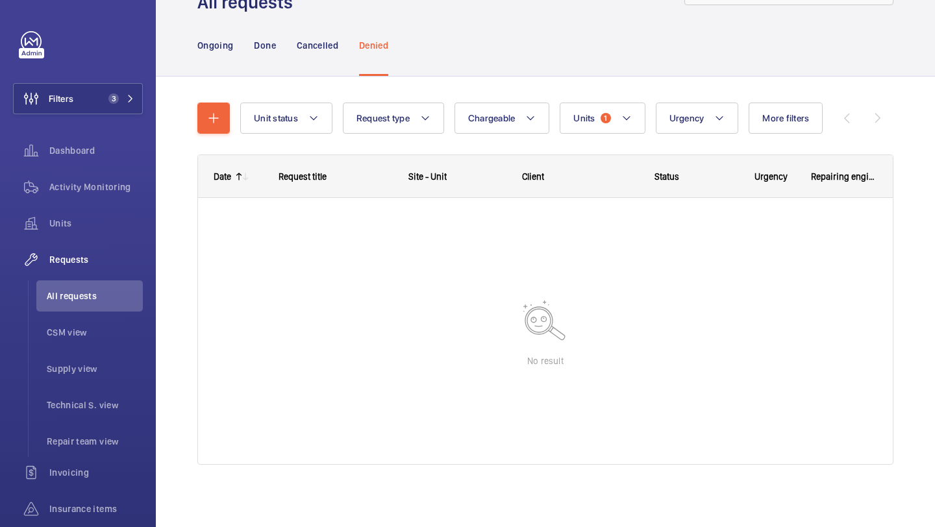
click at [214, 44] on p "Ongoing" at bounding box center [215, 45] width 36 height 13
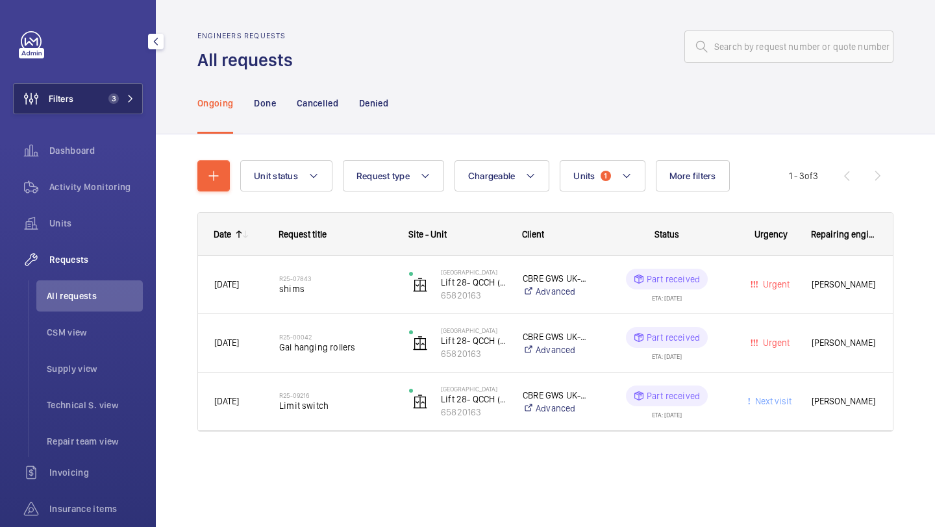
click at [97, 94] on button "Filters 3" at bounding box center [78, 98] width 130 height 31
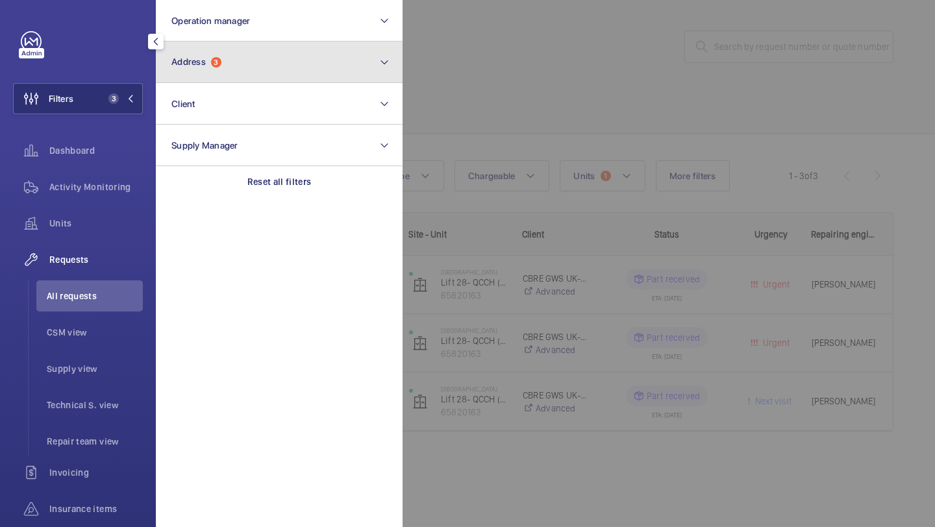
click at [197, 57] on span "Address" at bounding box center [188, 62] width 34 height 10
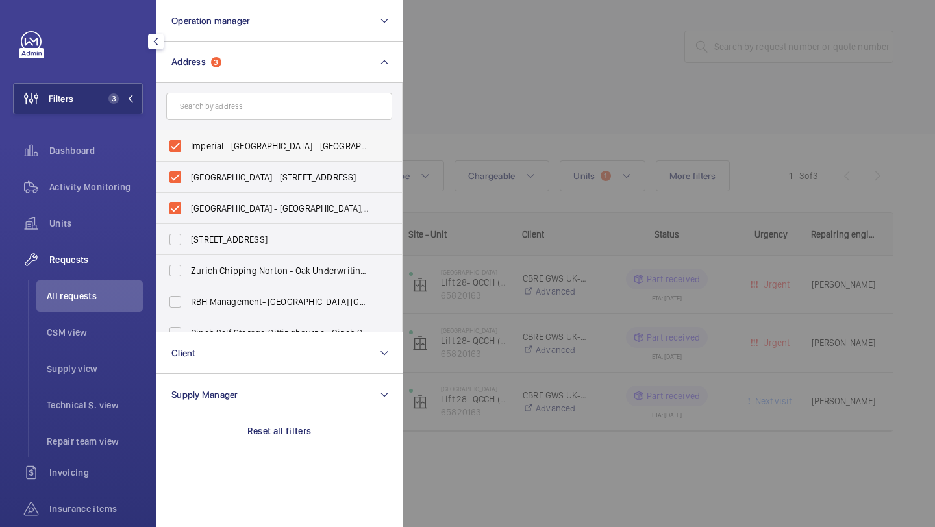
click at [190, 135] on label "Imperial - [GEOGRAPHIC_DATA] - [GEOGRAPHIC_DATA] 0HS" at bounding box center [270, 146] width 226 height 31
click at [188, 135] on input "Imperial - [GEOGRAPHIC_DATA] - [GEOGRAPHIC_DATA] 0HS" at bounding box center [175, 146] width 26 height 26
checkbox input "false"
click at [190, 184] on label "[GEOGRAPHIC_DATA] - [STREET_ADDRESS]" at bounding box center [270, 177] width 226 height 31
click at [188, 184] on input "[GEOGRAPHIC_DATA] - [STREET_ADDRESS]" at bounding box center [175, 177] width 26 height 26
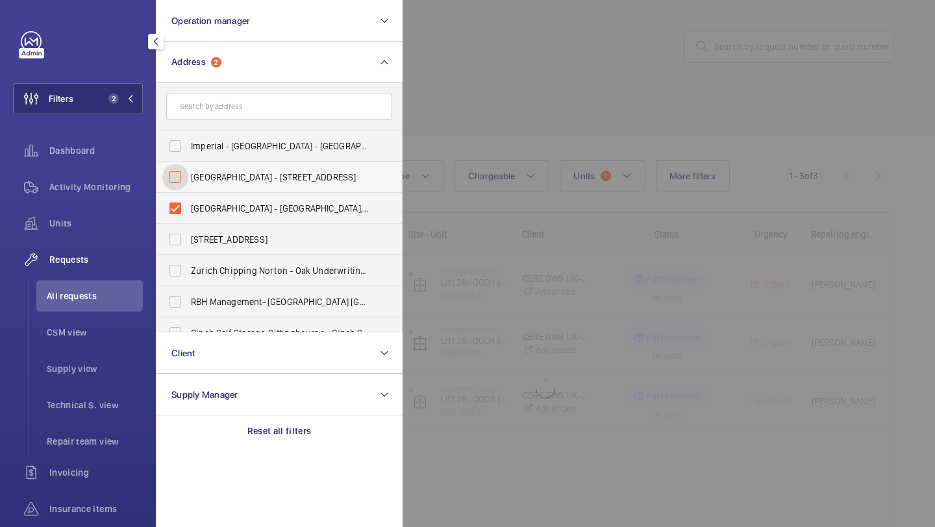
checkbox input "false"
click at [188, 218] on label "[GEOGRAPHIC_DATA] - [GEOGRAPHIC_DATA], [STREET_ADDRESS]" at bounding box center [270, 208] width 226 height 31
click at [188, 218] on input "[GEOGRAPHIC_DATA] - [GEOGRAPHIC_DATA], [STREET_ADDRESS]" at bounding box center [175, 209] width 26 height 26
checkbox input "false"
click at [220, 121] on form at bounding box center [280, 106] width 246 height 47
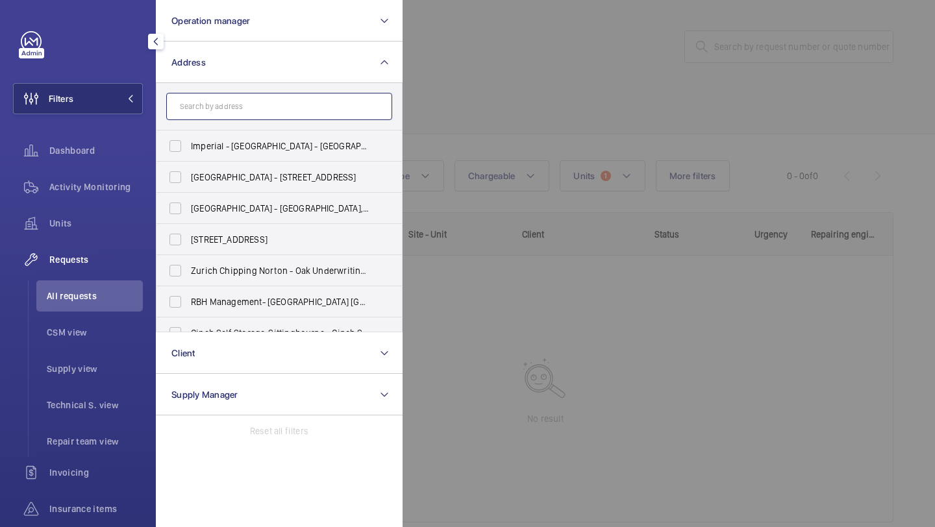
click at [223, 97] on input "text" at bounding box center [279, 106] width 226 height 27
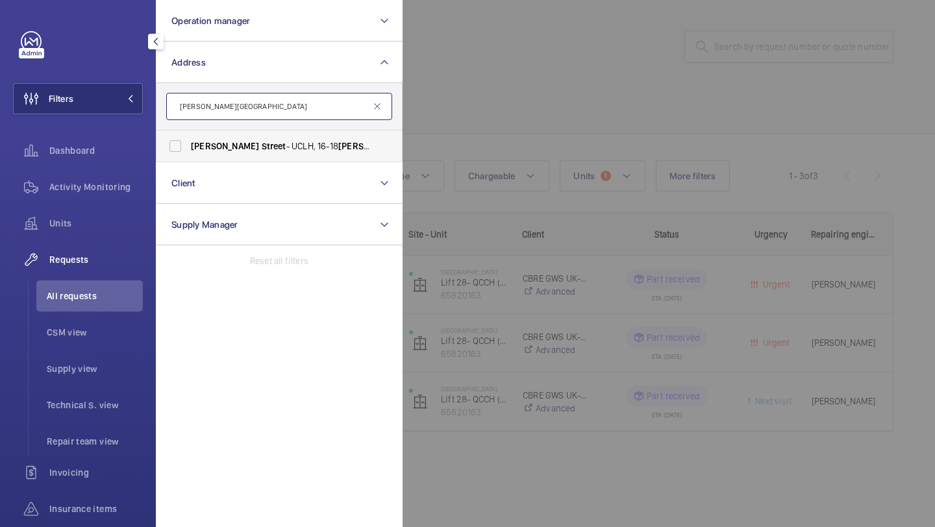
type input "[PERSON_NAME][GEOGRAPHIC_DATA]"
click at [242, 147] on span "[PERSON_NAME]" at bounding box center [225, 146] width 68 height 10
click at [188, 147] on input "[PERSON_NAME][GEOGRAPHIC_DATA][STREET_ADDRESS][PERSON_NAME]" at bounding box center [175, 146] width 26 height 26
checkbox input "true"
click at [518, 113] on div at bounding box center [870, 263] width 935 height 527
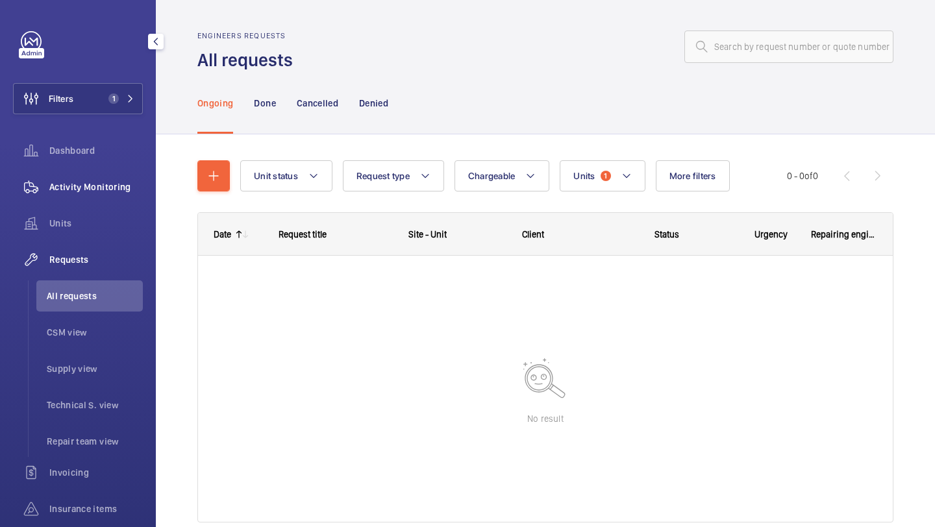
click at [101, 186] on span "Activity Monitoring" at bounding box center [96, 187] width 94 height 13
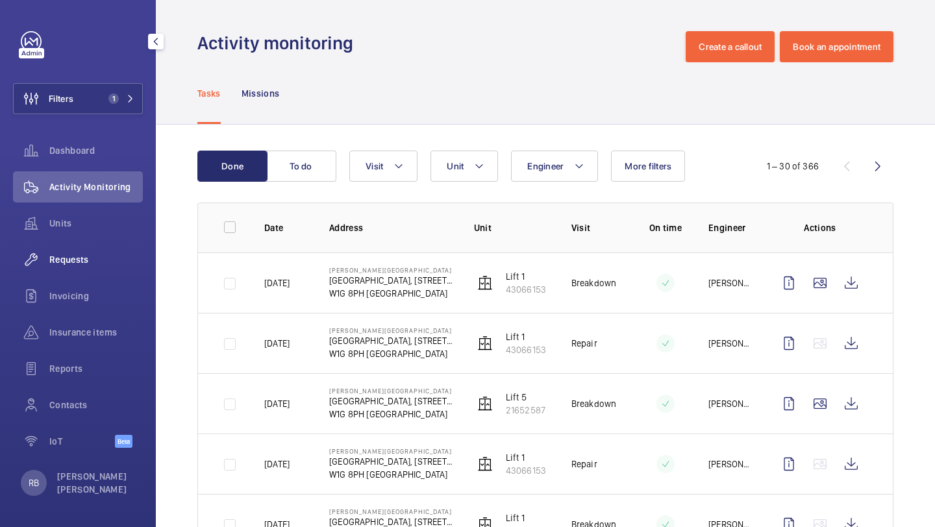
click at [65, 263] on span "Requests" at bounding box center [96, 259] width 94 height 13
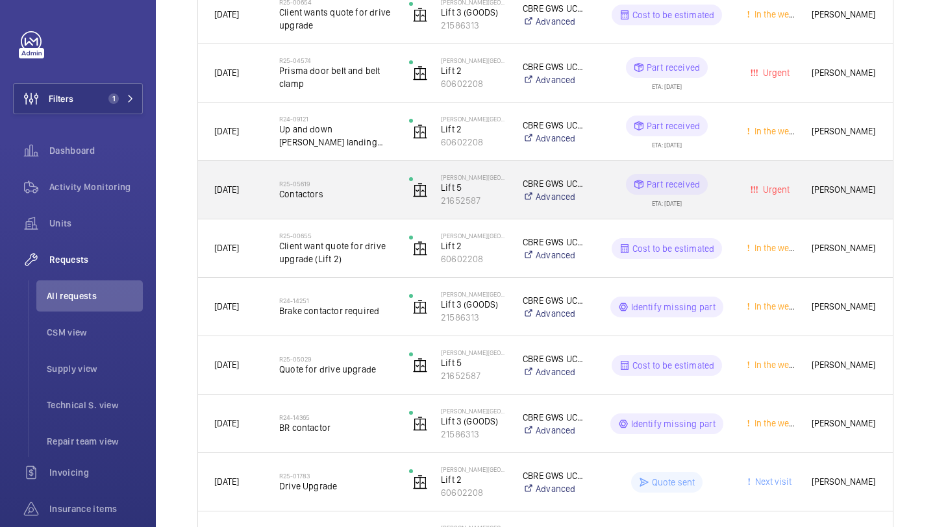
scroll to position [254, 0]
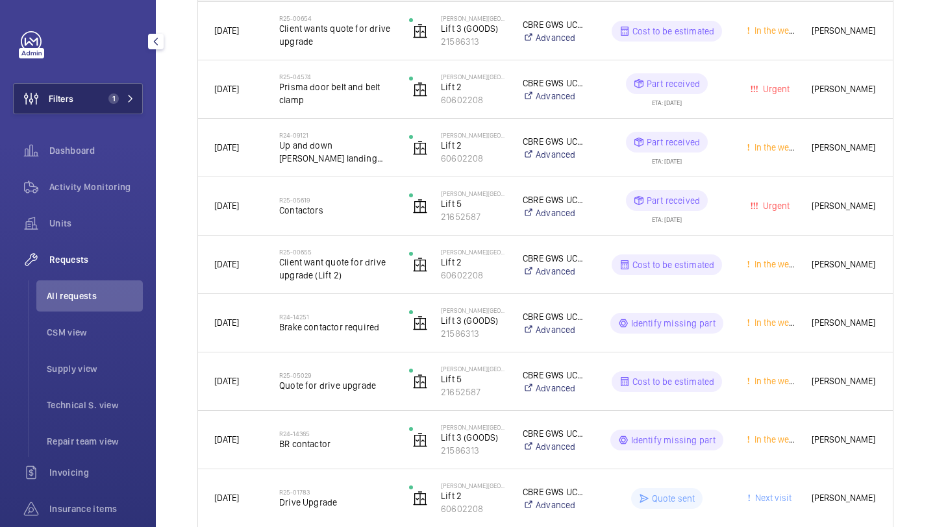
click at [82, 102] on button "Filters 1" at bounding box center [78, 98] width 130 height 31
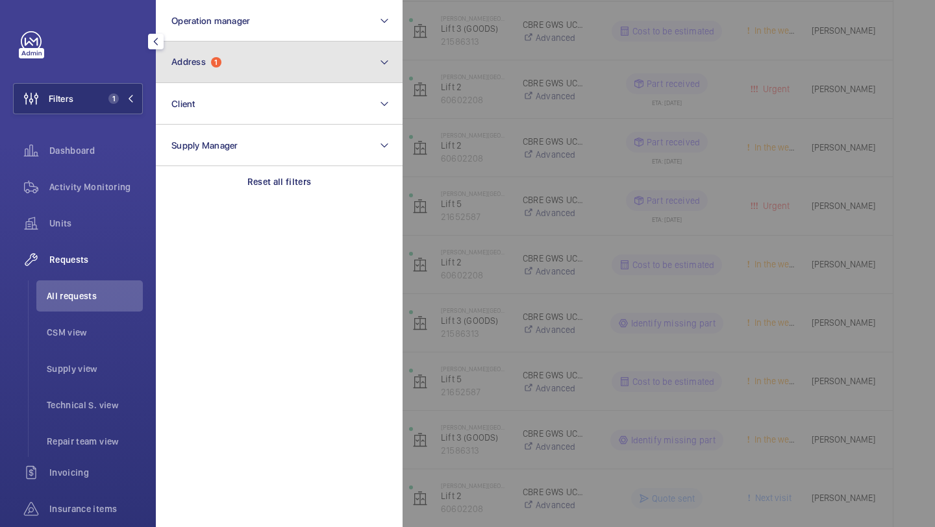
click at [209, 70] on button "Address 1" at bounding box center [279, 63] width 247 height 42
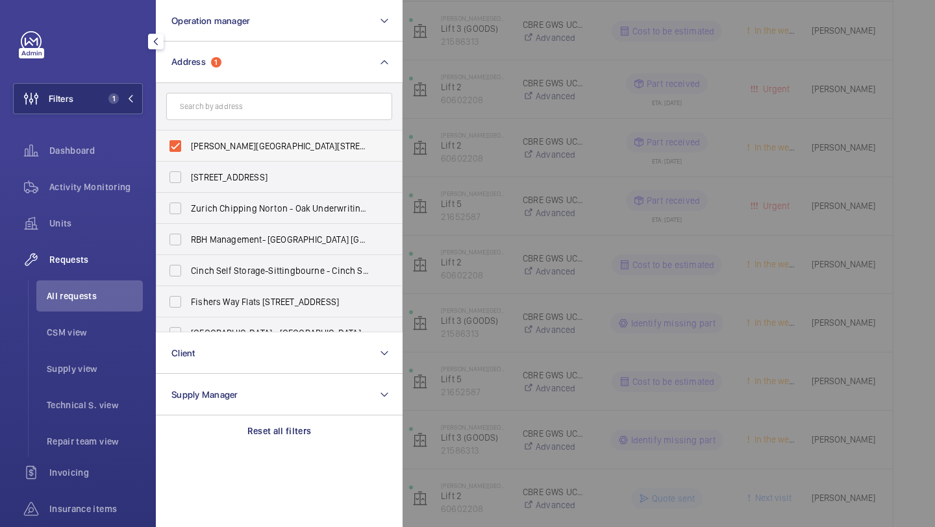
click at [221, 144] on span "[PERSON_NAME][GEOGRAPHIC_DATA][STREET_ADDRESS][PERSON_NAME]" at bounding box center [280, 146] width 179 height 13
click at [188, 144] on input "[PERSON_NAME][GEOGRAPHIC_DATA][STREET_ADDRESS][PERSON_NAME]" at bounding box center [175, 146] width 26 height 26
checkbox input "false"
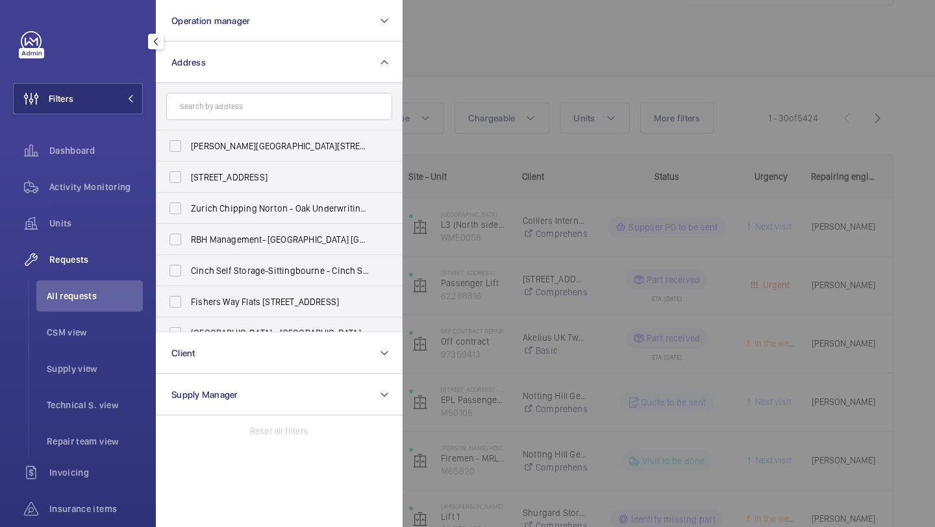
click at [762, 75] on div at bounding box center [870, 263] width 935 height 527
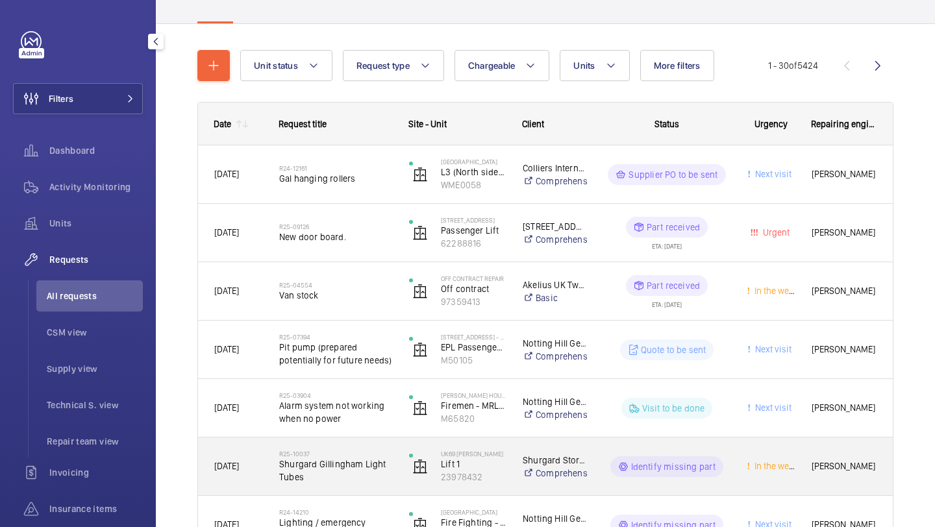
scroll to position [110, 0]
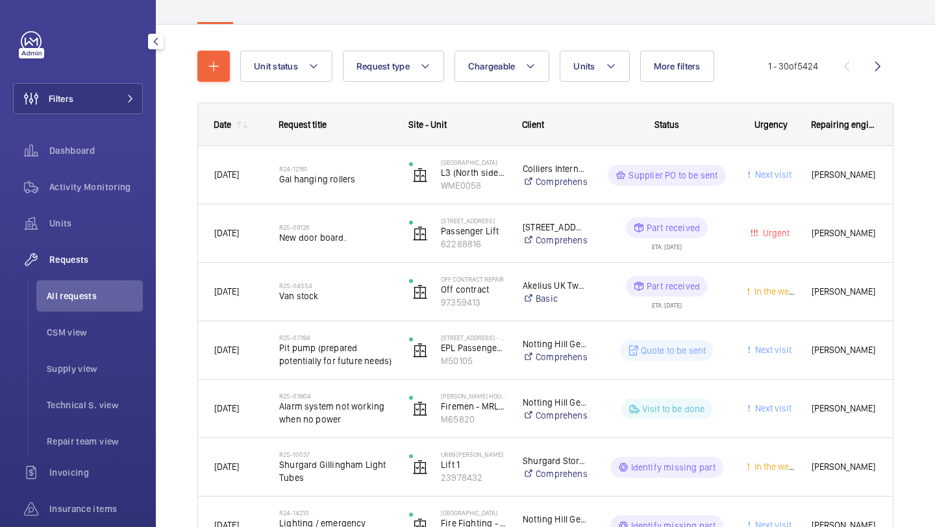
click at [116, 102] on button "Filters" at bounding box center [78, 98] width 130 height 31
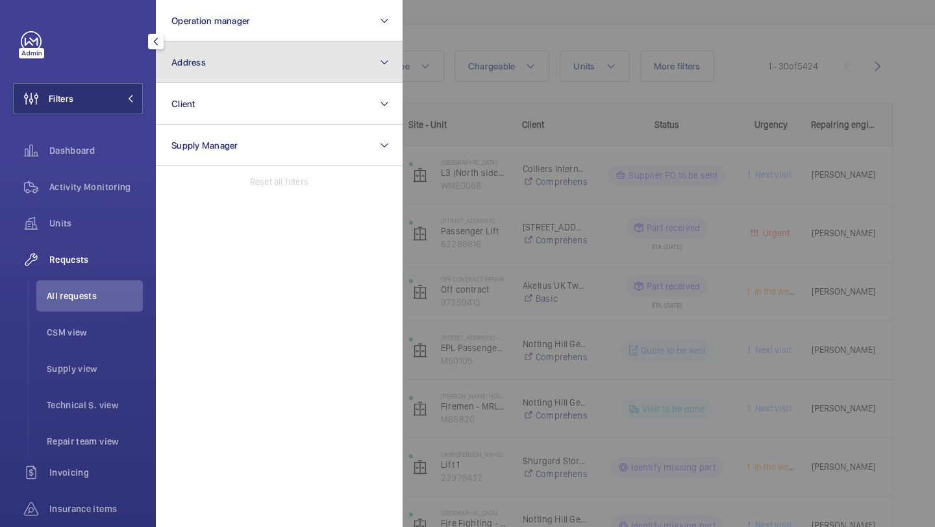
click at [203, 75] on button "Address" at bounding box center [279, 63] width 247 height 42
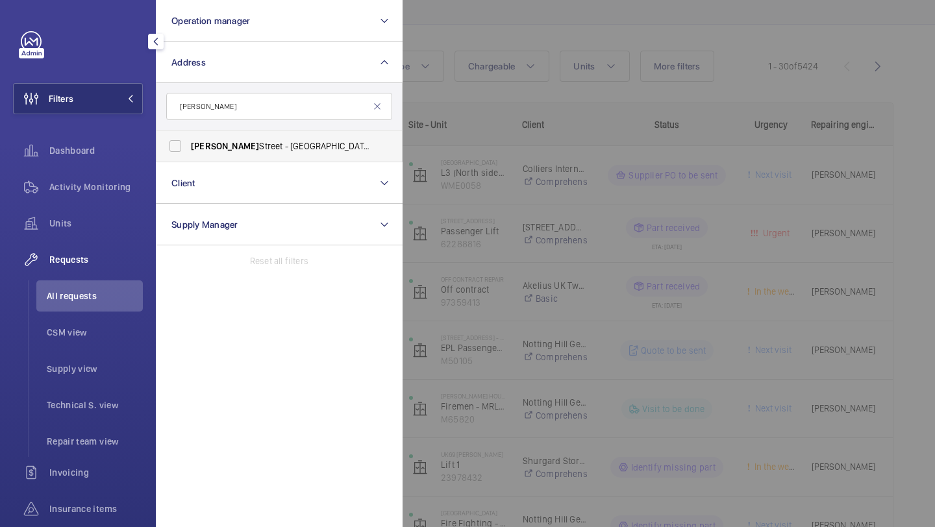
type input "[PERSON_NAME]"
click at [240, 142] on span "[PERSON_NAME]" at bounding box center [225, 146] width 68 height 10
click at [188, 142] on input "[PERSON_NAME][GEOGRAPHIC_DATA][STREET_ADDRESS][PERSON_NAME]" at bounding box center [175, 146] width 26 height 26
checkbox input "true"
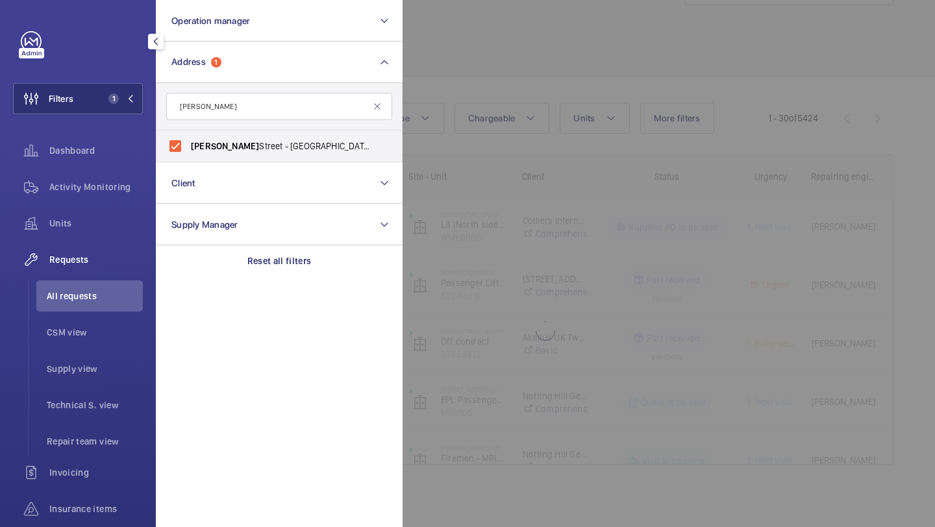
scroll to position [58, 0]
click at [520, 89] on div at bounding box center [870, 263] width 935 height 527
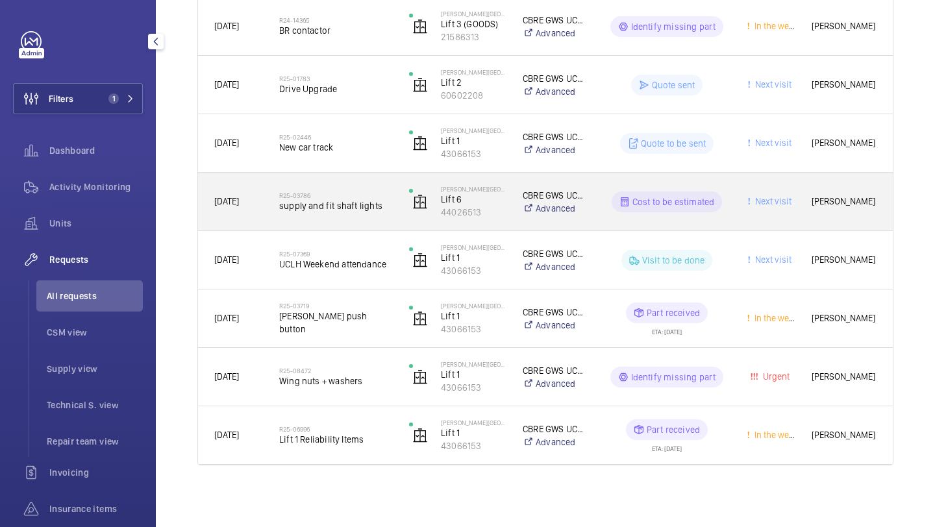
scroll to position [668, 0]
